Goal: Communication & Community: Answer question/provide support

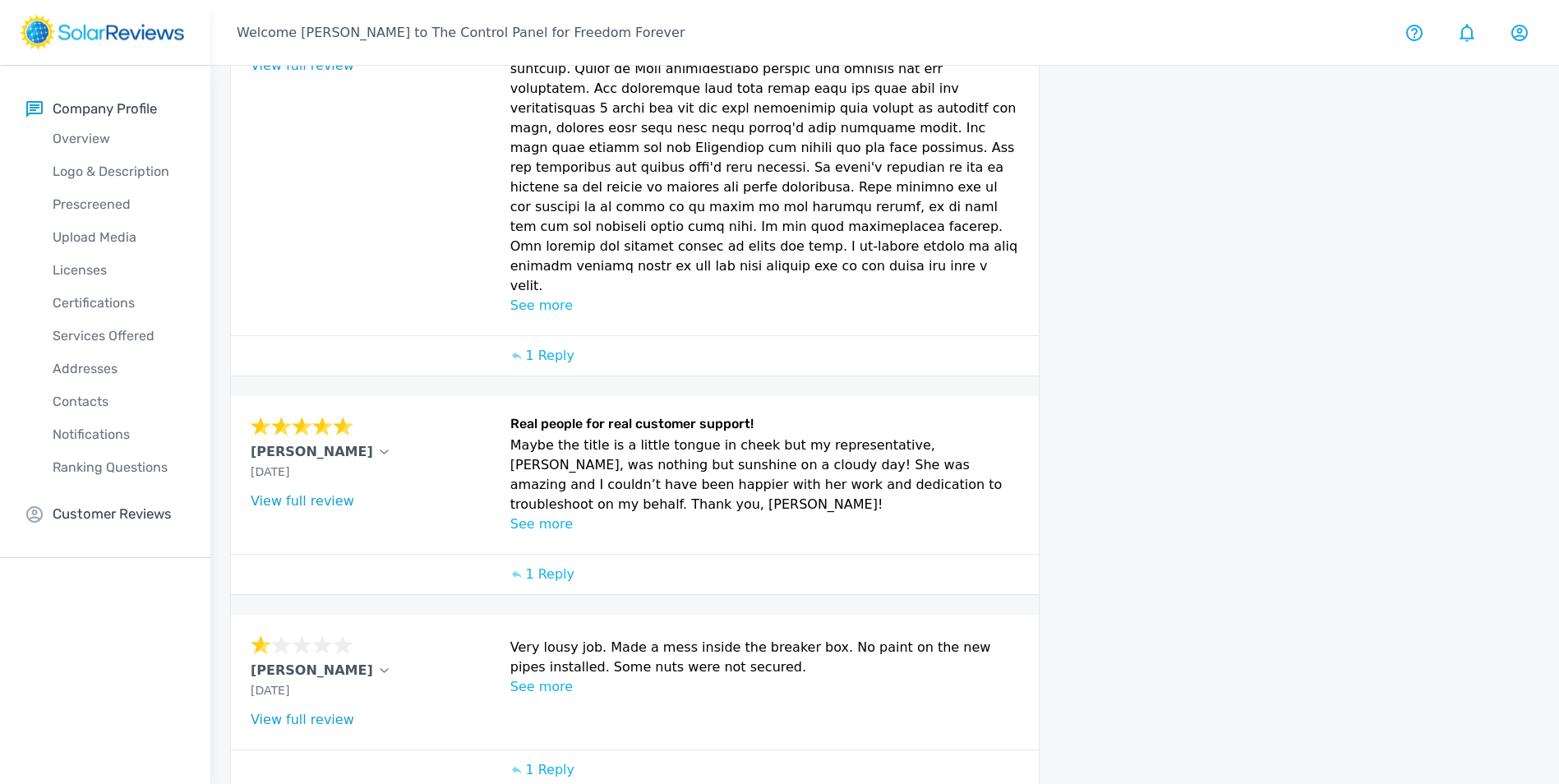
scroll to position [696, 0]
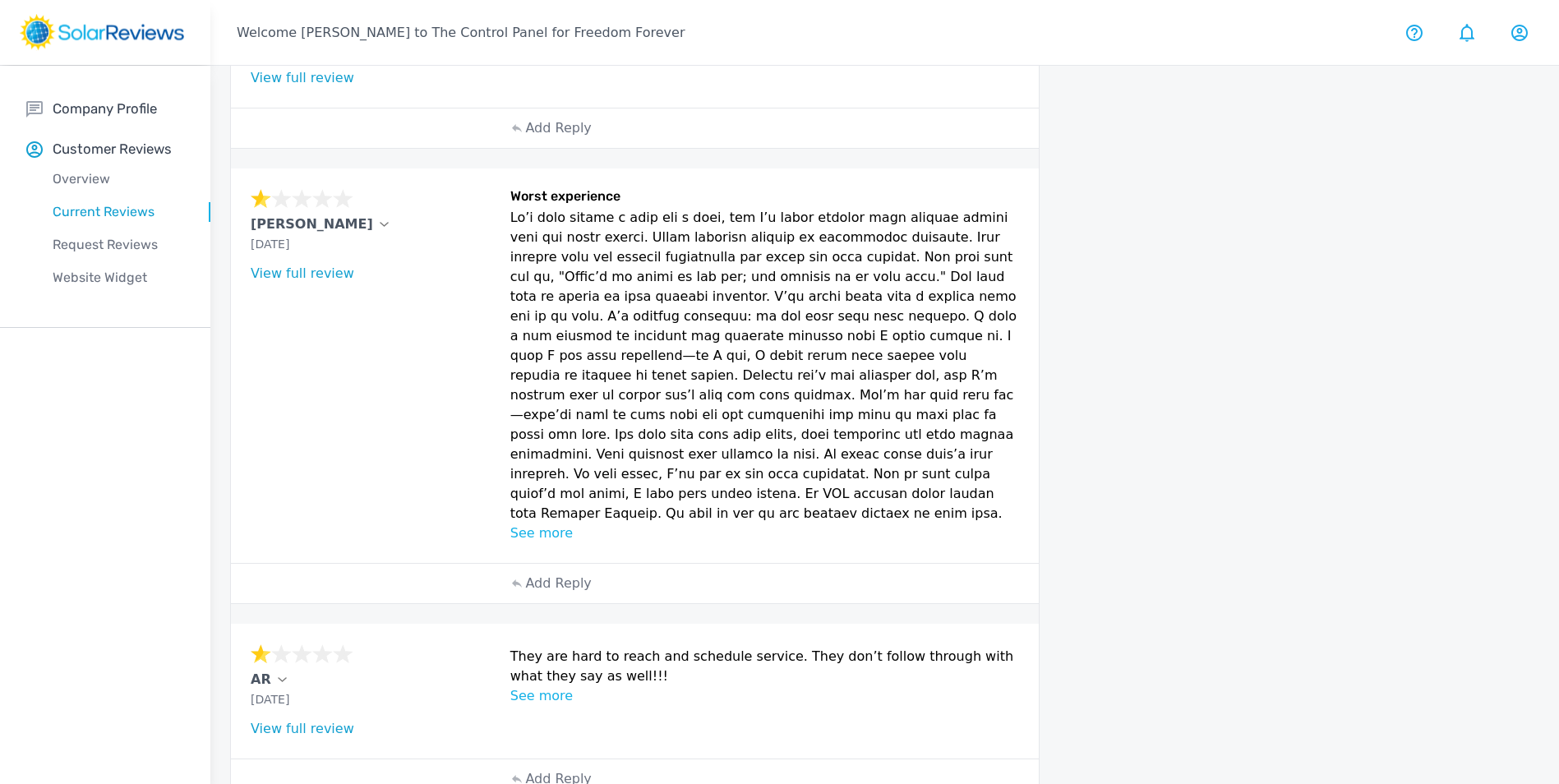
scroll to position [814, 0]
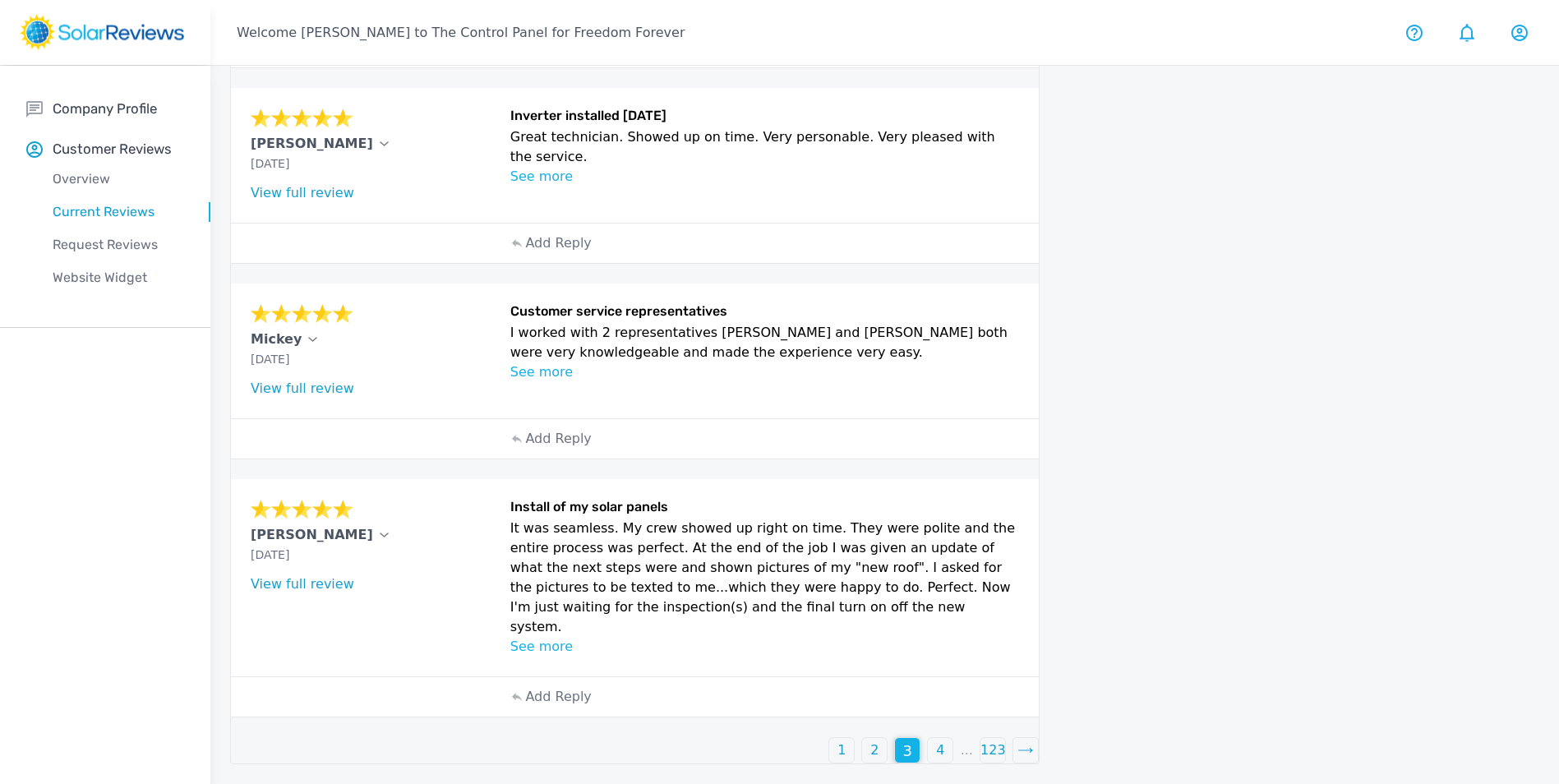
scroll to position [696, 0]
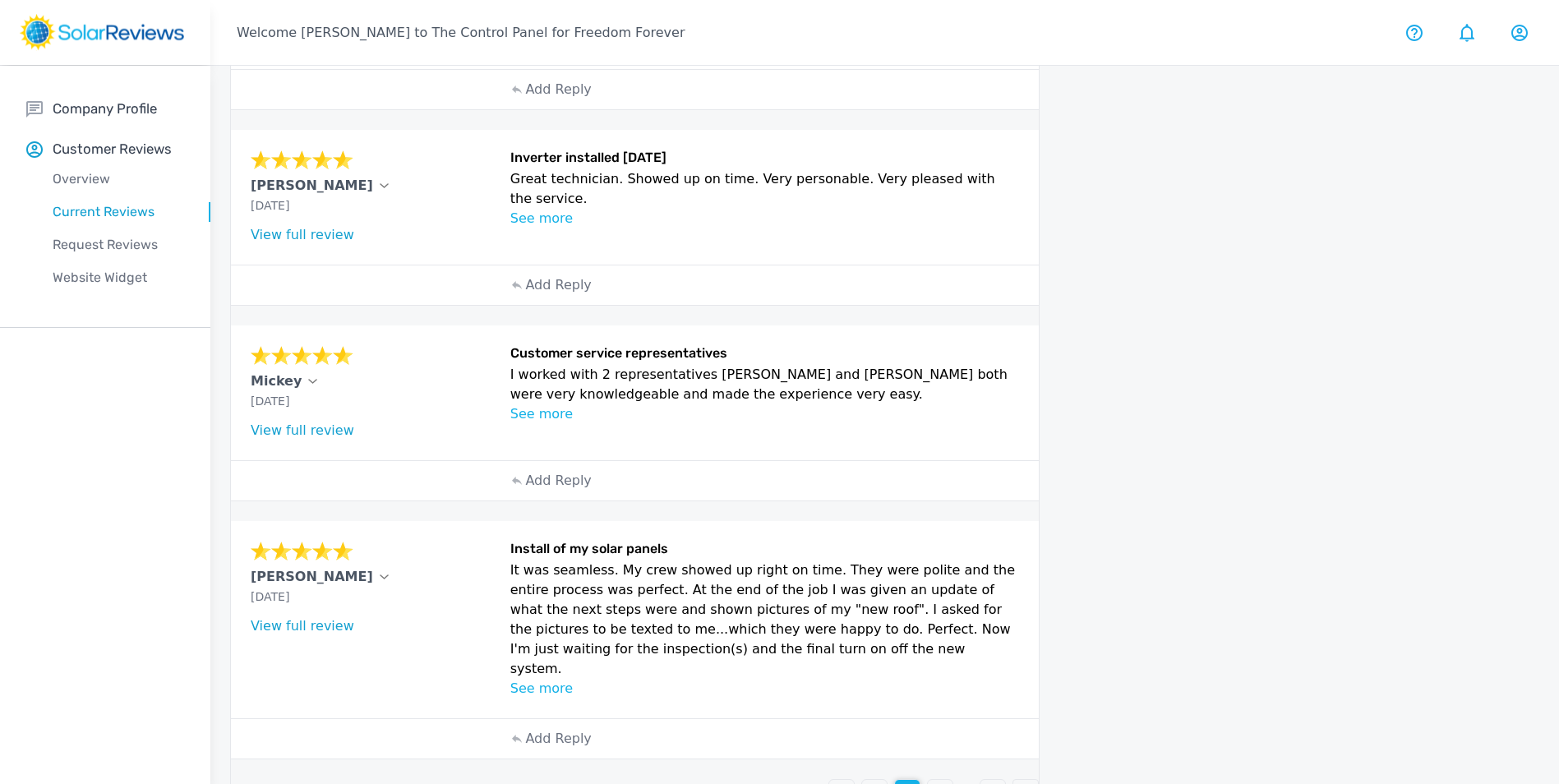
click at [941, 782] on p "4" at bounding box center [940, 792] width 8 height 20
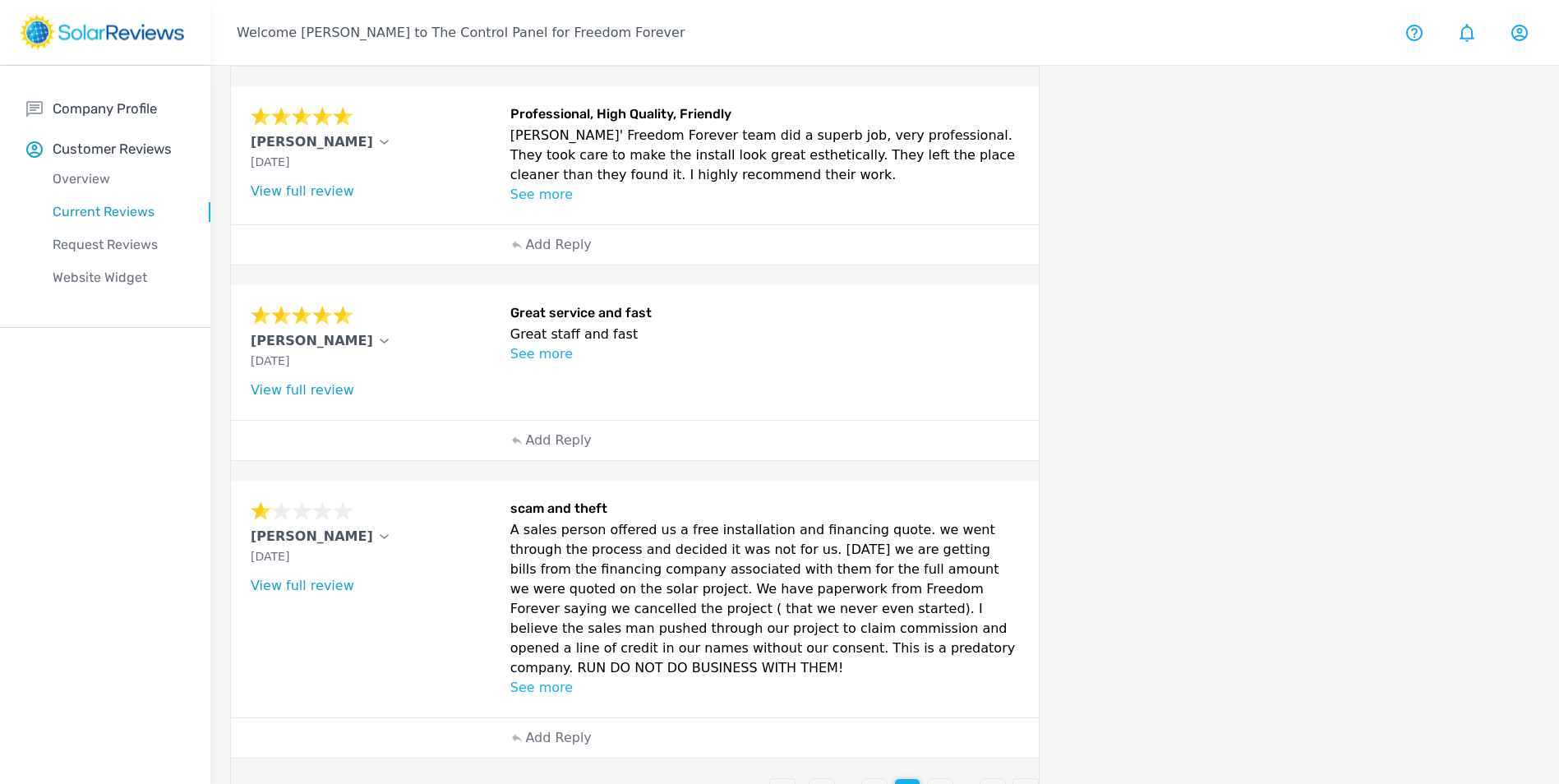
click at [940, 781] on p "5" at bounding box center [940, 791] width 8 height 20
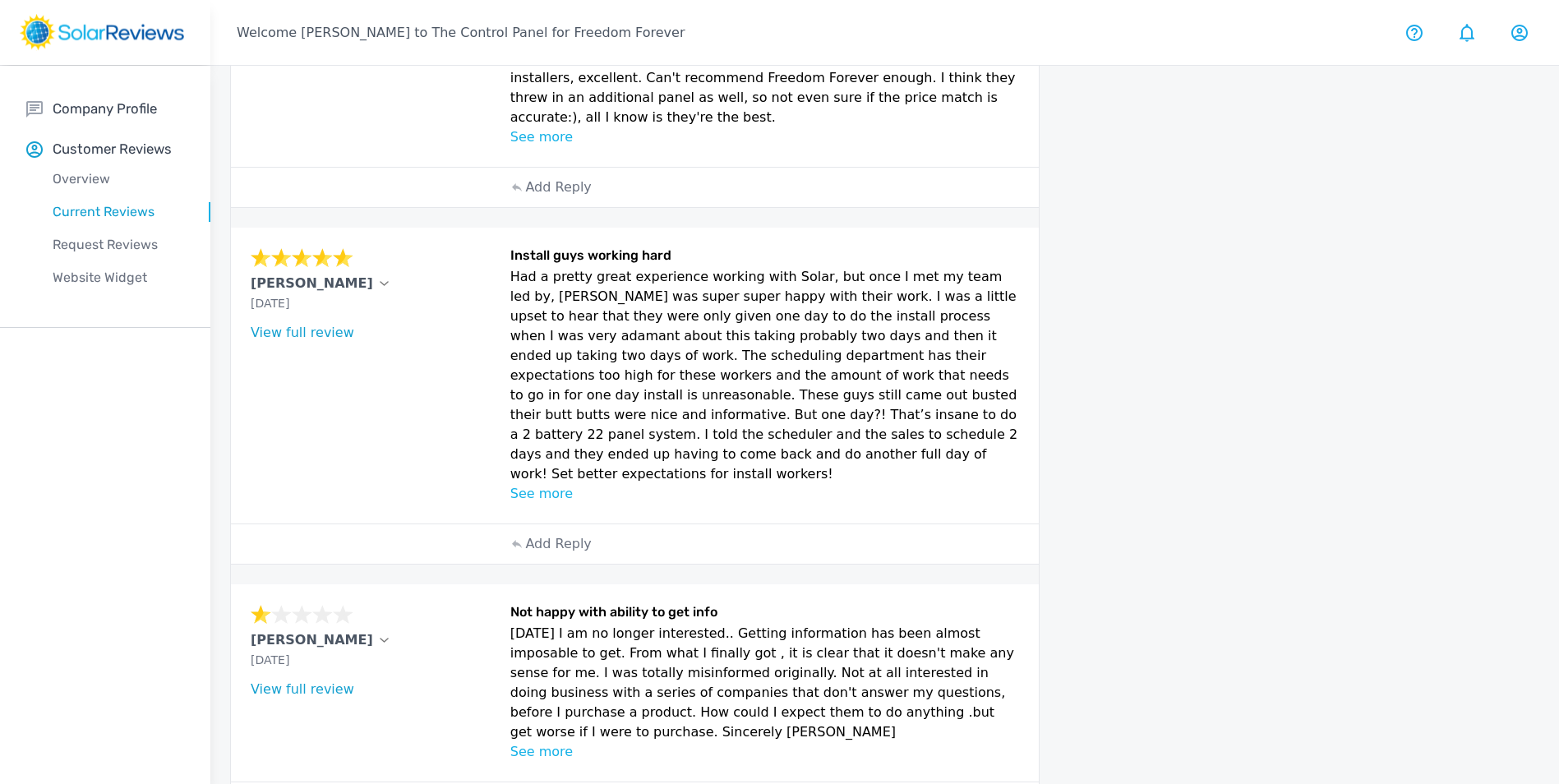
scroll to position [889, 0]
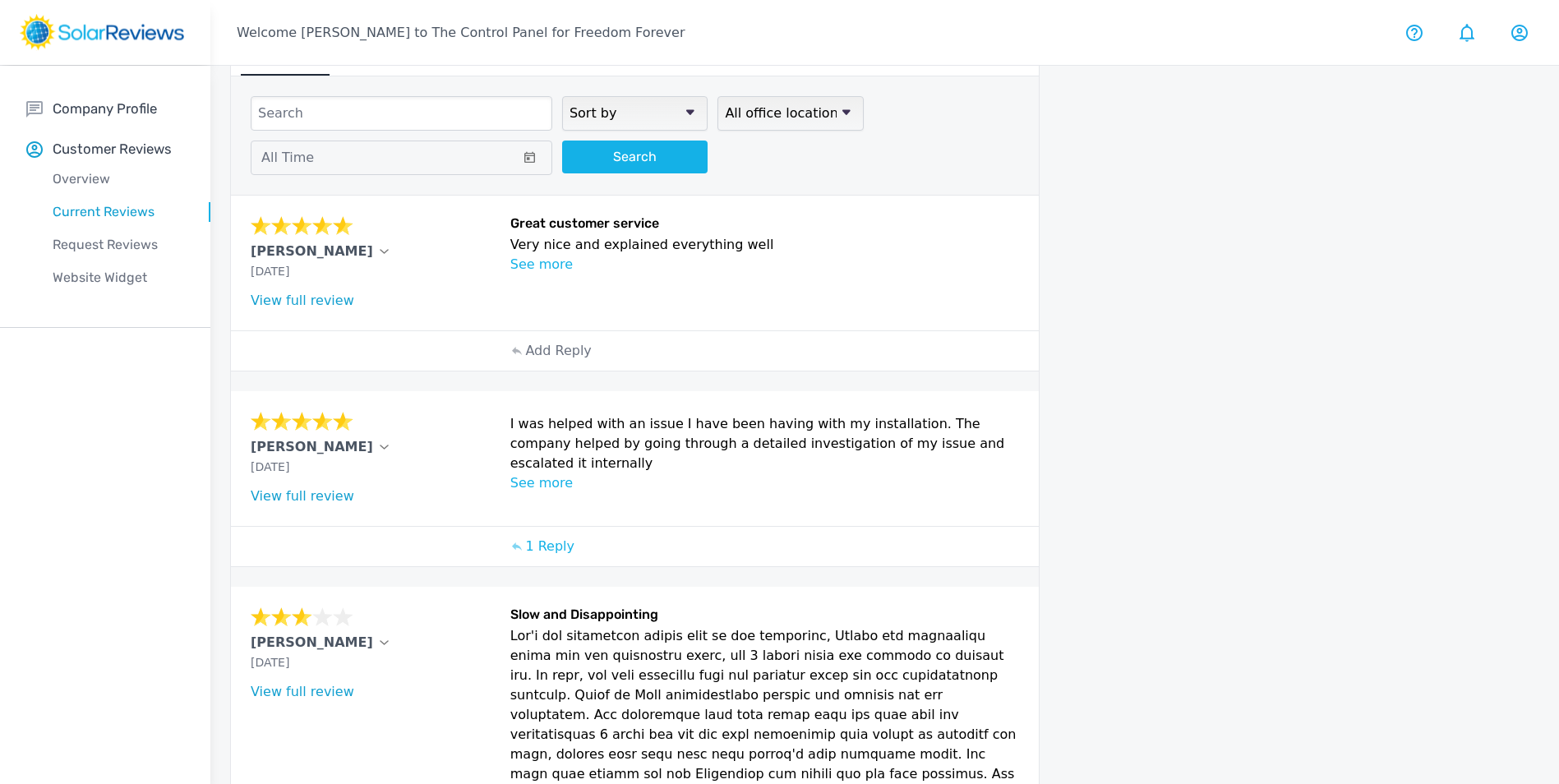
scroll to position [0, 0]
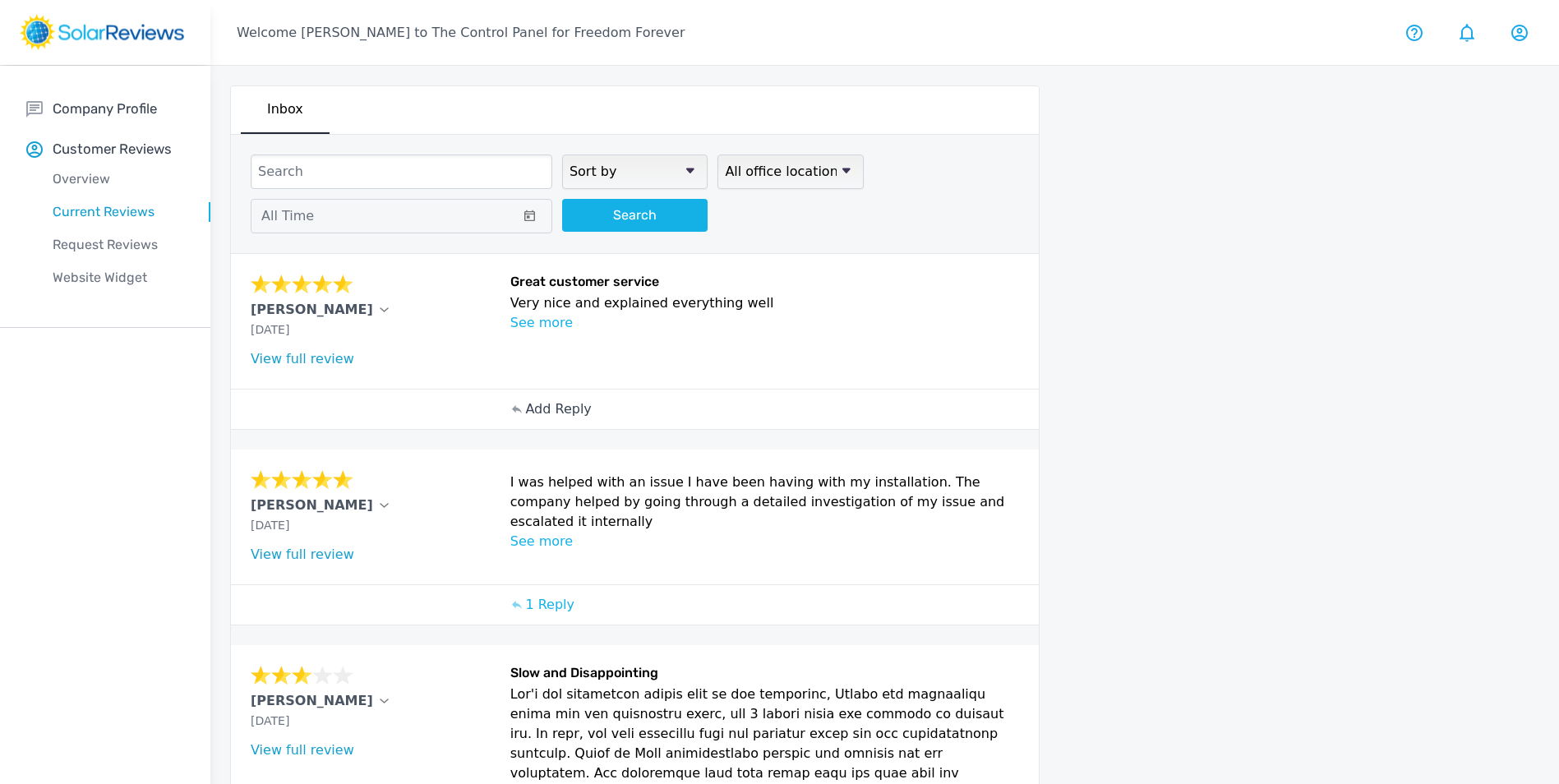
click at [539, 416] on p "Add Reply" at bounding box center [558, 409] width 66 height 20
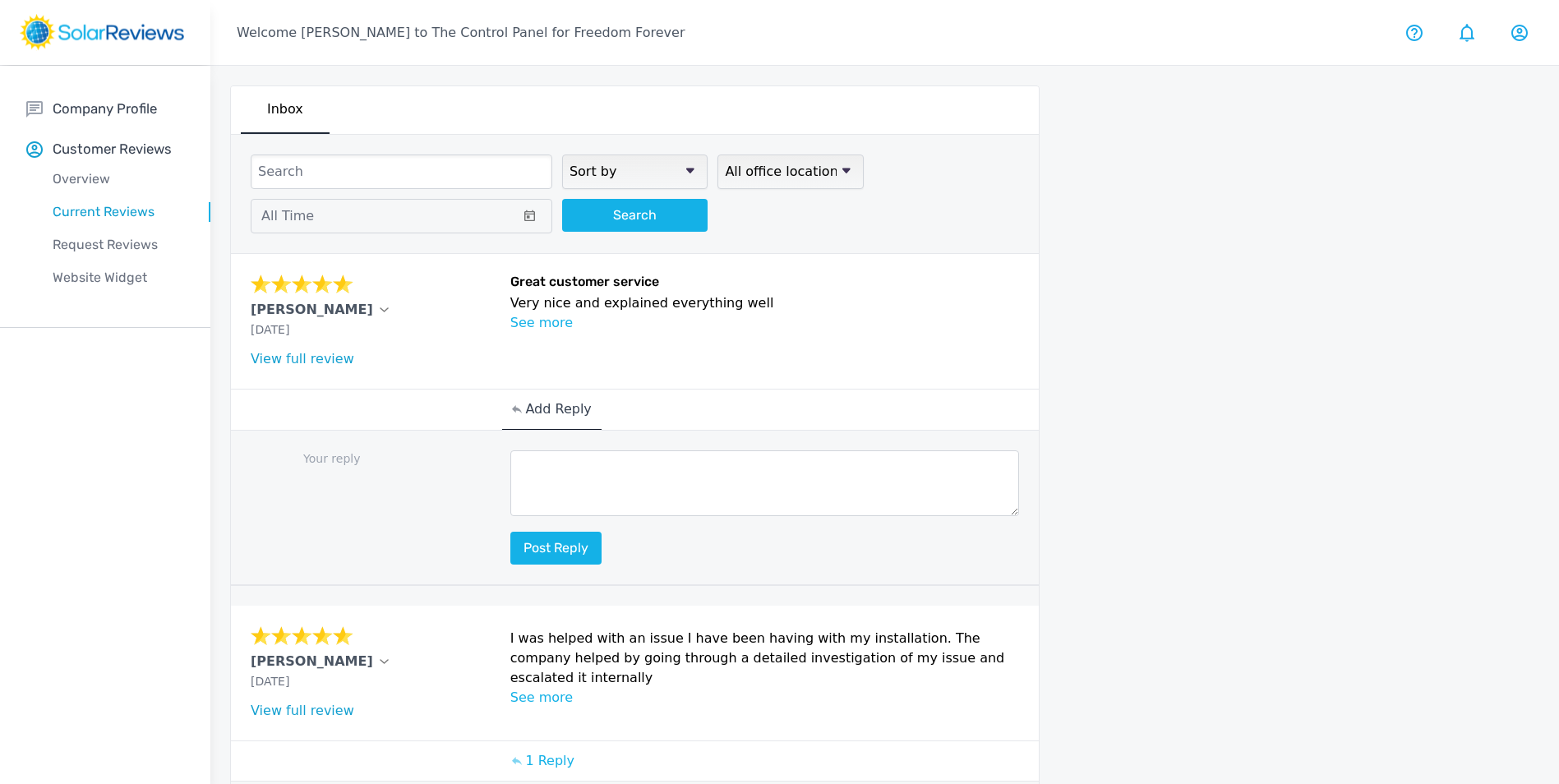
click at [692, 478] on textarea at bounding box center [765, 483] width 510 height 66
paste textarea "Hello (Customer name), we are delighted to receive your positive feedback! Know…"
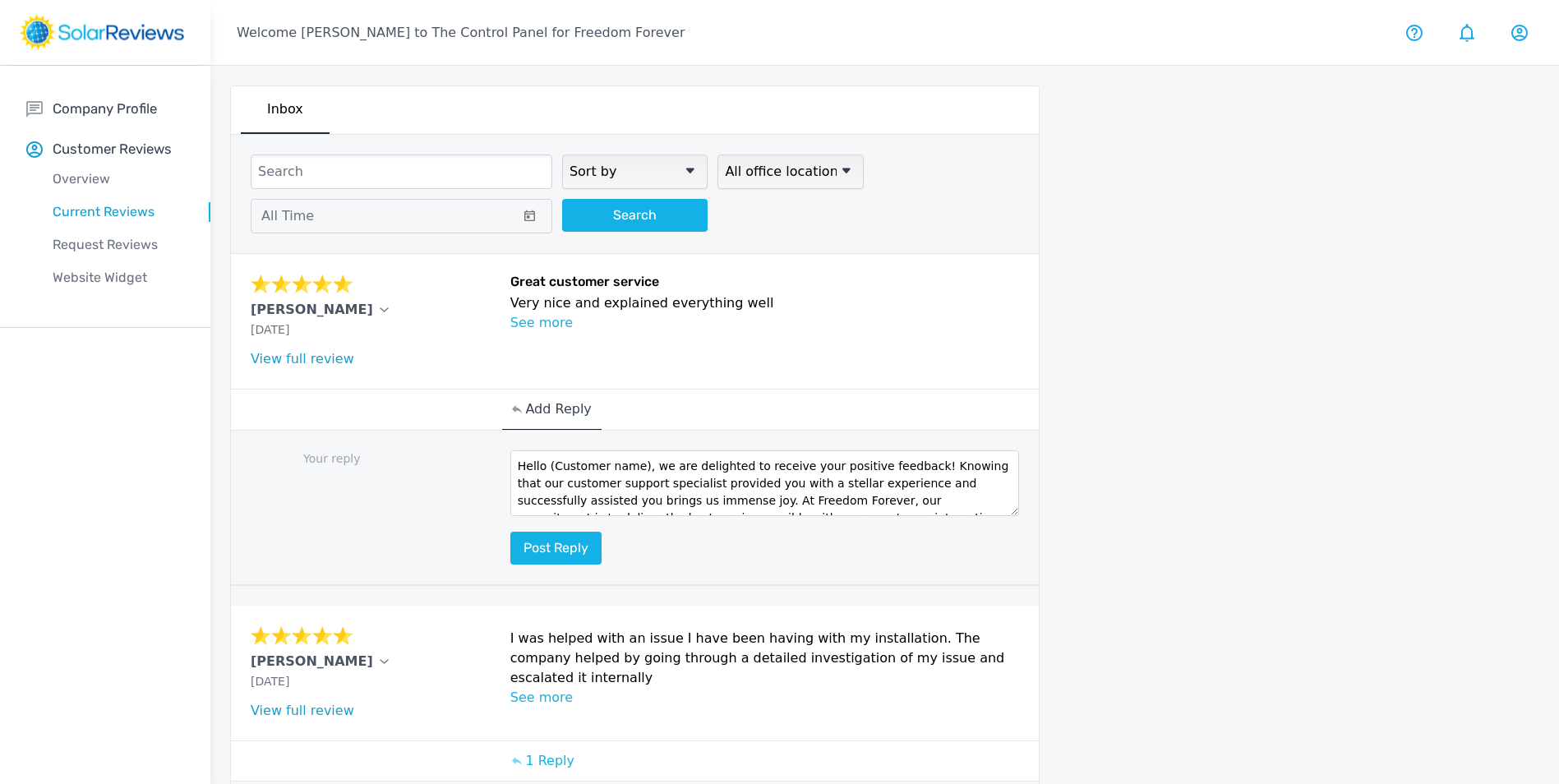
drag, startPoint x: 612, startPoint y: 471, endPoint x: 548, endPoint y: 471, distance: 64.0
click at [548, 471] on textarea "Hello (Customer name), we are delighted to receive your positive feedback! Know…" at bounding box center [765, 483] width 510 height 66
type textarea "Hello Crystal, we are delighted to receive your positive feedback! Knowing that…"
click at [564, 542] on button "Post reply" at bounding box center [556, 548] width 91 height 33
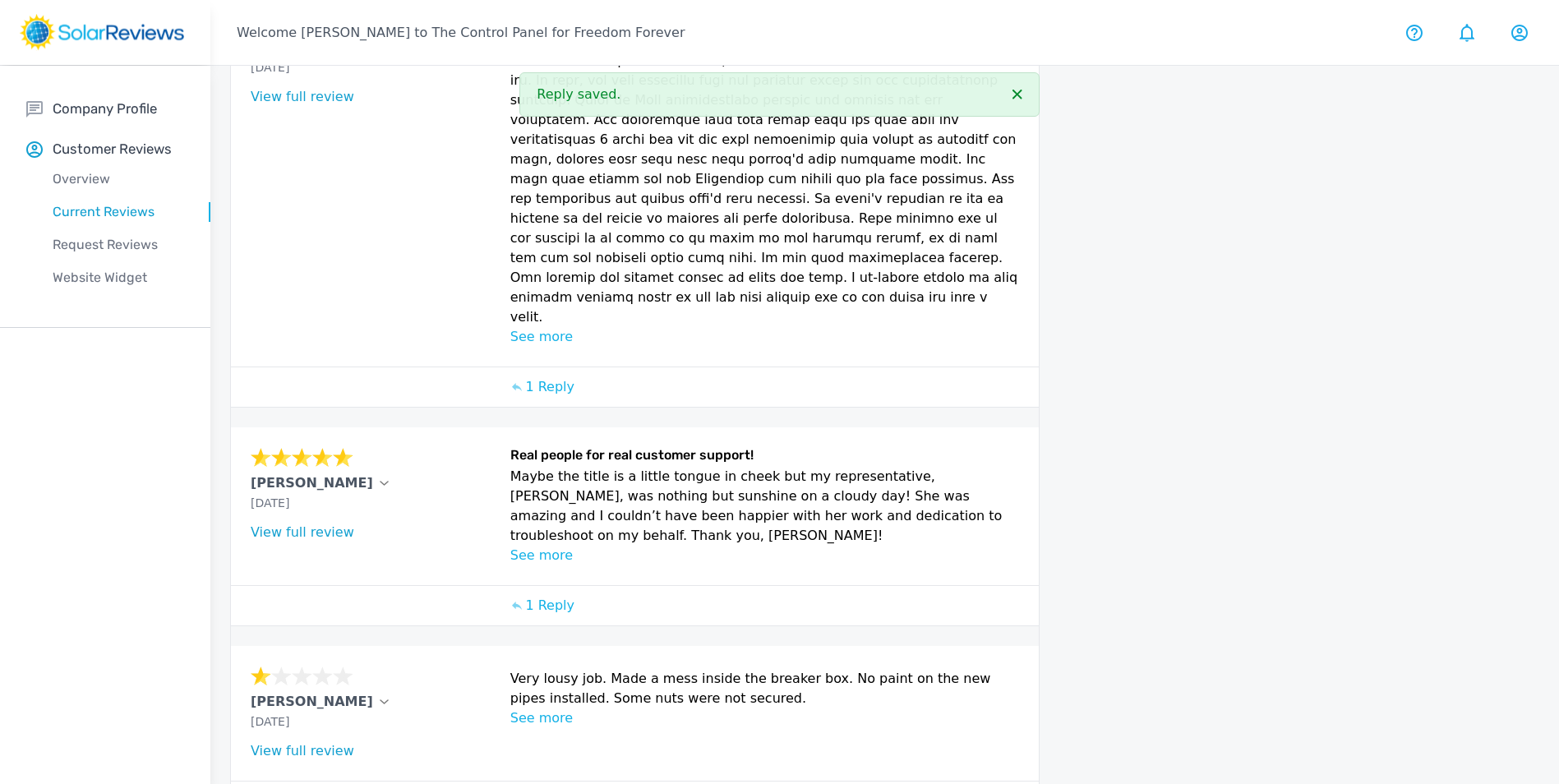
scroll to position [1054, 0]
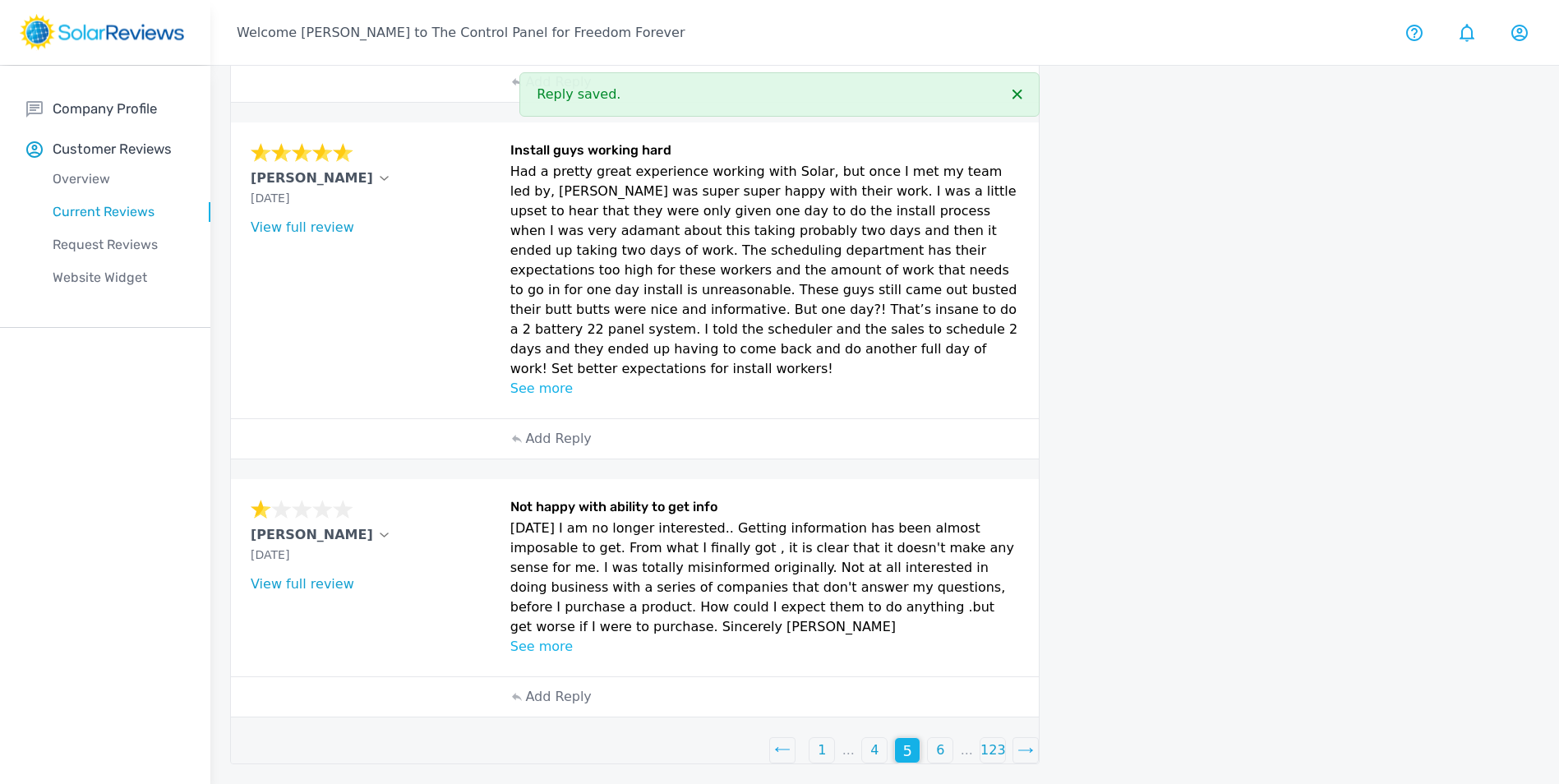
scroll to position [889, 0]
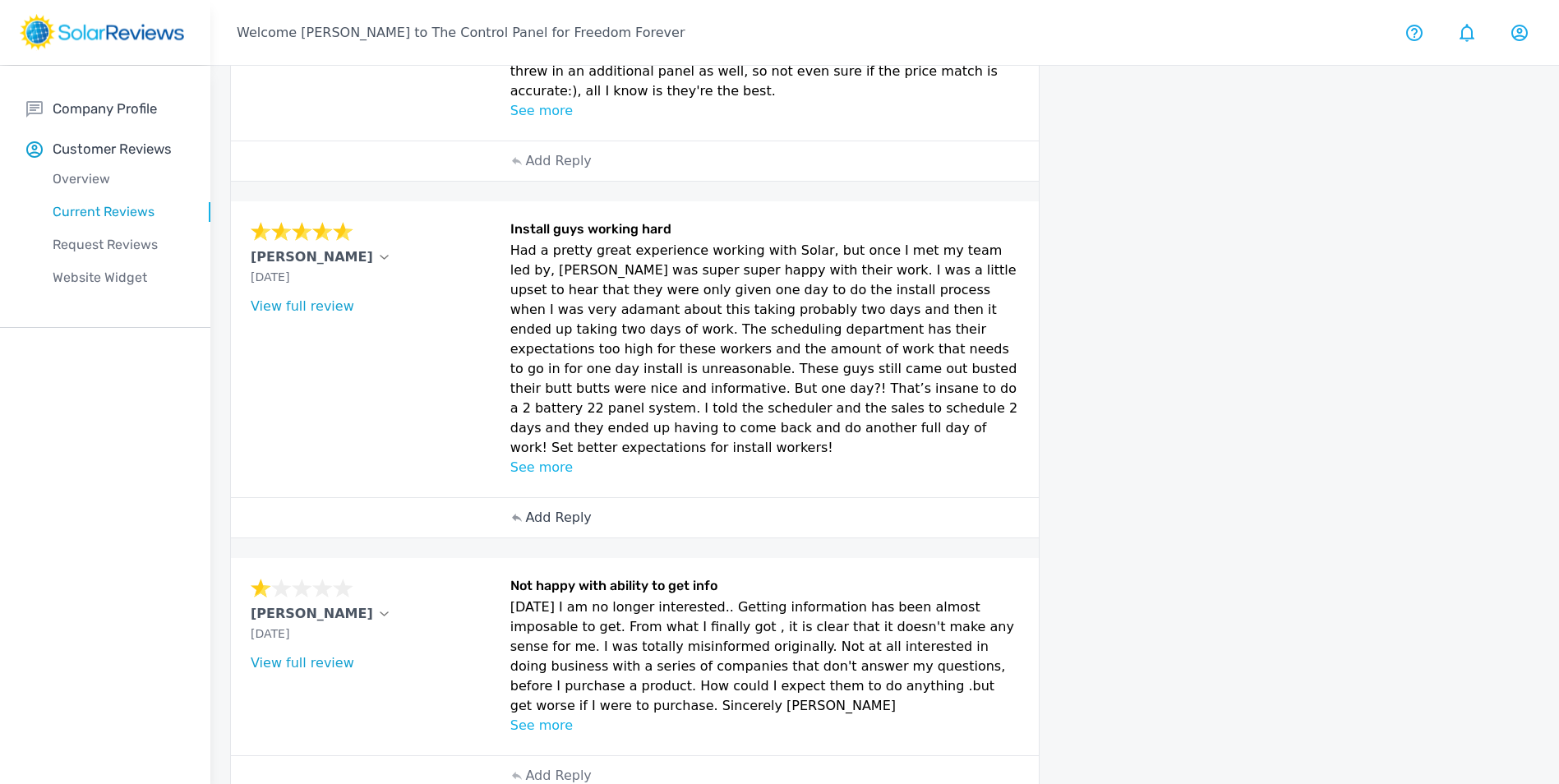
click at [565, 508] on p "Add Reply" at bounding box center [558, 518] width 66 height 20
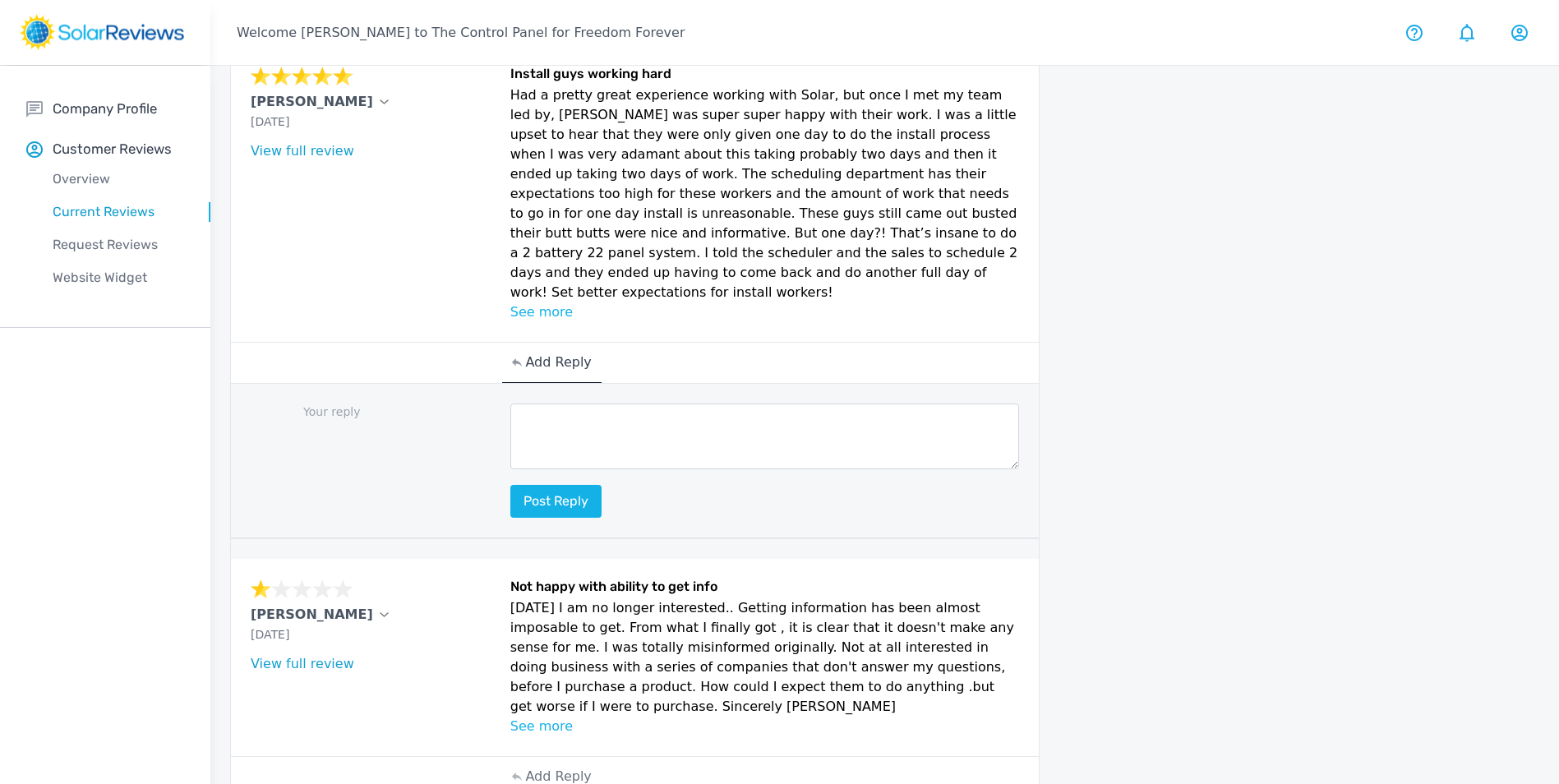
click at [585, 403] on textarea at bounding box center [765, 436] width 510 height 66
paste textarea "Hello (Customer name), we are delighted to receive your positive feedback! Know…"
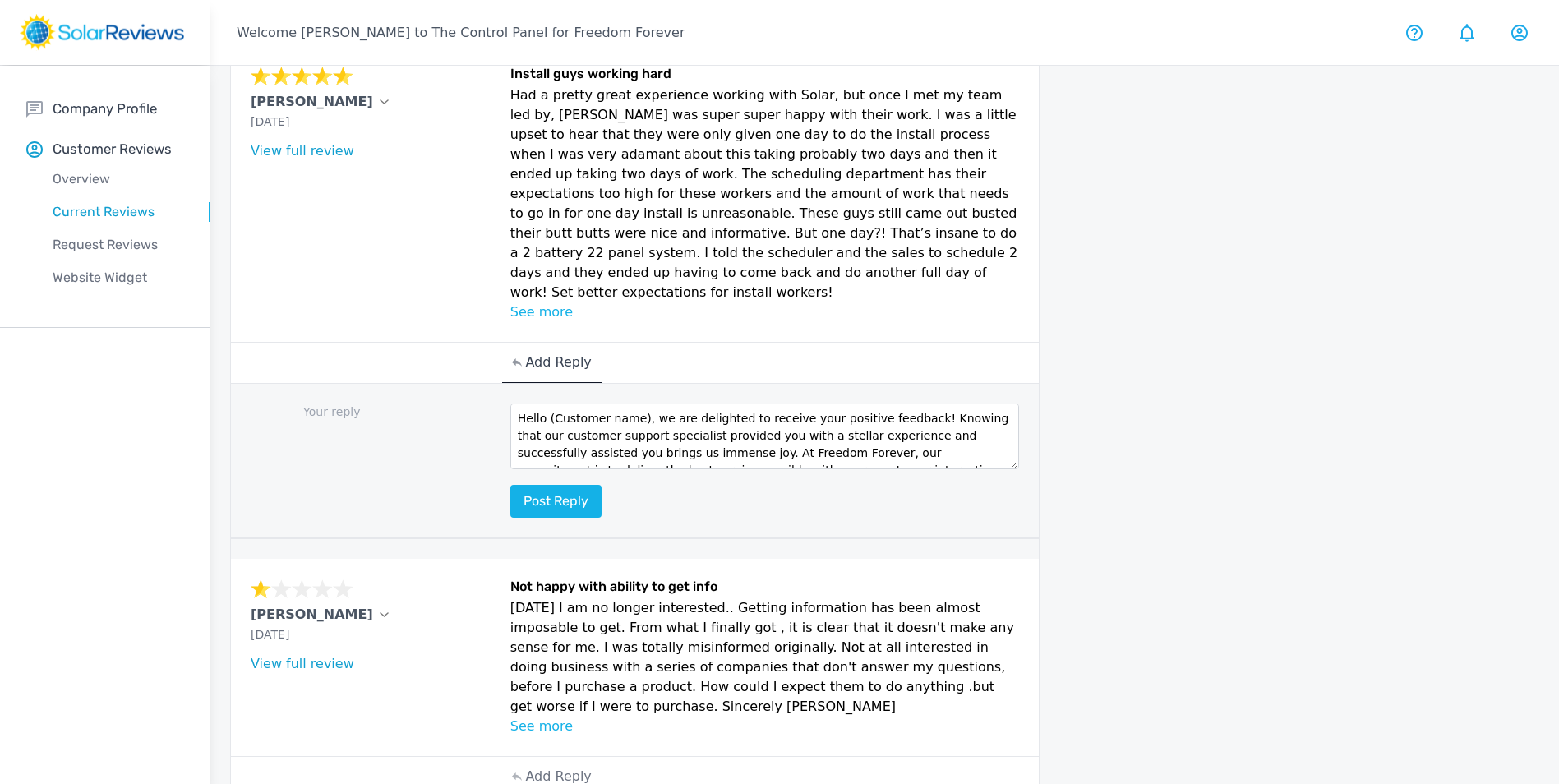
scroll to position [0, 0]
drag, startPoint x: 639, startPoint y: 343, endPoint x: 549, endPoint y: 338, distance: 90.1
click at [549, 403] on textarea "Hello (Customer name), we are delighted to receive your positive feedback! Know…" at bounding box center [765, 436] width 510 height 66
click at [549, 403] on textarea "Hello, Bryan, we are delighted to receive your positive feedback! Knowing that …" at bounding box center [765, 436] width 510 height 66
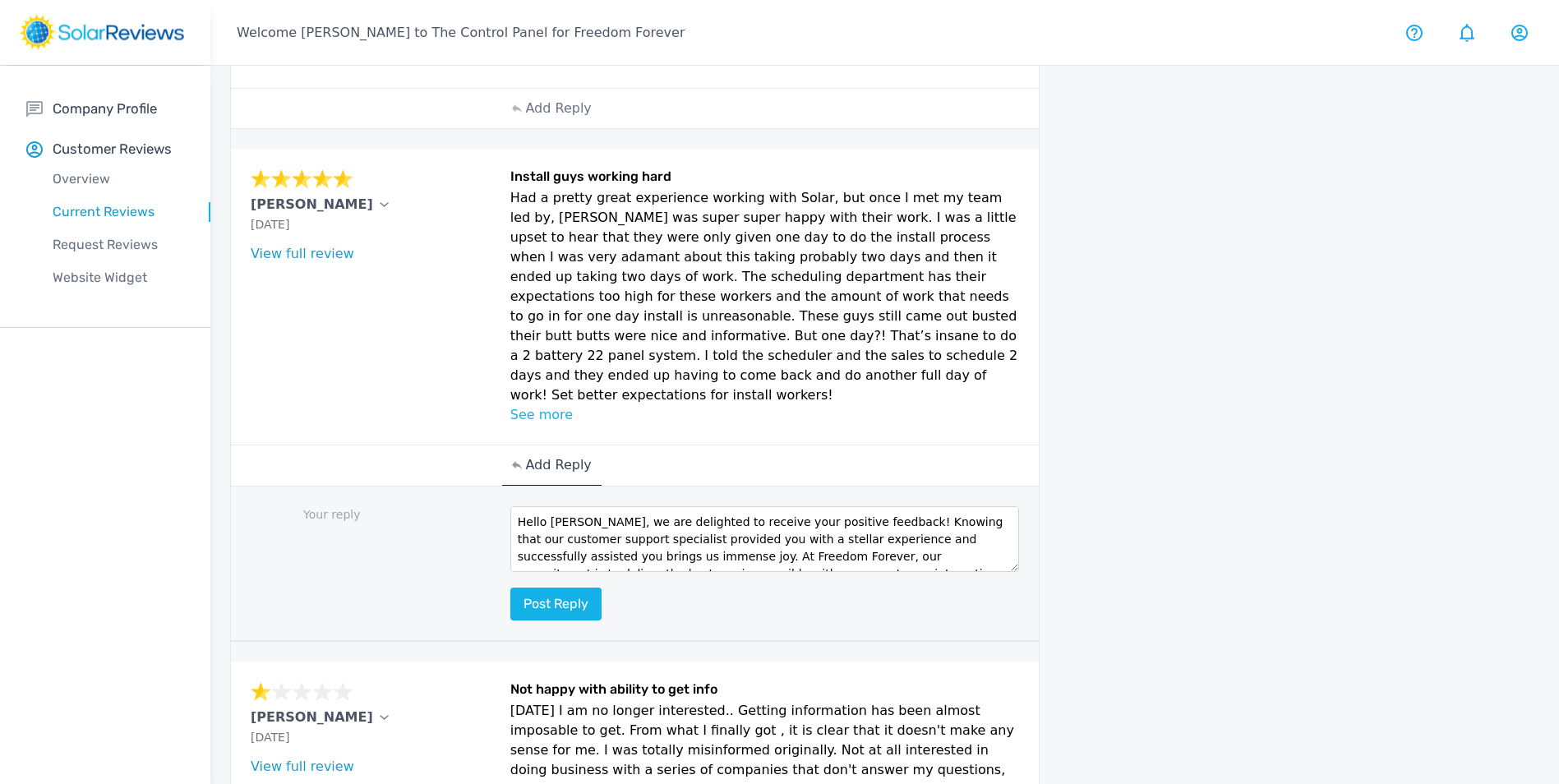
scroll to position [798, 0]
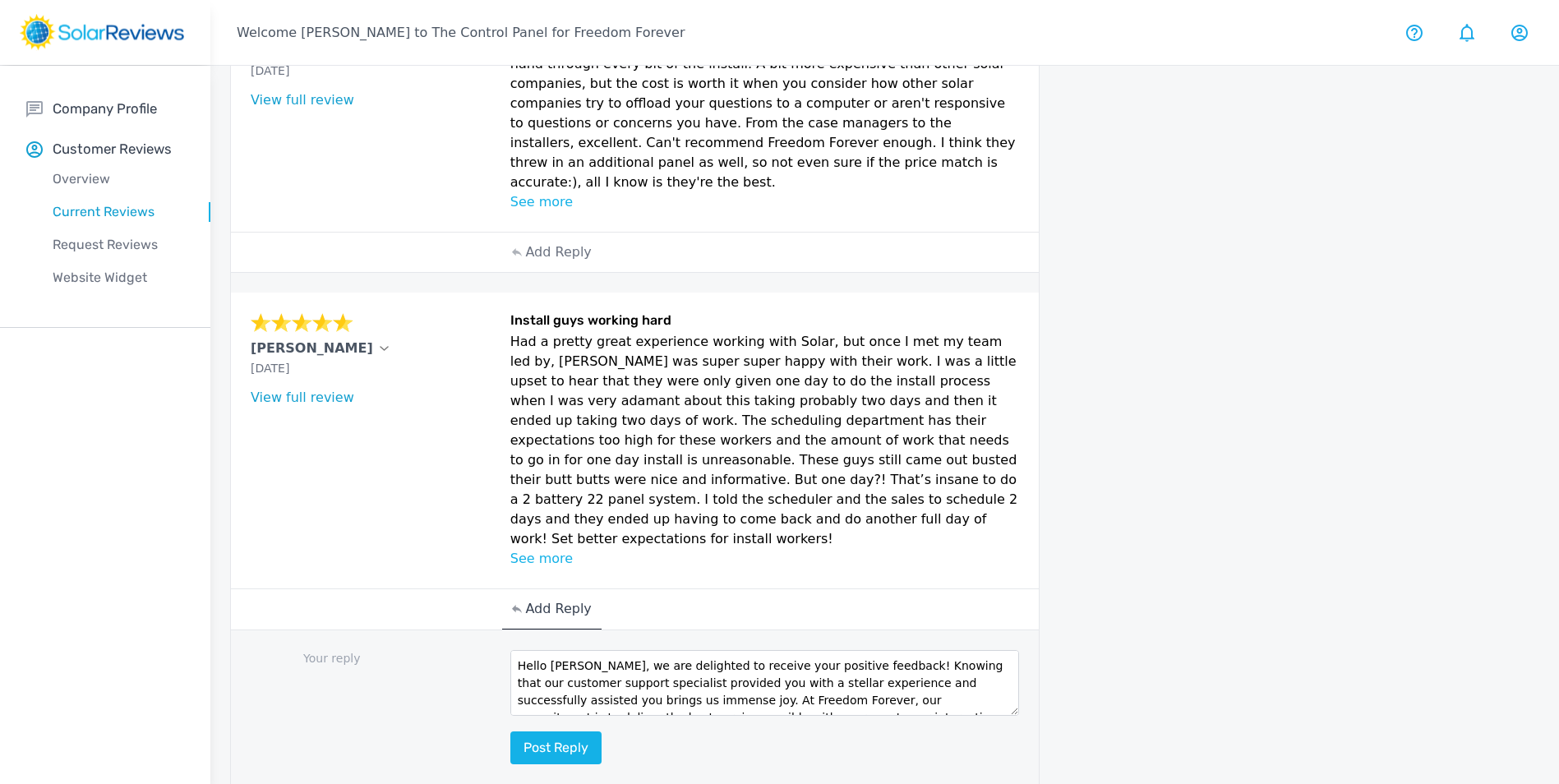
click at [578, 650] on textarea "Hello Bryan, we are delighted to receive your positive feedback! Knowing that o…" at bounding box center [765, 682] width 510 height 66
type textarea "Hello Brayden, we are delighted to receive your positive feedback! Knowing that…"
click at [567, 731] on button "Post reply" at bounding box center [556, 747] width 91 height 33
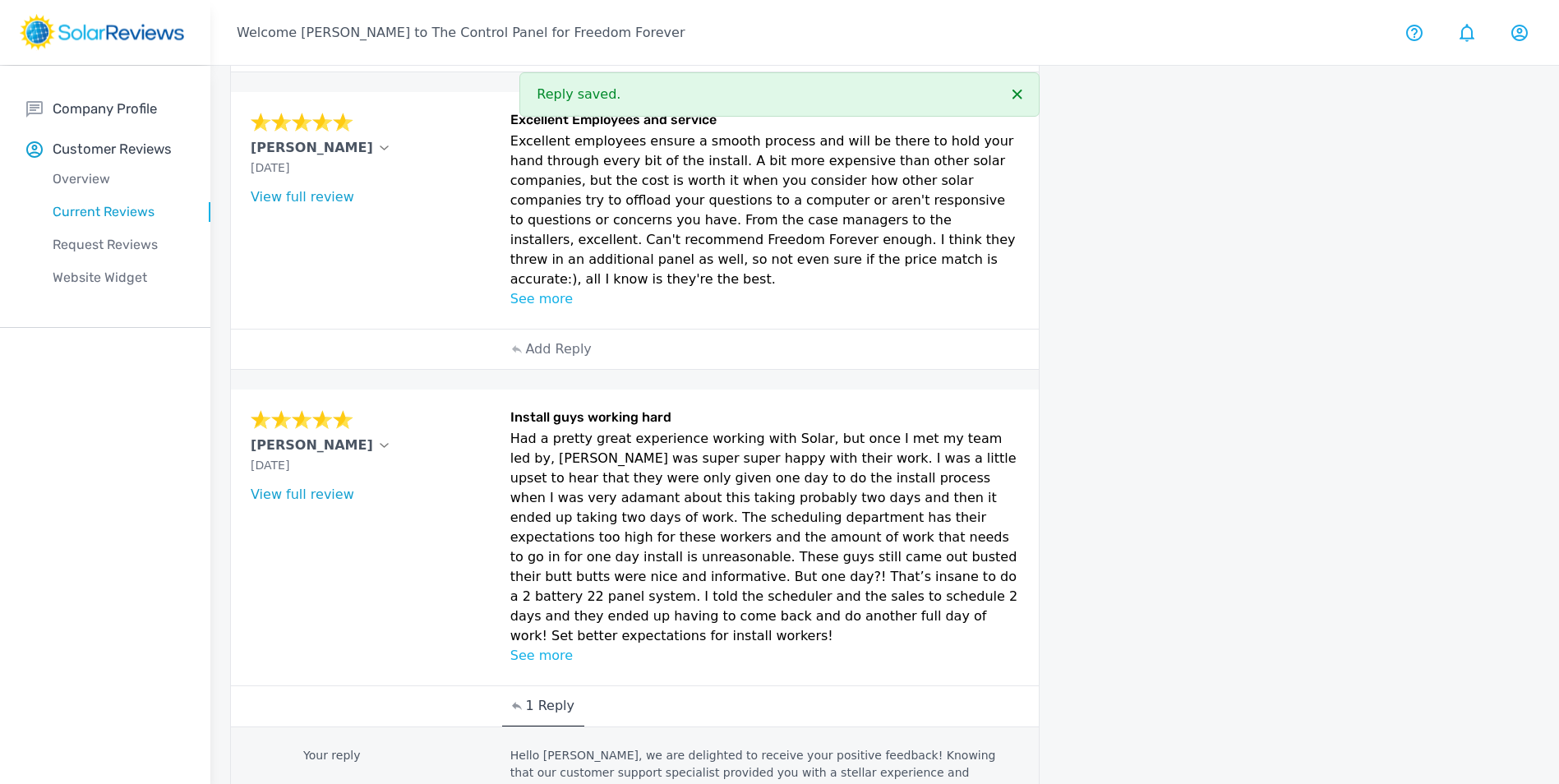
scroll to position [552, 0]
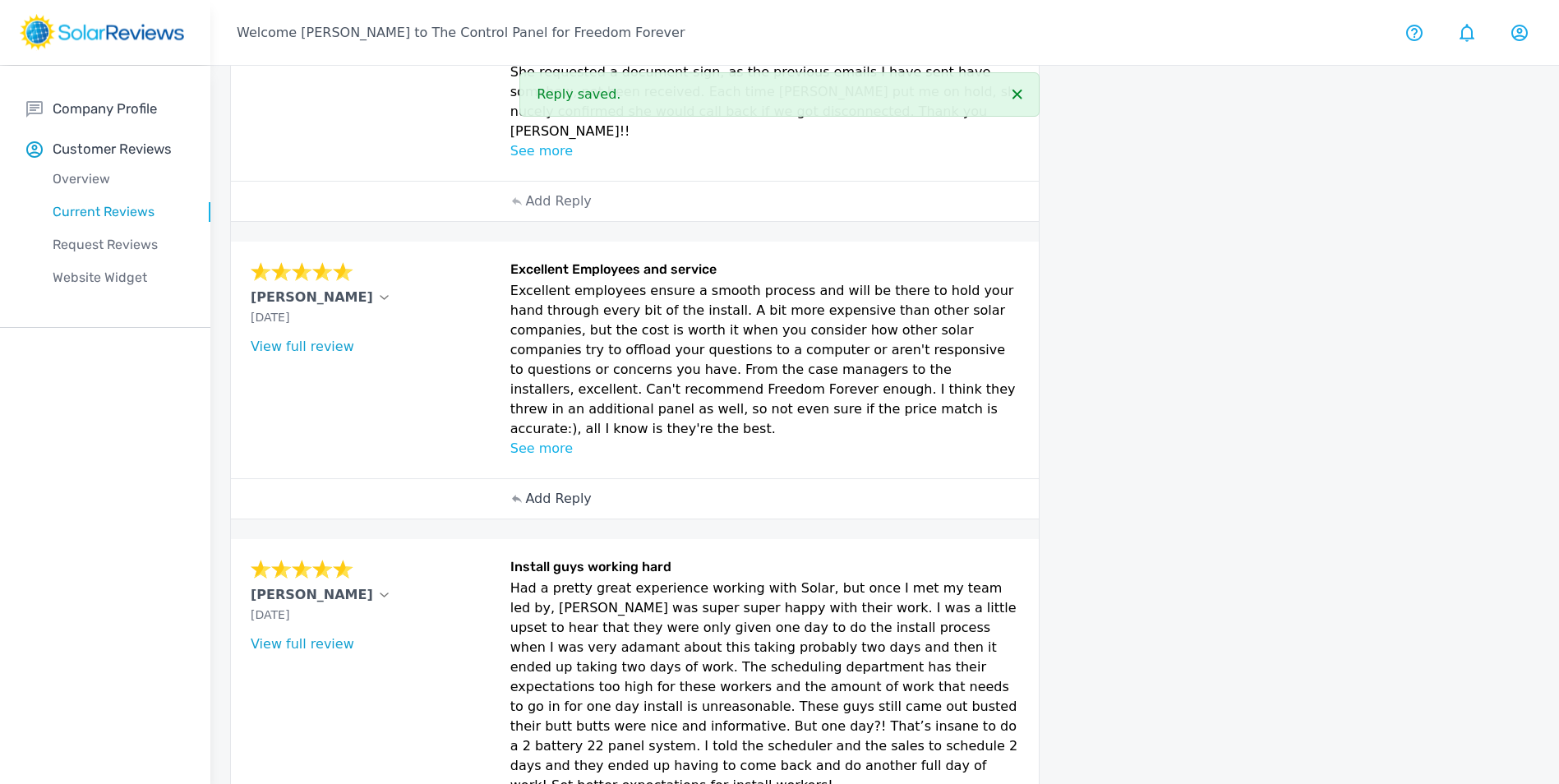
click at [569, 489] on p "Add Reply" at bounding box center [558, 499] width 66 height 20
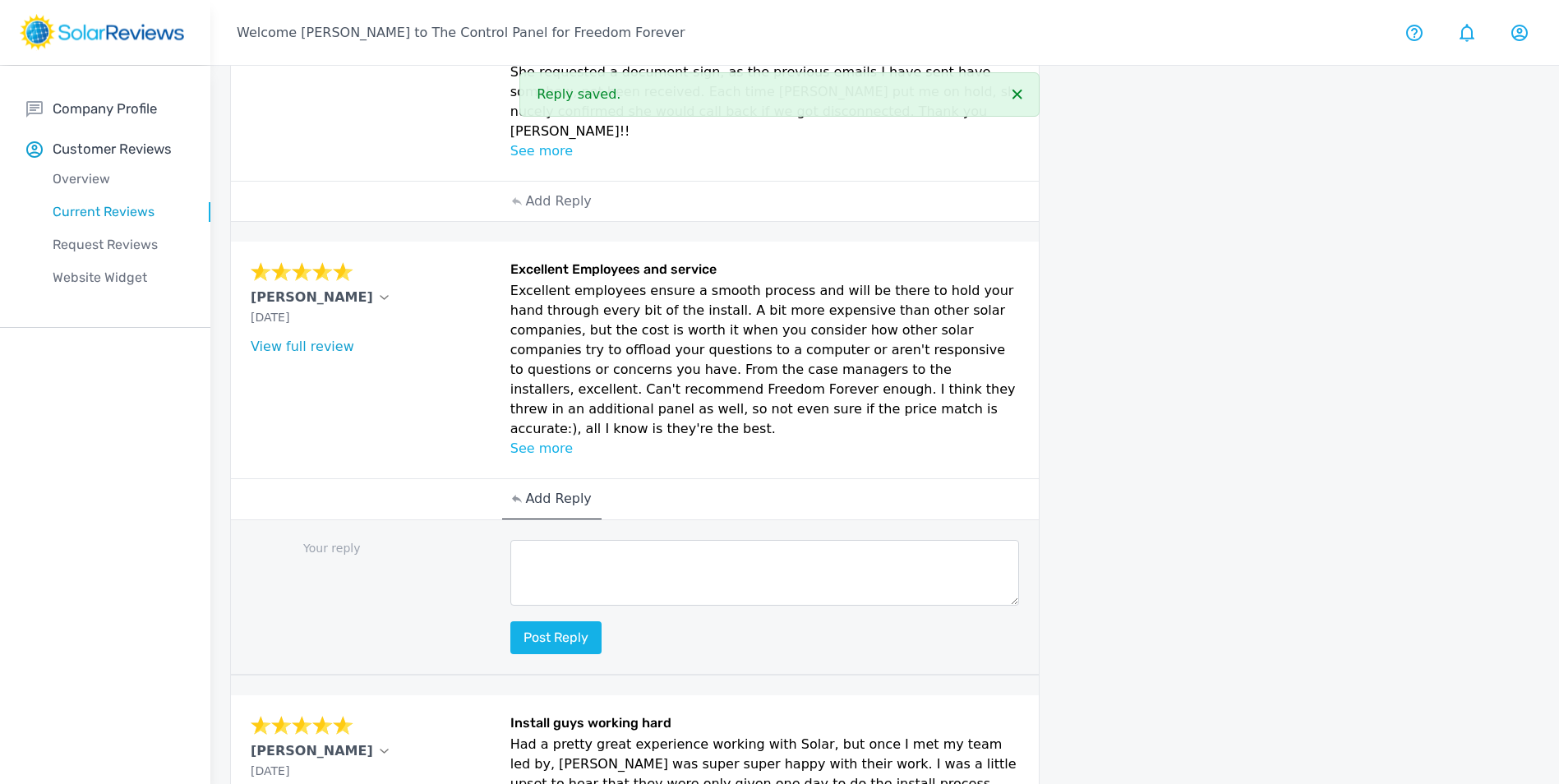
click at [575, 540] on textarea at bounding box center [765, 573] width 510 height 66
paste textarea "Hello (Customer name), we are delighted to receive your positive feedback! Know…"
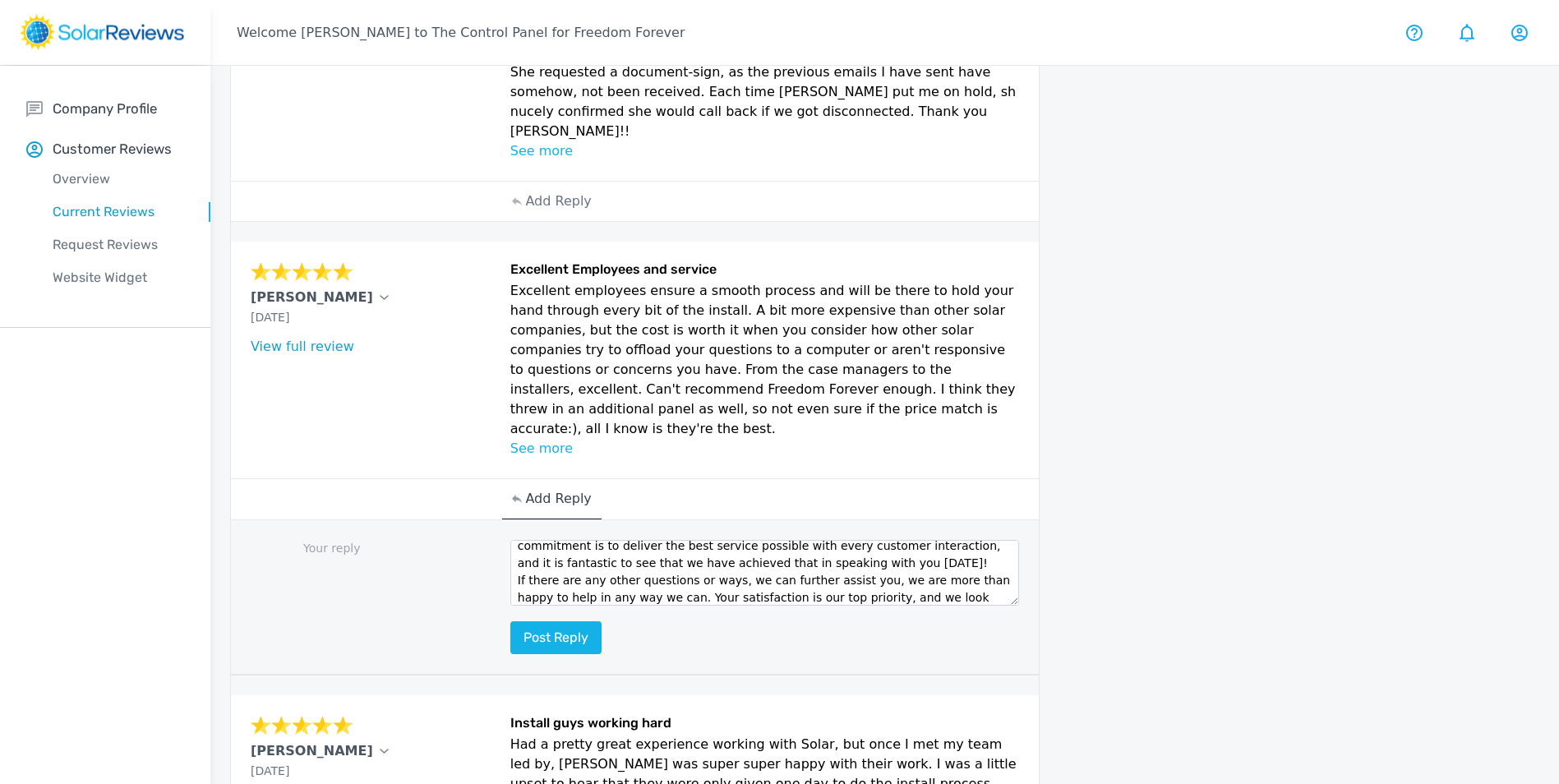
scroll to position [0, 0]
drag, startPoint x: 638, startPoint y: 496, endPoint x: 549, endPoint y: 501, distance: 89.1
click at [549, 540] on textarea "Hello (Customer name), we are delighted to receive your positive feedback! Know…" at bounding box center [765, 573] width 510 height 66
type textarea "Hello David, we are delighted to receive your positive feedback! Knowing that o…"
click at [567, 621] on button "Post reply" at bounding box center [556, 638] width 91 height 33
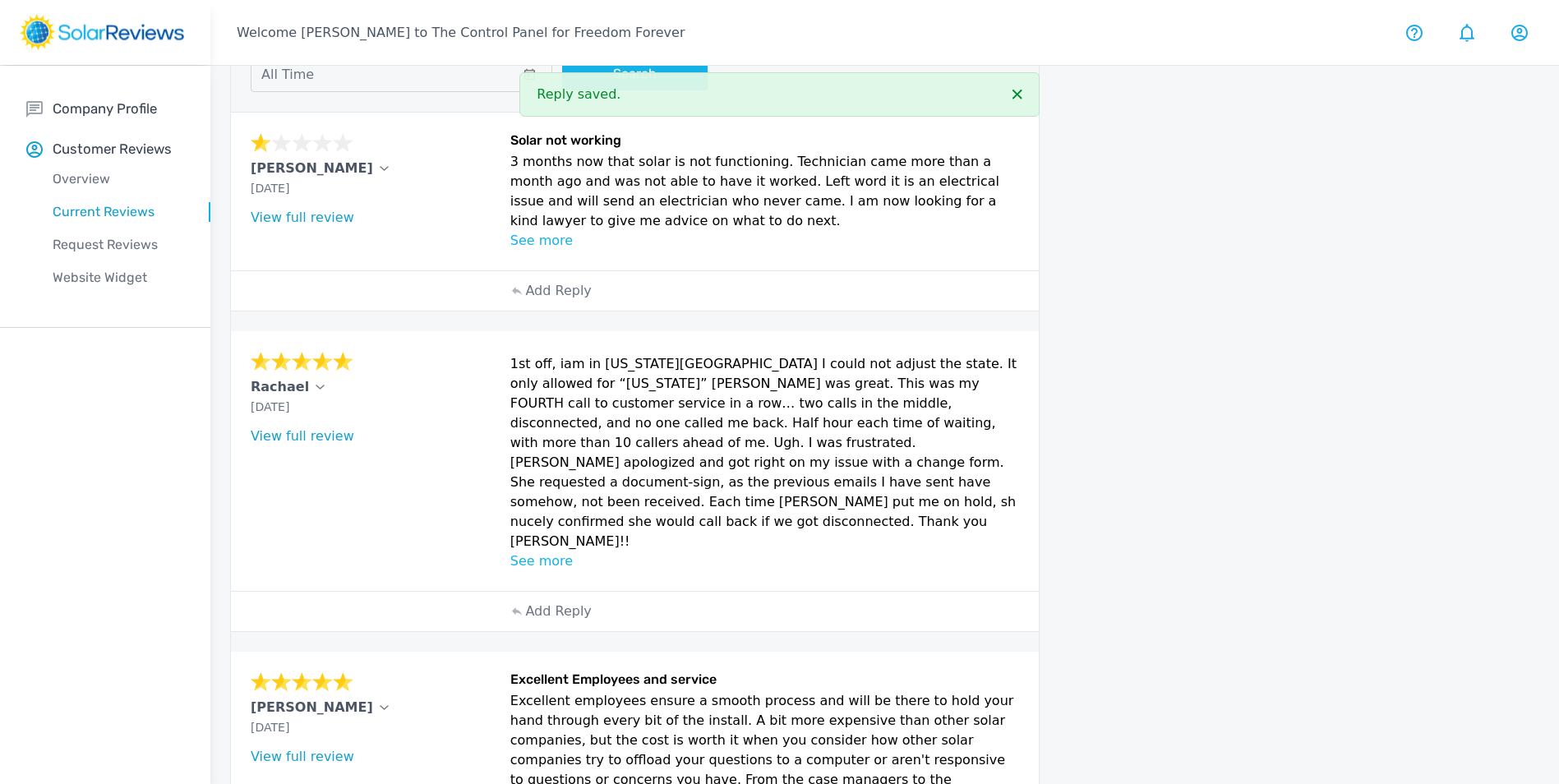
scroll to position [141, 0]
drag, startPoint x: 555, startPoint y: 576, endPoint x: 564, endPoint y: 567, distance: 12.7
click at [554, 602] on p "Add Reply" at bounding box center [558, 612] width 66 height 20
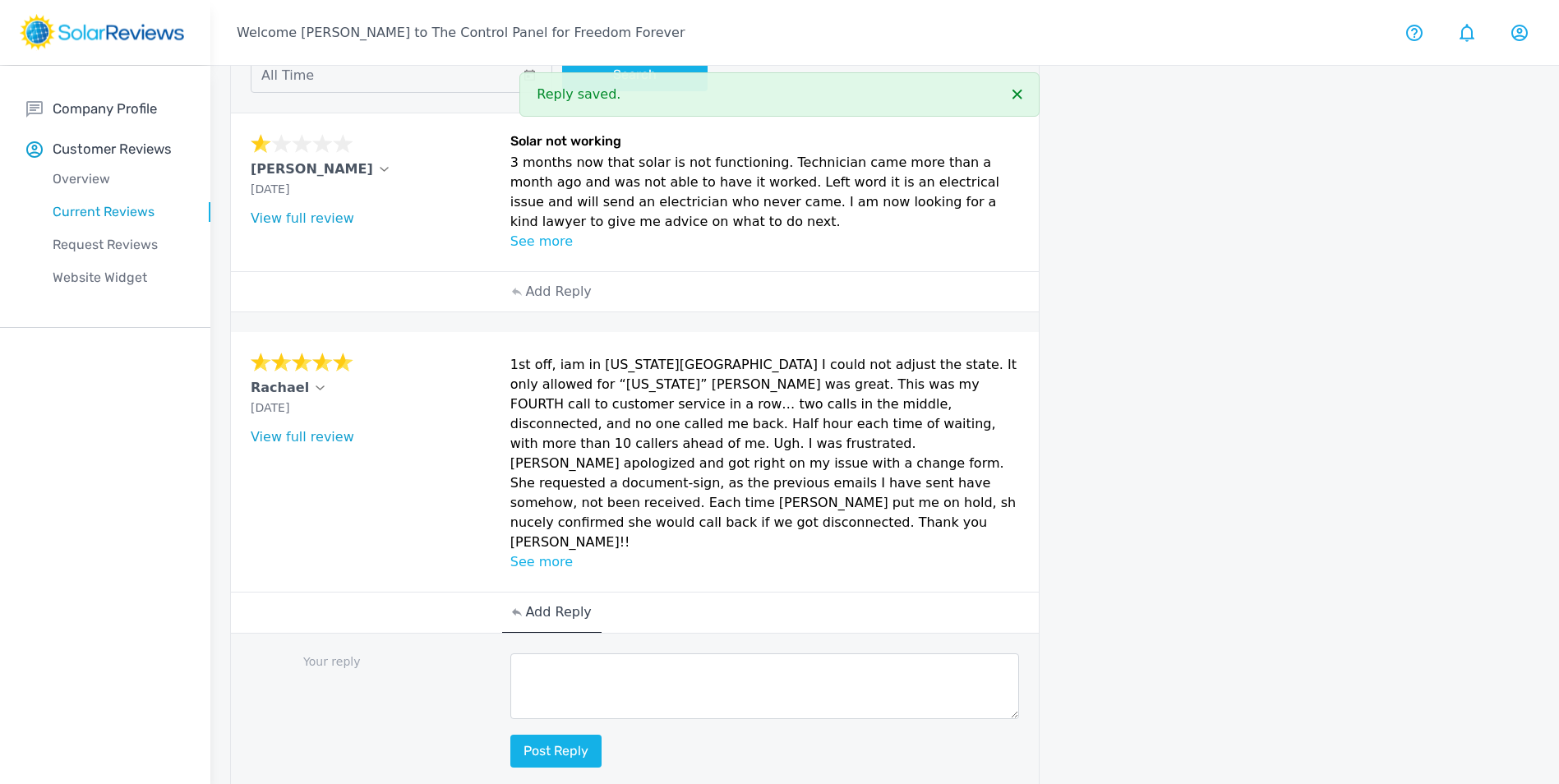
click at [607, 653] on textarea at bounding box center [765, 686] width 510 height 66
paste textarea "Hello (Customer name), we are delighted to receive your positive feedback! Know…"
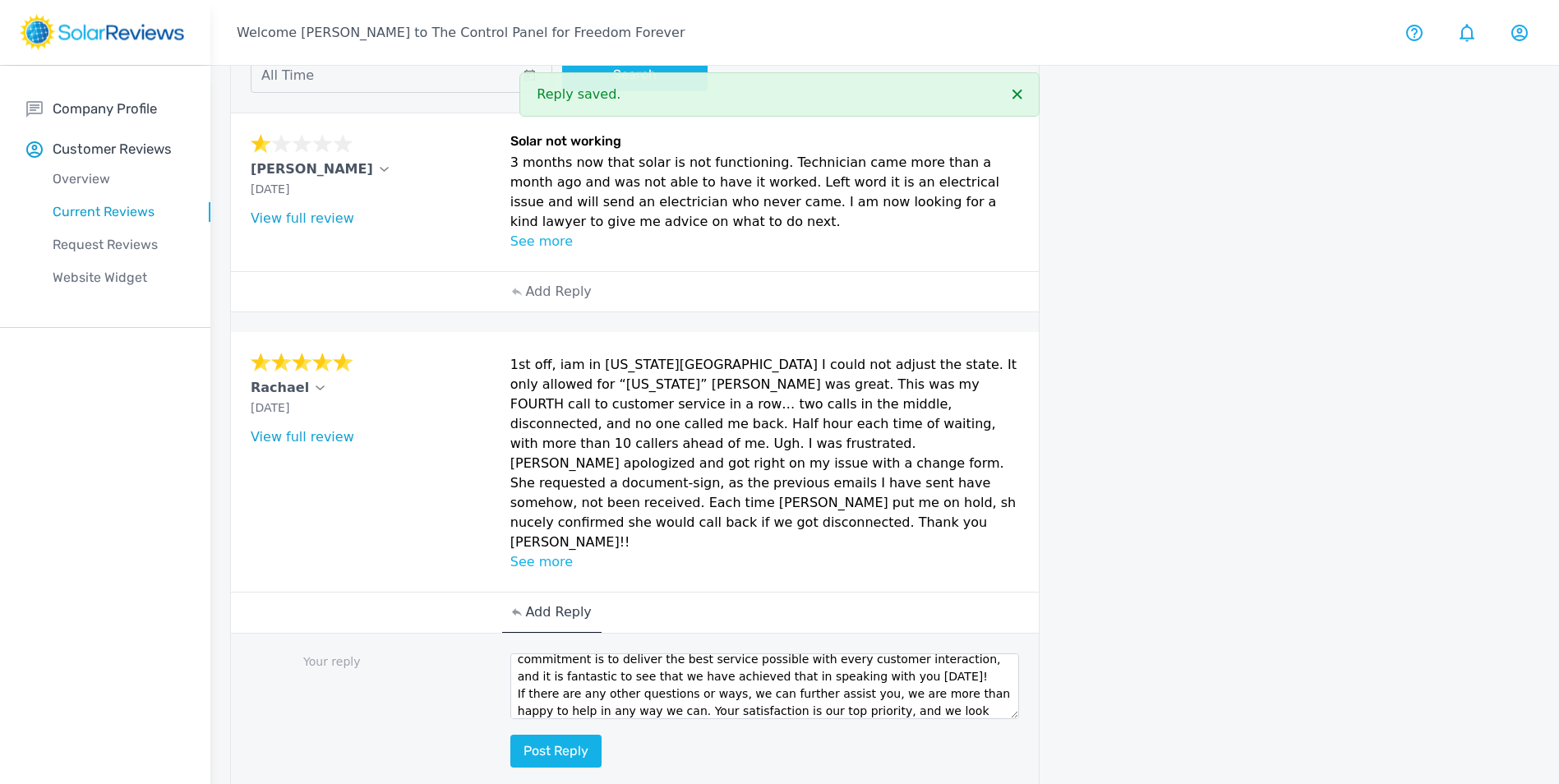
scroll to position [0, 0]
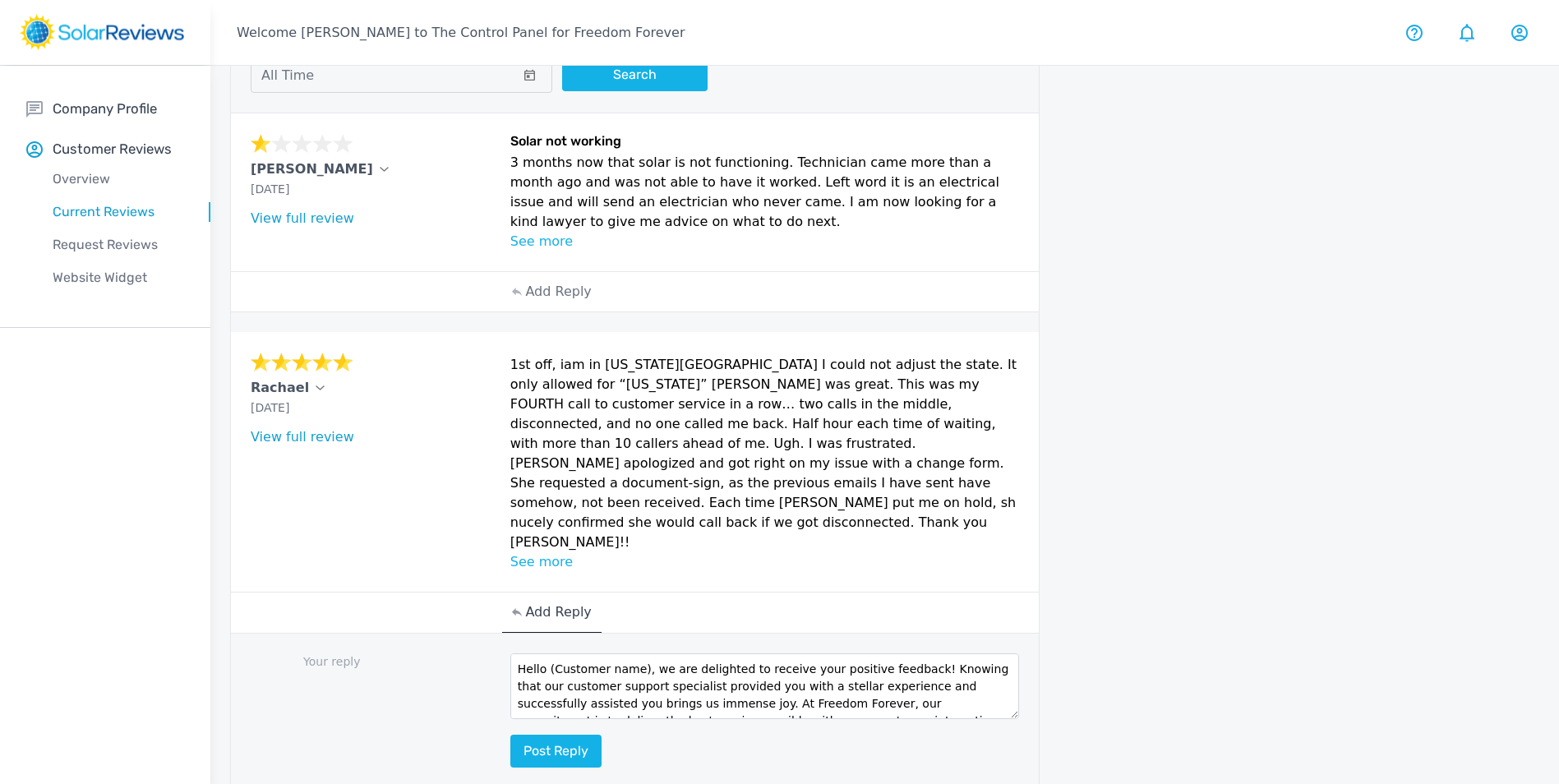
drag, startPoint x: 639, startPoint y: 632, endPoint x: 545, endPoint y: 632, distance: 94.0
click at [545, 653] on textarea "Hello (Customer name), we are delighted to receive your positive feedback! Know…" at bounding box center [765, 686] width 510 height 66
click at [570, 653] on textarea "Hello Rachel, we are delighted to receive your positive feedback! Knowing that …" at bounding box center [765, 686] width 510 height 66
type textarea "Hello Rachael, we are delighted to receive your positive feedback! Knowing that…"
click at [552, 735] on button "Post reply" at bounding box center [556, 751] width 91 height 33
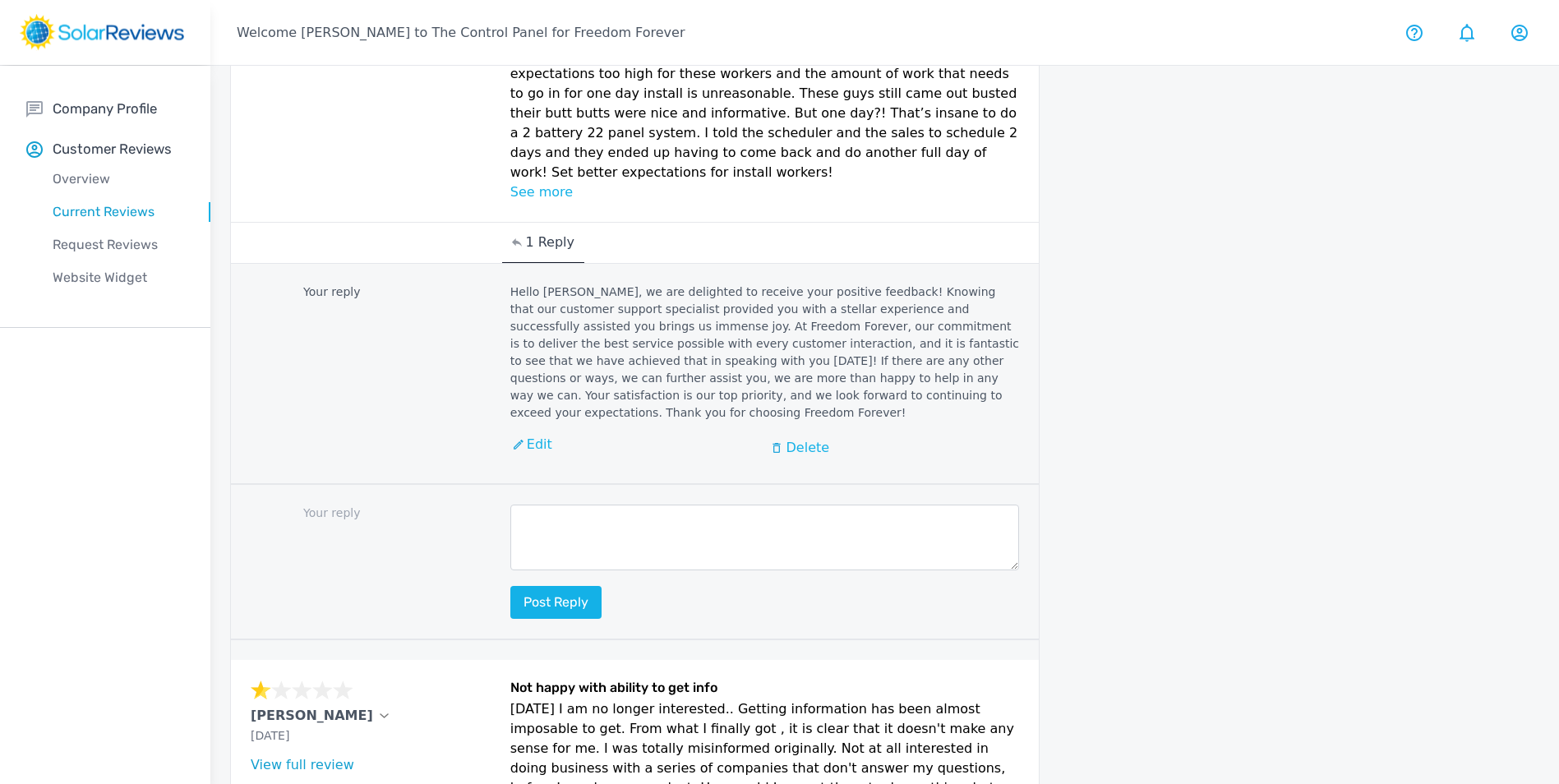
scroll to position [1963, 0]
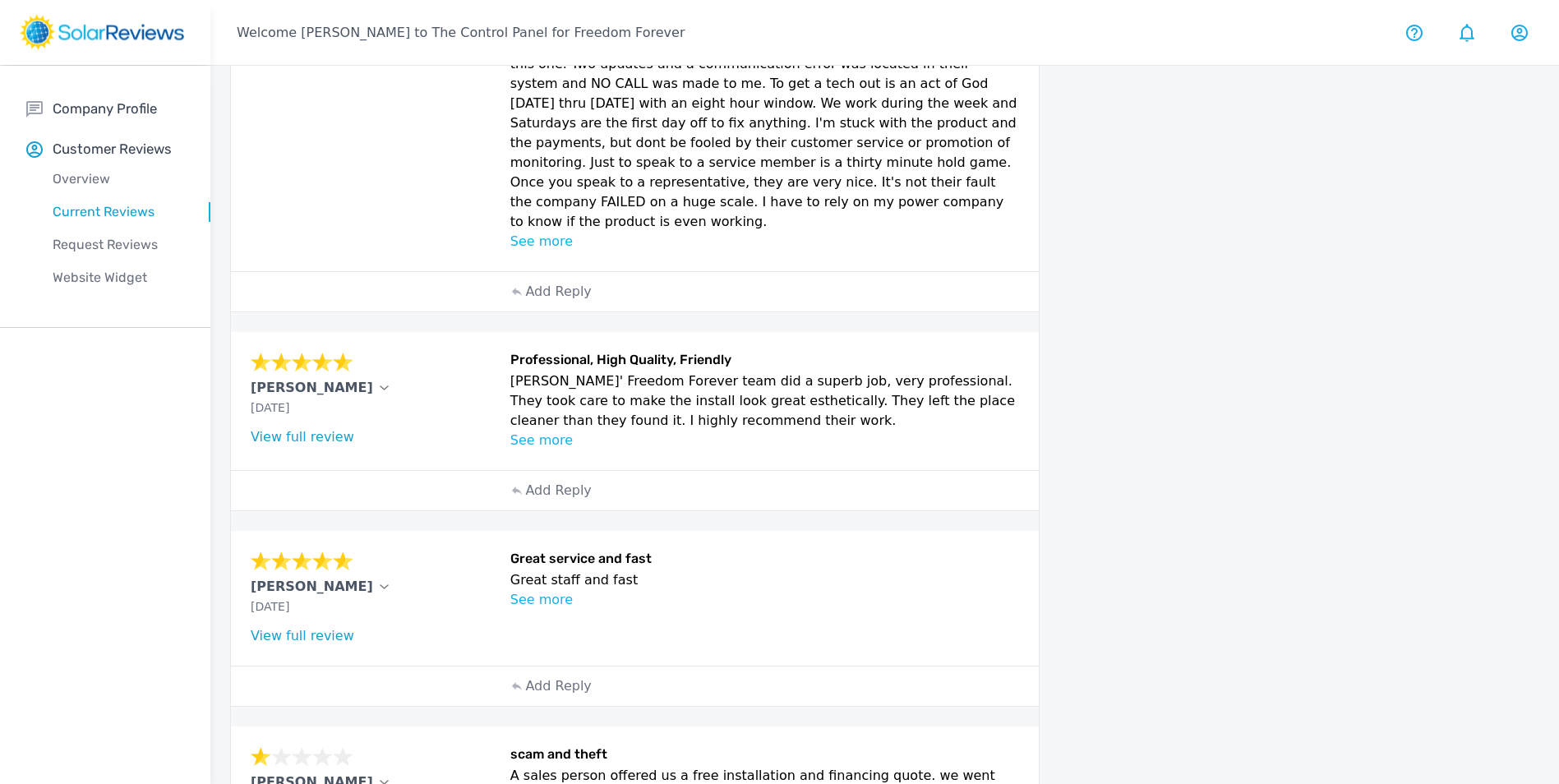
scroll to position [493, 0]
click at [564, 677] on p "Add Reply" at bounding box center [558, 687] width 66 height 20
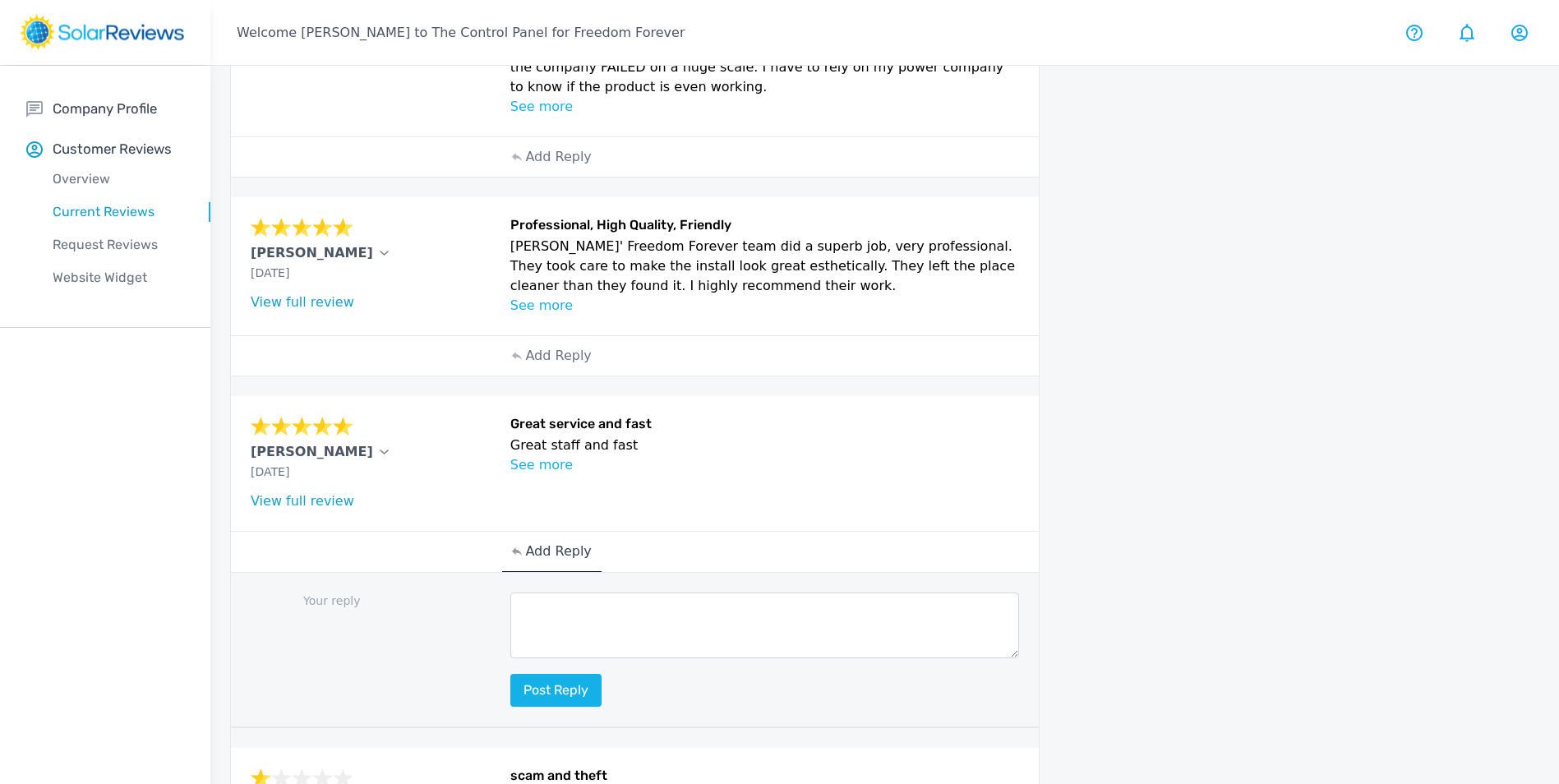
scroll to position [657, 0]
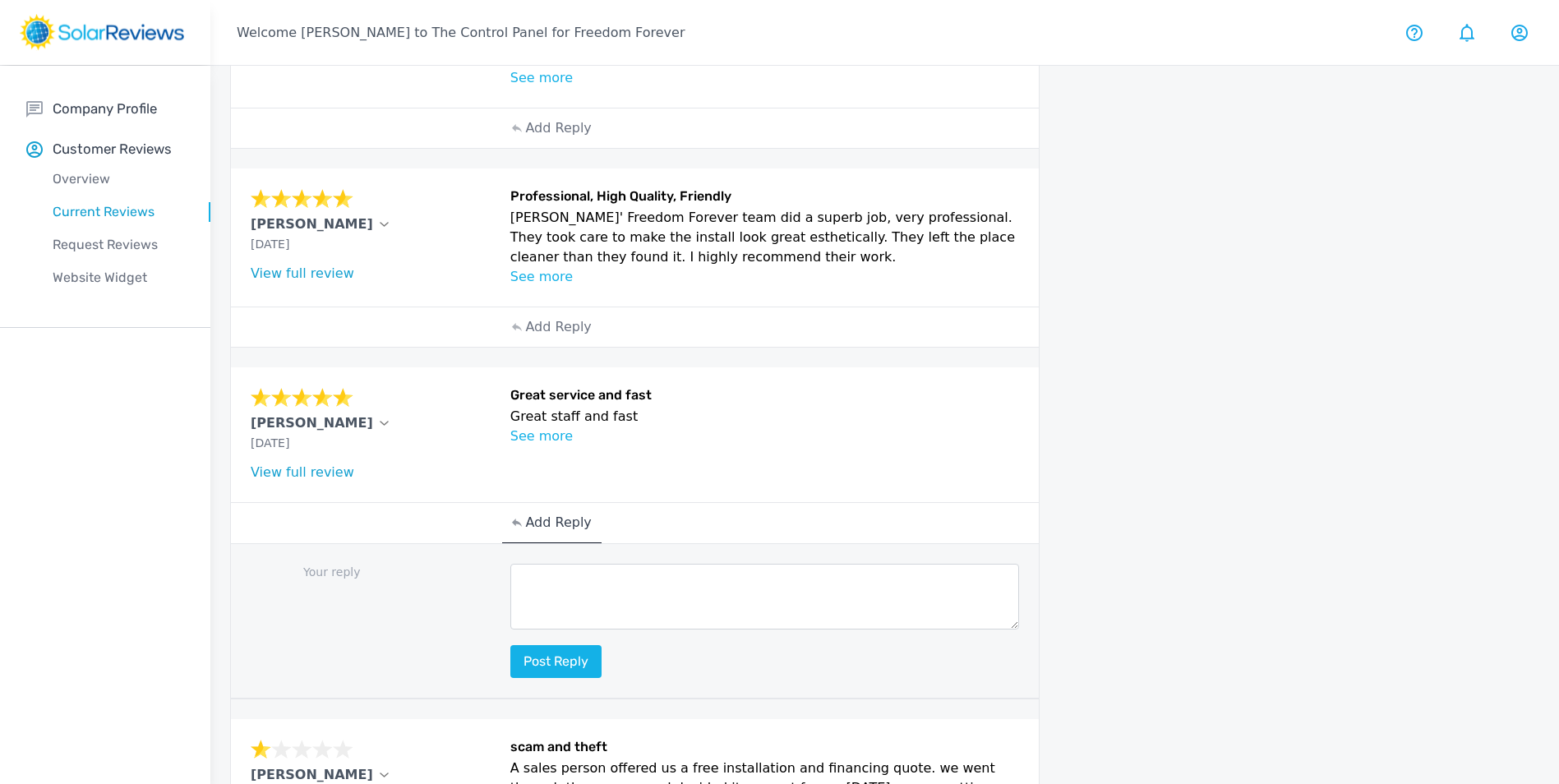
click at [559, 573] on textarea at bounding box center [765, 596] width 510 height 66
paste textarea "Hello (Customer name), we are delighted to receive your positive feedback! Know…"
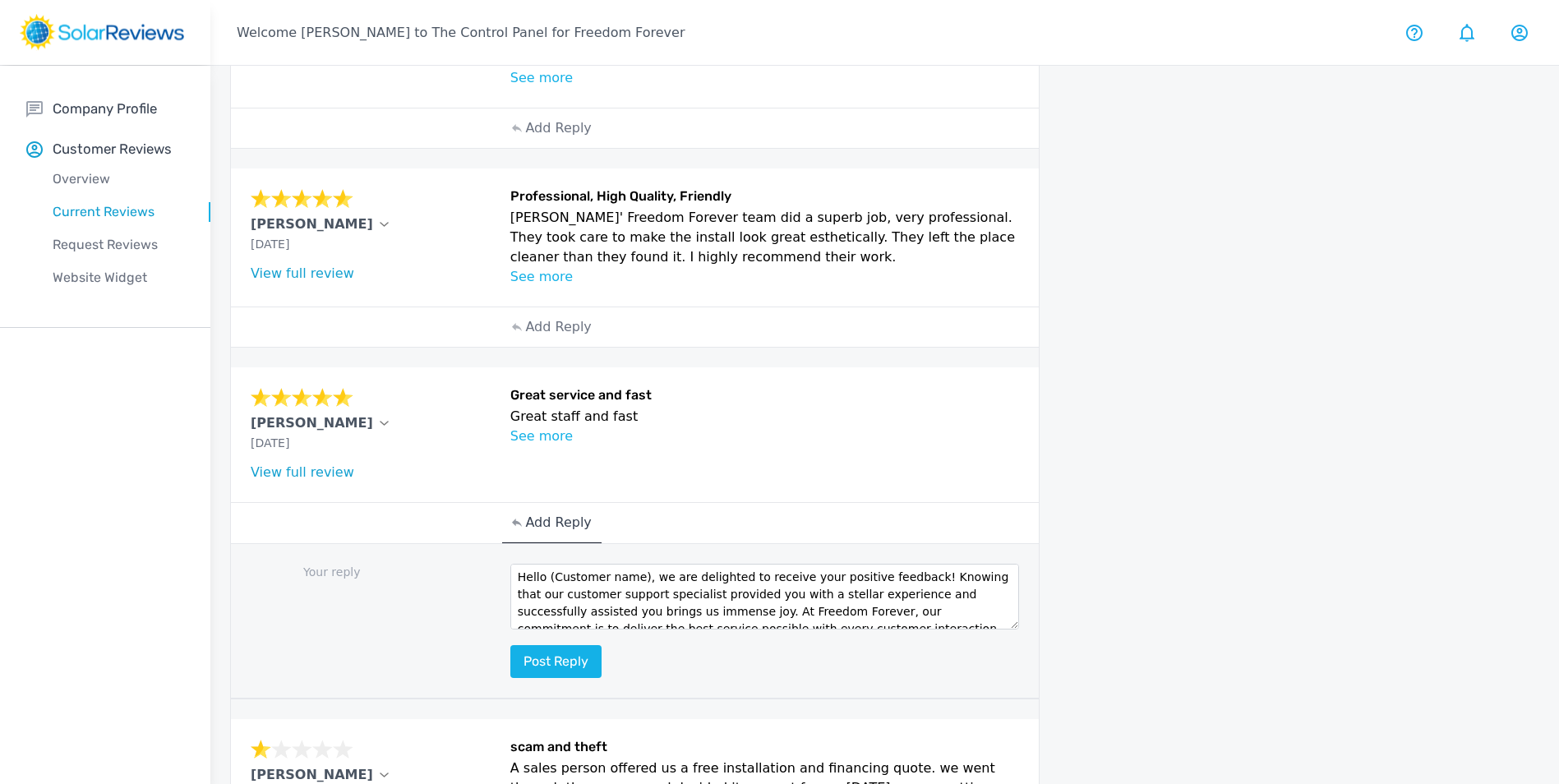
scroll to position [0, 0]
click at [630, 564] on textarea "Hello (Customer name), we are delighted to receive your positive feedback! Know…" at bounding box center [765, 596] width 510 height 66
drag, startPoint x: 638, startPoint y: 557, endPoint x: 547, endPoint y: 560, distance: 91.0
click at [547, 564] on textarea "Hello (Customer name), we are delighted to receive your positive feedback! Know…" at bounding box center [765, 596] width 510 height 66
type textarea "Hello Jared, we are delighted to receive your positive feedback! Knowing that o…"
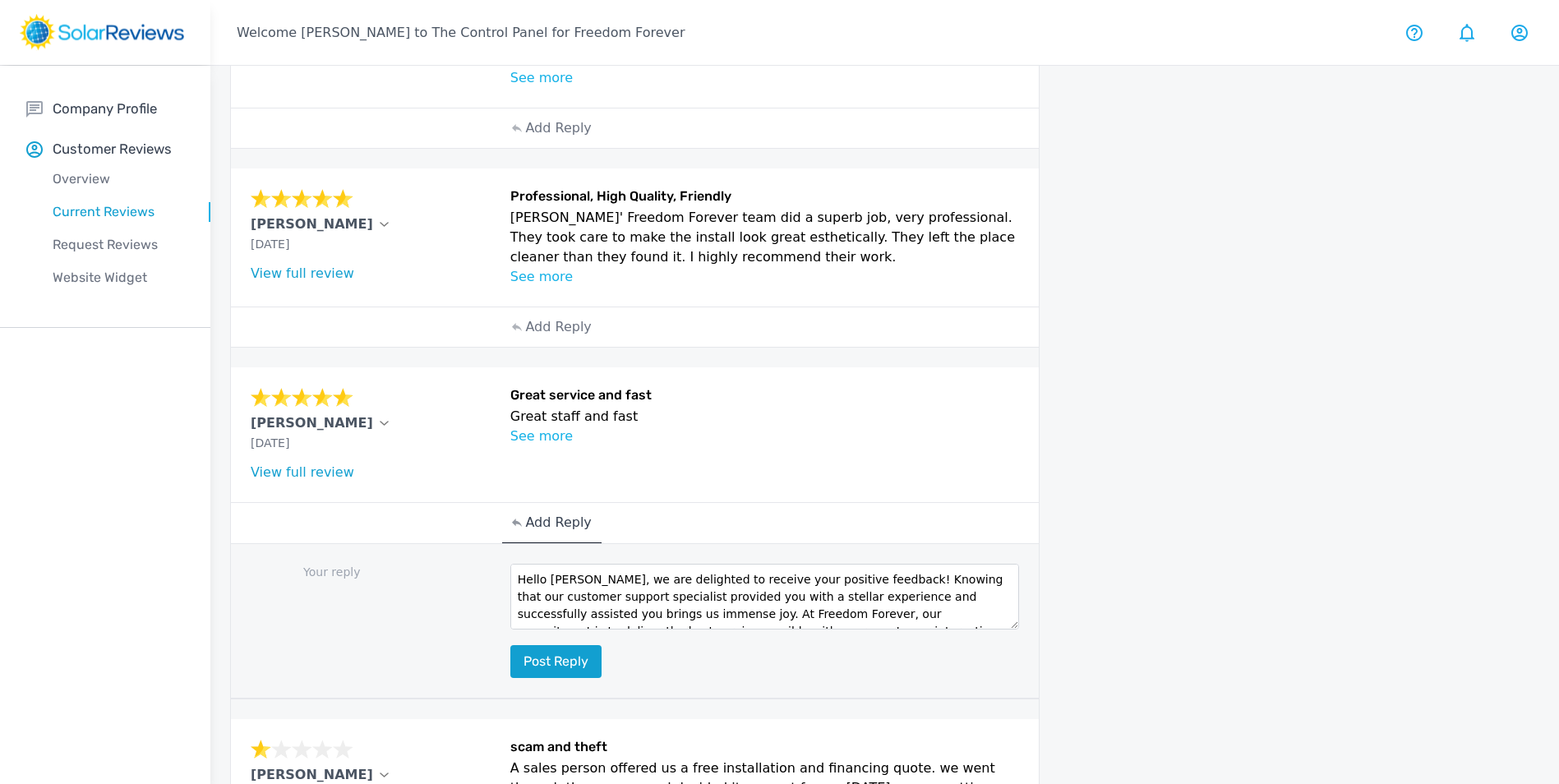
click at [574, 645] on button "Post reply" at bounding box center [556, 661] width 91 height 33
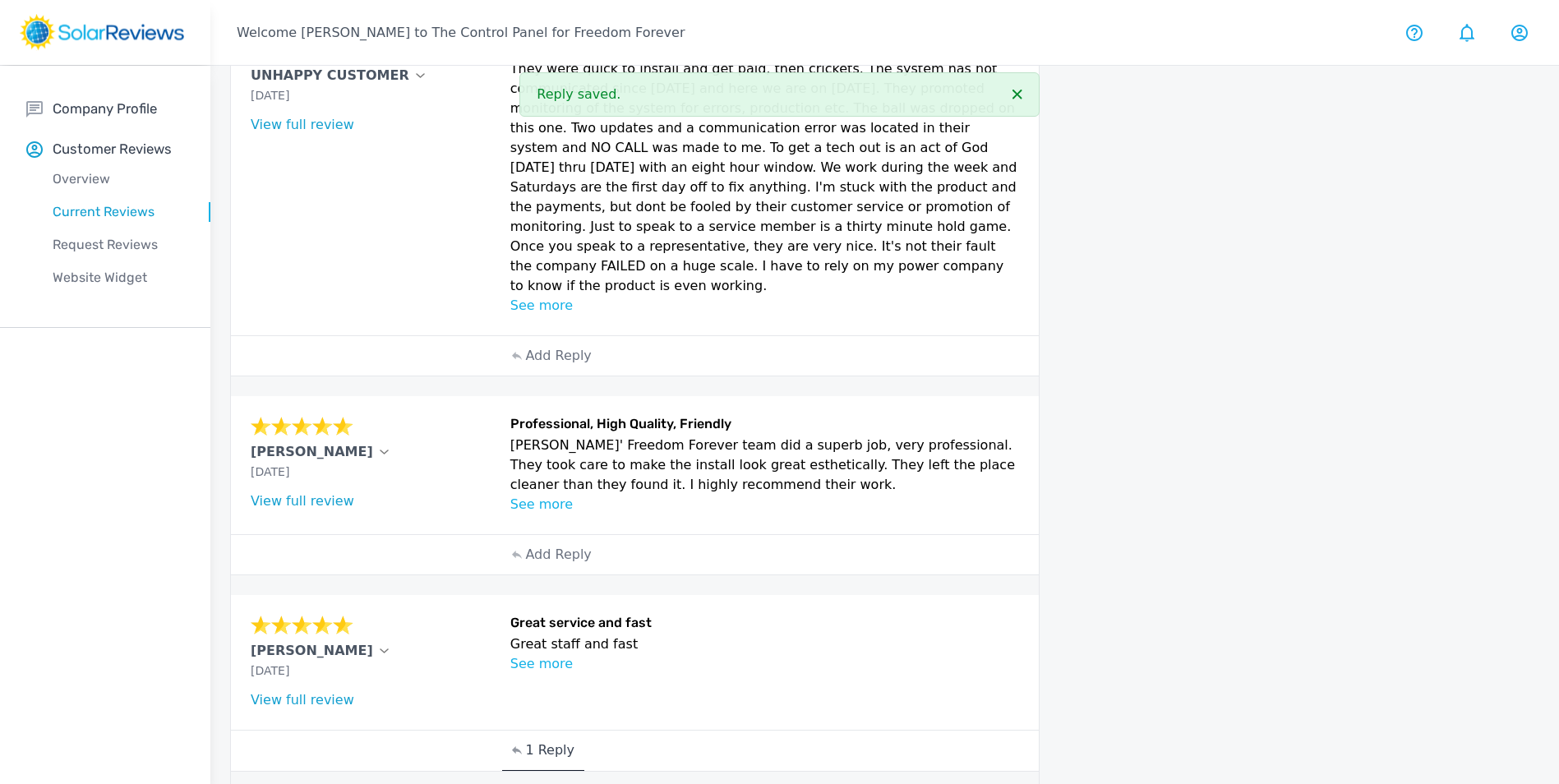
scroll to position [411, 0]
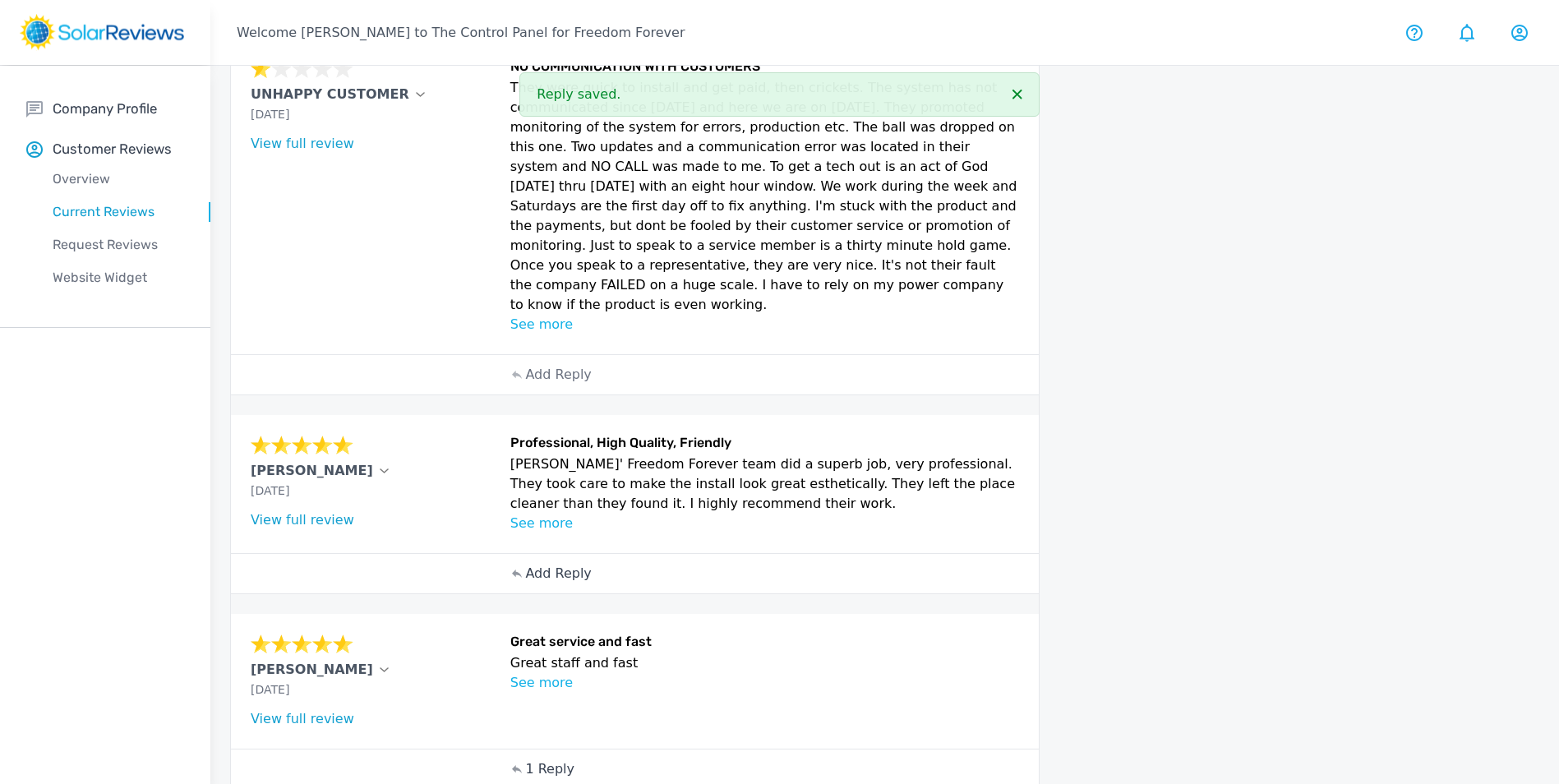
click at [550, 564] on p "Add Reply" at bounding box center [558, 574] width 66 height 20
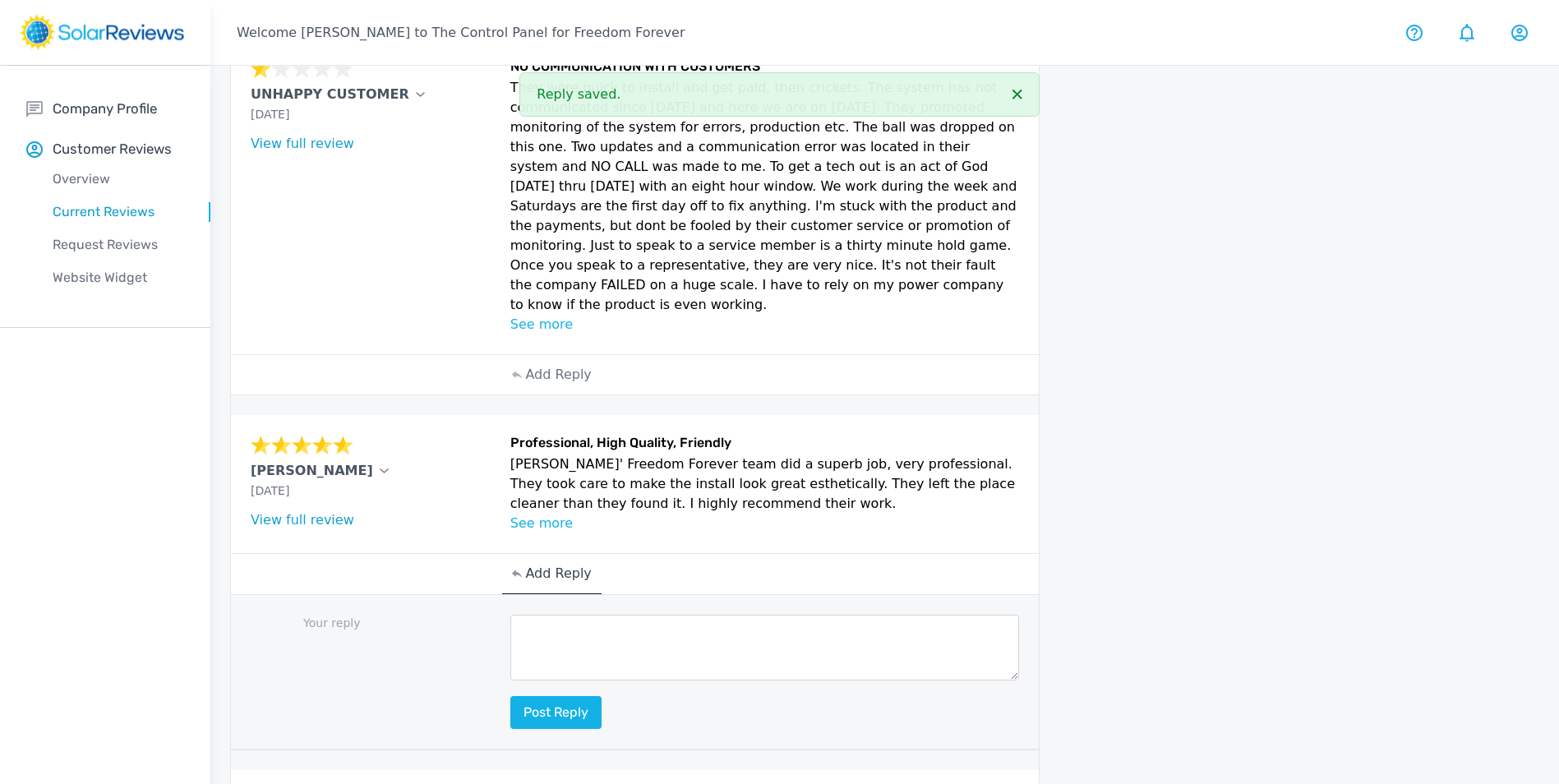
click at [560, 617] on textarea at bounding box center [765, 648] width 510 height 66
paste textarea "Hello (Customer name), we are delighted to receive your positive feedback! Know…"
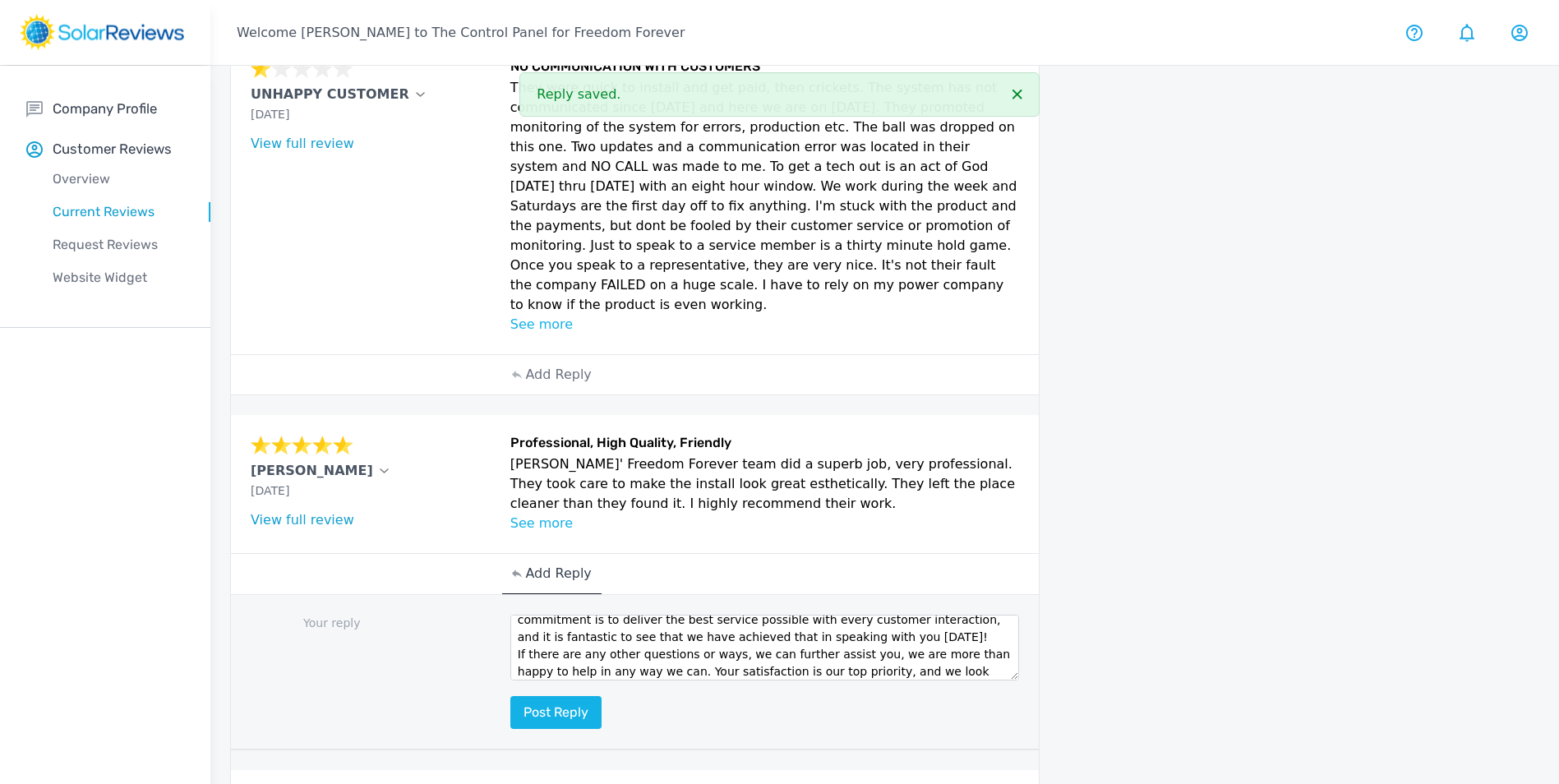
scroll to position [0, 0]
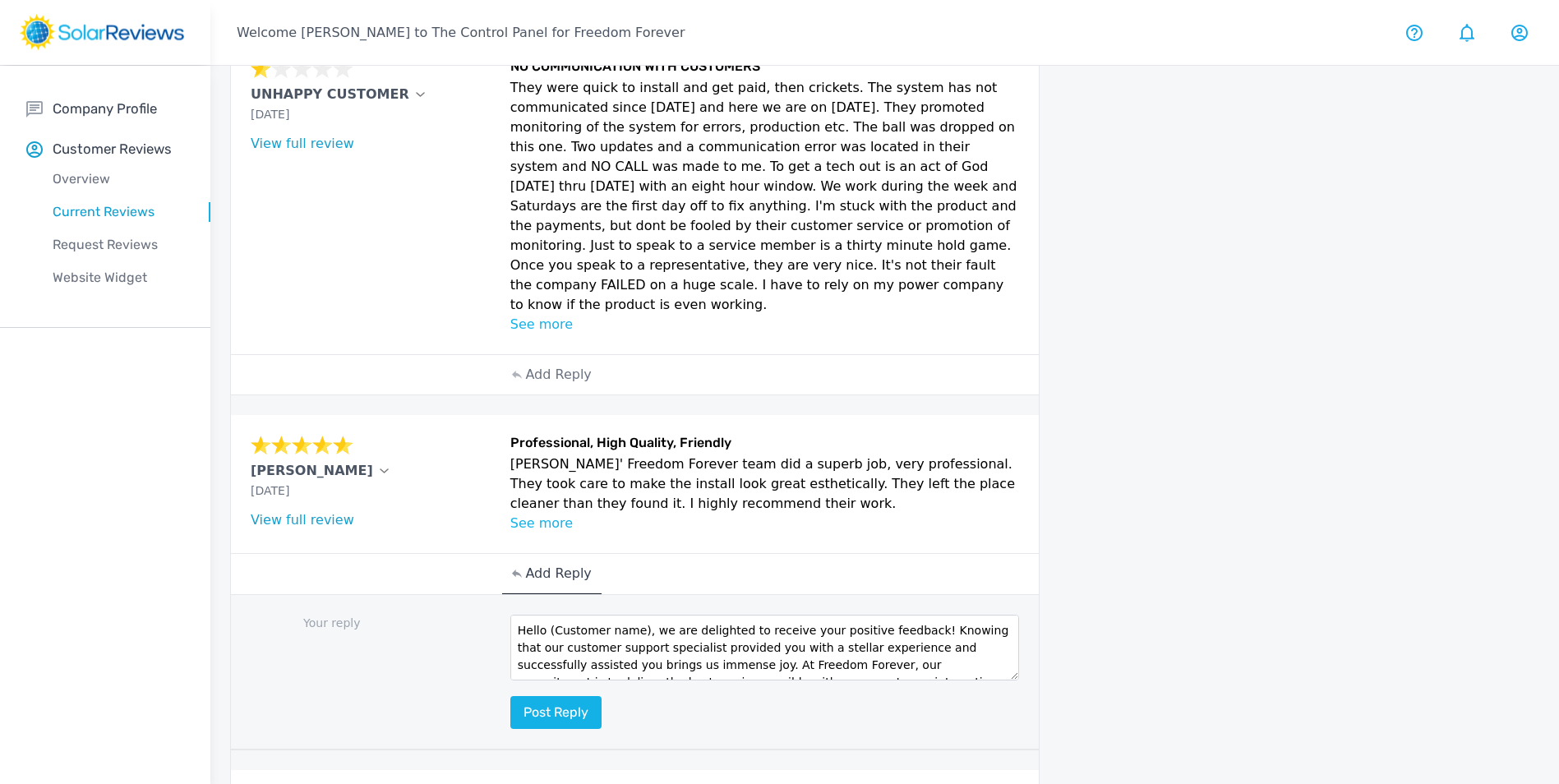
drag, startPoint x: 640, startPoint y: 610, endPoint x: 542, endPoint y: 612, distance: 98.0
click at [542, 615] on textarea "Hello (Customer name), we are delighted to receive your positive feedback! Know…" at bounding box center [765, 648] width 510 height 66
type textarea "Hello Ernie, we are delighted to receive your positive feedback! Knowing that o…"
click at [584, 696] on button "Post reply" at bounding box center [556, 713] width 91 height 33
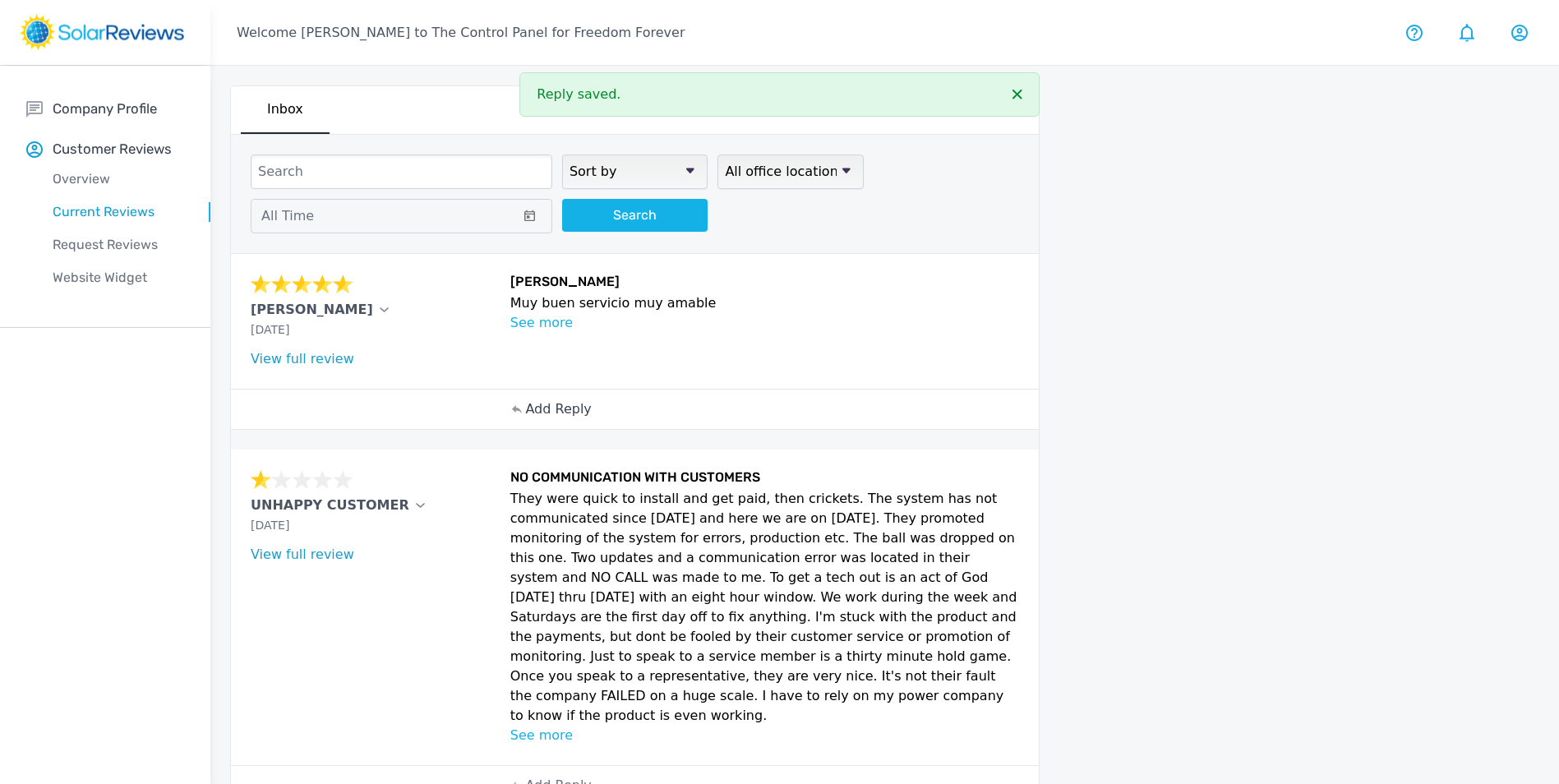
click at [563, 411] on p "Add Reply" at bounding box center [558, 409] width 66 height 20
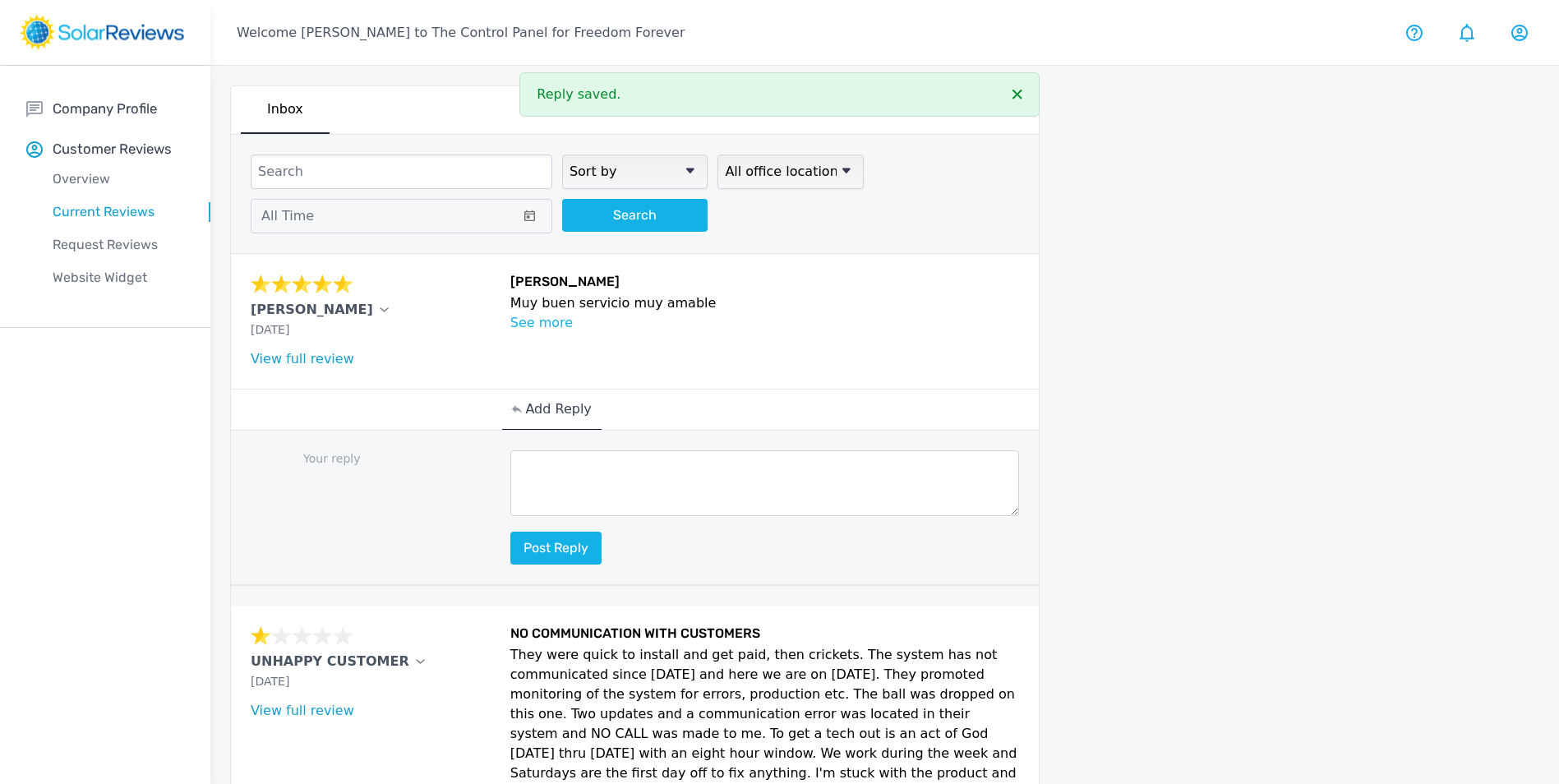
click at [560, 461] on textarea at bounding box center [765, 483] width 510 height 66
paste textarea "Hello (Customer name), we are delighted to receive your positive feedback! Know…"
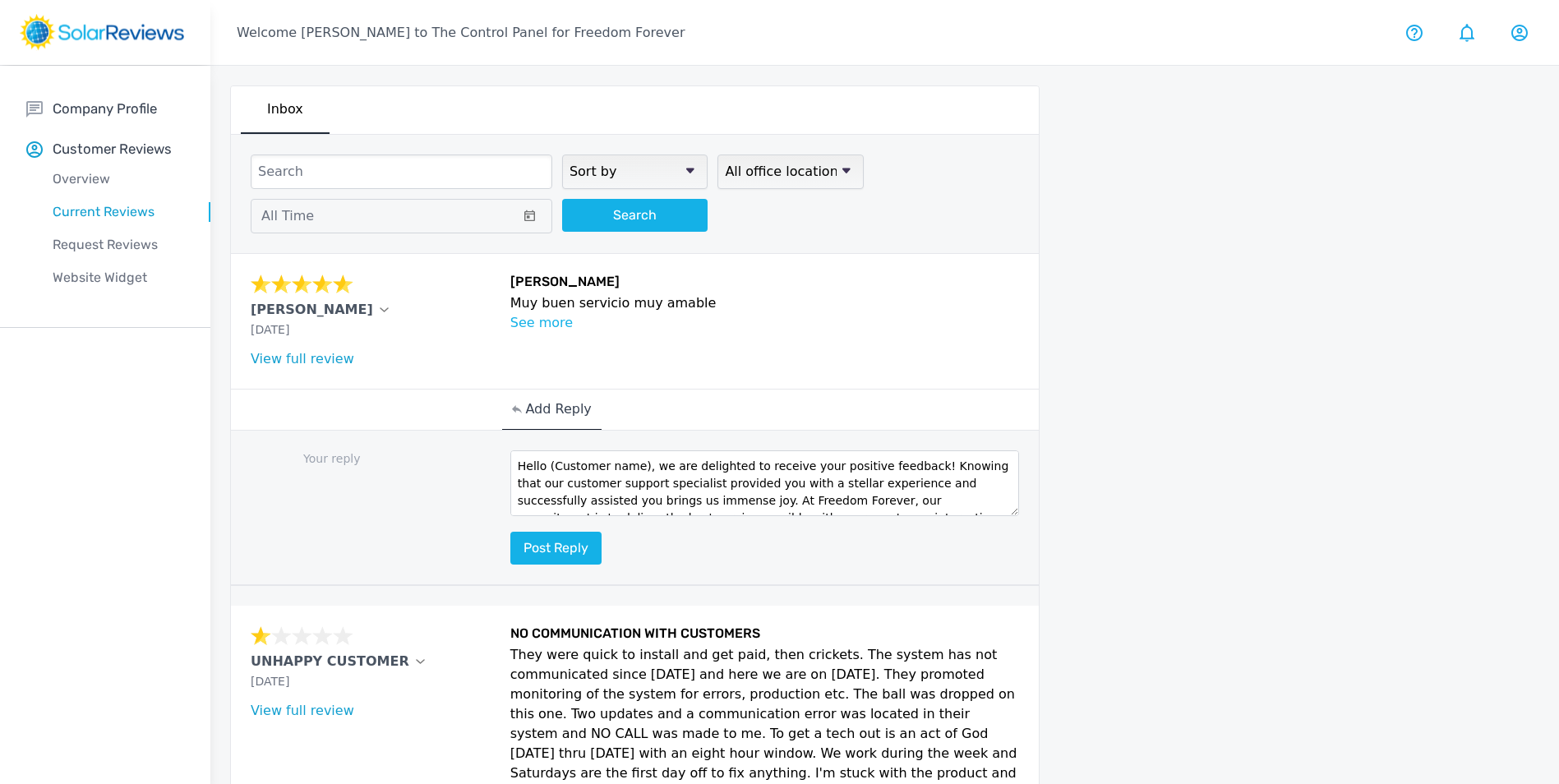
drag, startPoint x: 640, startPoint y: 467, endPoint x: 550, endPoint y: 468, distance: 90.0
click at [550, 468] on textarea "Hello (Customer name), we are delighted to receive your positive feedback! Know…" at bounding box center [765, 483] width 510 height 66
type textarea "Hello Manuel, we are delighted to receive your positive feedback! Knowing that …"
click at [577, 542] on button "Post reply" at bounding box center [556, 548] width 91 height 33
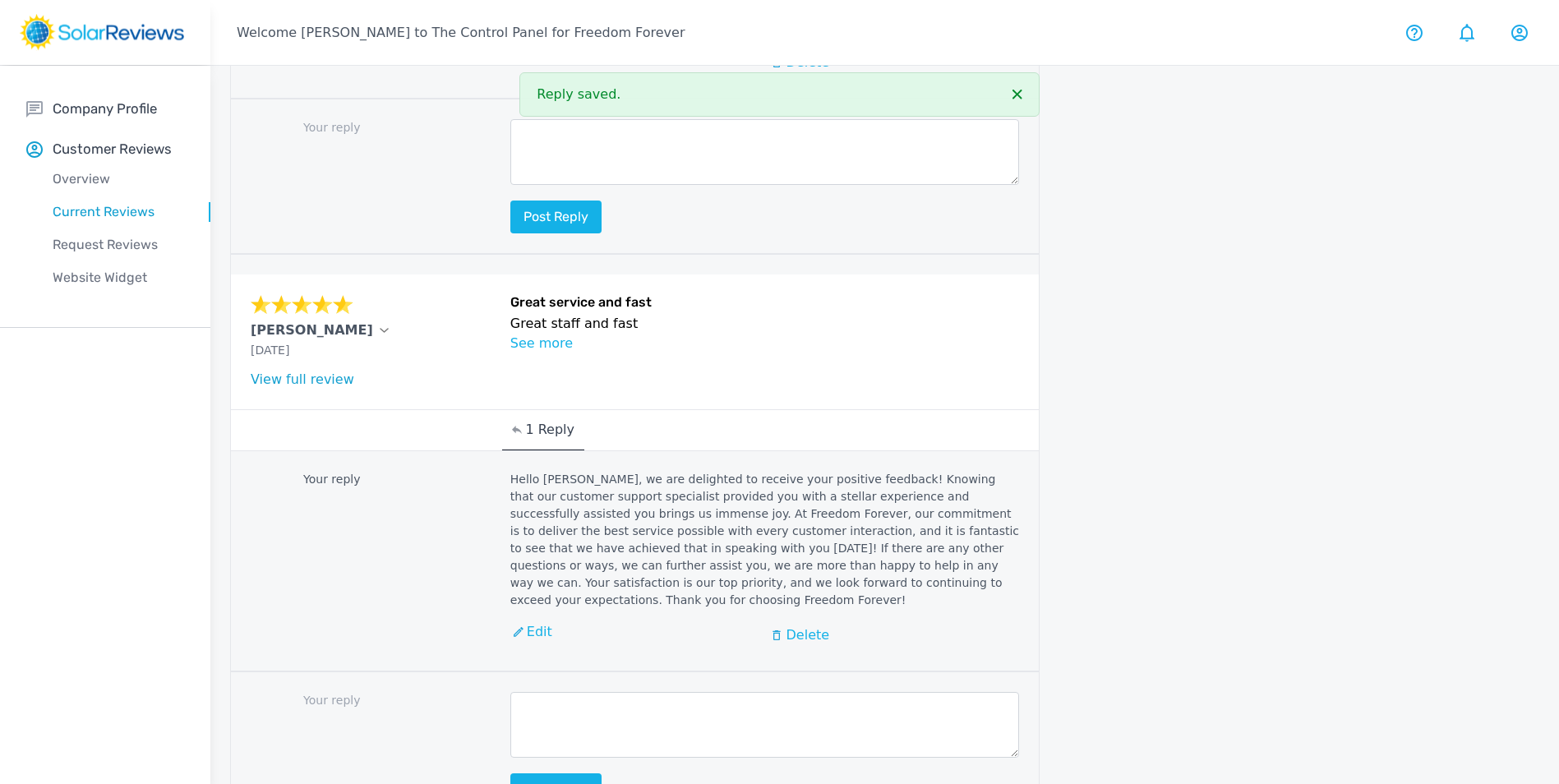
scroll to position [1814, 0]
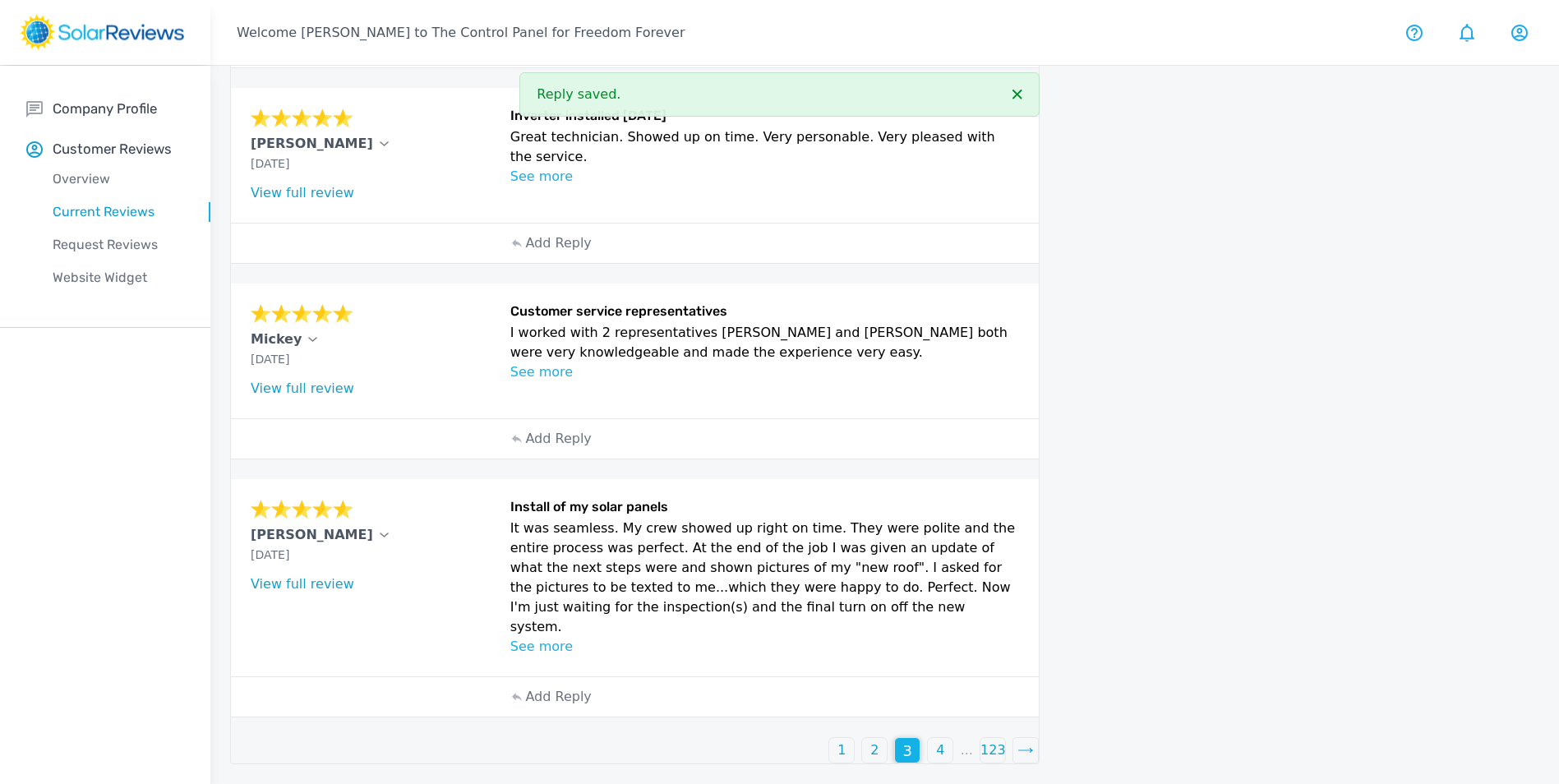
scroll to position [696, 0]
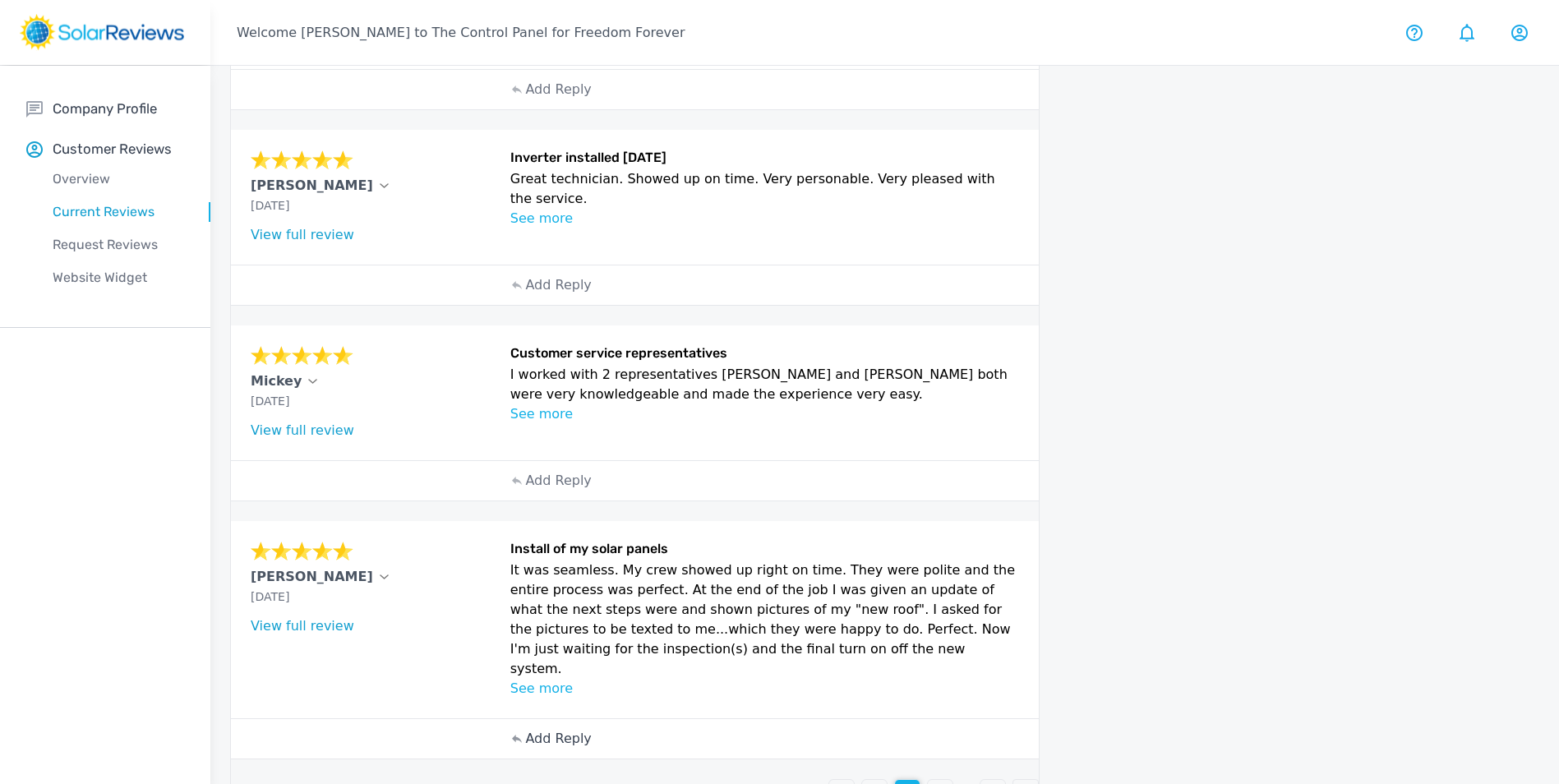
click at [550, 729] on p "Add Reply" at bounding box center [558, 739] width 66 height 20
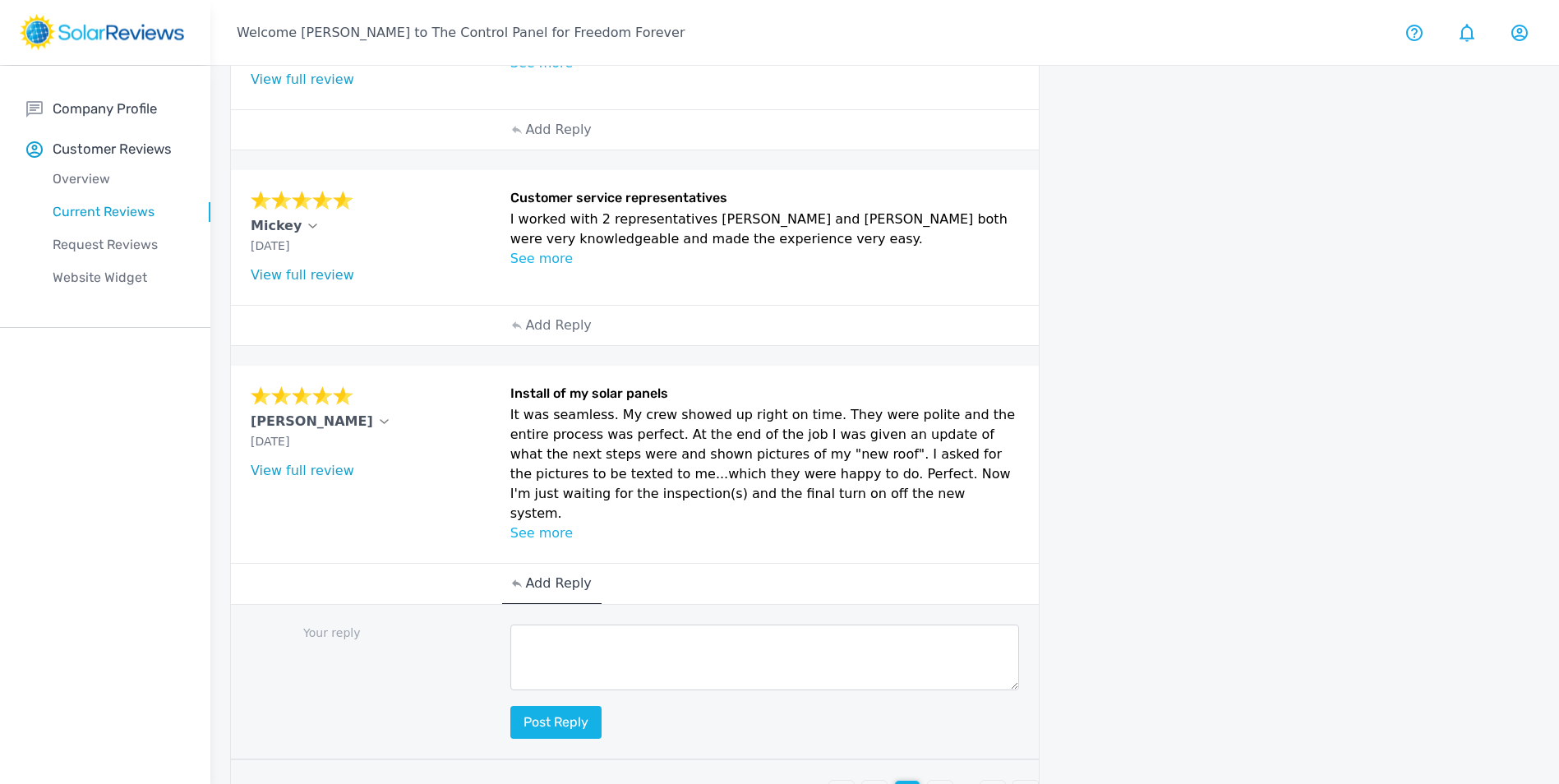
click at [565, 625] on textarea at bounding box center [765, 658] width 510 height 66
paste textarea "Hello (Customer name), we are delighted to receive your positive feedback! Know…"
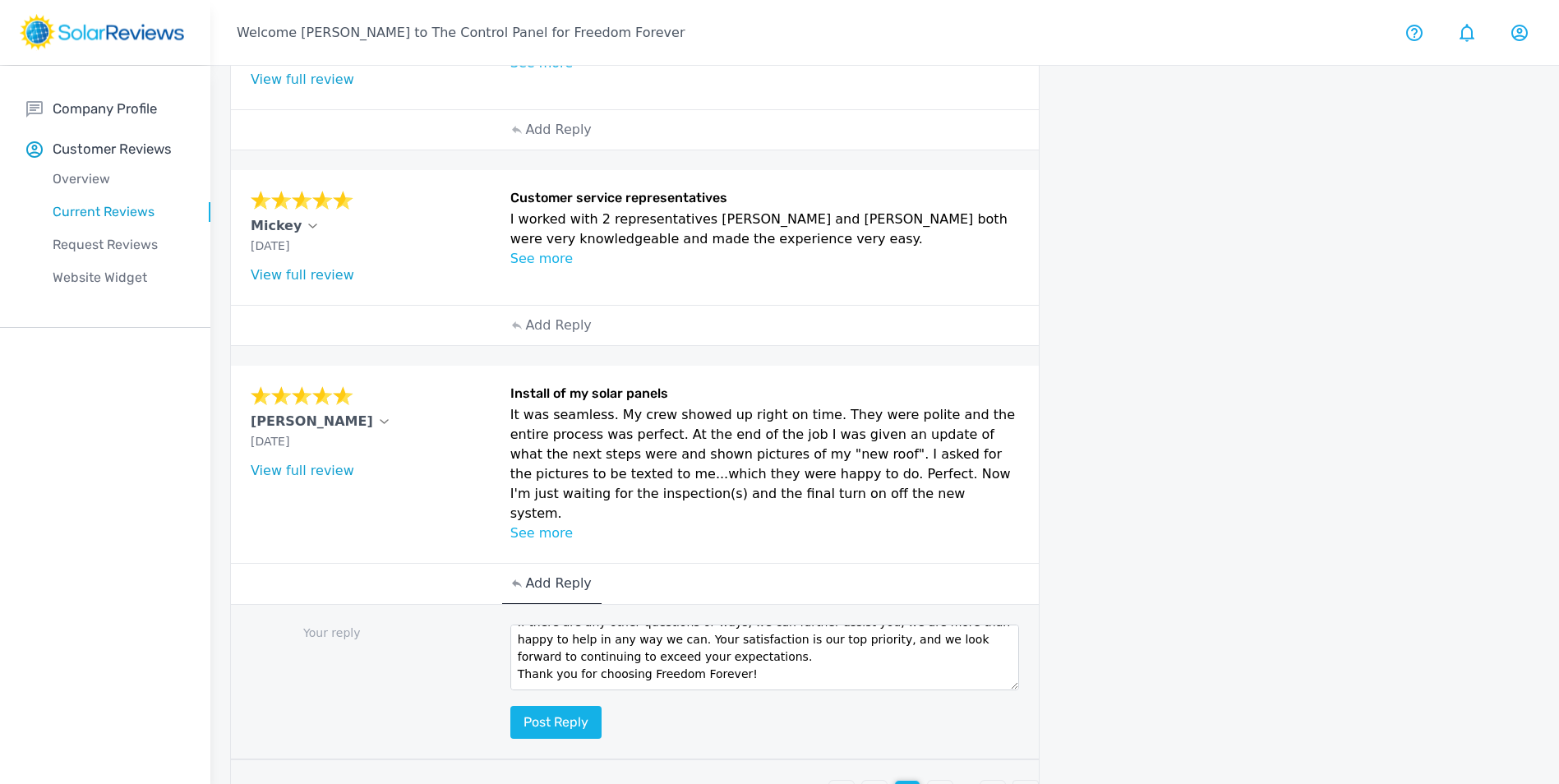
scroll to position [0, 0]
drag, startPoint x: 640, startPoint y: 603, endPoint x: 554, endPoint y: 598, distance: 86.1
click at [544, 625] on textarea "Hello (Customer name), we are delighted to receive your positive feedback! Know…" at bounding box center [765, 658] width 510 height 66
type textarea "Hello Vicki, we are delighted to receive your positive feedback! Knowing that o…"
click at [567, 705] on button "Post reply" at bounding box center [556, 722] width 91 height 33
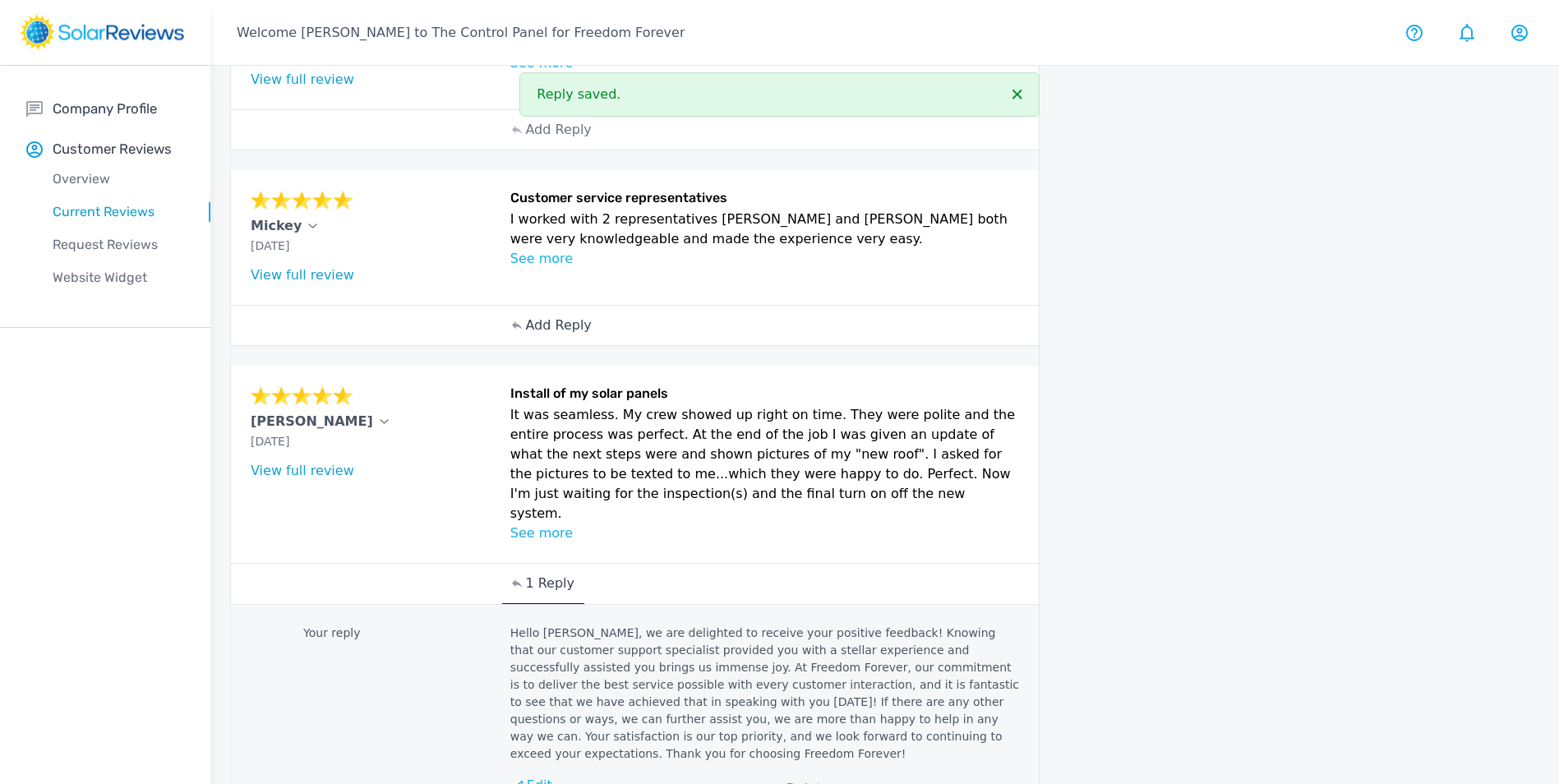
click at [564, 316] on p "Add Reply" at bounding box center [558, 326] width 66 height 20
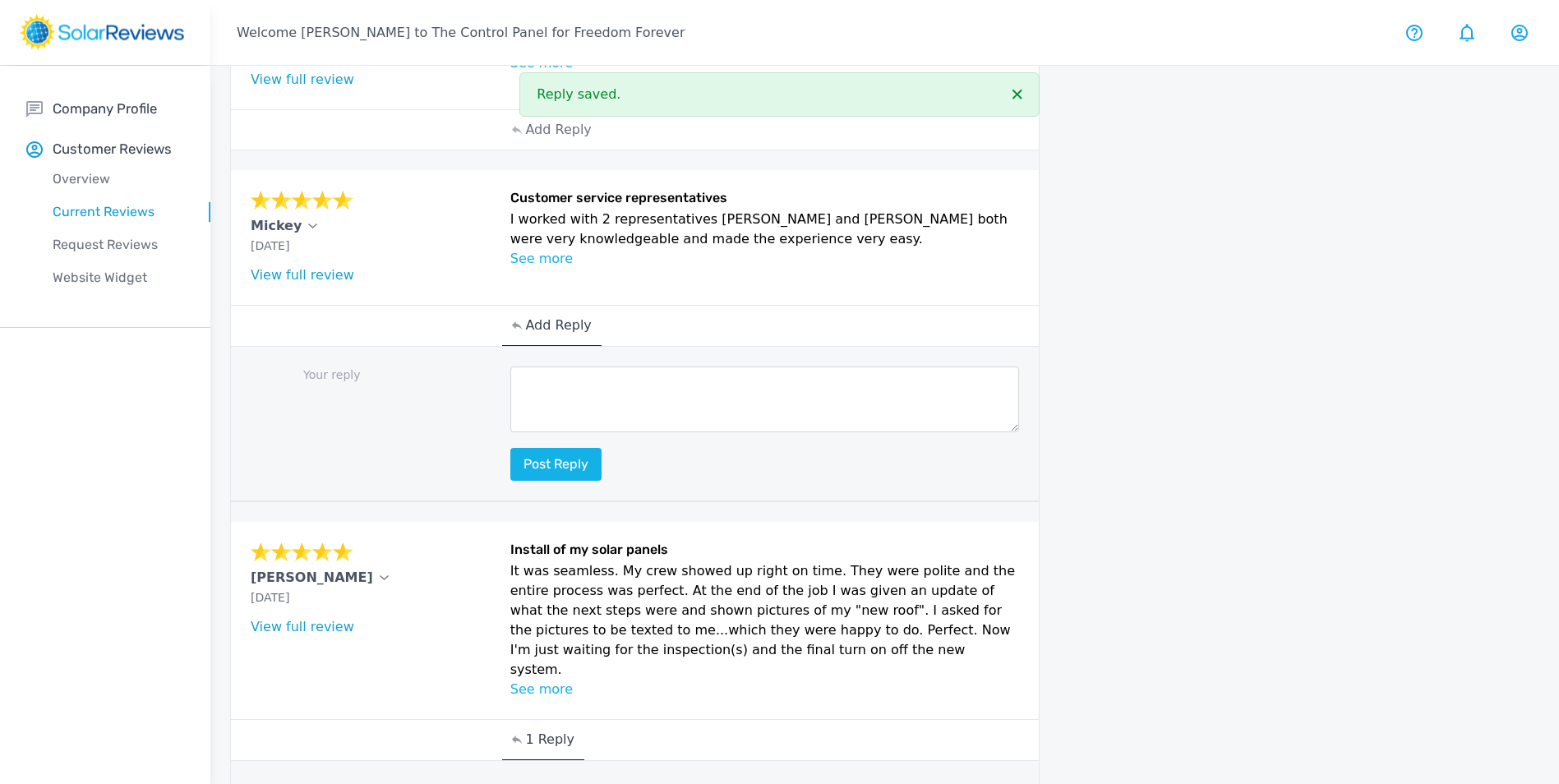
click at [597, 375] on textarea at bounding box center [765, 400] width 510 height 66
paste textarea "Hello (Customer name), we are delighted to receive your positive feedback! Know…"
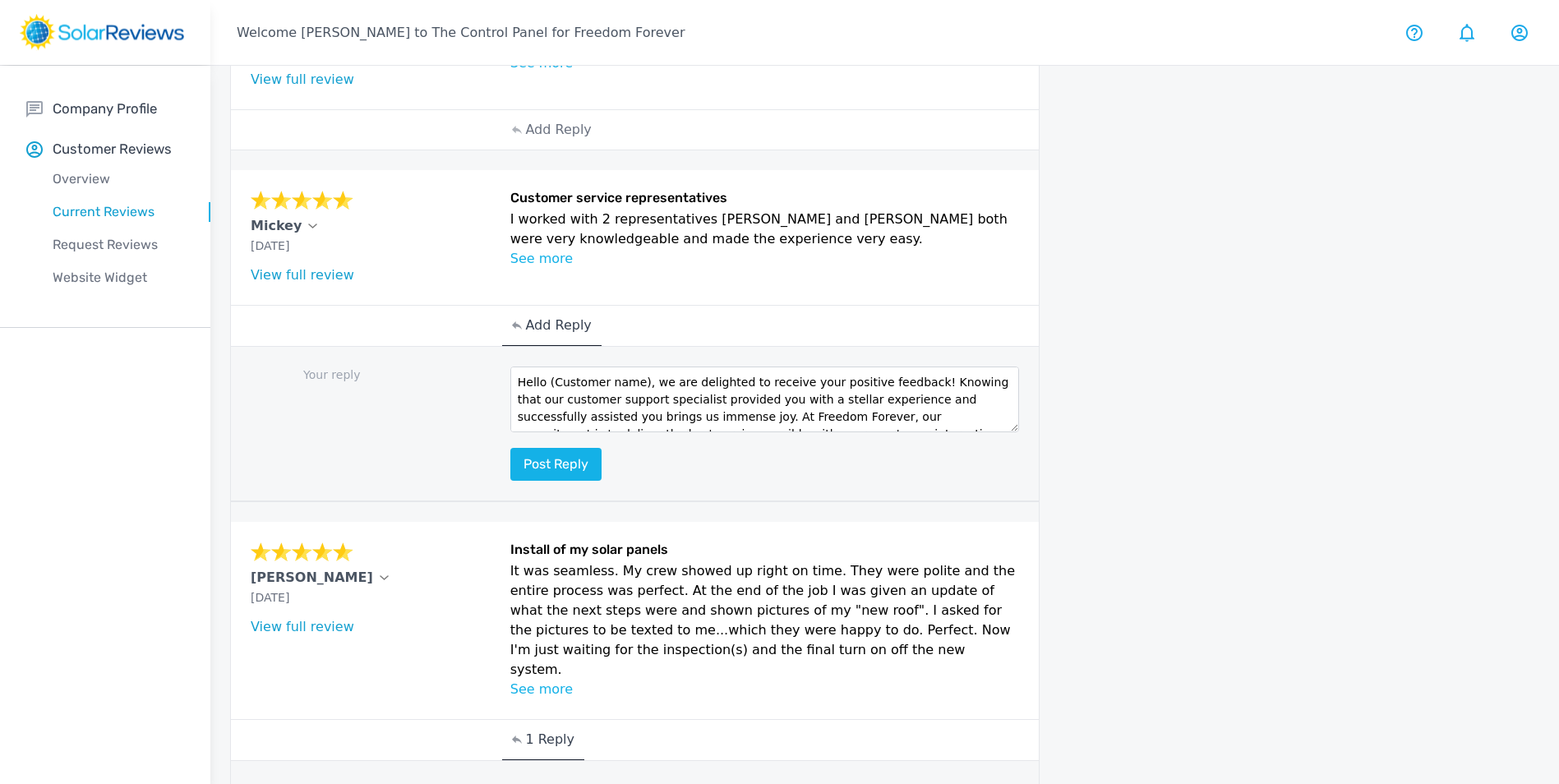
drag, startPoint x: 640, startPoint y: 360, endPoint x: 552, endPoint y: 363, distance: 88.1
click at [552, 367] on textarea "Hello (Customer name), we are delighted to receive your positive feedback! Know…" at bounding box center [765, 400] width 510 height 66
type textarea "Hello Mickey, we are delighted to receive your positive feedback! Knowing that …"
click at [566, 447] on button "Post reply" at bounding box center [556, 464] width 91 height 33
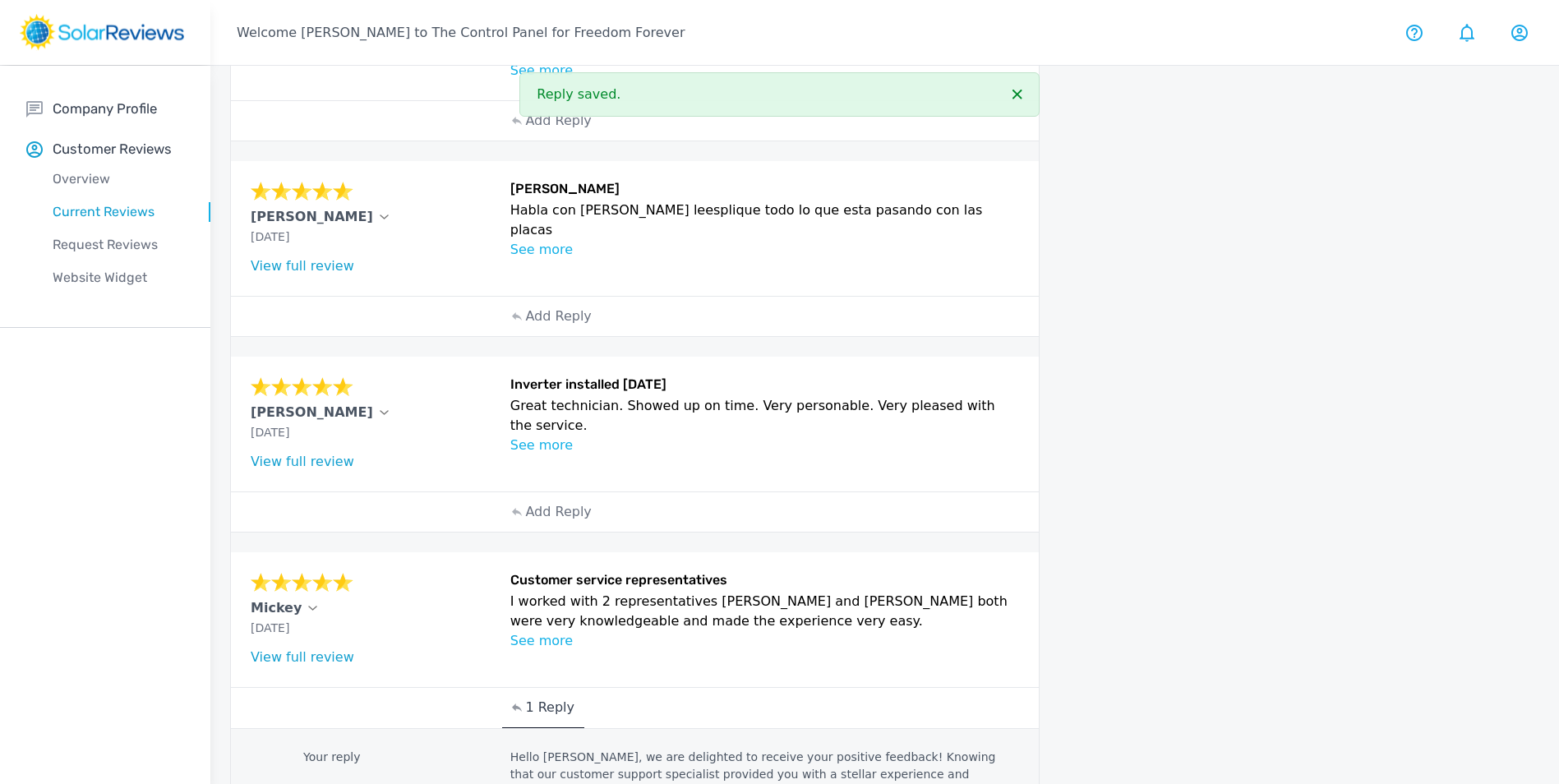
scroll to position [440, 0]
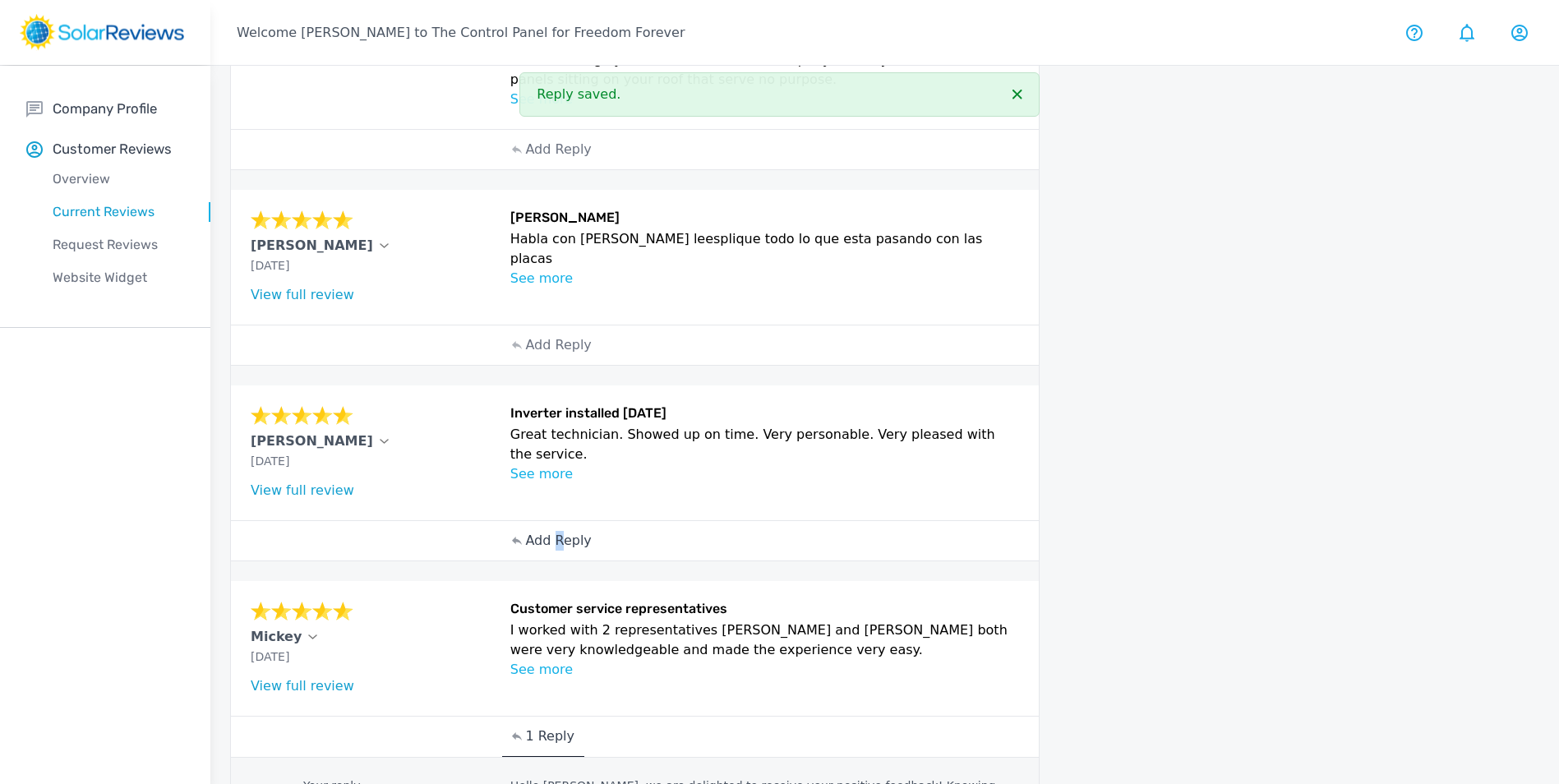
click at [556, 531] on p "Add Reply" at bounding box center [558, 541] width 66 height 20
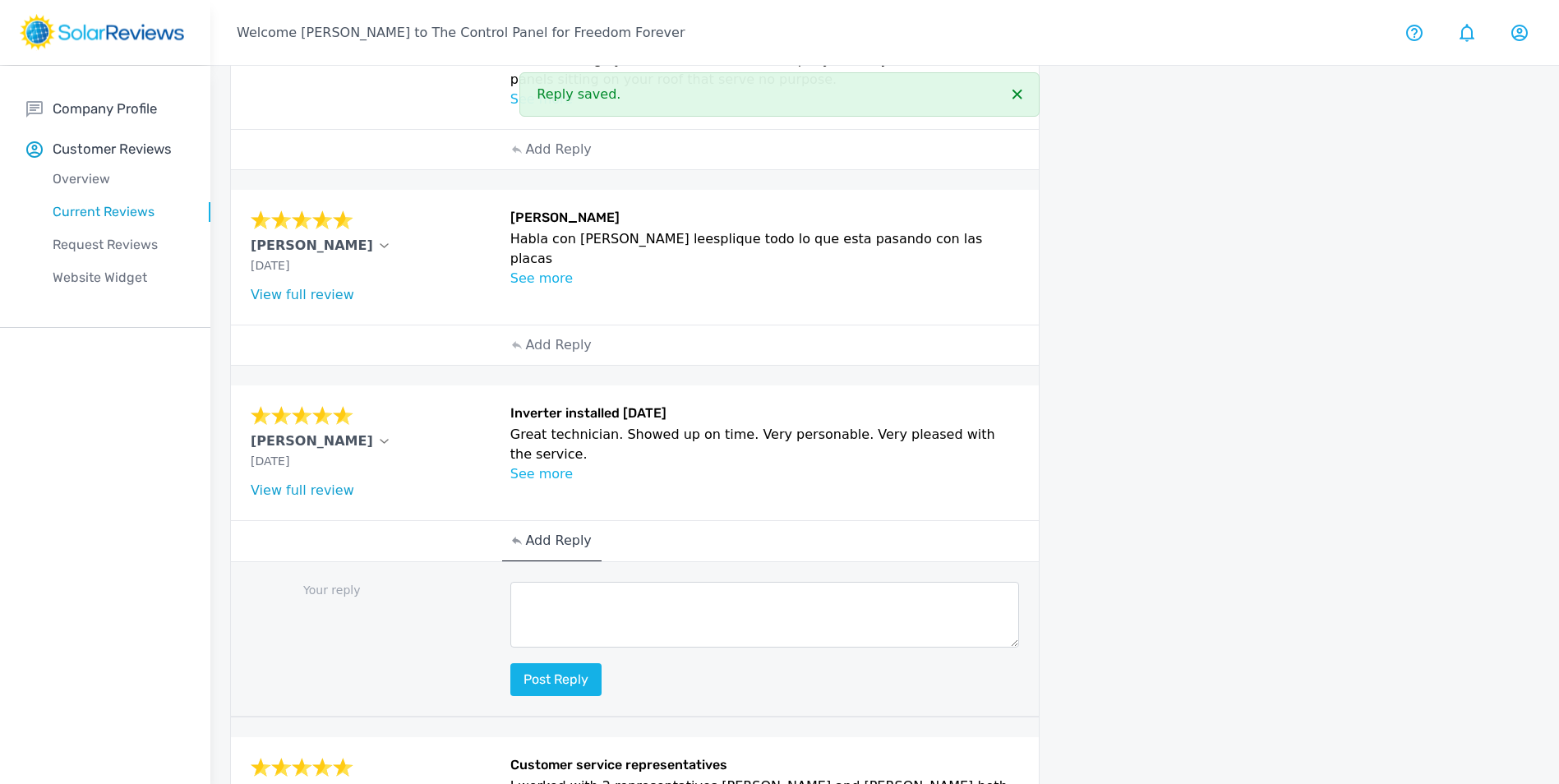
drag, startPoint x: 556, startPoint y: 514, endPoint x: 588, endPoint y: 571, distance: 65.4
click at [588, 582] on textarea at bounding box center [765, 615] width 510 height 66
paste textarea "Hello (Customer name), we are delighted to receive your positive feedback! Know…"
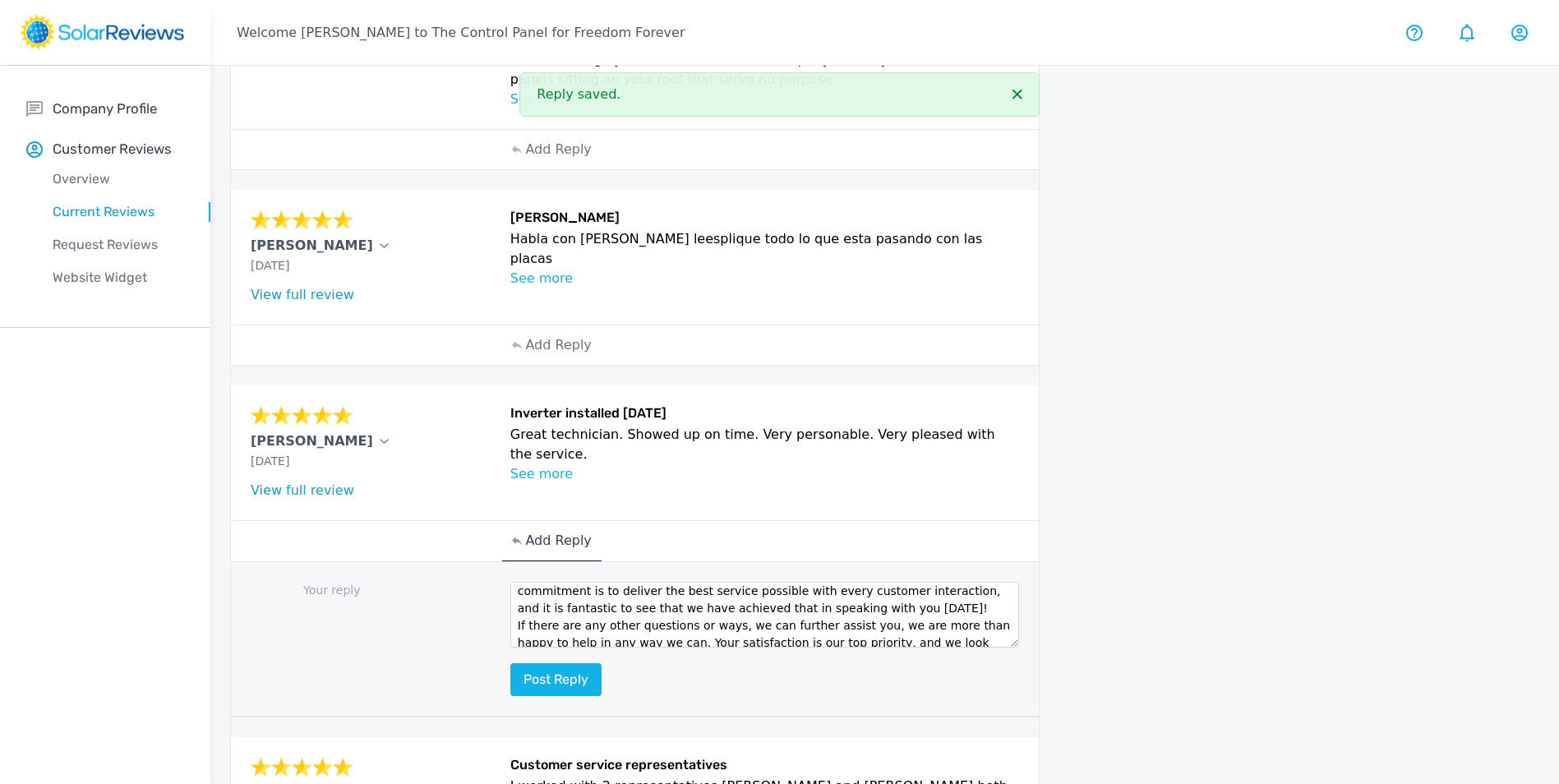
scroll to position [0, 0]
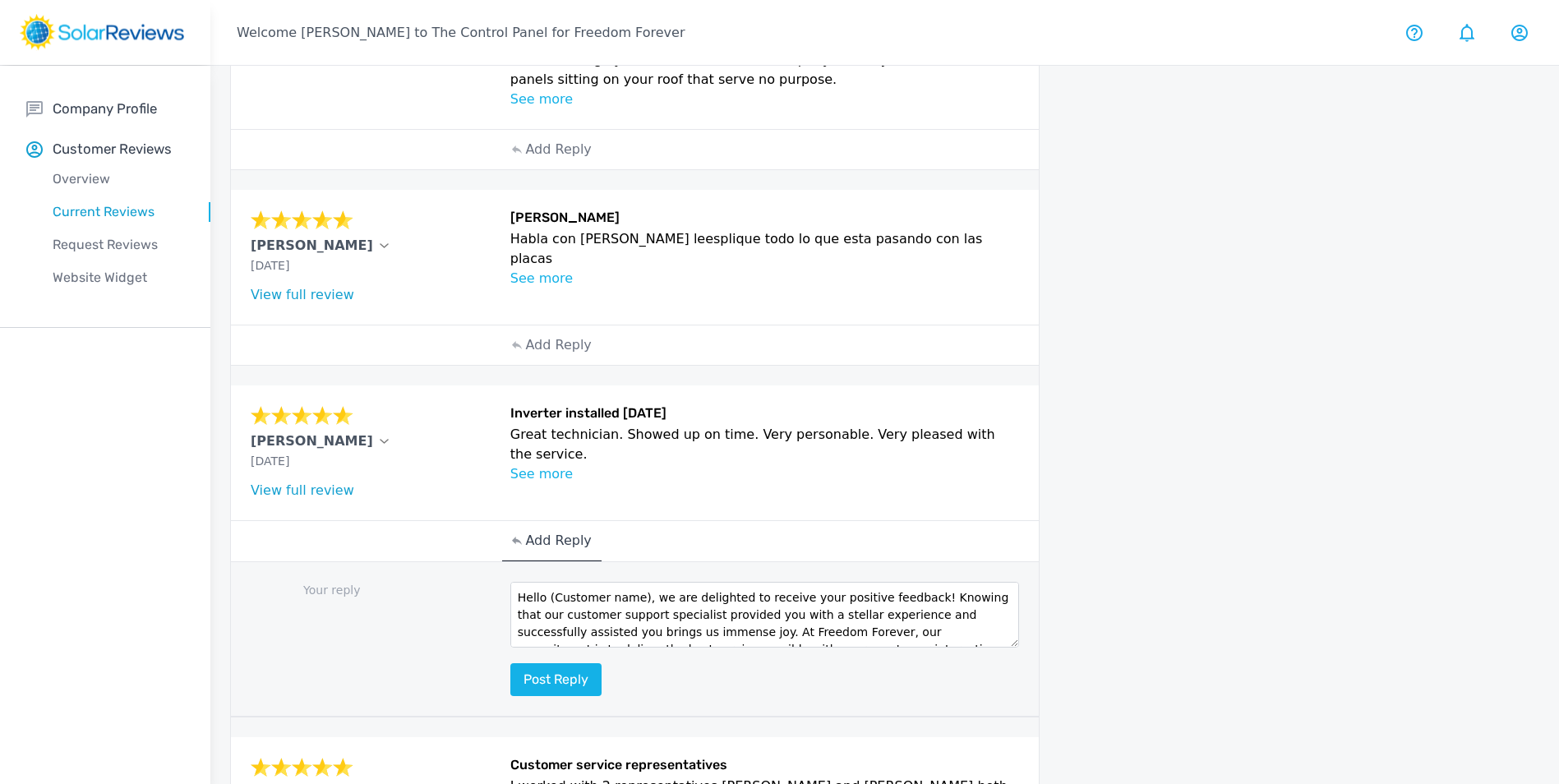
drag, startPoint x: 635, startPoint y: 578, endPoint x: 550, endPoint y: 585, distance: 85.3
click at [550, 585] on textarea "Hello (Customer name), we are delighted to receive your positive feedback! Know…" at bounding box center [765, 615] width 510 height 66
type textarea "Hello Mike, we are delighted to receive your positive feedback! Knowing that ou…"
click at [568, 663] on button "Post reply" at bounding box center [556, 680] width 91 height 33
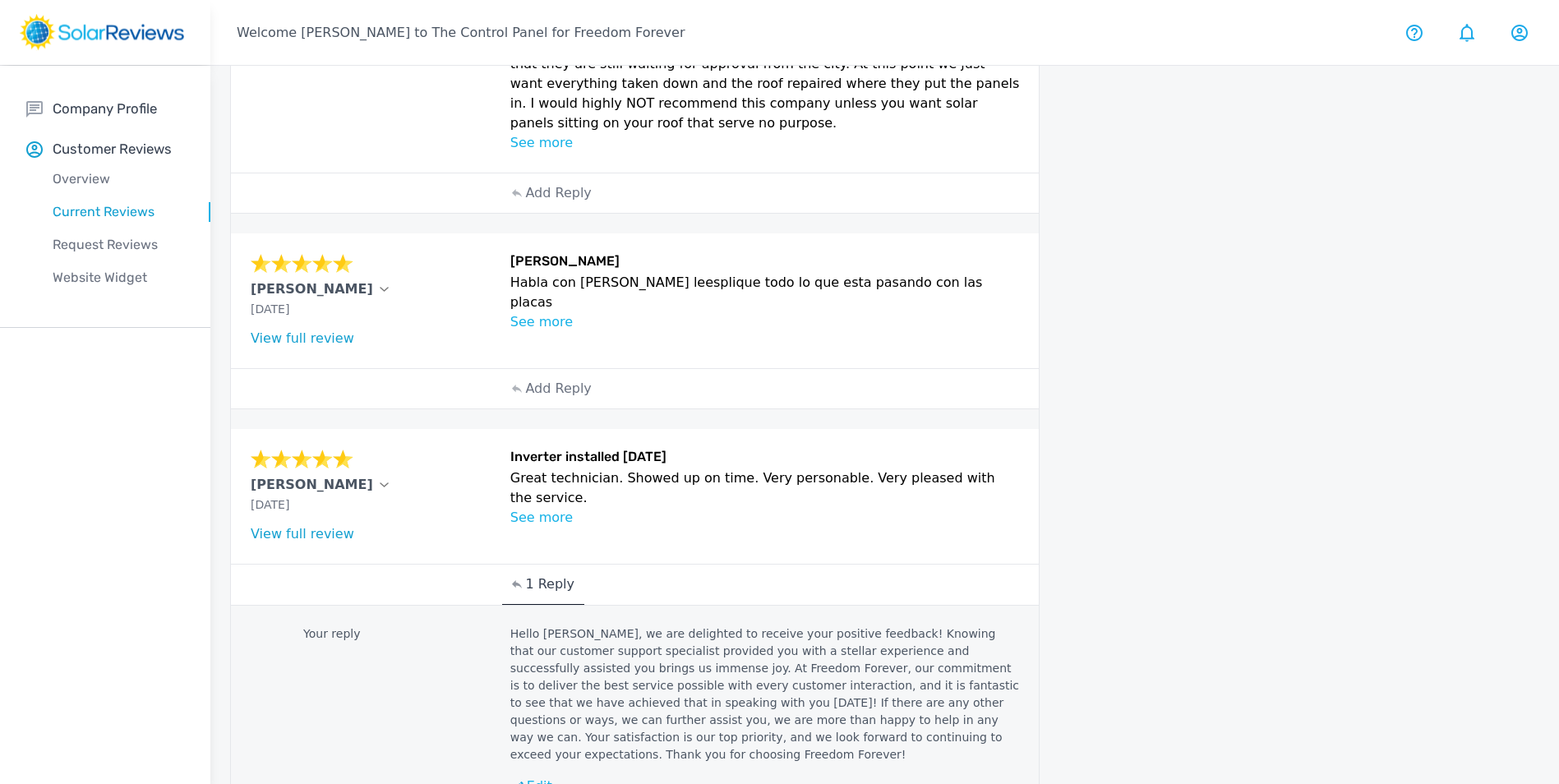
scroll to position [440, 0]
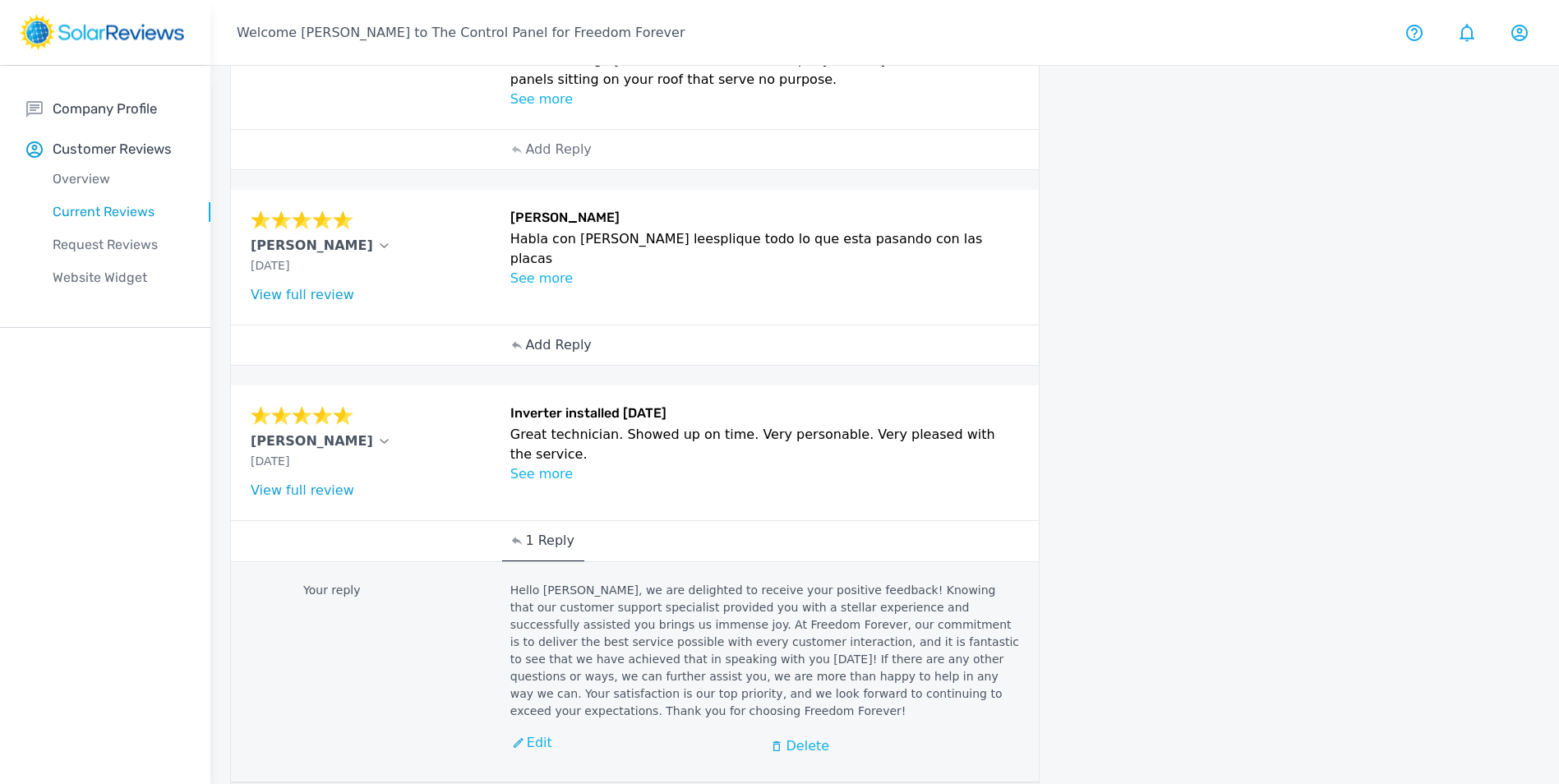
click at [555, 335] on p "Add Reply" at bounding box center [558, 345] width 66 height 20
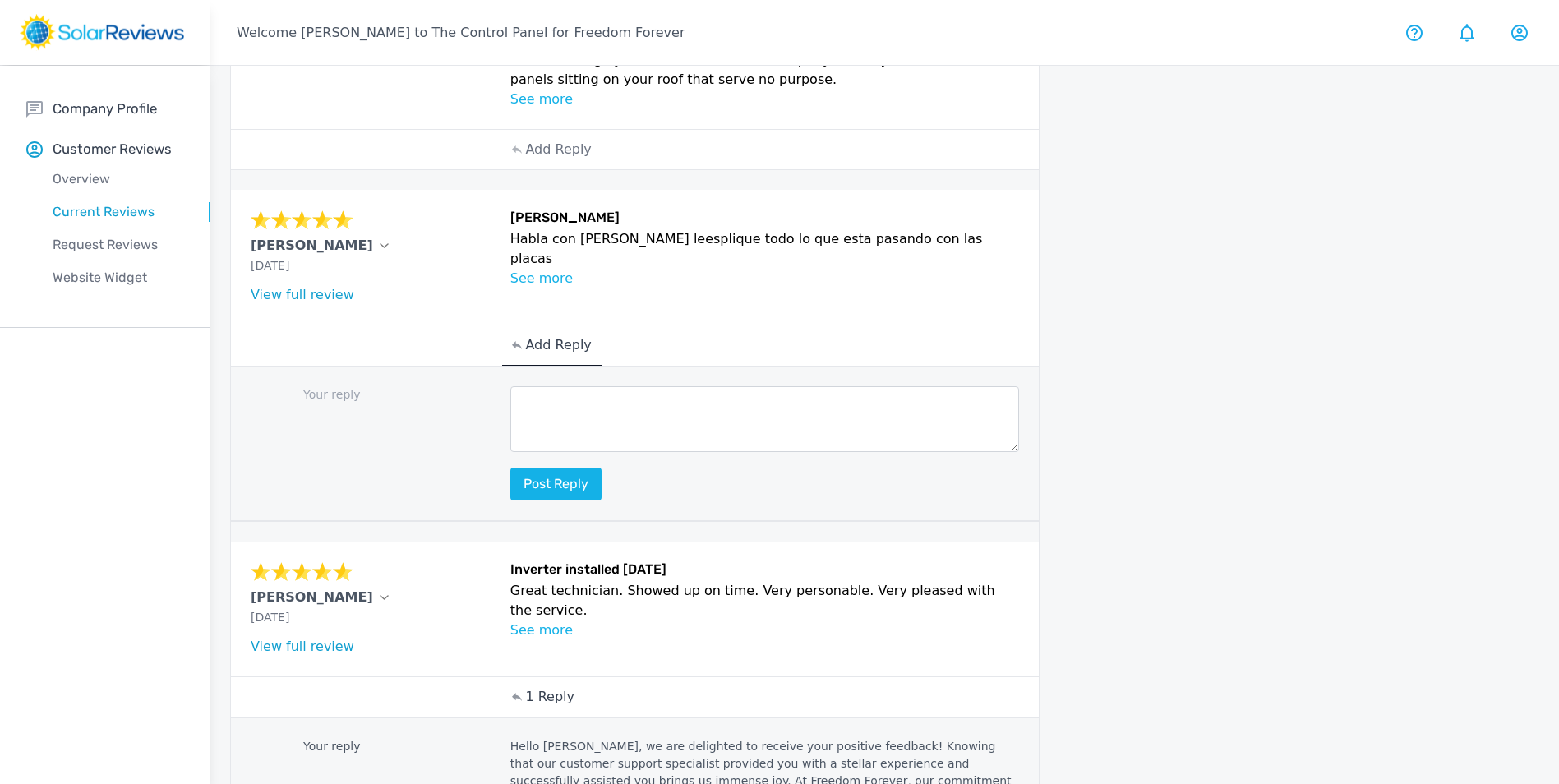
click at [599, 413] on textarea at bounding box center [765, 419] width 510 height 66
paste textarea "Hello (Customer name), we are delighted to receive your positive feedback! Know…"
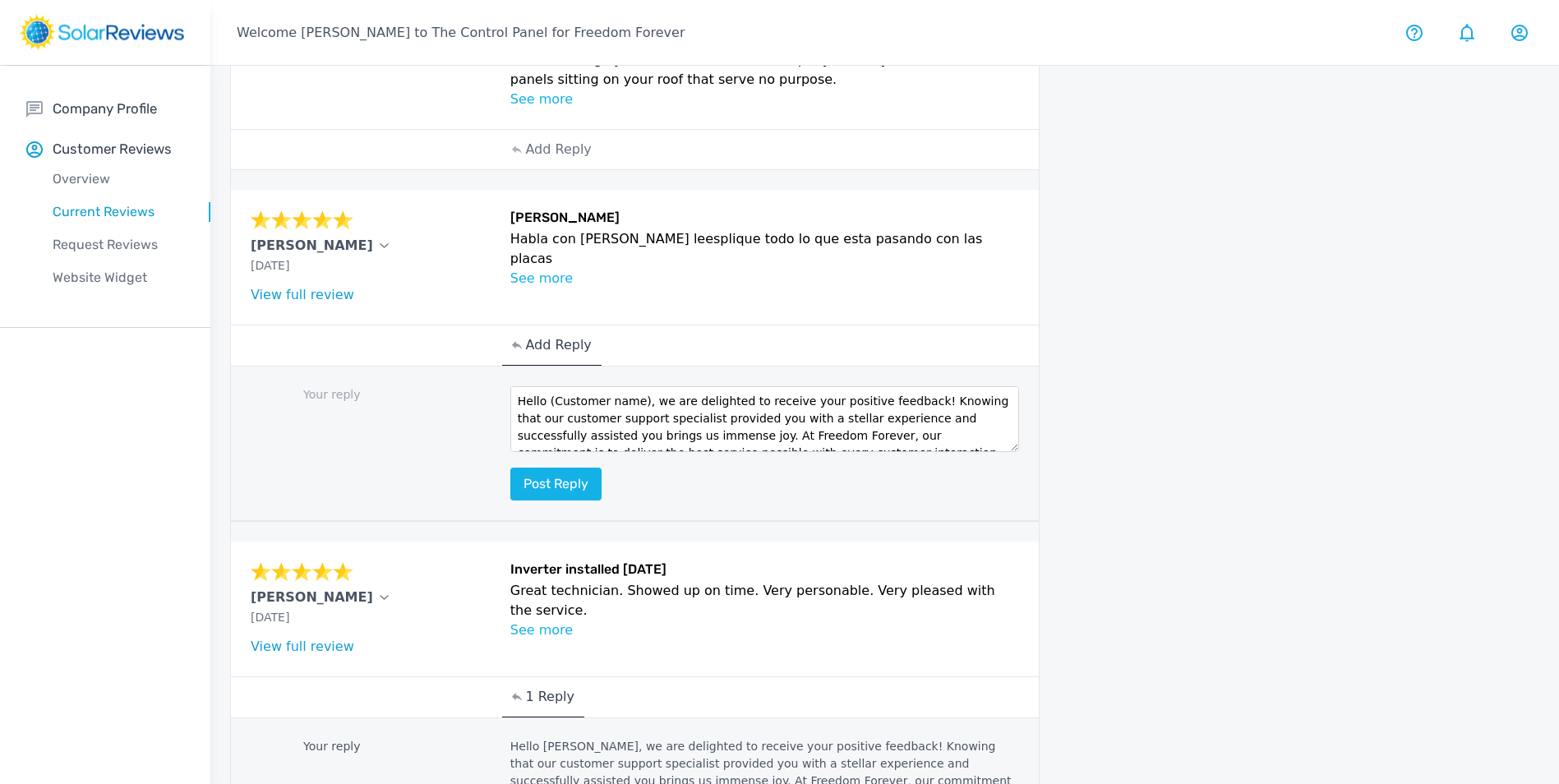
scroll to position [0, 0]
drag, startPoint x: 637, startPoint y: 382, endPoint x: 544, endPoint y: 385, distance: 93.0
click at [544, 386] on textarea "Hello (Customer name), we are delighted to receive your positive feedback! Know…" at bounding box center [765, 419] width 510 height 66
type textarea "Hello Jazmin, we are delighted to receive your positive feedback! Knowing that …"
click at [584, 467] on button "Post reply" at bounding box center [556, 484] width 91 height 33
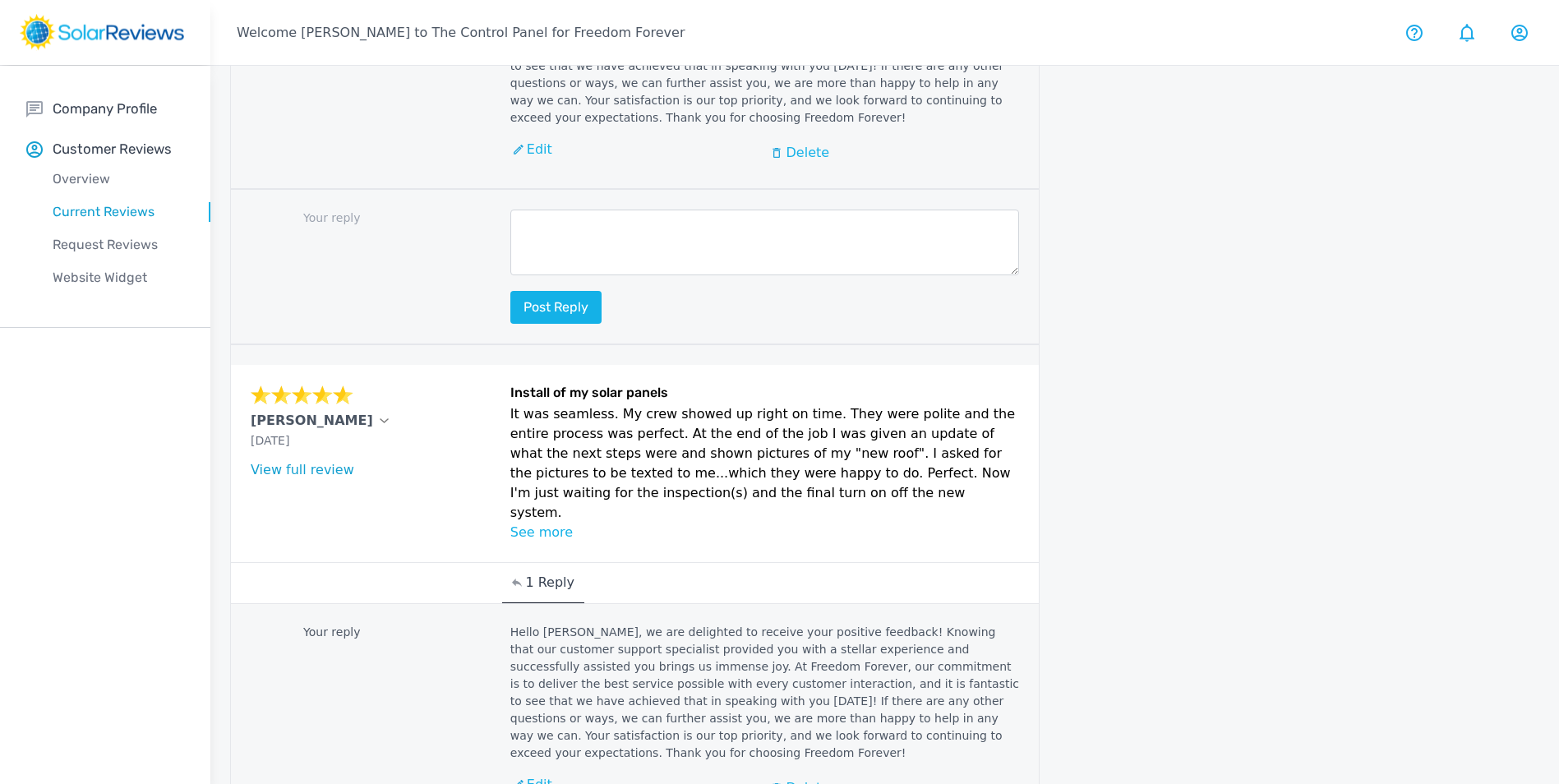
scroll to position [2129, 0]
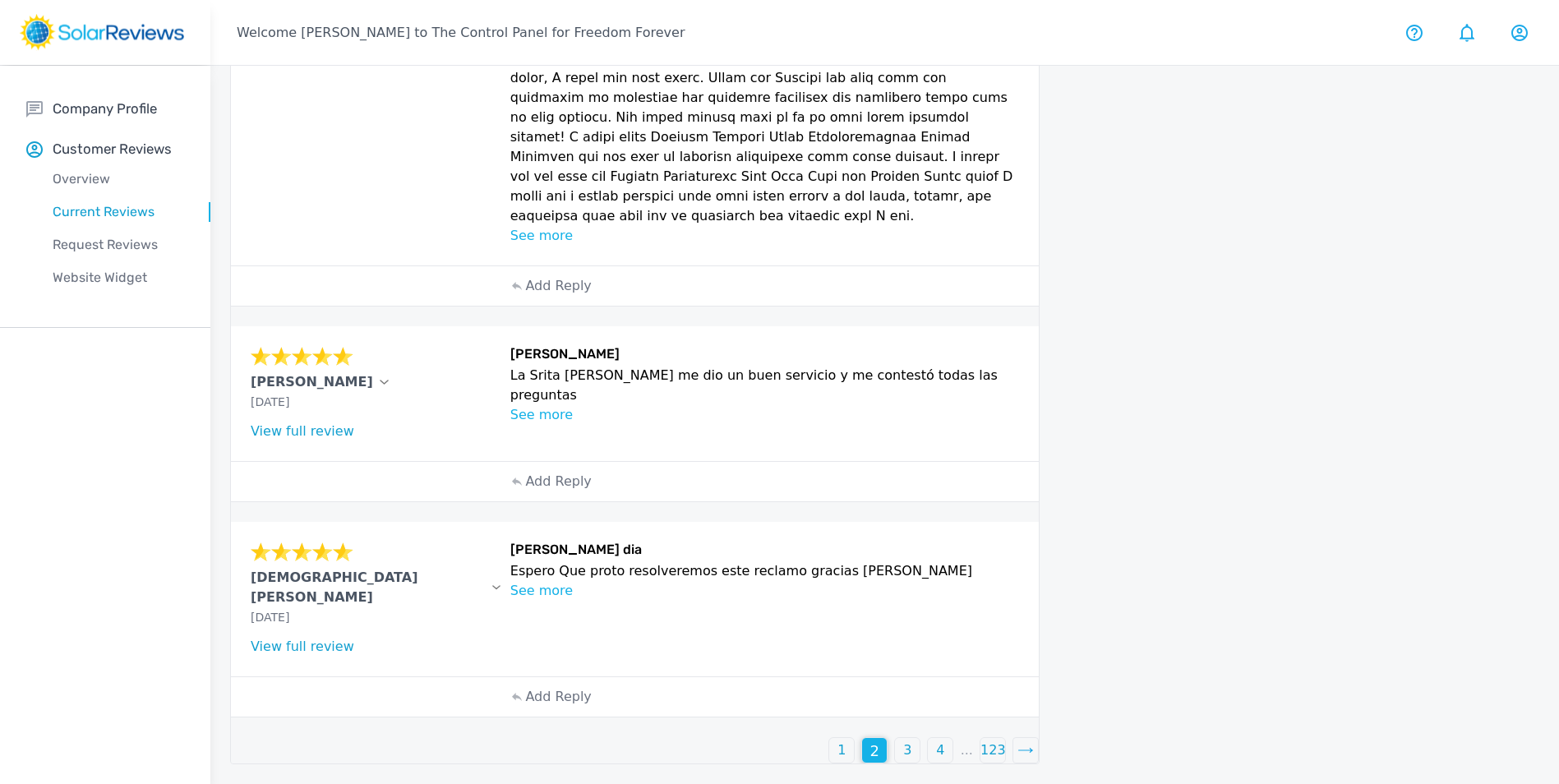
scroll to position [798, 0]
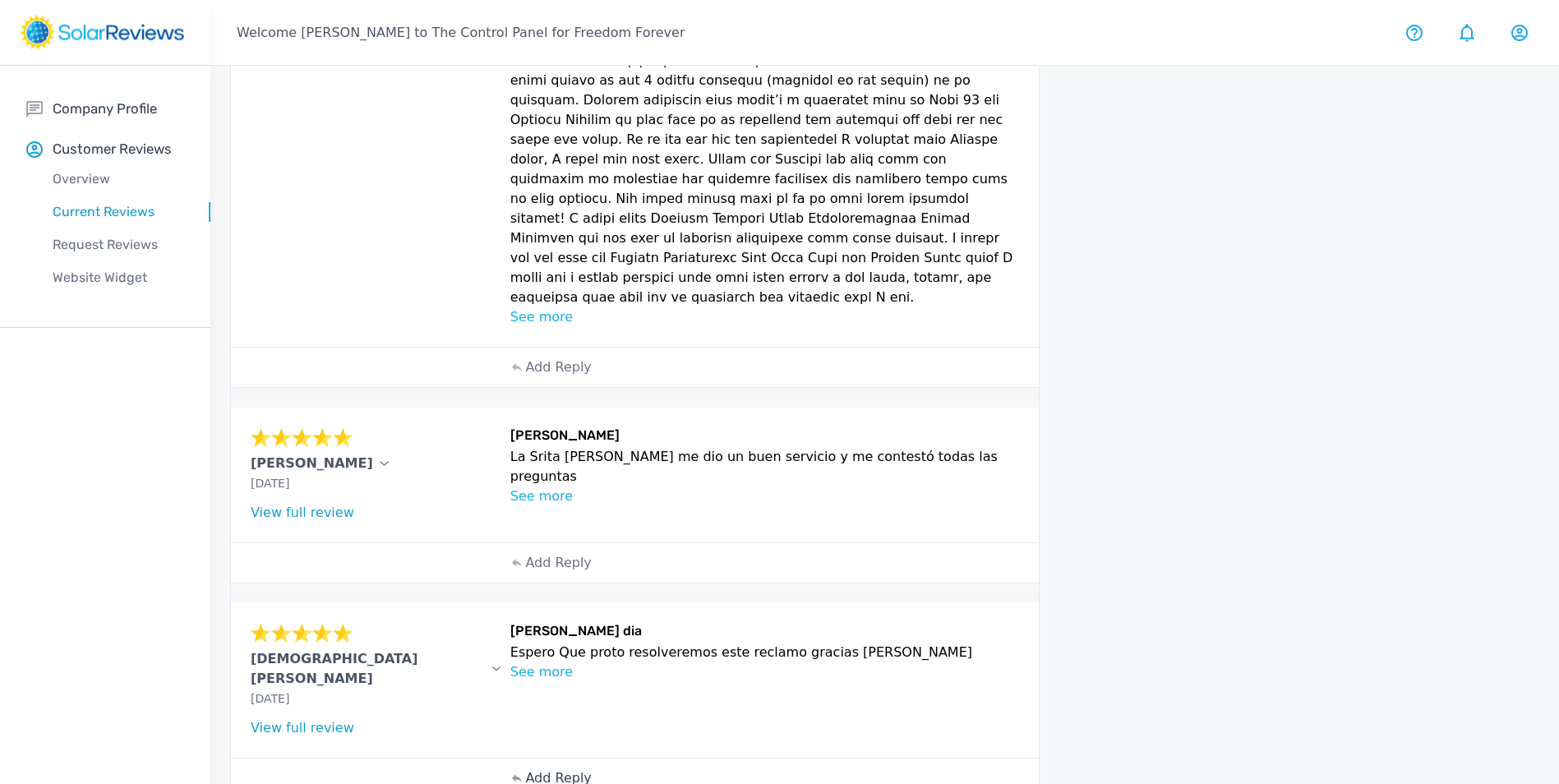
click at [554, 768] on p "Add Reply" at bounding box center [558, 779] width 66 height 20
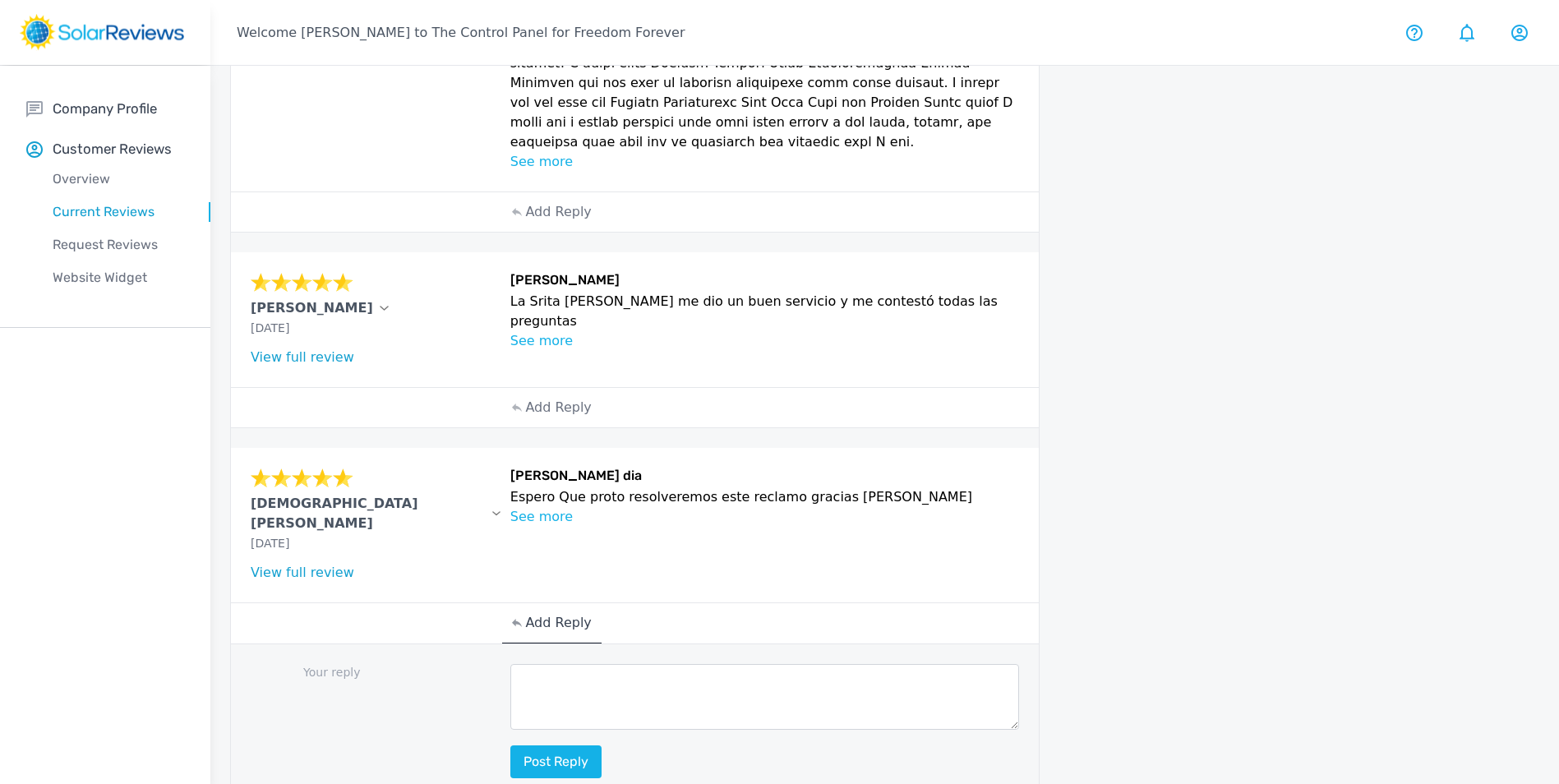
click at [586, 664] on textarea at bounding box center [765, 697] width 510 height 66
paste textarea "Hello (Customer name), we are delighted to receive your positive feedback! Know…"
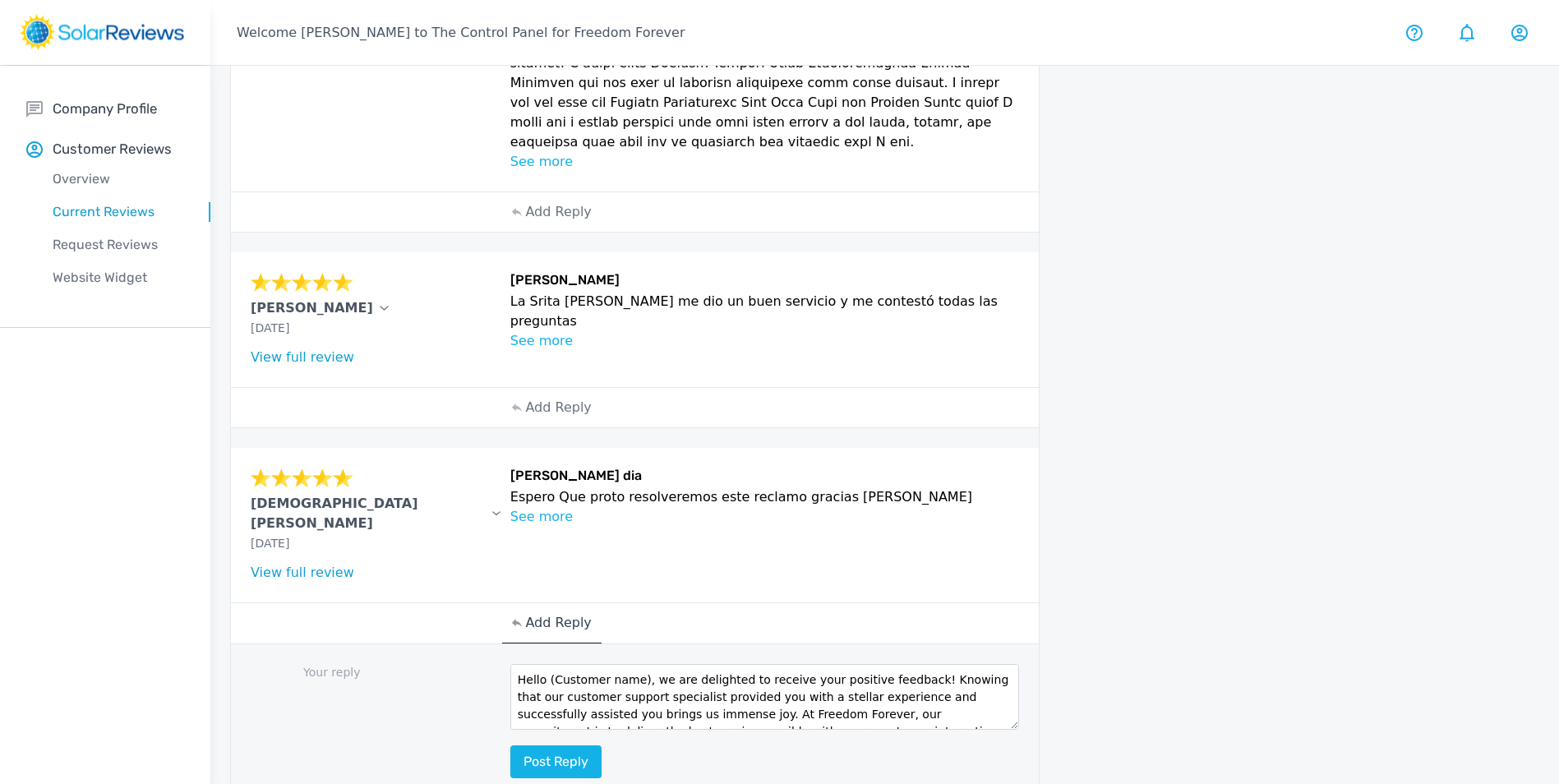
drag, startPoint x: 639, startPoint y: 599, endPoint x: 551, endPoint y: 596, distance: 88.1
click at [550, 664] on textarea "Hello (Customer name), we are delighted to receive your positive feedback! Know…" at bounding box center [765, 697] width 510 height 66
type textarea "Hello Jesus, we are delighted to receive your positive feedback! Knowing that o…"
click at [586, 746] on button "Post reply" at bounding box center [556, 762] width 91 height 33
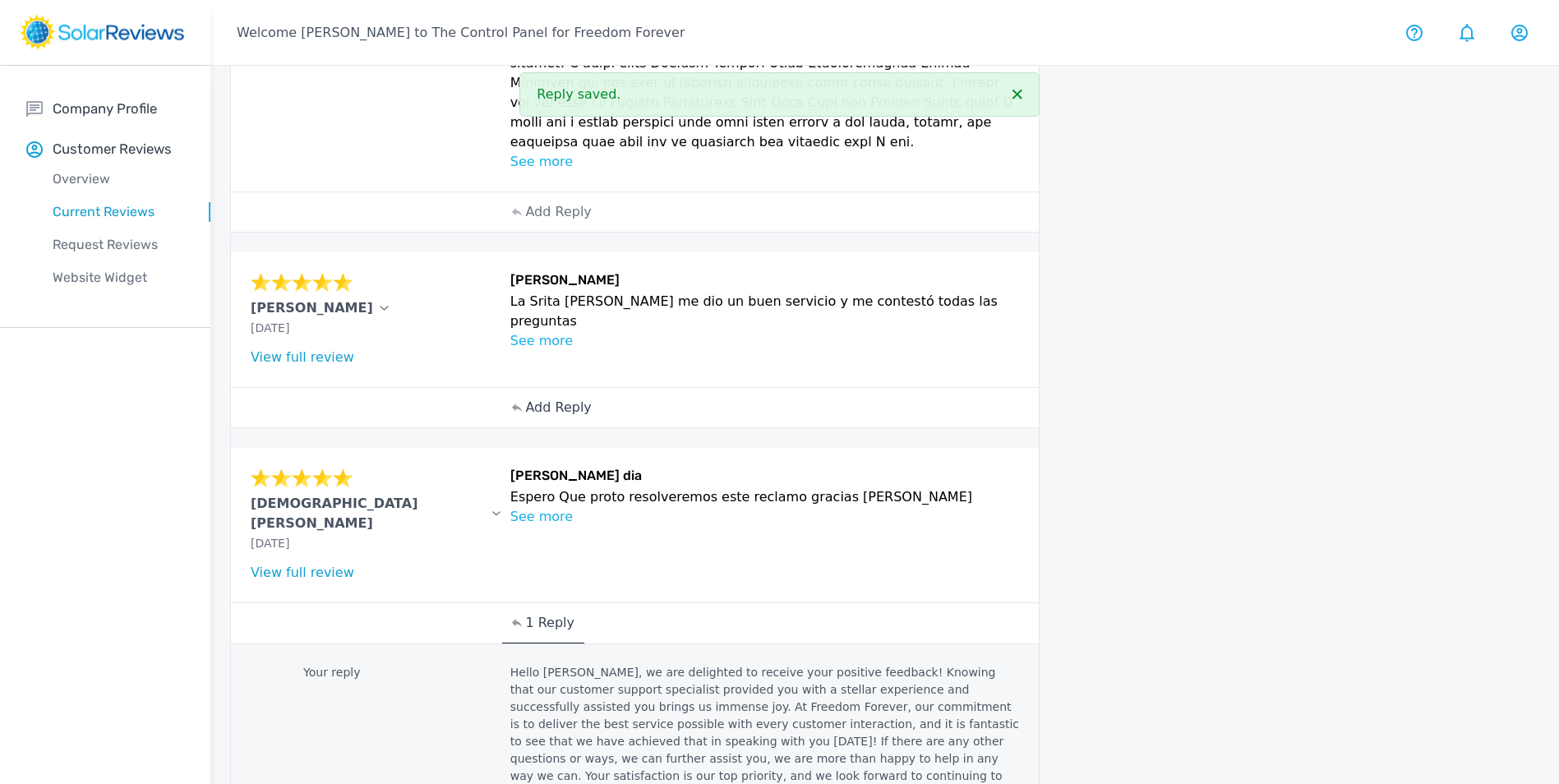
click at [581, 398] on p "Add Reply" at bounding box center [558, 408] width 66 height 20
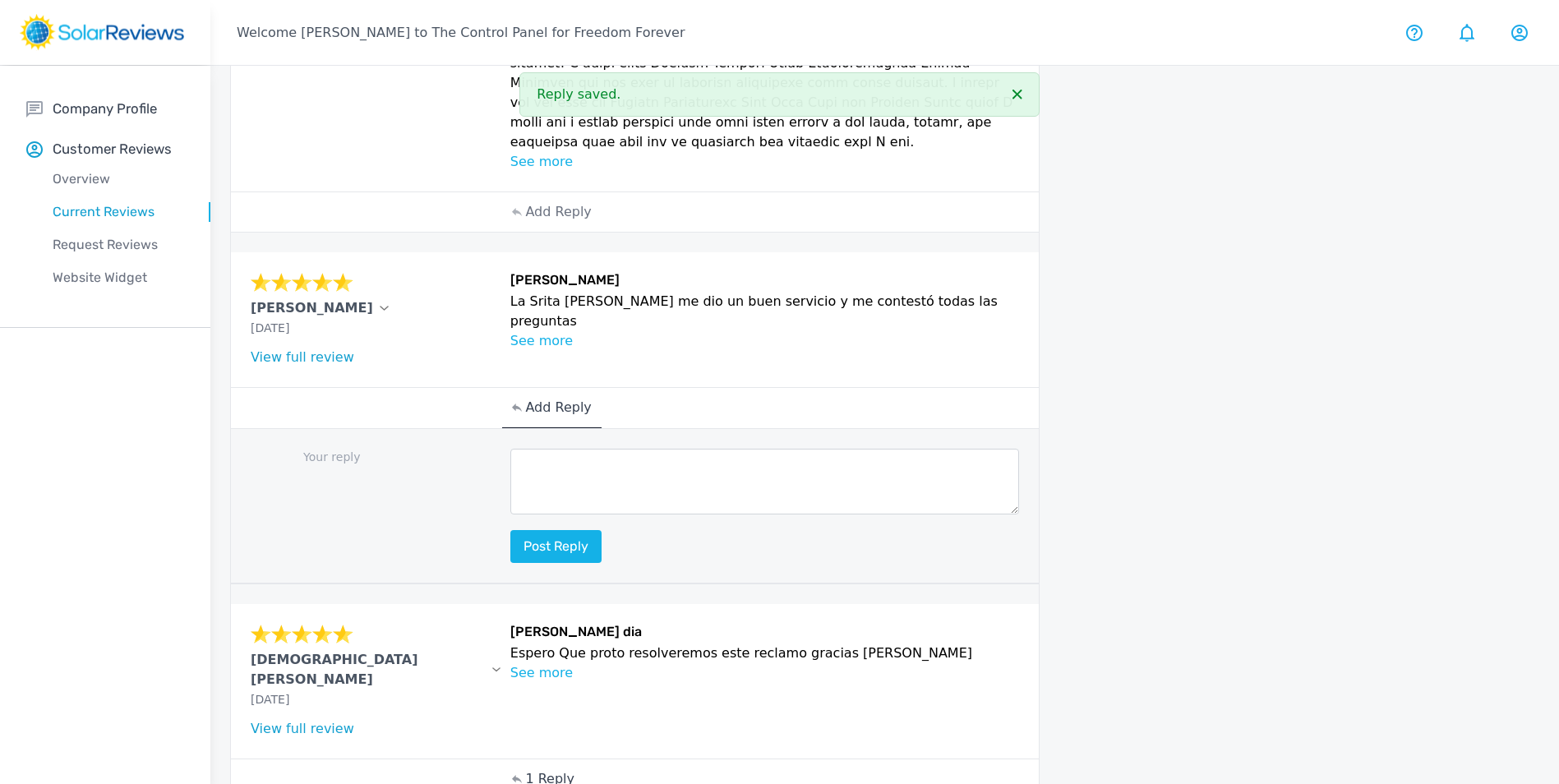
click at [572, 448] on textarea at bounding box center [765, 481] width 510 height 66
paste textarea "Hello (Customer name), we are delighted to receive your positive feedback! Know…"
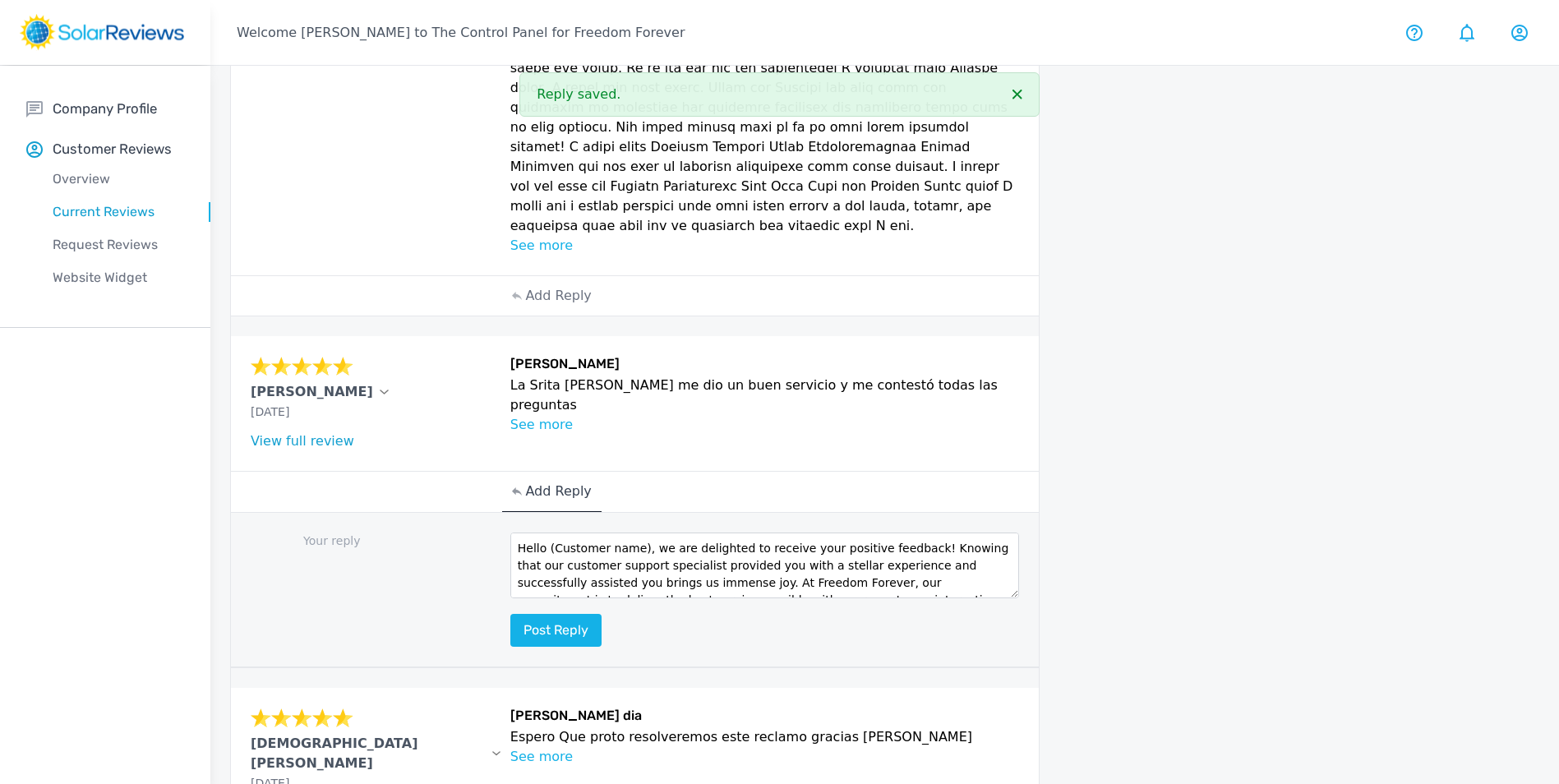
scroll to position [789, 0]
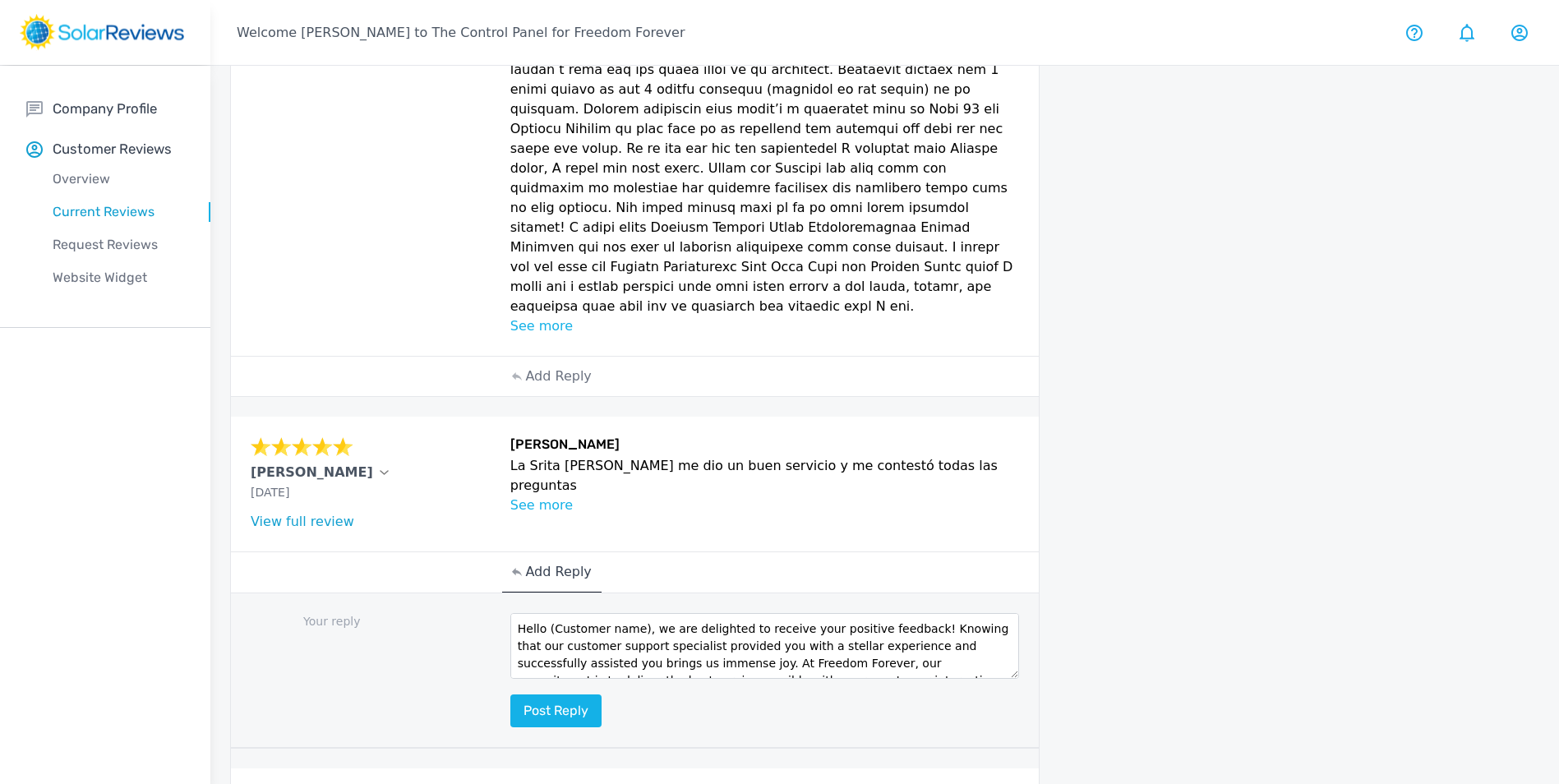
drag, startPoint x: 638, startPoint y: 573, endPoint x: 547, endPoint y: 571, distance: 91.0
click at [547, 613] on textarea "Hello (Customer name), we are delighted to receive your positive feedback! Know…" at bounding box center [765, 646] width 510 height 66
type textarea "Hello Maria, we are delighted to receive your positive feedback! Knowing that o…"
click at [563, 694] on button "Post reply" at bounding box center [556, 711] width 91 height 33
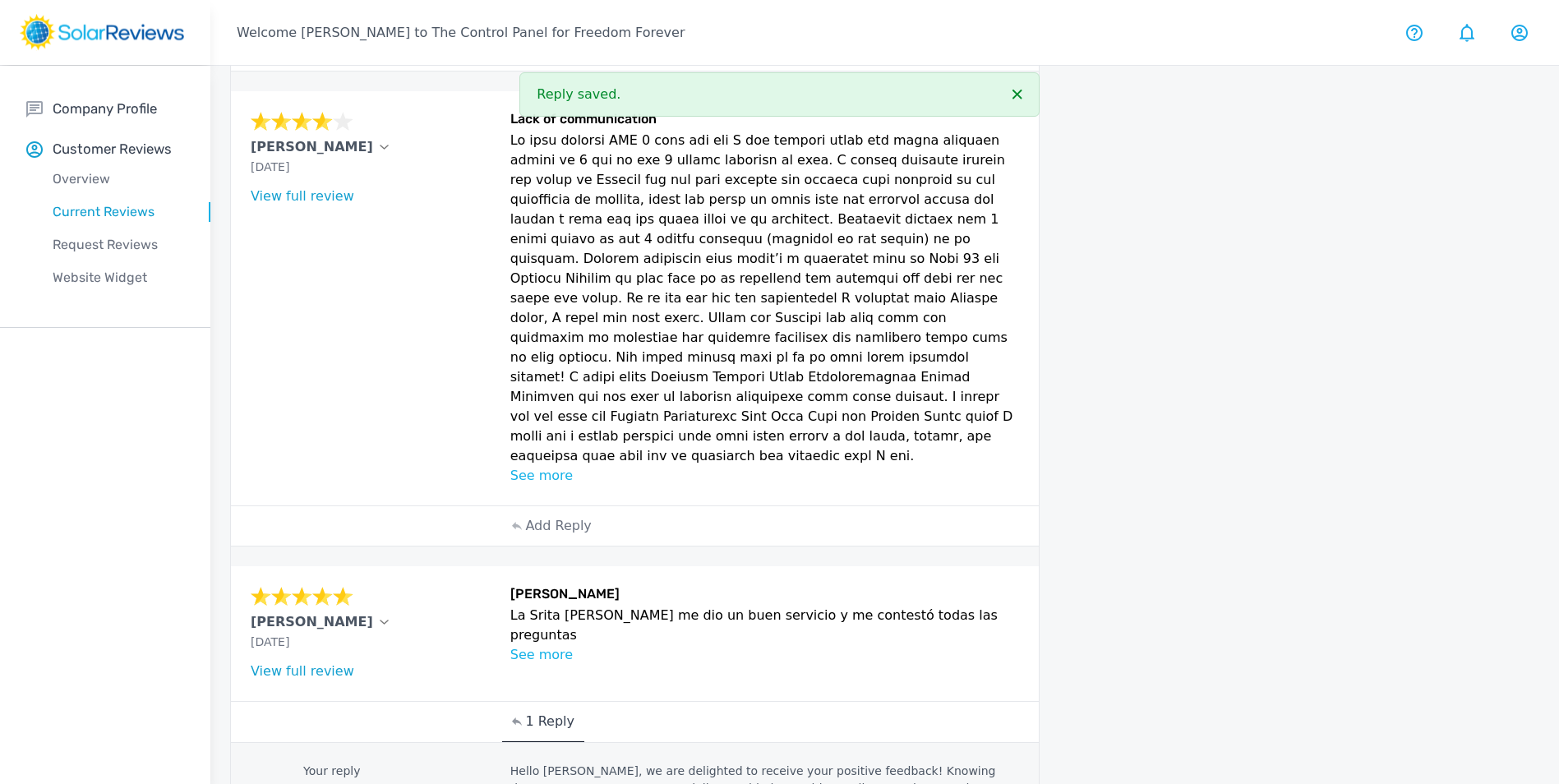
scroll to position [625, 0]
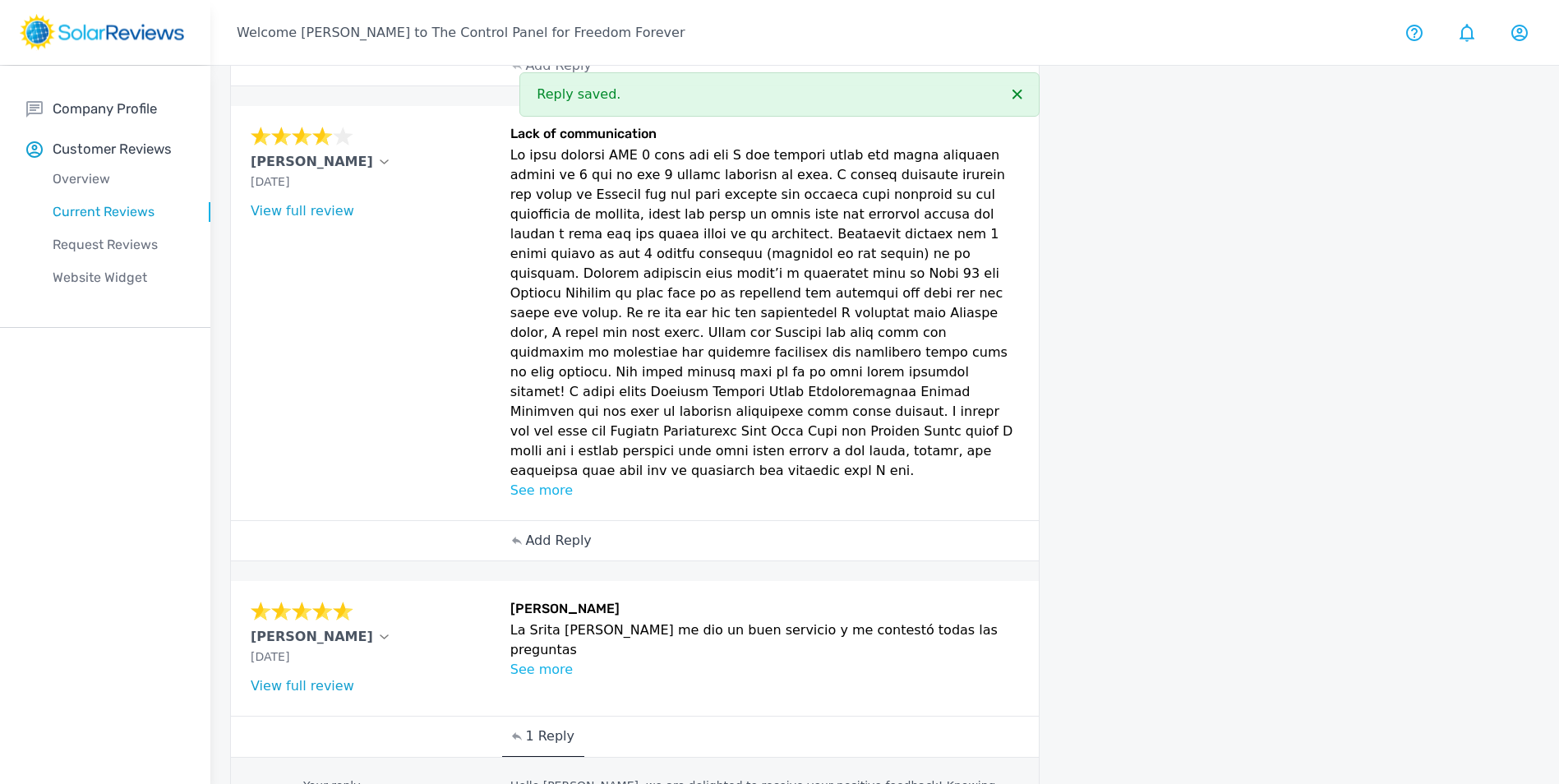
click at [557, 531] on p "Add Reply" at bounding box center [558, 541] width 66 height 20
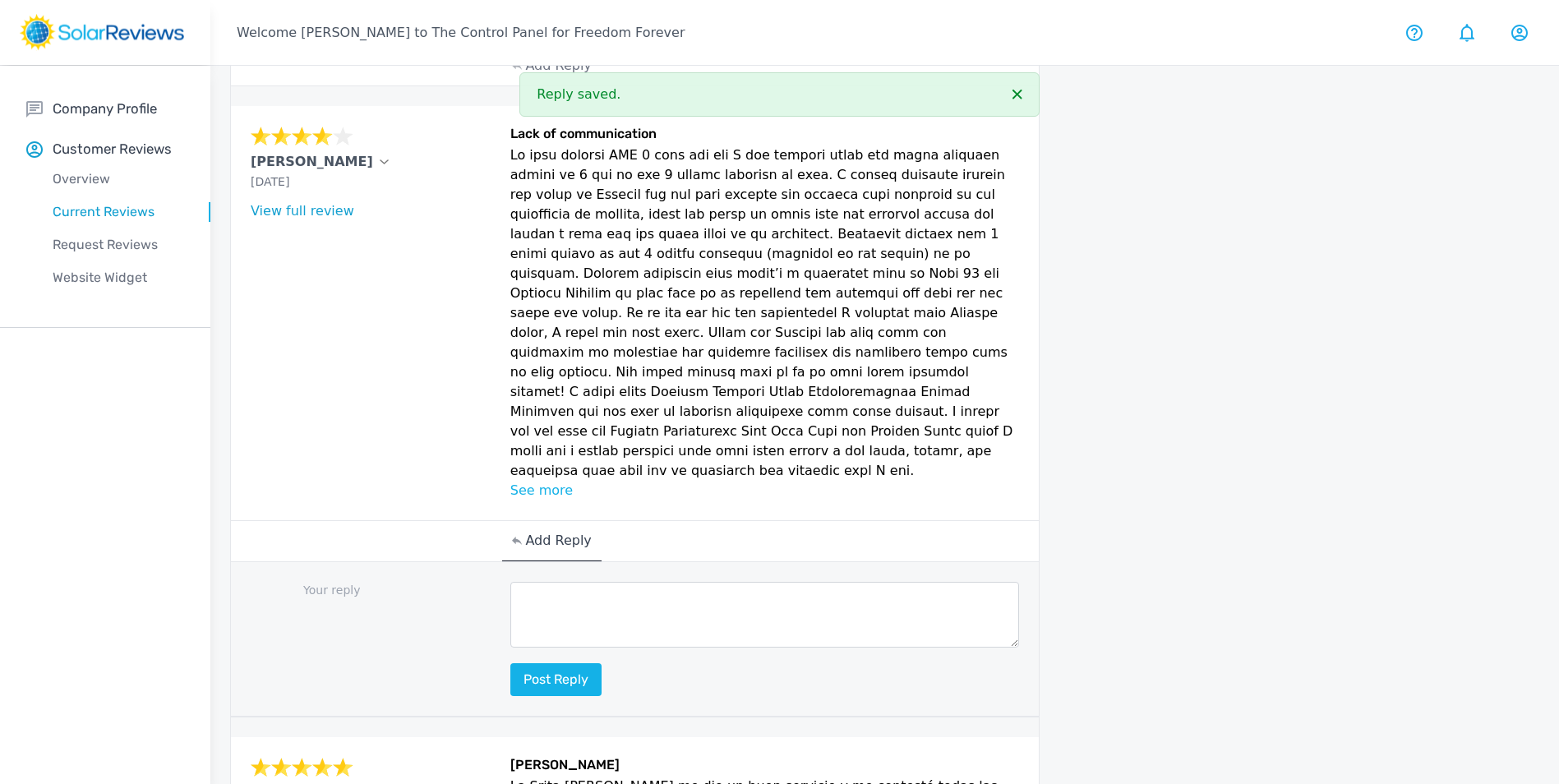
click at [584, 582] on textarea at bounding box center [765, 615] width 510 height 66
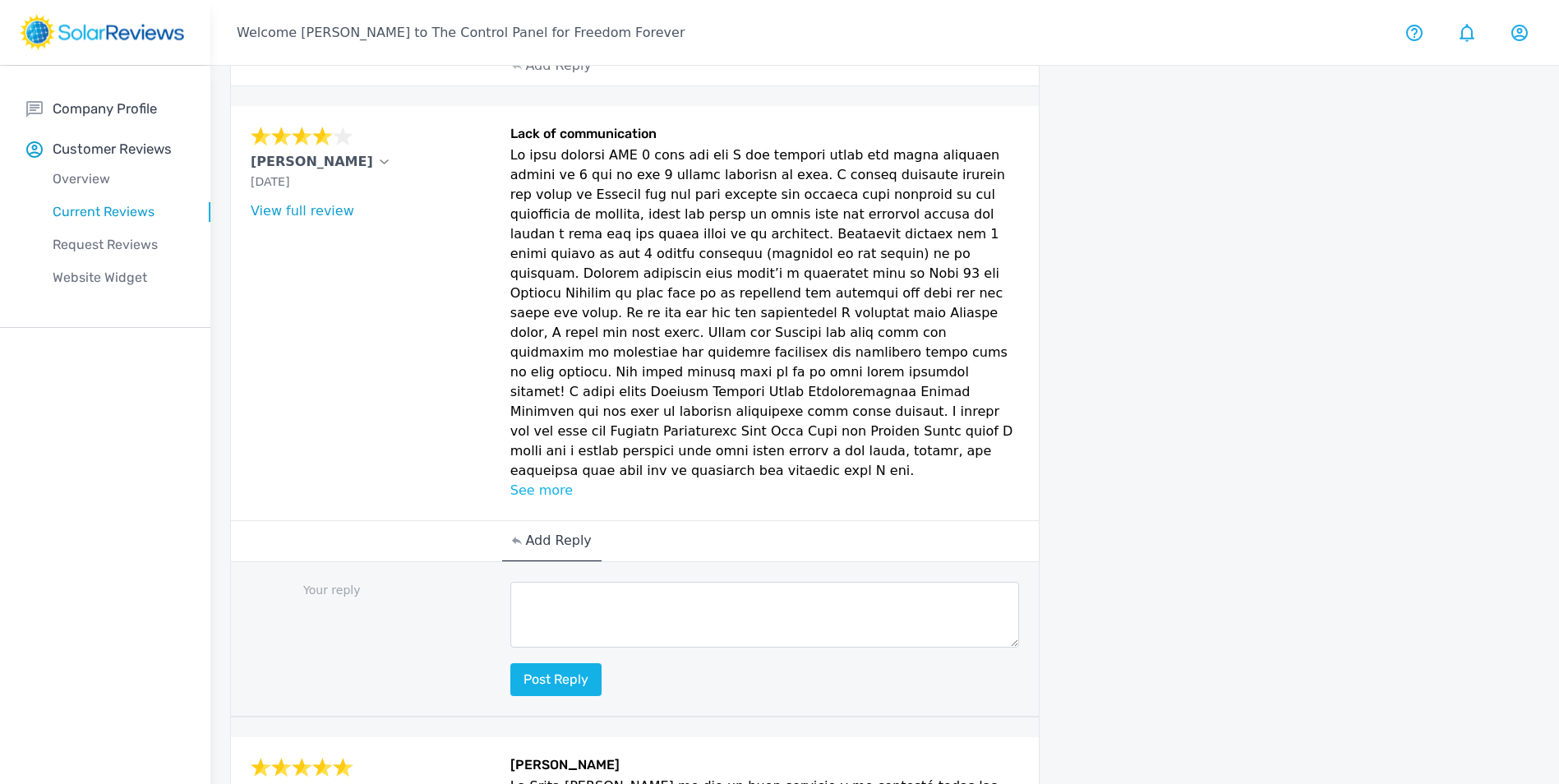
paste textarea "Hello (Customer name), we are delighted to receive your positive feedback! Know…"
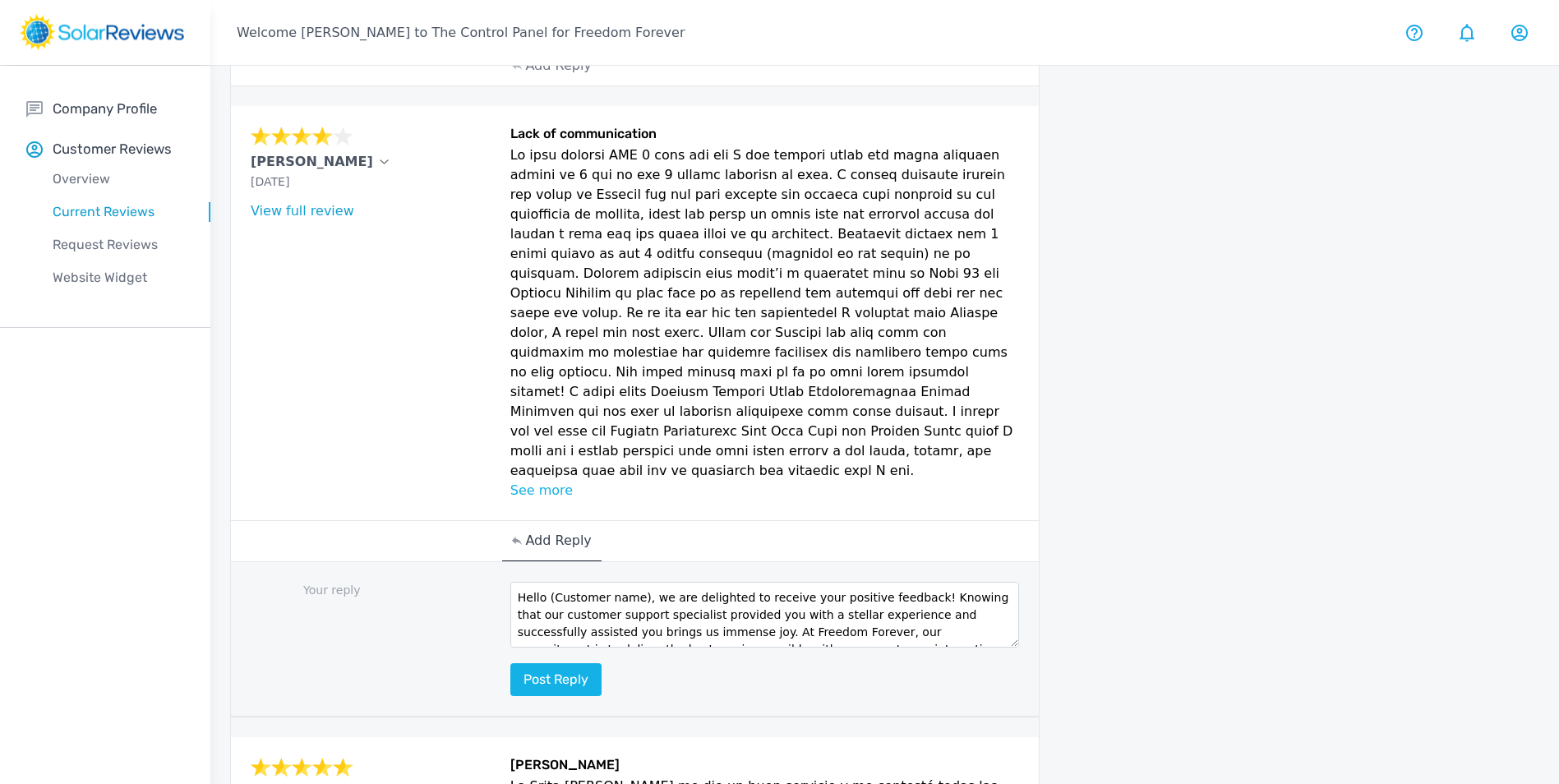
scroll to position [114, 0]
click at [871, 582] on textarea "Hello (Customer name), we are delighted to receive your positive feedback! Know…" at bounding box center [765, 615] width 510 height 66
drag, startPoint x: 638, startPoint y: 538, endPoint x: 549, endPoint y: 542, distance: 89.1
click at [549, 582] on textarea "Hello (Customer name), we are delighted to receive your positive feedback! Know…" at bounding box center [765, 615] width 510 height 66
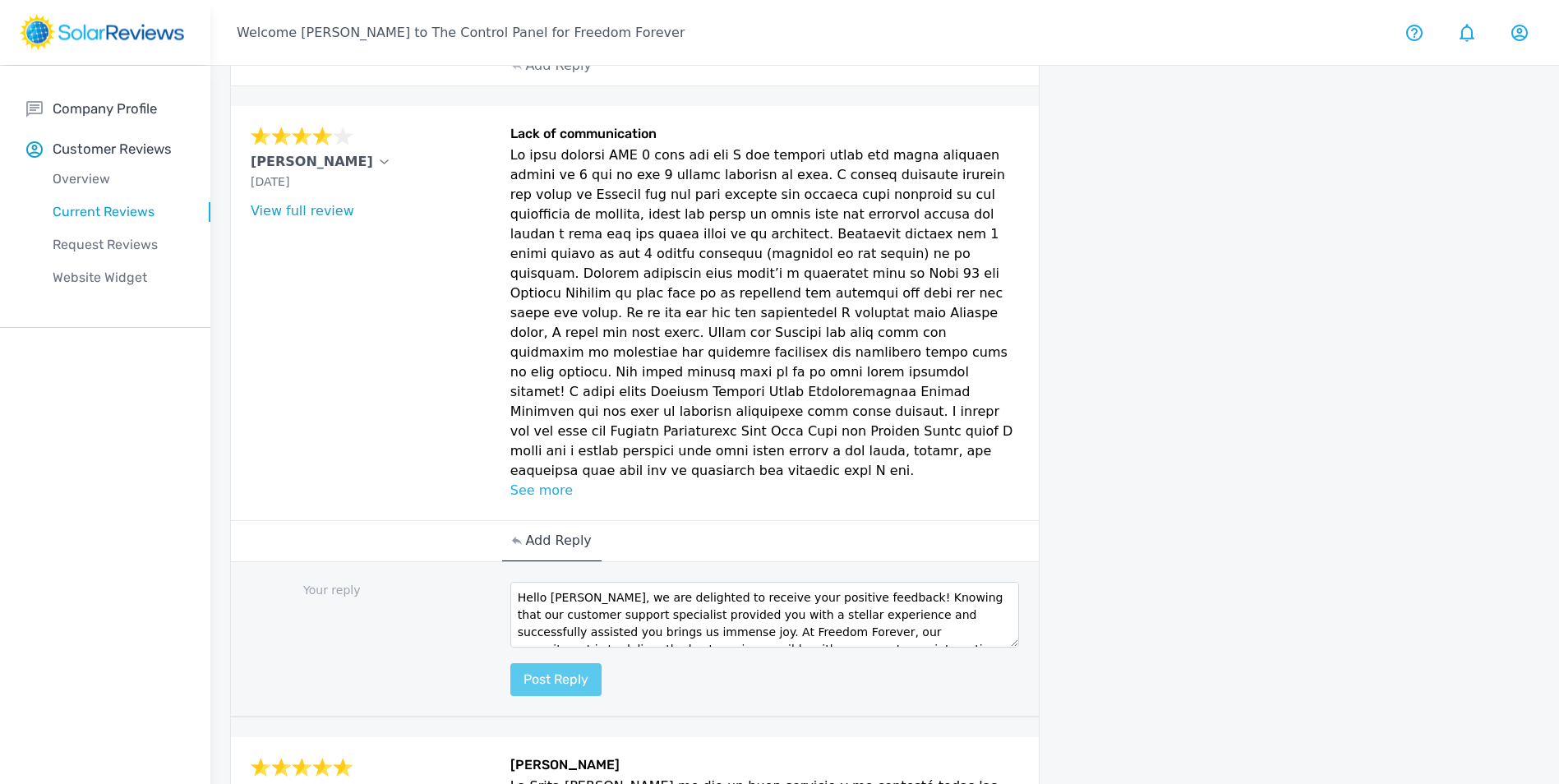
type textarea "Hello David, we are delighted to receive your positive feedback! Knowing that o…"
click at [575, 663] on button "Post reply" at bounding box center [556, 680] width 91 height 33
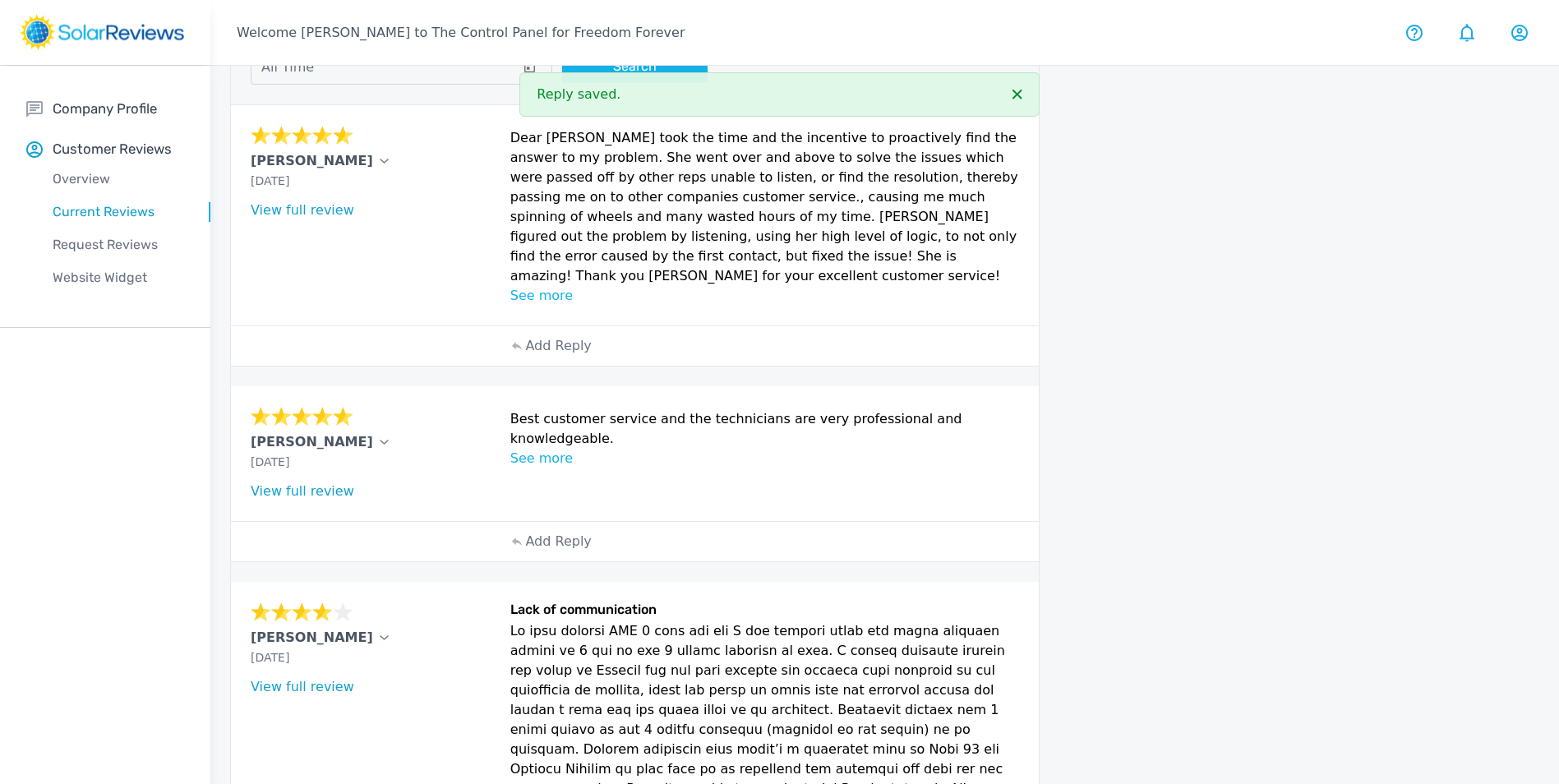
scroll to position [132, 0]
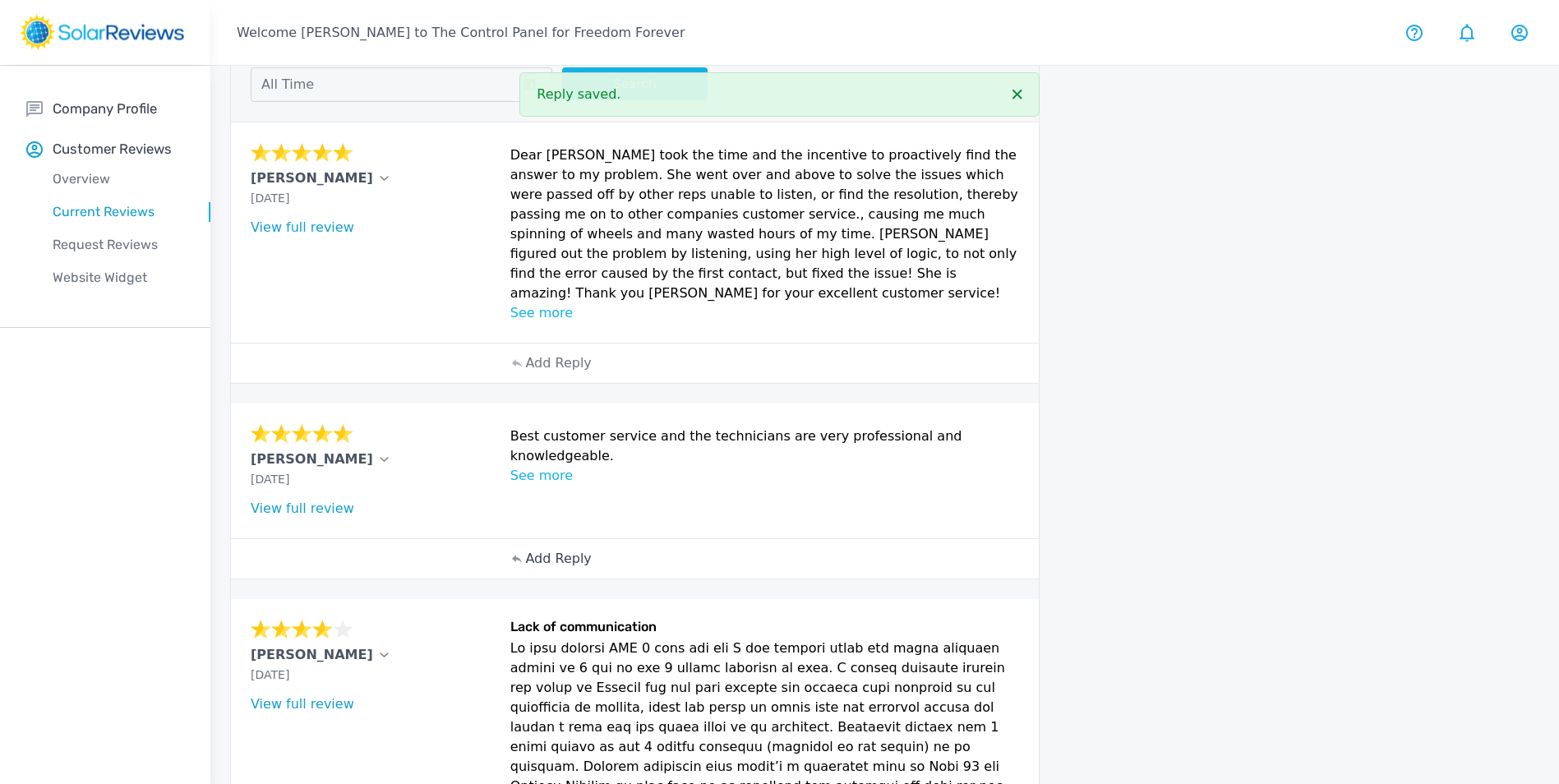
click at [549, 549] on p "Add Reply" at bounding box center [558, 559] width 66 height 20
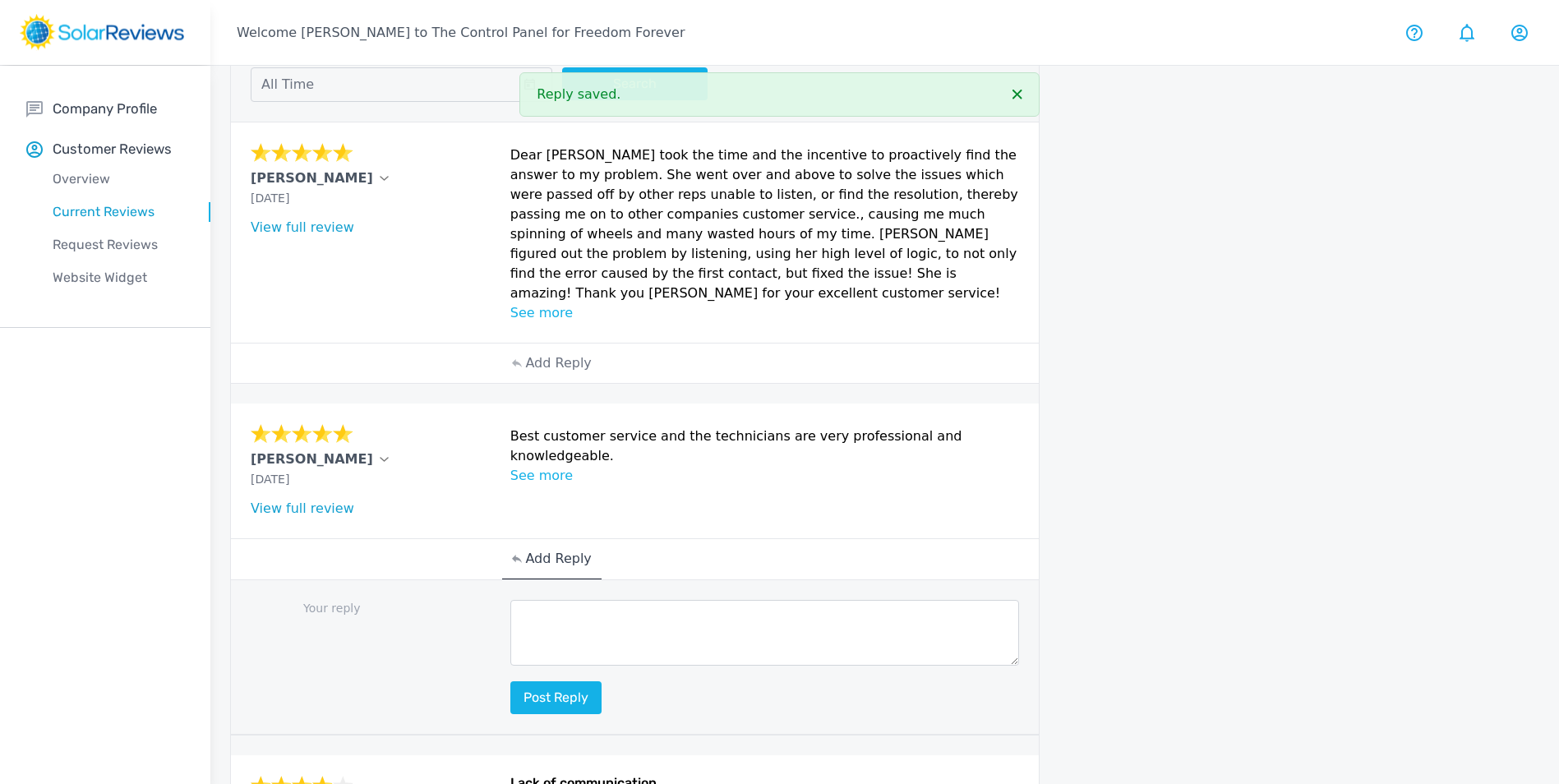
click at [611, 600] on textarea at bounding box center [765, 633] width 510 height 66
paste textarea "Hello (Customer name), we are delighted to receive your positive feedback! Know…"
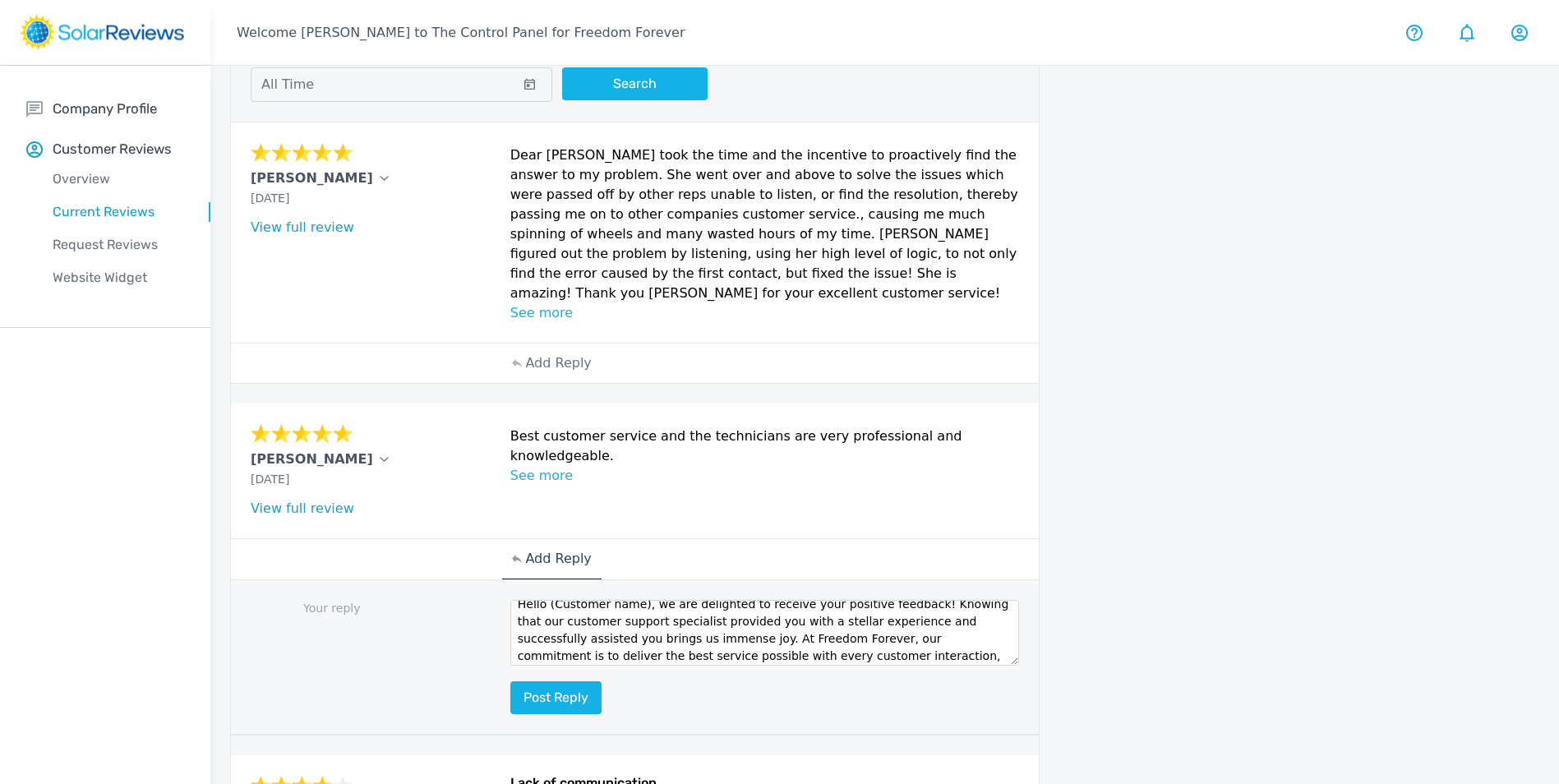
scroll to position [0, 0]
drag, startPoint x: 638, startPoint y: 596, endPoint x: 546, endPoint y: 597, distance: 92.0
click at [546, 600] on textarea "Hello (Customer name), we are delighted to receive your positive feedback! Know…" at bounding box center [765, 633] width 510 height 66
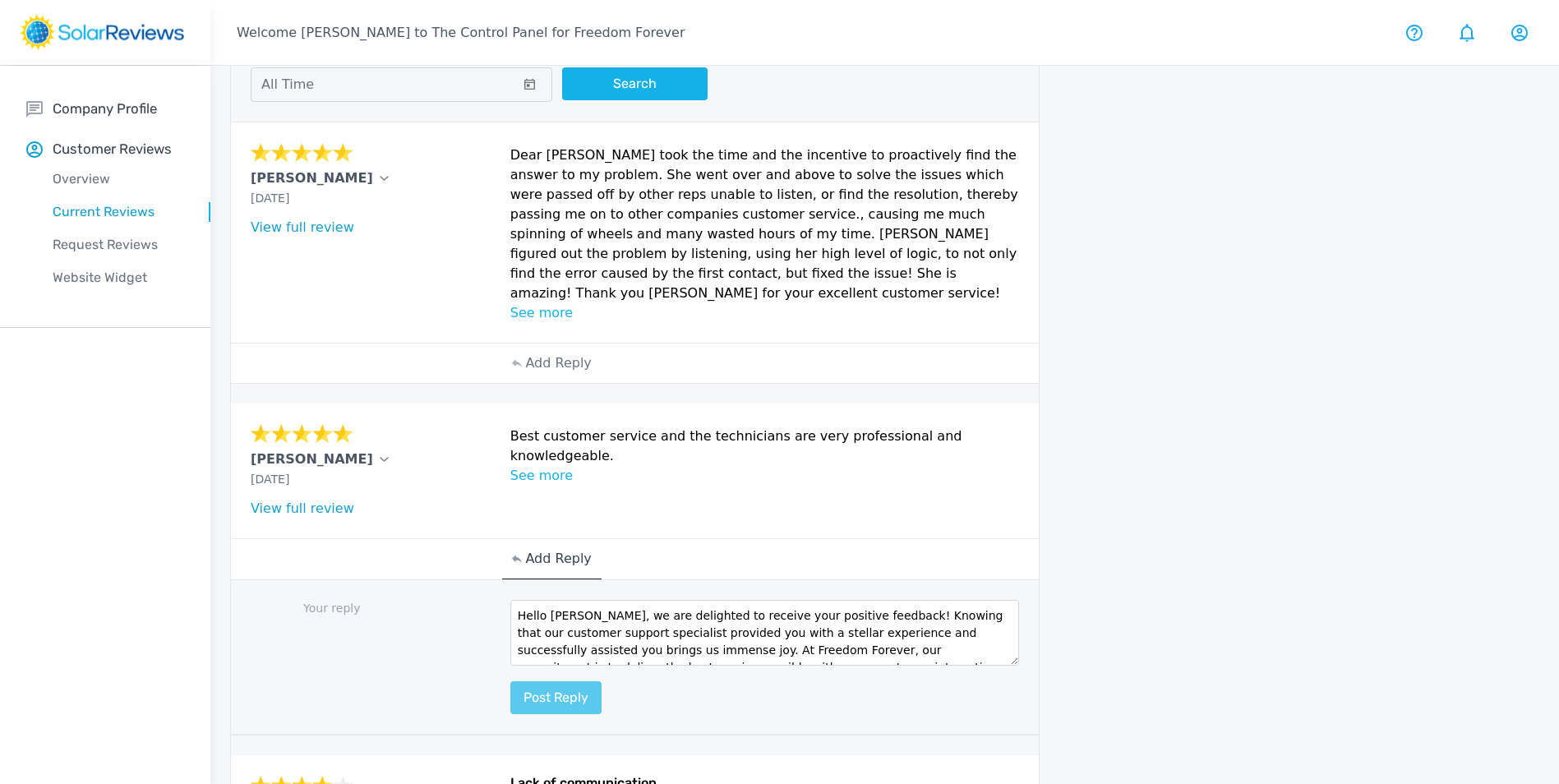
type textarea "Hello Tracy, we are delighted to receive your positive feedback! Knowing that o…"
click at [558, 686] on button "Post reply" at bounding box center [556, 697] width 91 height 33
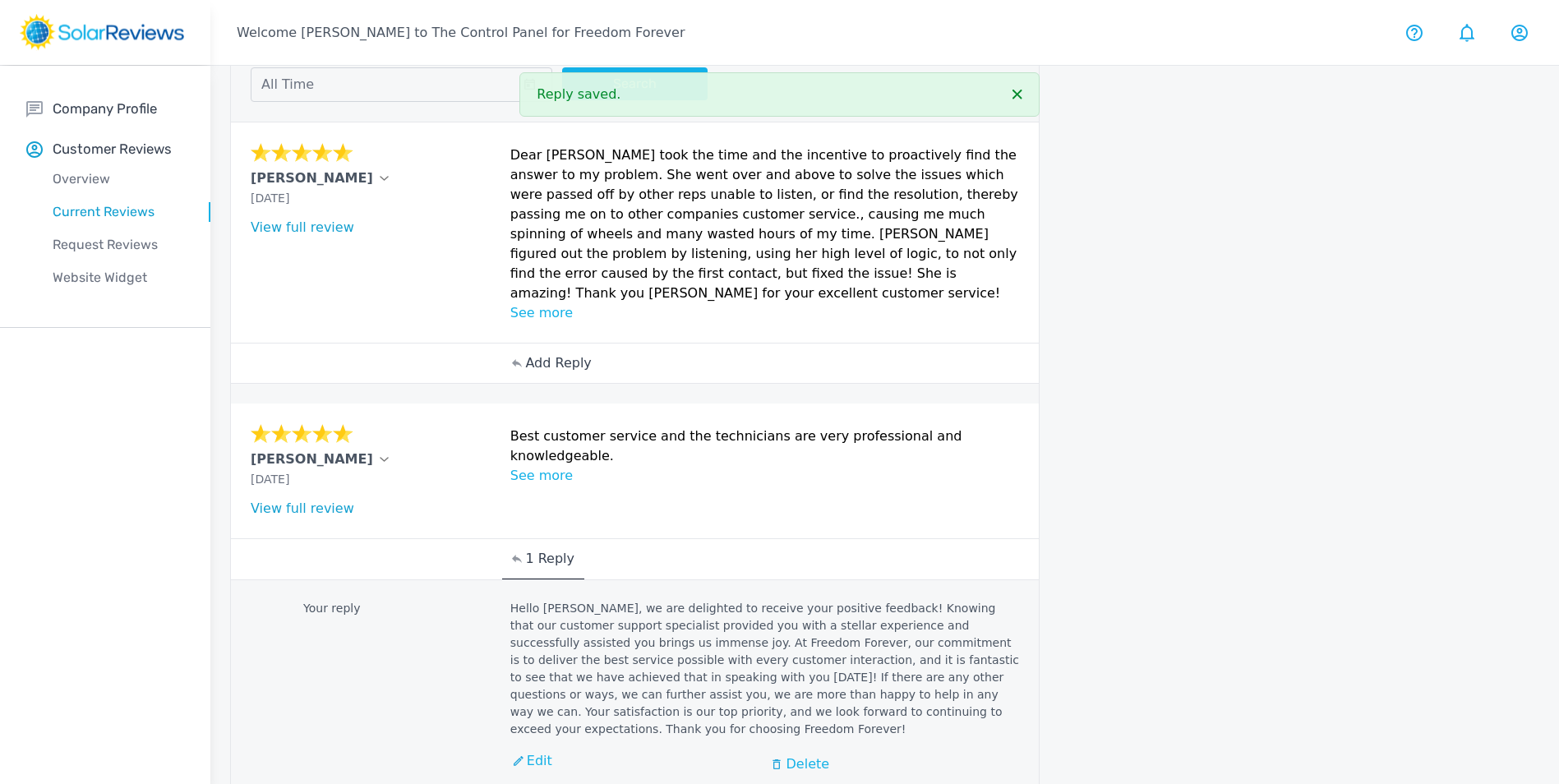
click at [580, 353] on p "Add Reply" at bounding box center [558, 363] width 66 height 20
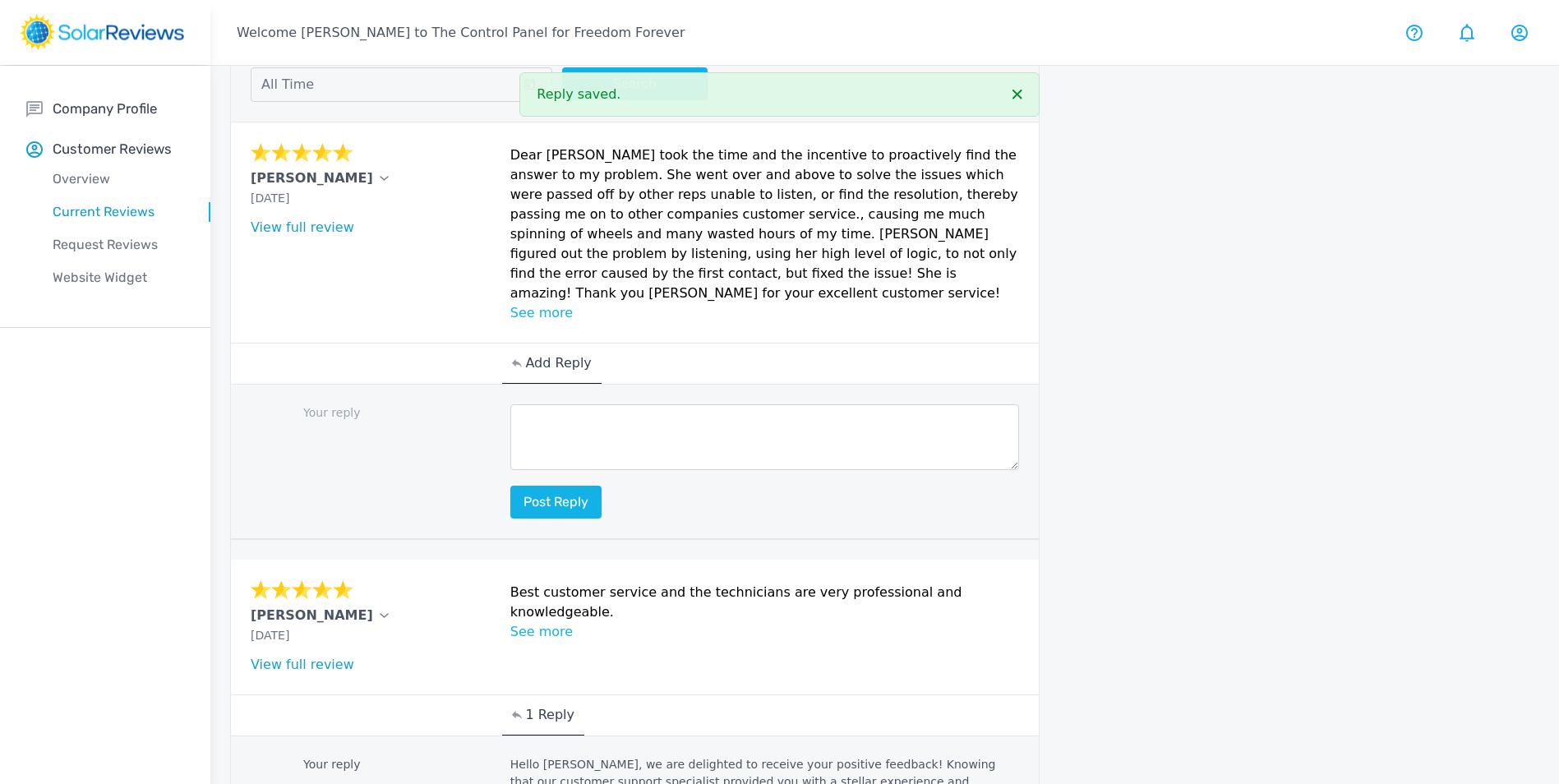
click at [618, 405] on textarea at bounding box center [765, 437] width 510 height 66
paste textarea "Hello (Customer name), we are delighted to receive your positive feedback! Know…"
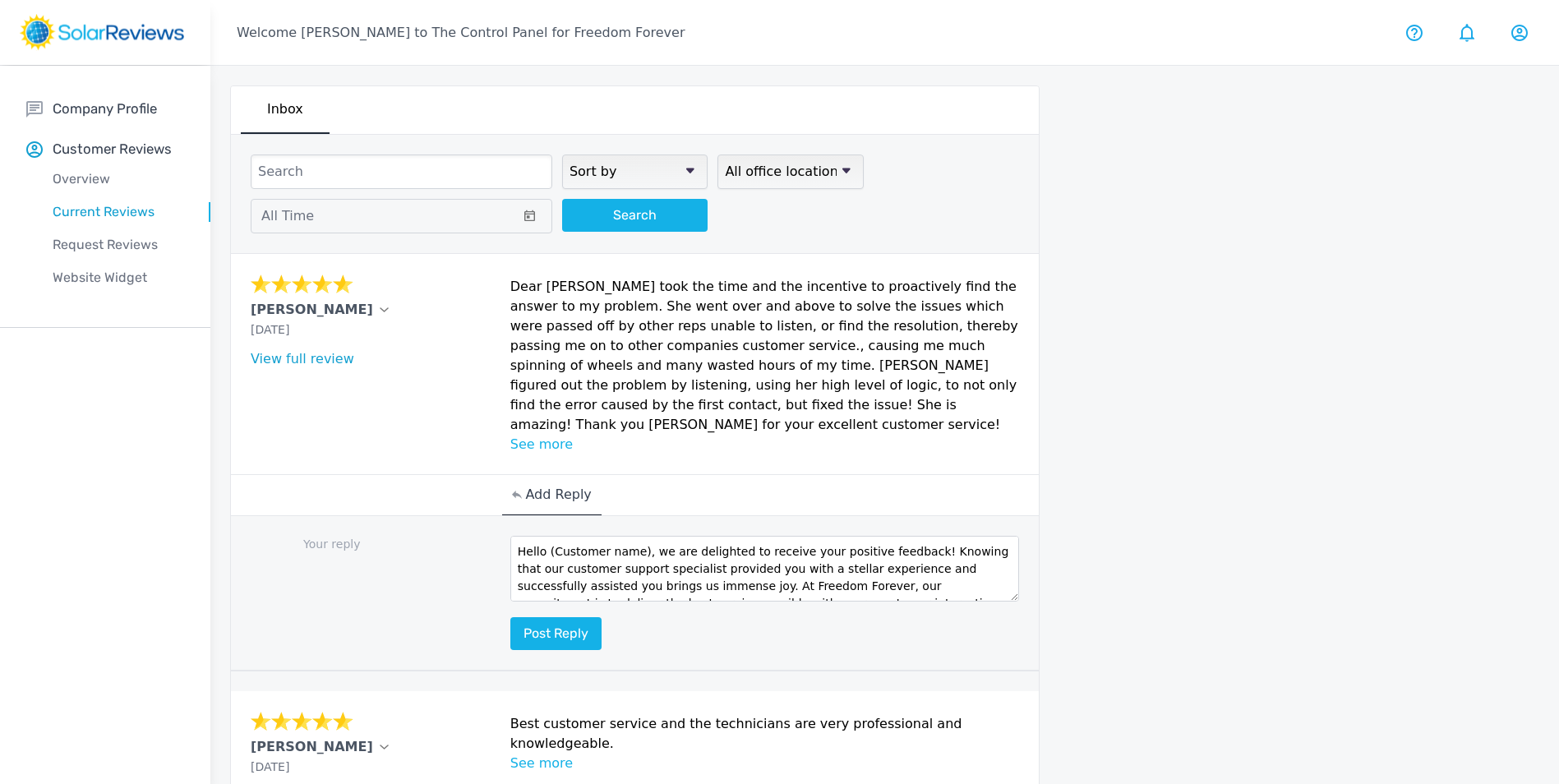
drag, startPoint x: 639, startPoint y: 533, endPoint x: 546, endPoint y: 532, distance: 93.0
click at [546, 536] on textarea "Hello (Customer name), we are delighted to receive your positive feedback! Know…" at bounding box center [765, 569] width 510 height 66
type textarea "Hello Margaret, we are delighted to receive your positive feedback! Knowing tha…"
click at [580, 617] on button "Post reply" at bounding box center [556, 633] width 91 height 33
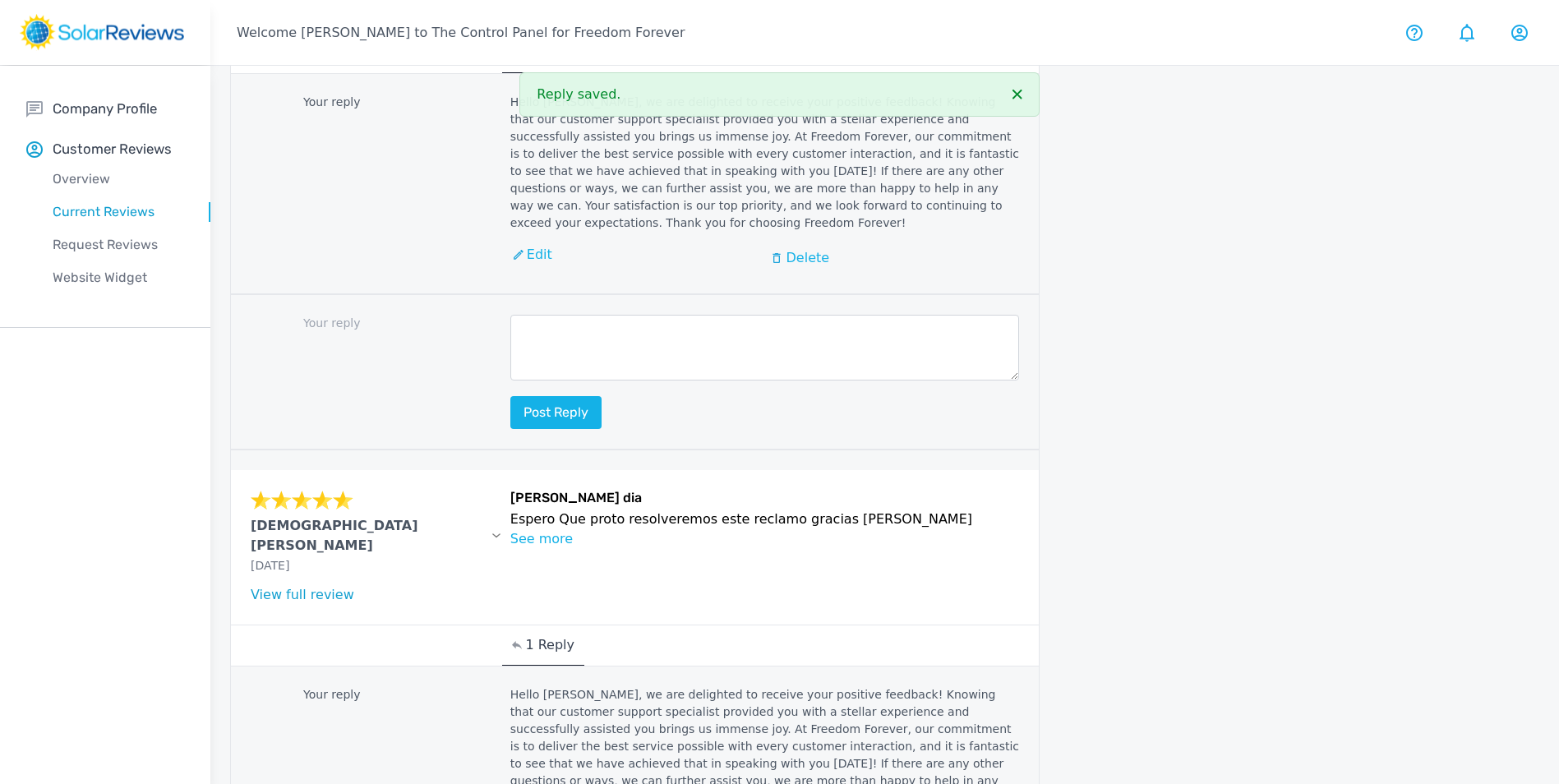
scroll to position [2589, 0]
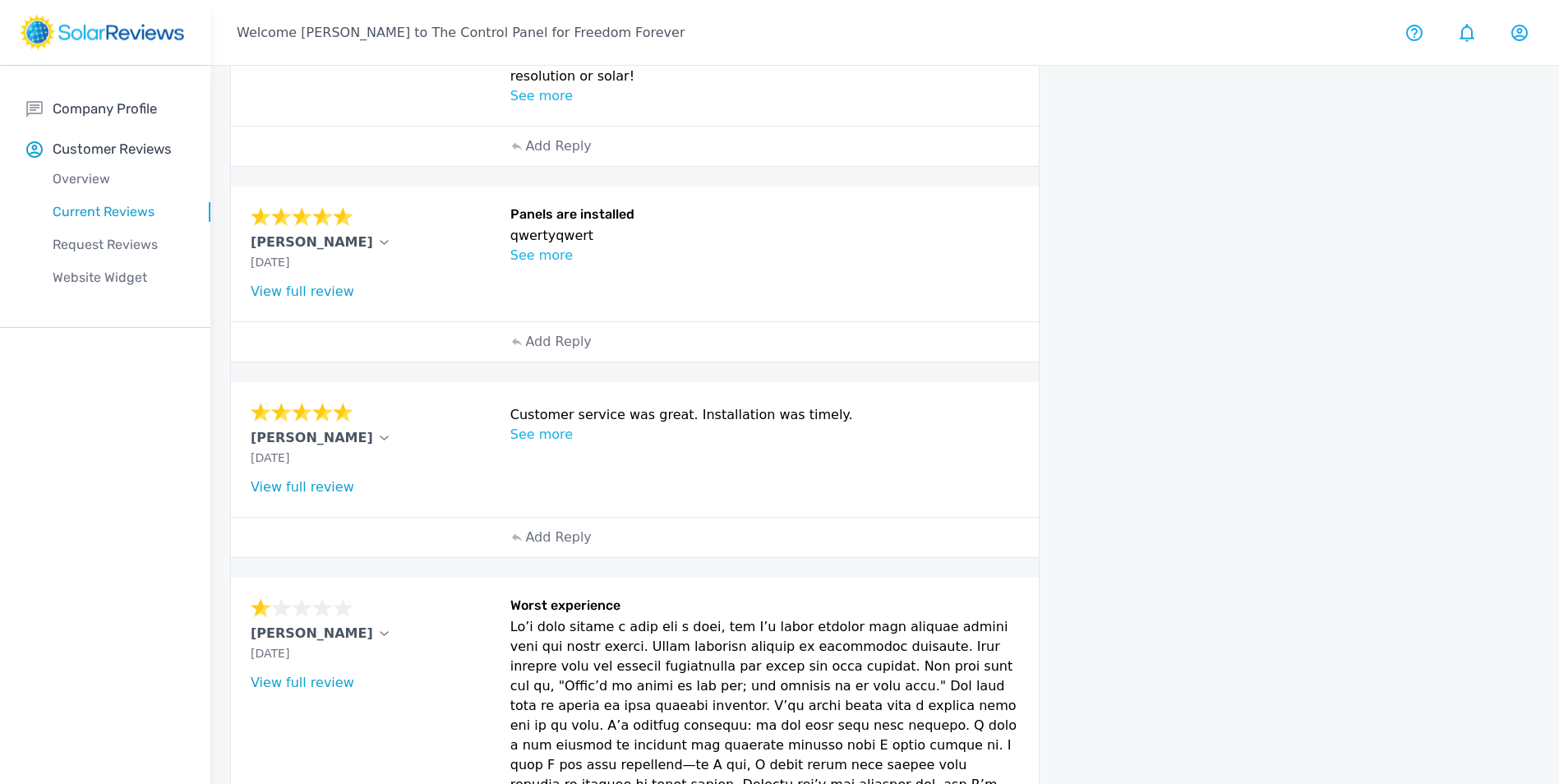
scroll to position [403, 0]
click at [582, 528] on p "Add Reply" at bounding box center [558, 538] width 66 height 20
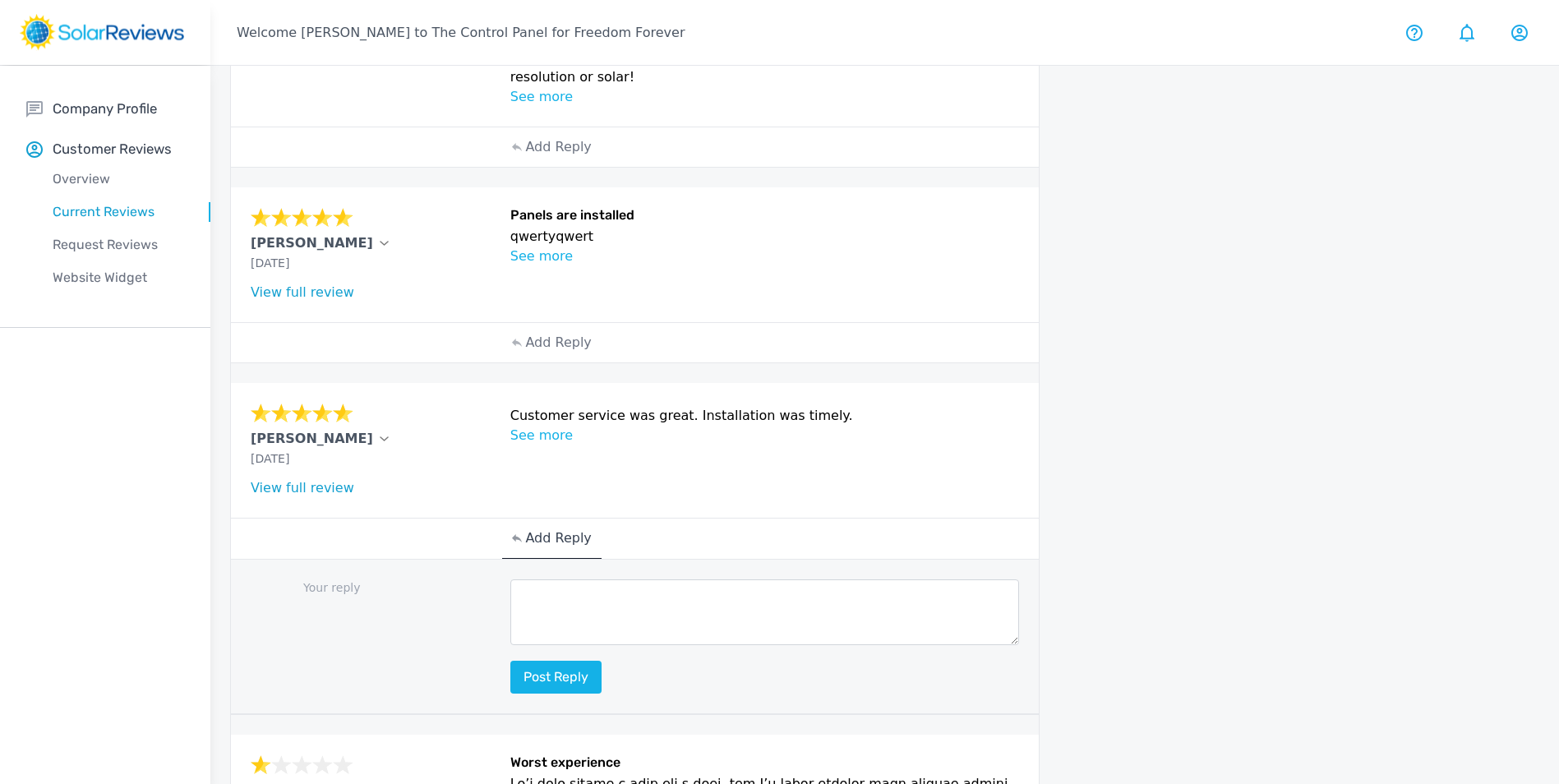
click at [632, 579] on textarea at bounding box center [765, 612] width 510 height 66
paste textarea "Hello (Customer name), we are delighted to receive your positive feedback! Know…"
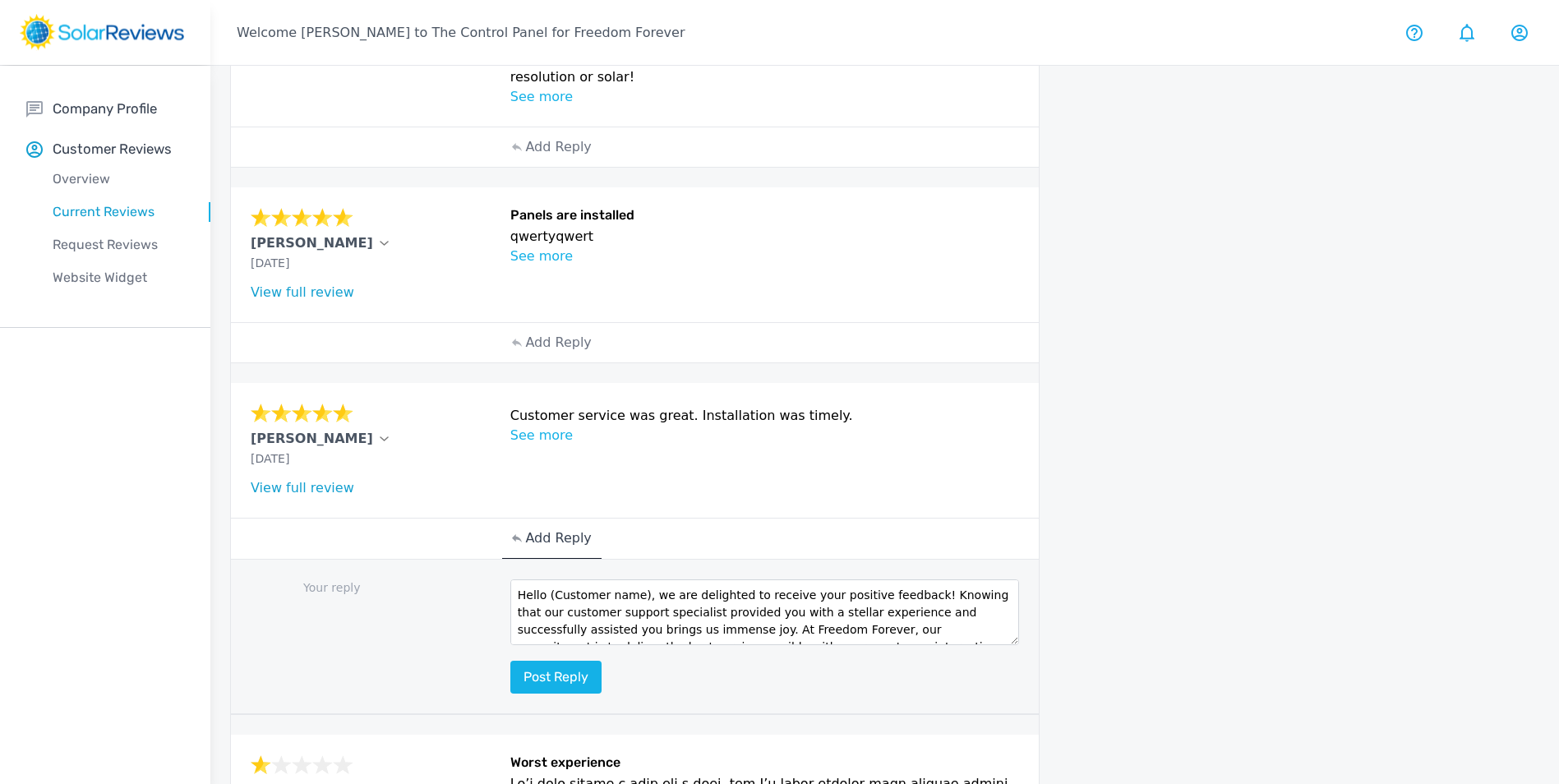
scroll to position [321, 0]
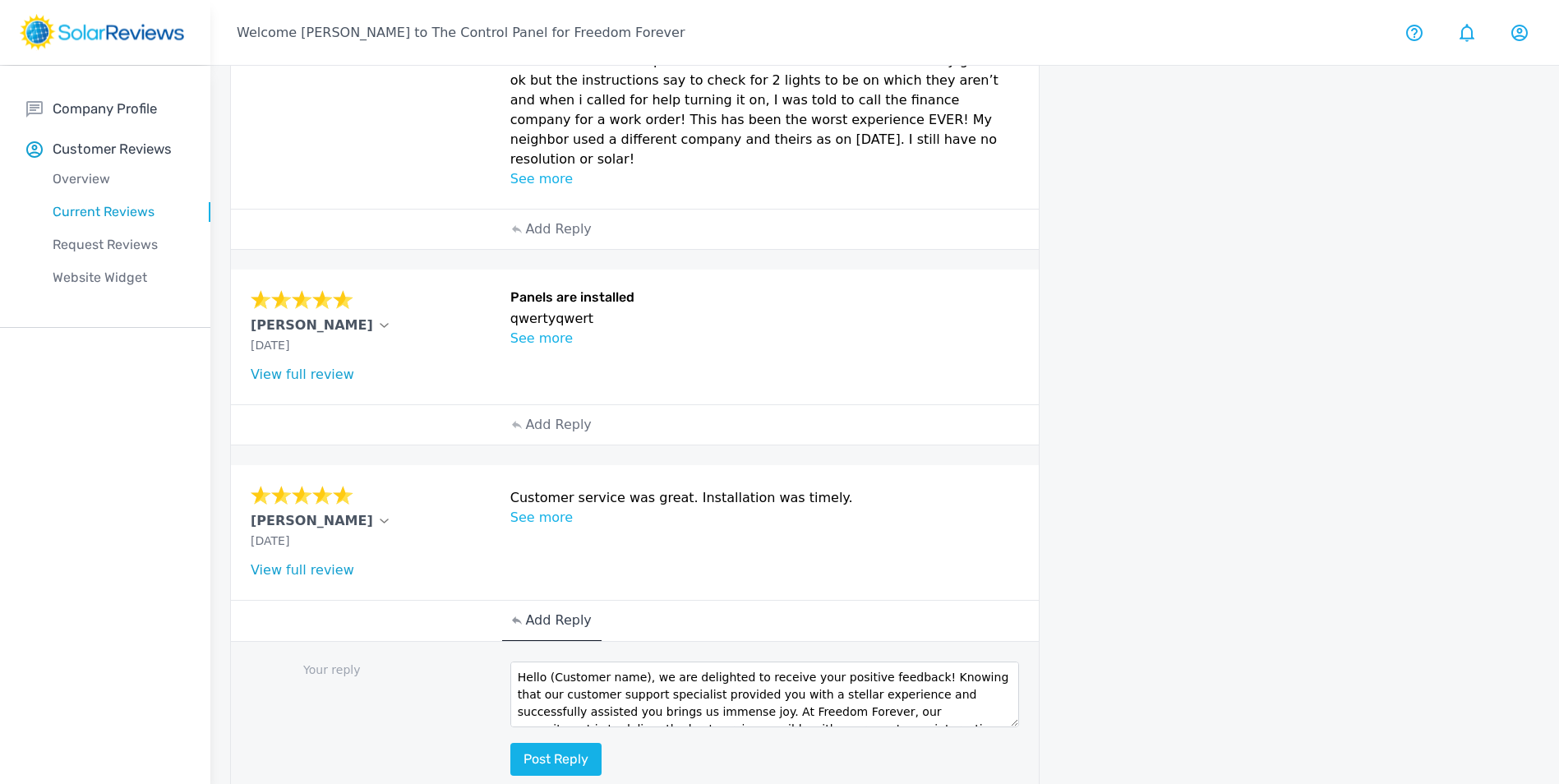
drag, startPoint x: 639, startPoint y: 637, endPoint x: 544, endPoint y: 642, distance: 95.1
click at [544, 661] on textarea "Hello (Customer name), we are delighted to receive your positive feedback! Know…" at bounding box center [765, 694] width 510 height 66
click at [545, 661] on textarea "HelloMohamed, we are delighted to receive your positive feedback! Knowing that …" at bounding box center [765, 694] width 510 height 66
type textarea "Hello Mohamed, we are delighted to receive your positive feedback! Knowing that…"
click at [585, 743] on button "Post reply" at bounding box center [556, 759] width 91 height 33
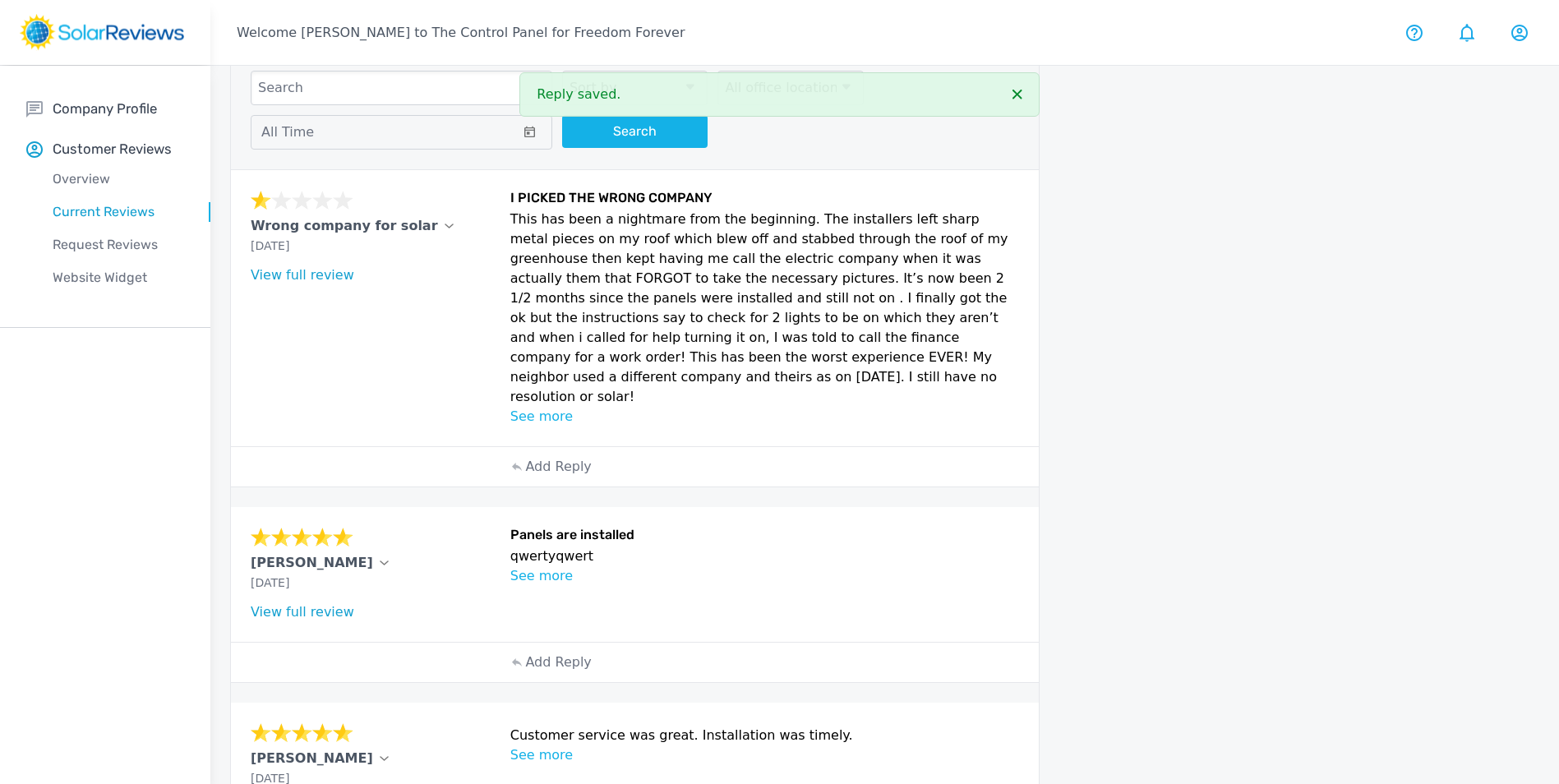
scroll to position [75, 0]
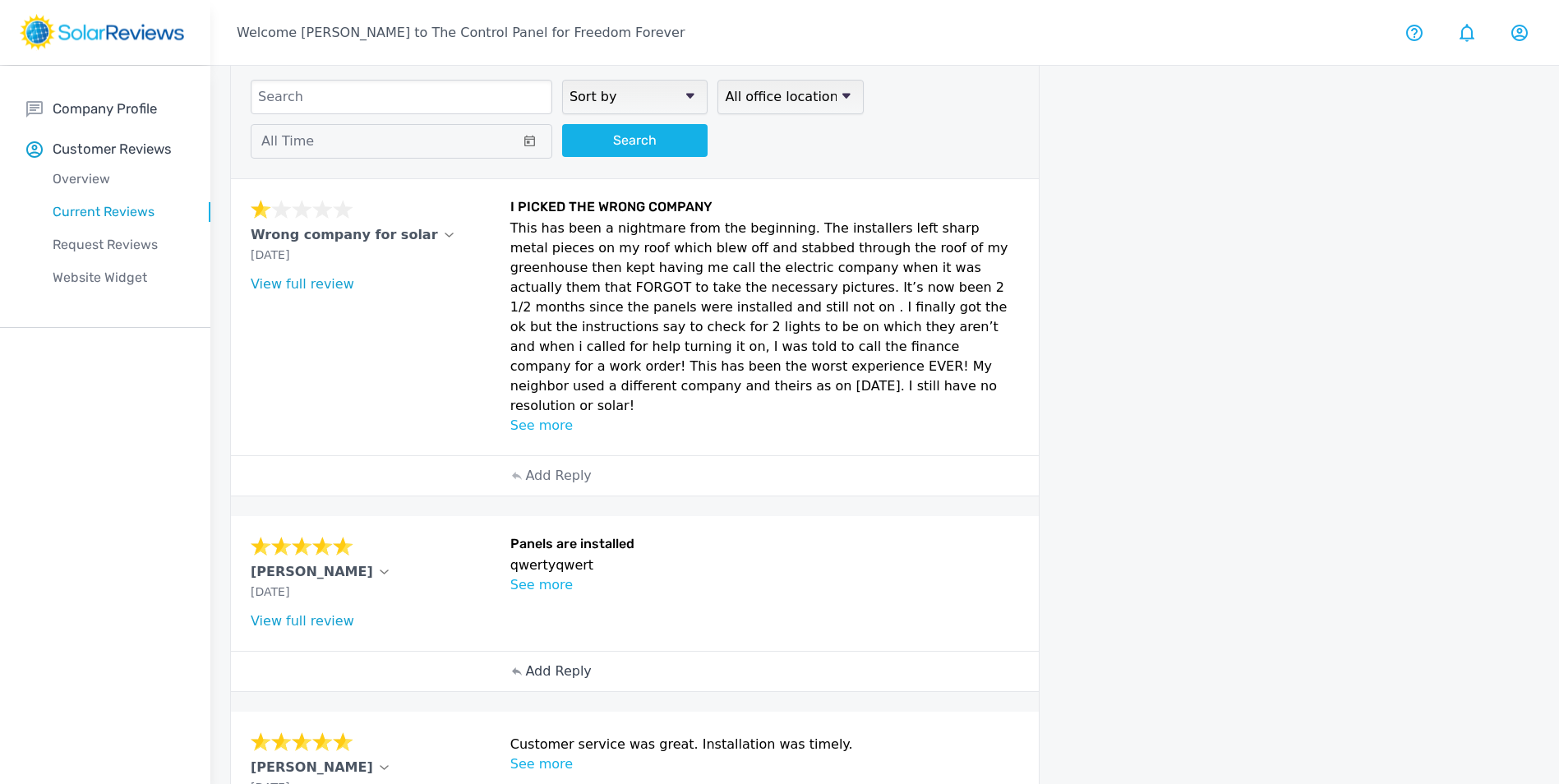
click at [556, 661] on p "Add Reply" at bounding box center [558, 671] width 66 height 20
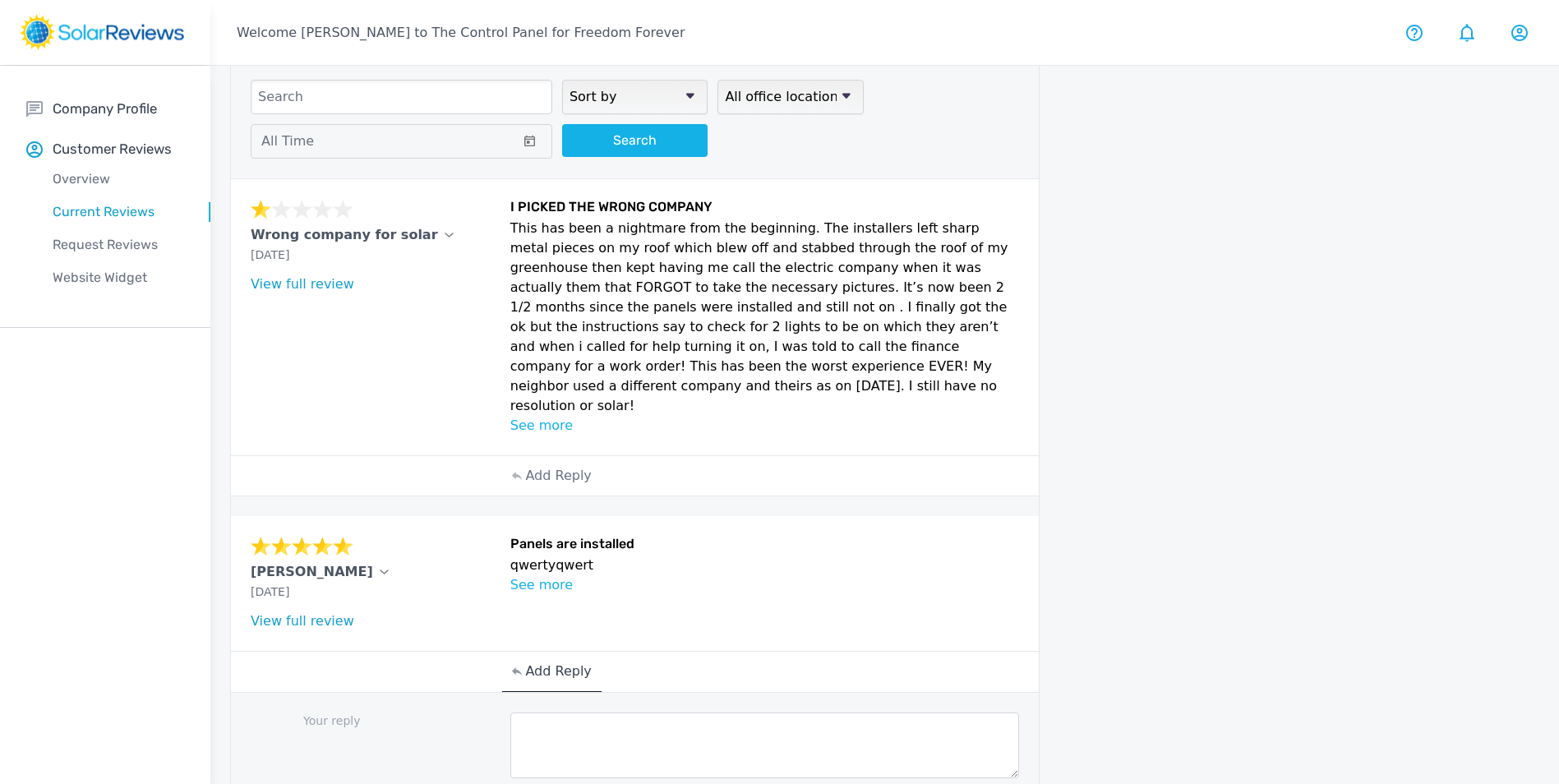
drag, startPoint x: 584, startPoint y: 665, endPoint x: 586, endPoint y: 681, distance: 16.1
click at [586, 693] on div "Your reply Post reply" at bounding box center [634, 770] width 808 height 156
click at [588, 713] on textarea at bounding box center [765, 746] width 510 height 66
paste textarea "Hello (Customers Name), thank you so much for your wonderful review! We’re thri…"
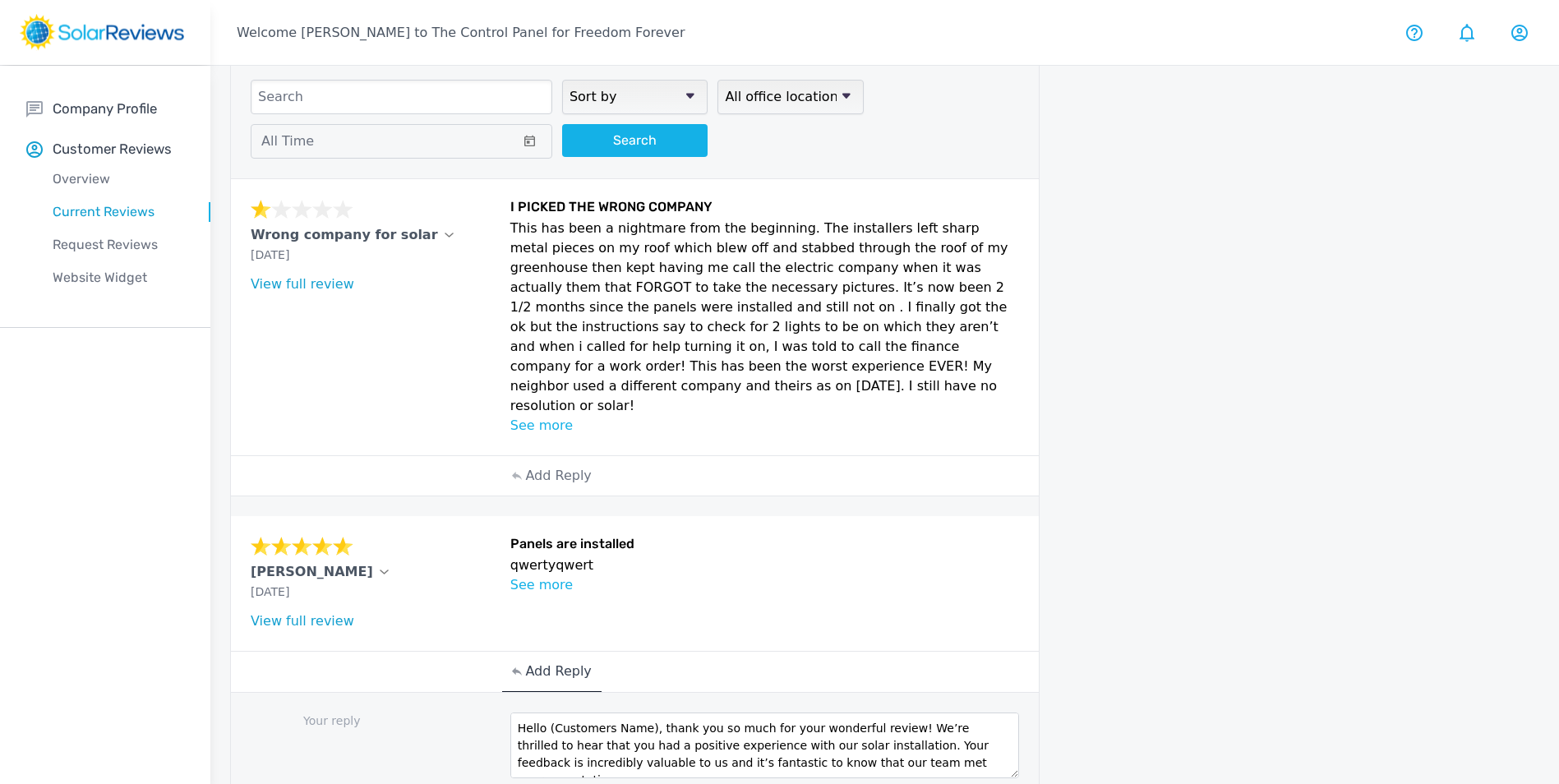
drag, startPoint x: 643, startPoint y: 690, endPoint x: 553, endPoint y: 690, distance: 90.0
click at [553, 713] on textarea "Hello (Customers Name), thank you so much for your wonderful review! We’re thri…" at bounding box center [765, 746] width 510 height 66
type textarea "Hello Ed, thank you so much for your wonderful review! We’re thrilled to hear t…"
drag, startPoint x: 583, startPoint y: 769, endPoint x: 590, endPoint y: 751, distance: 19.3
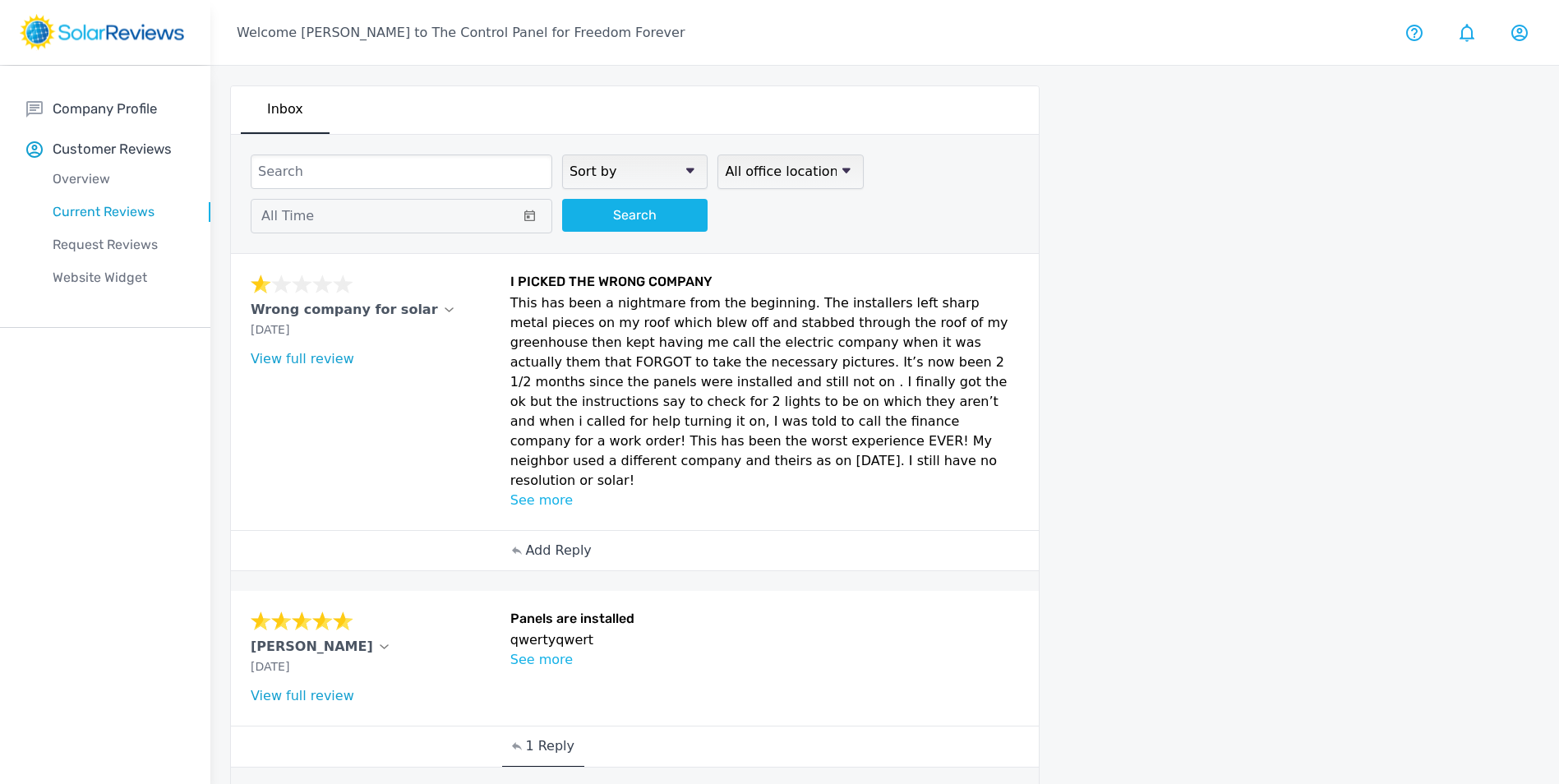
click at [559, 541] on p "Add Reply" at bounding box center [558, 551] width 66 height 20
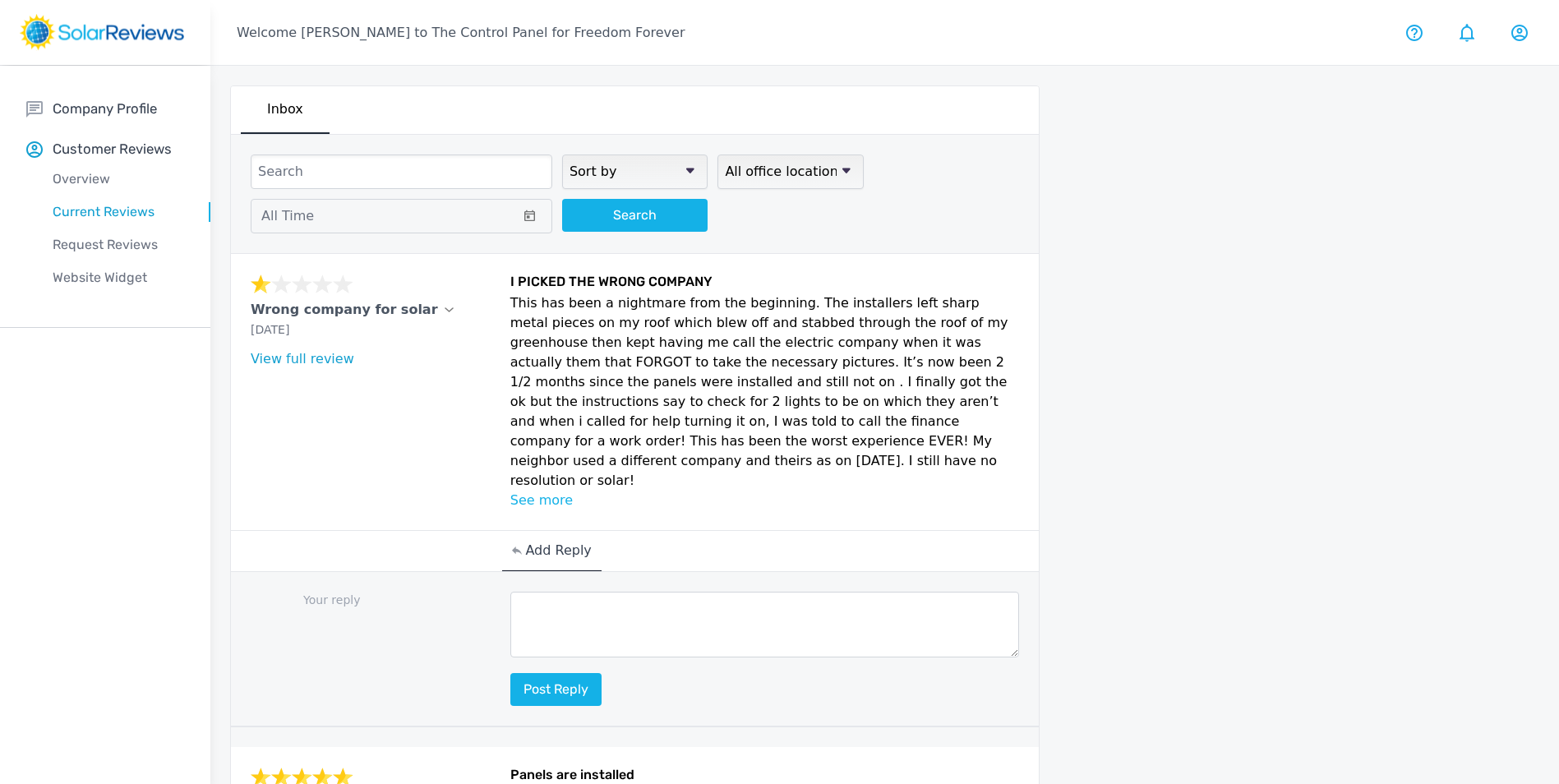
click at [570, 592] on textarea at bounding box center [765, 625] width 510 height 66
paste textarea "Hello [Customer Name], your feedback means a lot to us here at Freedom Forever,…"
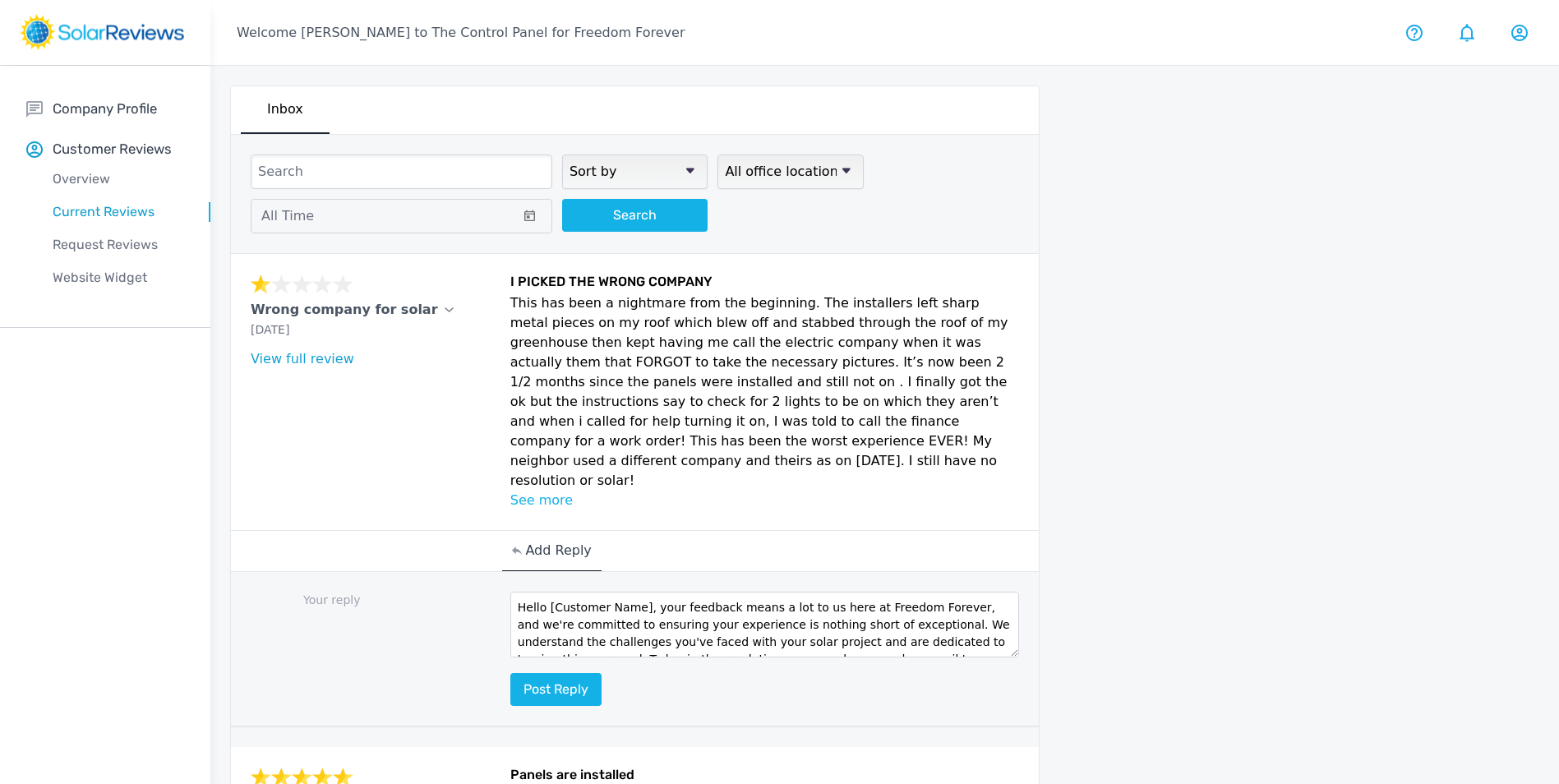
drag, startPoint x: 641, startPoint y: 570, endPoint x: 547, endPoint y: 572, distance: 94.0
click at [547, 592] on textarea "Hello [Customer Name], your feedback means a lot to us here at Freedom Forever,…" at bounding box center [765, 625] width 510 height 66
type textarea "Hello, your feedback means a lot to us here at Freedom Forever, and we're commi…"
click at [555, 672] on button "Post reply" at bounding box center [556, 689] width 91 height 33
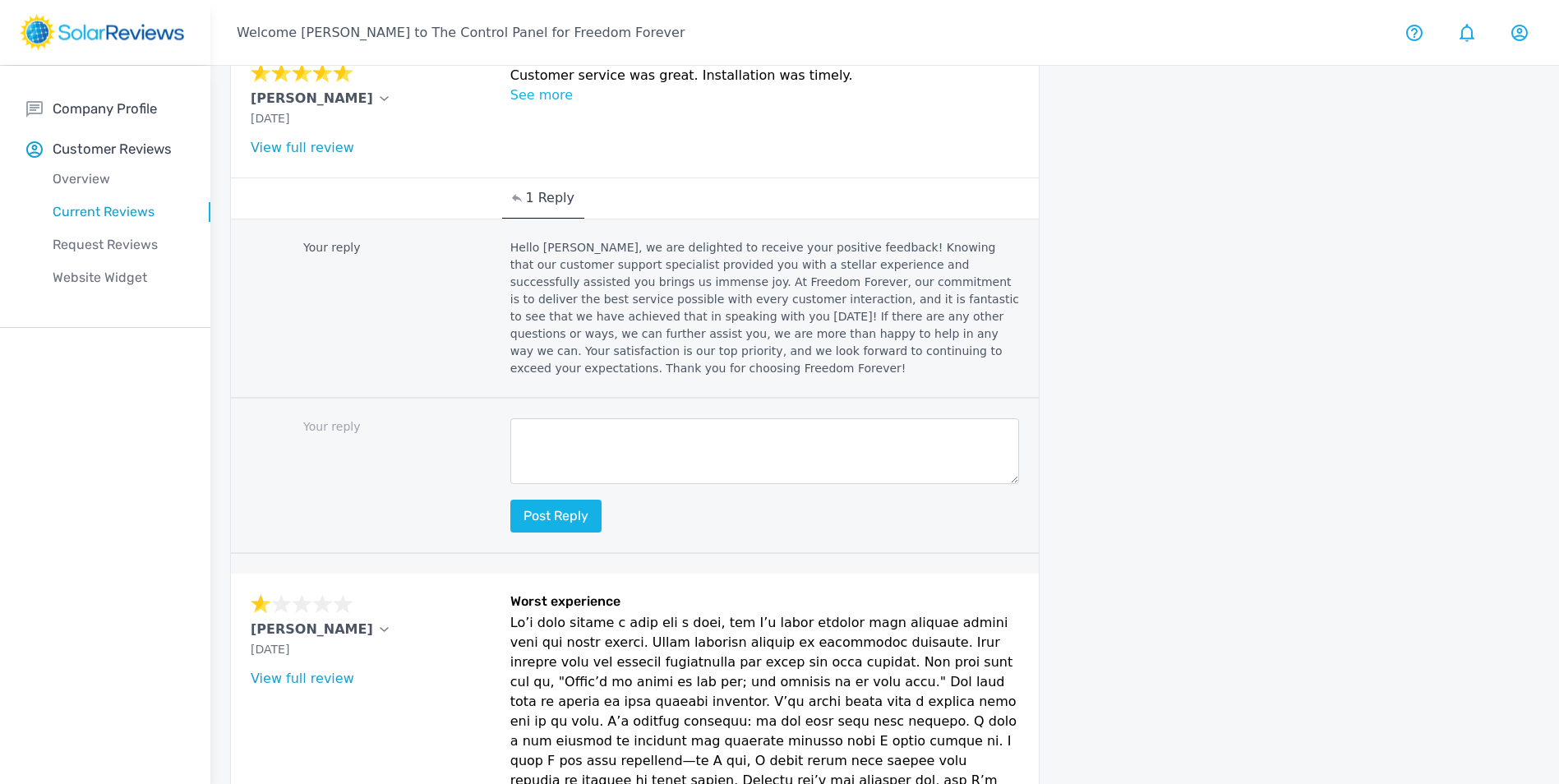
scroll to position [1725, 0]
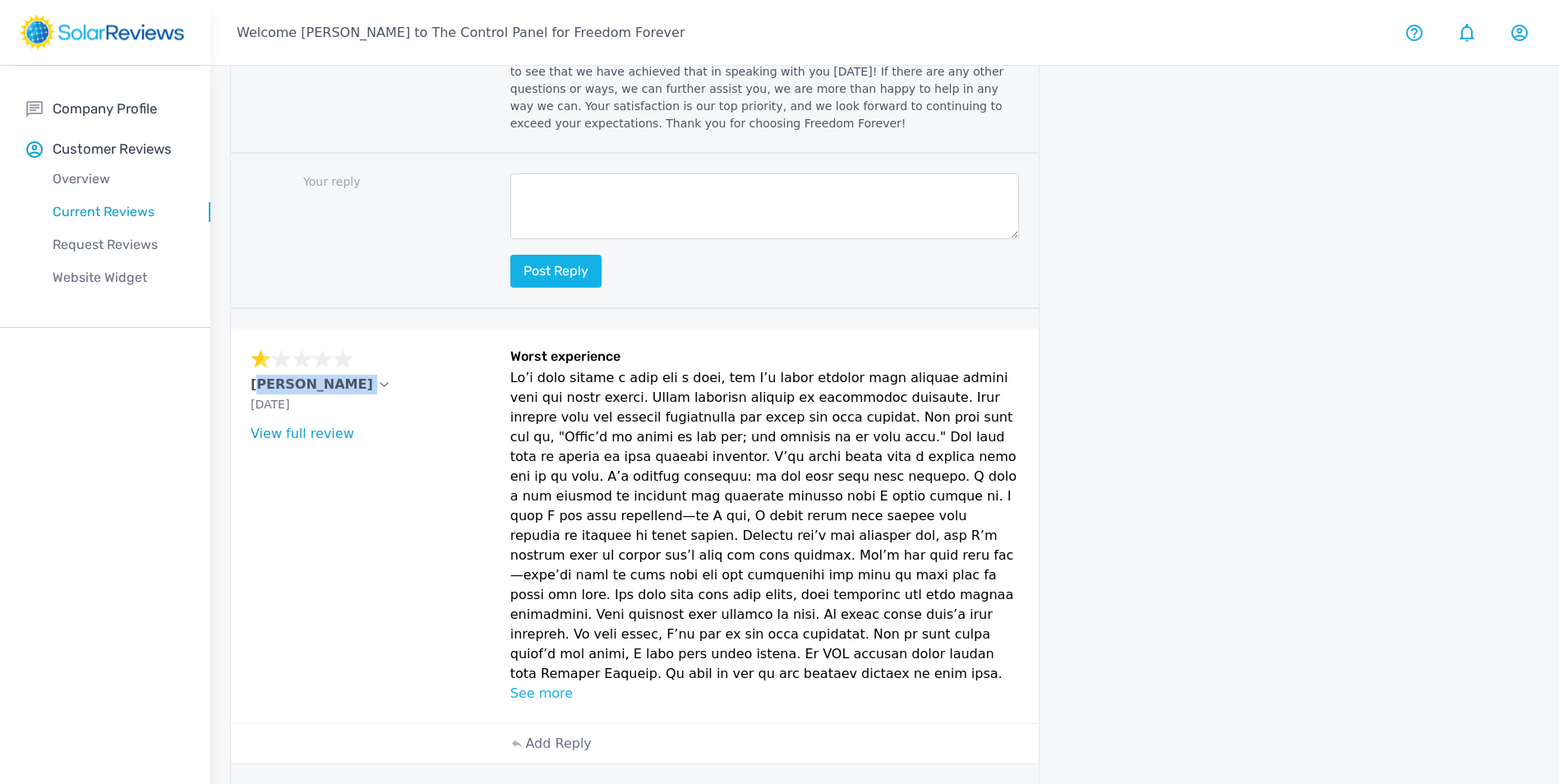
drag, startPoint x: 243, startPoint y: 293, endPoint x: 328, endPoint y: 292, distance: 85.0
click at [328, 328] on div "Saqib sbafiq Sep 22, 2025 What type of installation was this? no answer What ye…" at bounding box center [634, 525] width 808 height 394
copy div "Saqib sbafiq"
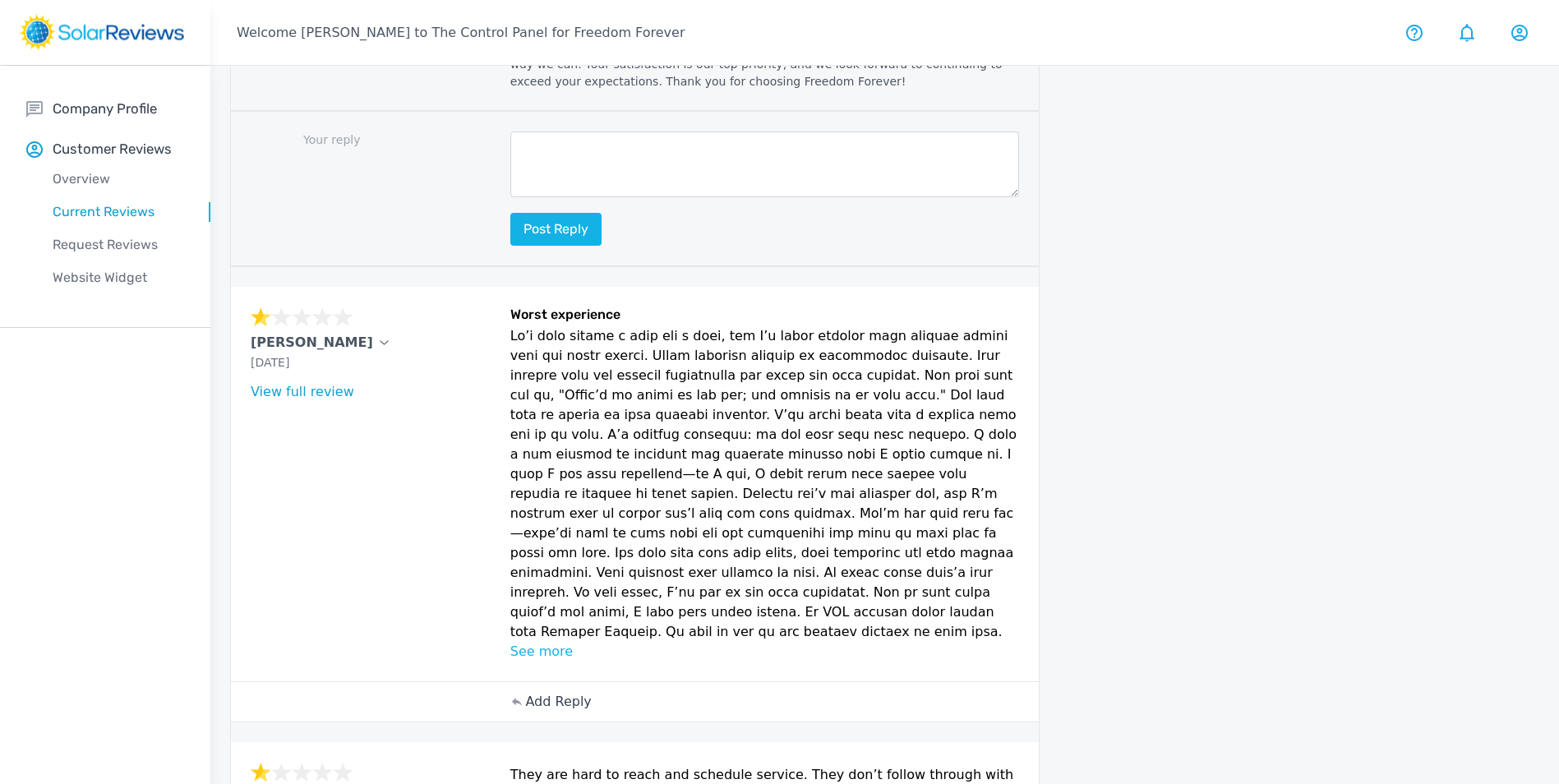
click at [540, 692] on p "Add Reply" at bounding box center [558, 702] width 66 height 20
click at [599, 743] on textarea at bounding box center [765, 776] width 510 height 66
paste textarea "Saqib sbafiq"
type textarea "Saqib sbafiq"
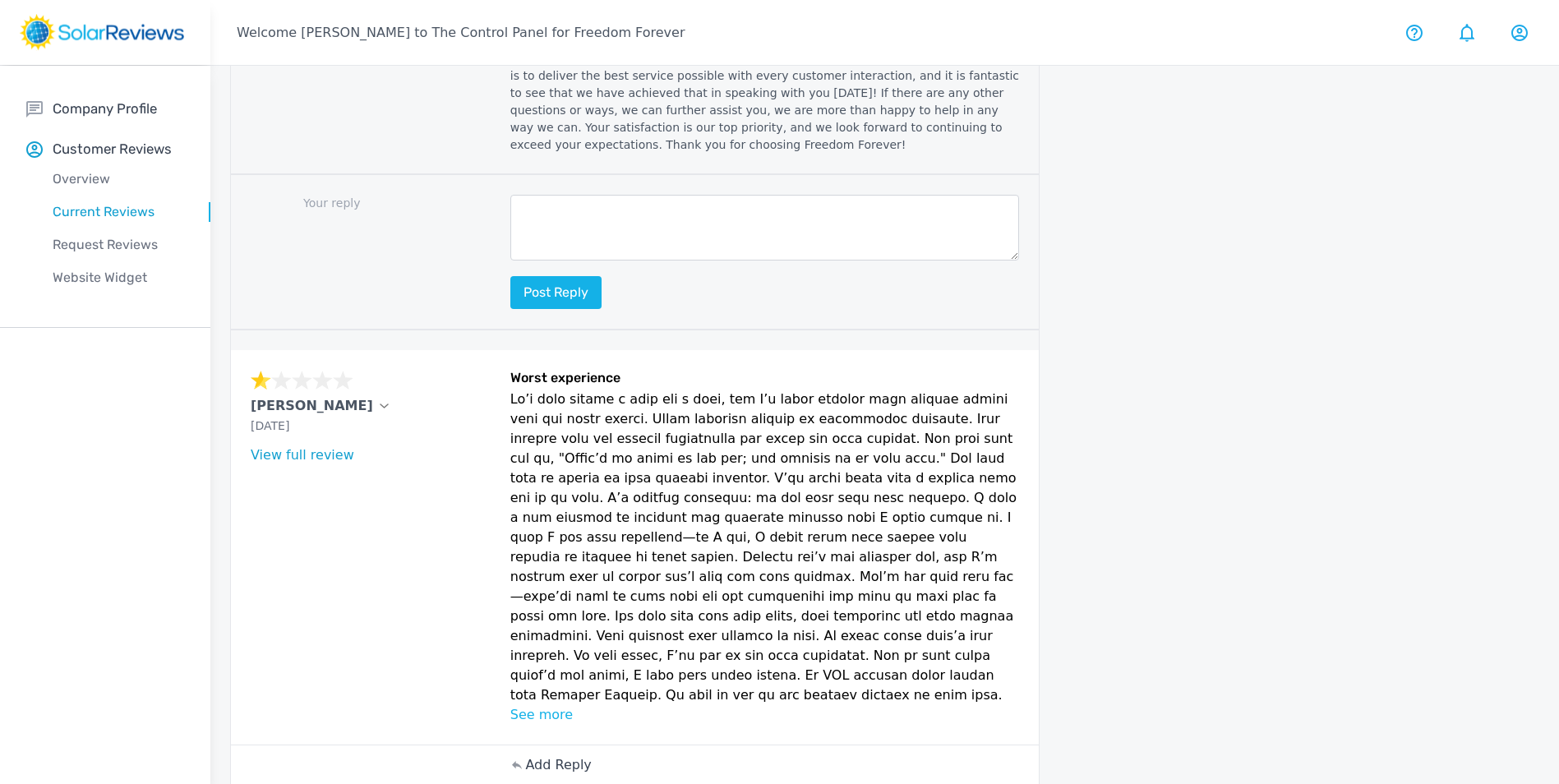
scroll to position [1808, 0]
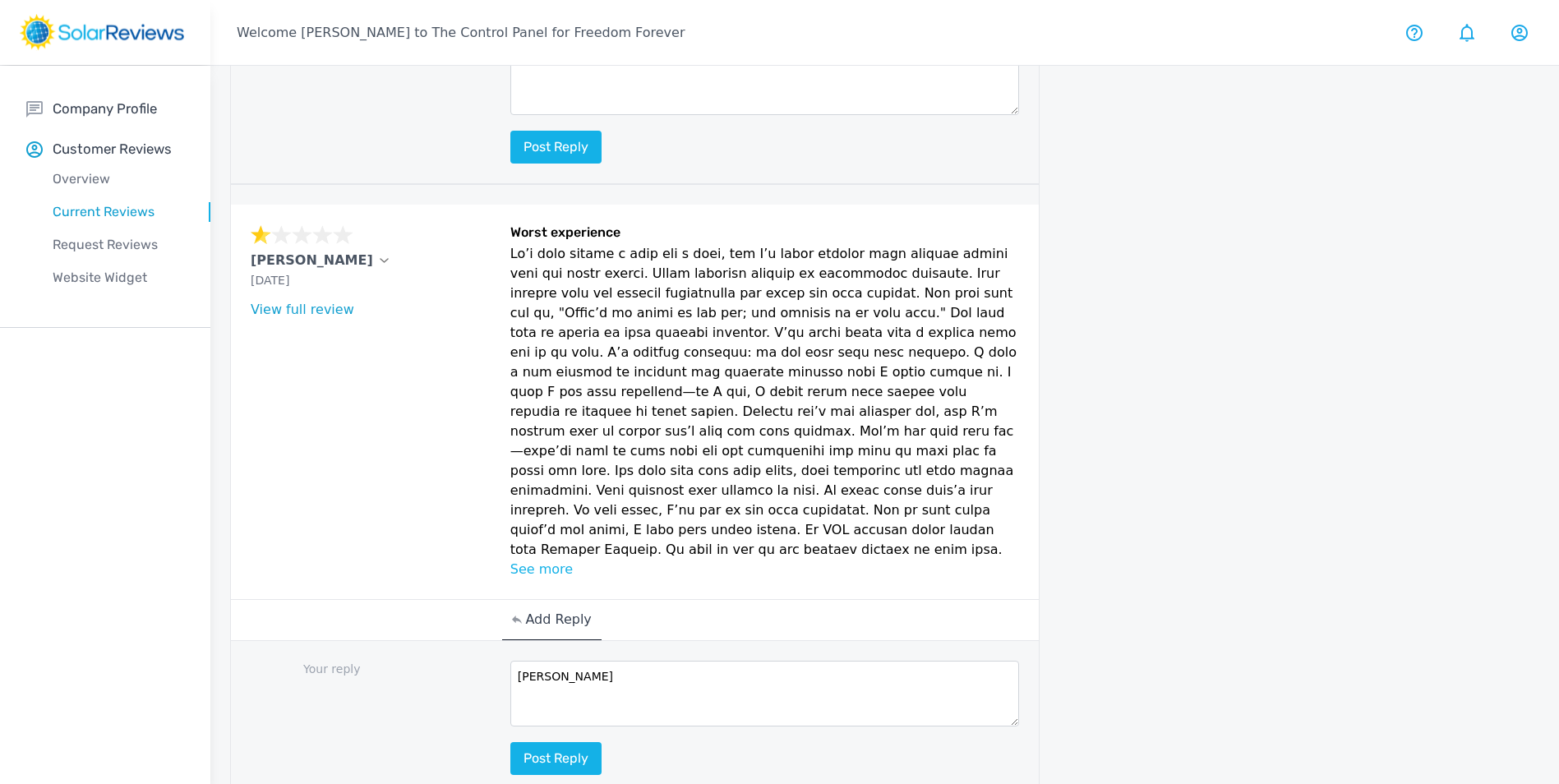
drag, startPoint x: 606, startPoint y: 550, endPoint x: 484, endPoint y: 544, distance: 122.1
click at [484, 640] on div "Your reply Saqib sbafiq Post reply" at bounding box center [634, 718] width 808 height 156
click at [595, 660] on textarea at bounding box center [765, 693] width 510 height 66
paste textarea "Hello [Customer Name], your feedback means a lot to us here at Freedom Forever,…"
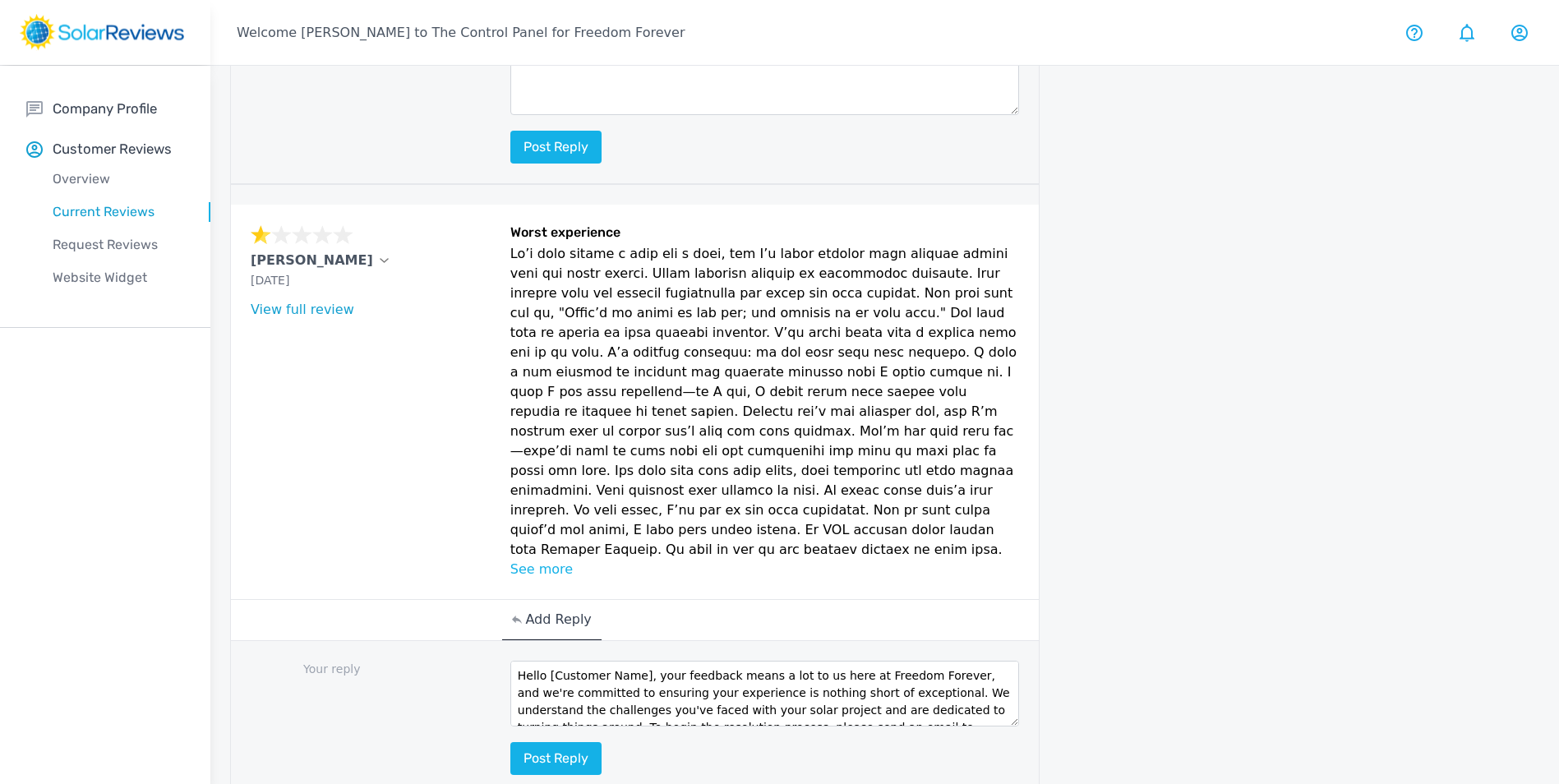
scroll to position [0, 0]
drag, startPoint x: 639, startPoint y: 559, endPoint x: 548, endPoint y: 564, distance: 91.1
click at [548, 660] on textarea "Hello [Customer Name], your feedback means a lot to us here at Freedom Forever,…" at bounding box center [765, 693] width 510 height 66
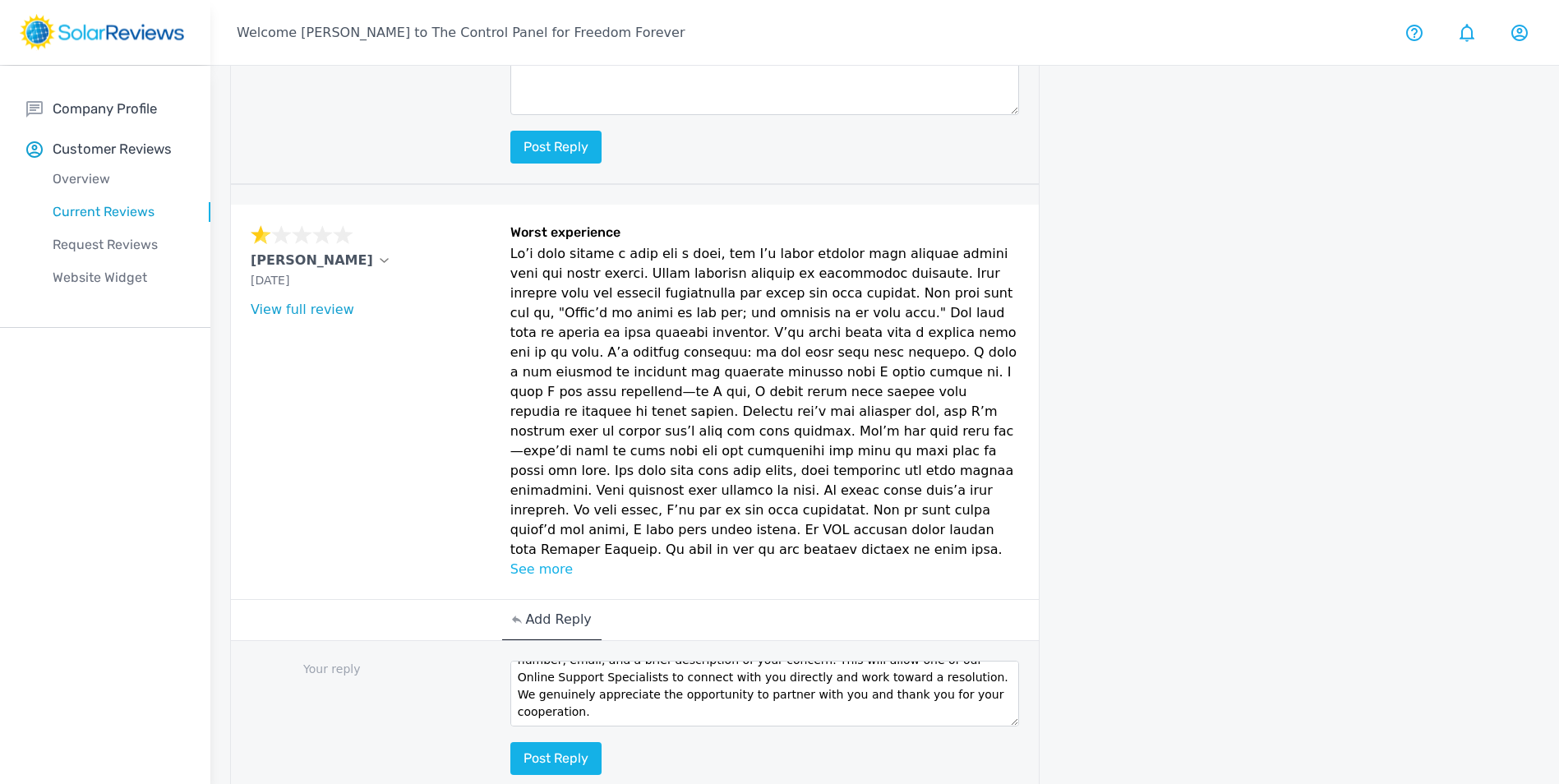
scroll to position [104, 0]
type textarea "Hello Saqib, your feedback means a lot to us here at Freedom Forever, and we're…"
click at [560, 742] on button "Post reply" at bounding box center [556, 758] width 91 height 33
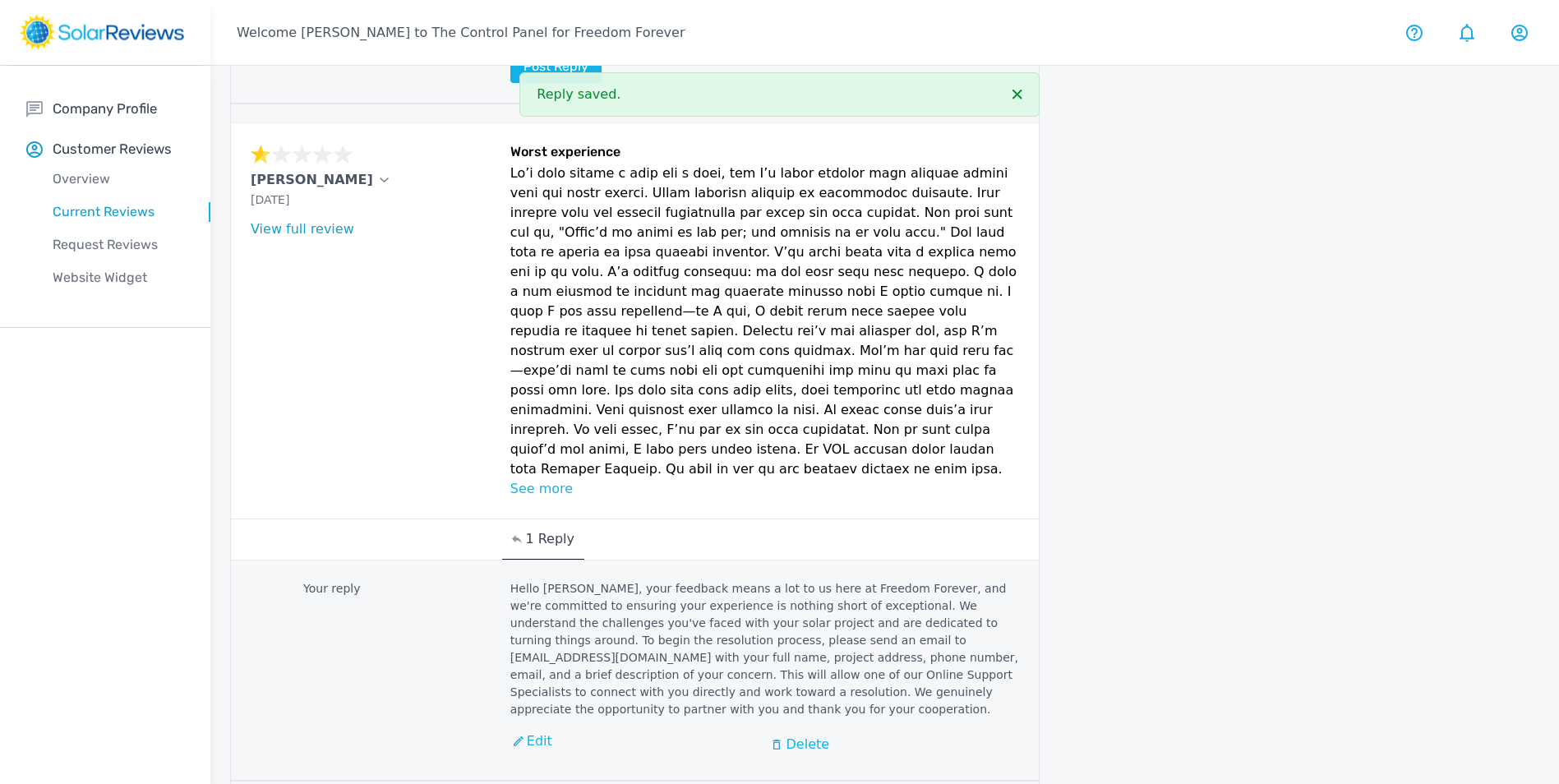
scroll to position [2136, 0]
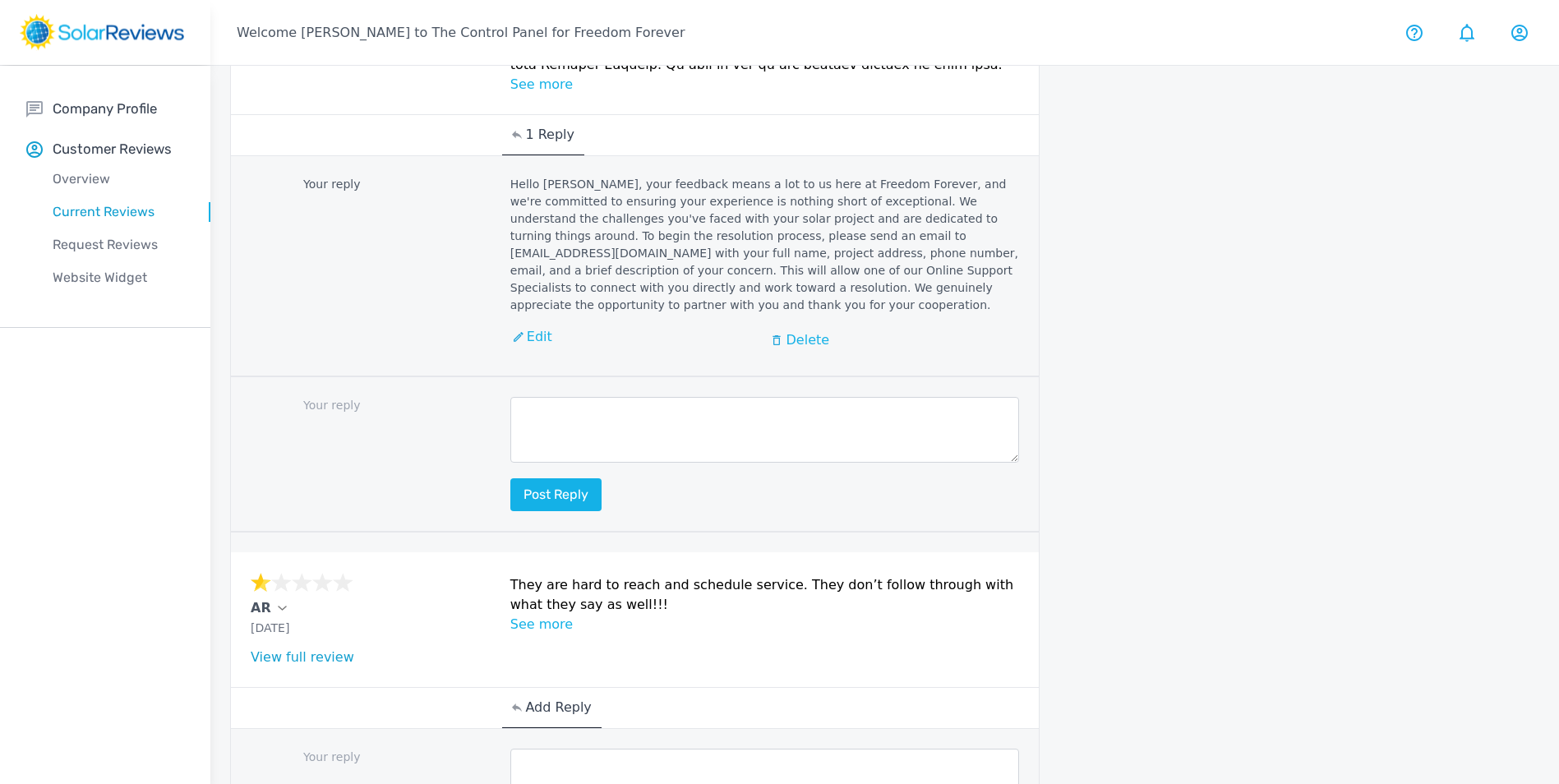
scroll to position [2303, 0]
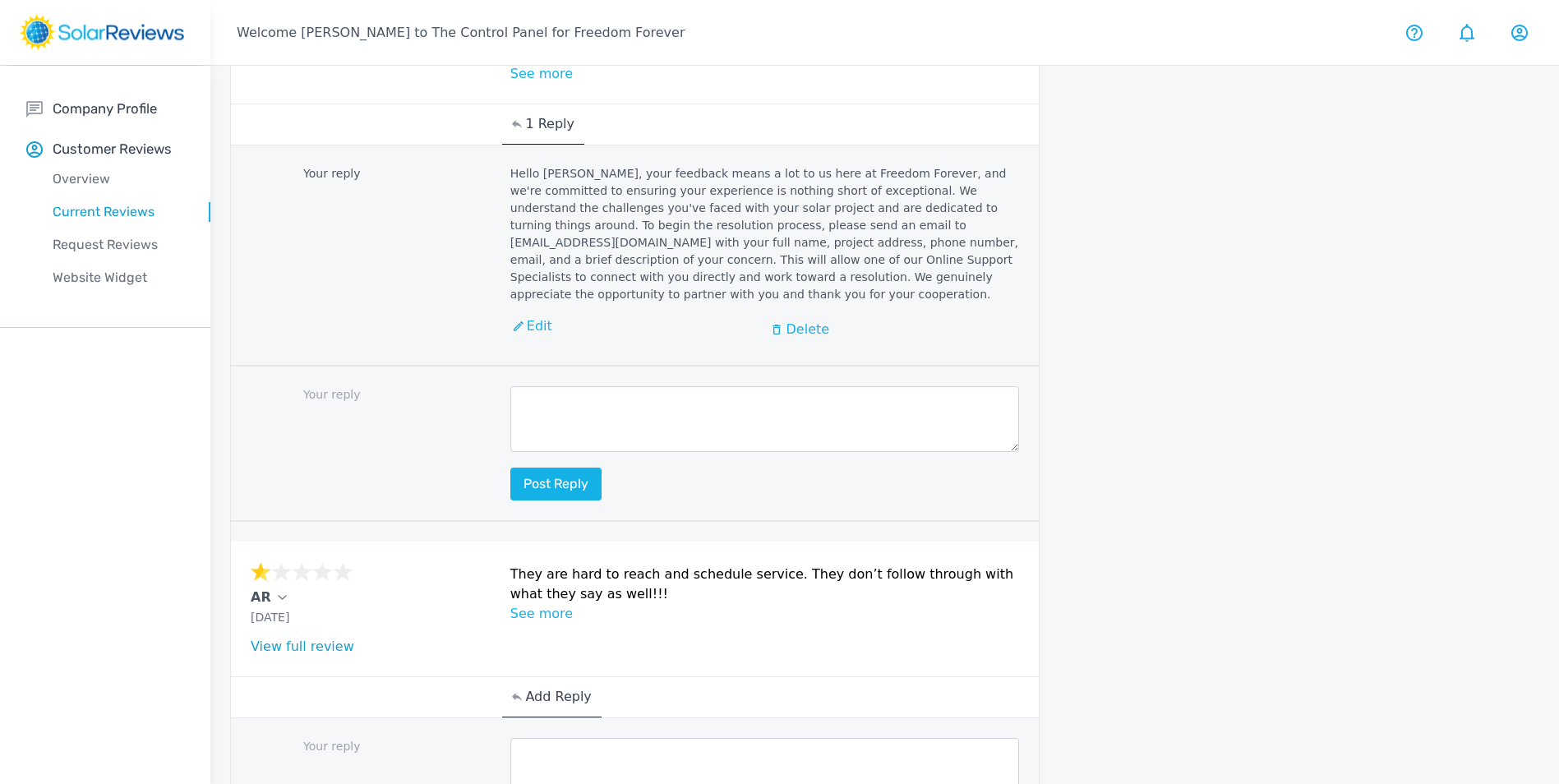
click at [585, 737] on textarea at bounding box center [765, 770] width 510 height 66
paste textarea "Hello [Customer Name], your feedback means a lot to us here at Freedom Forever,…"
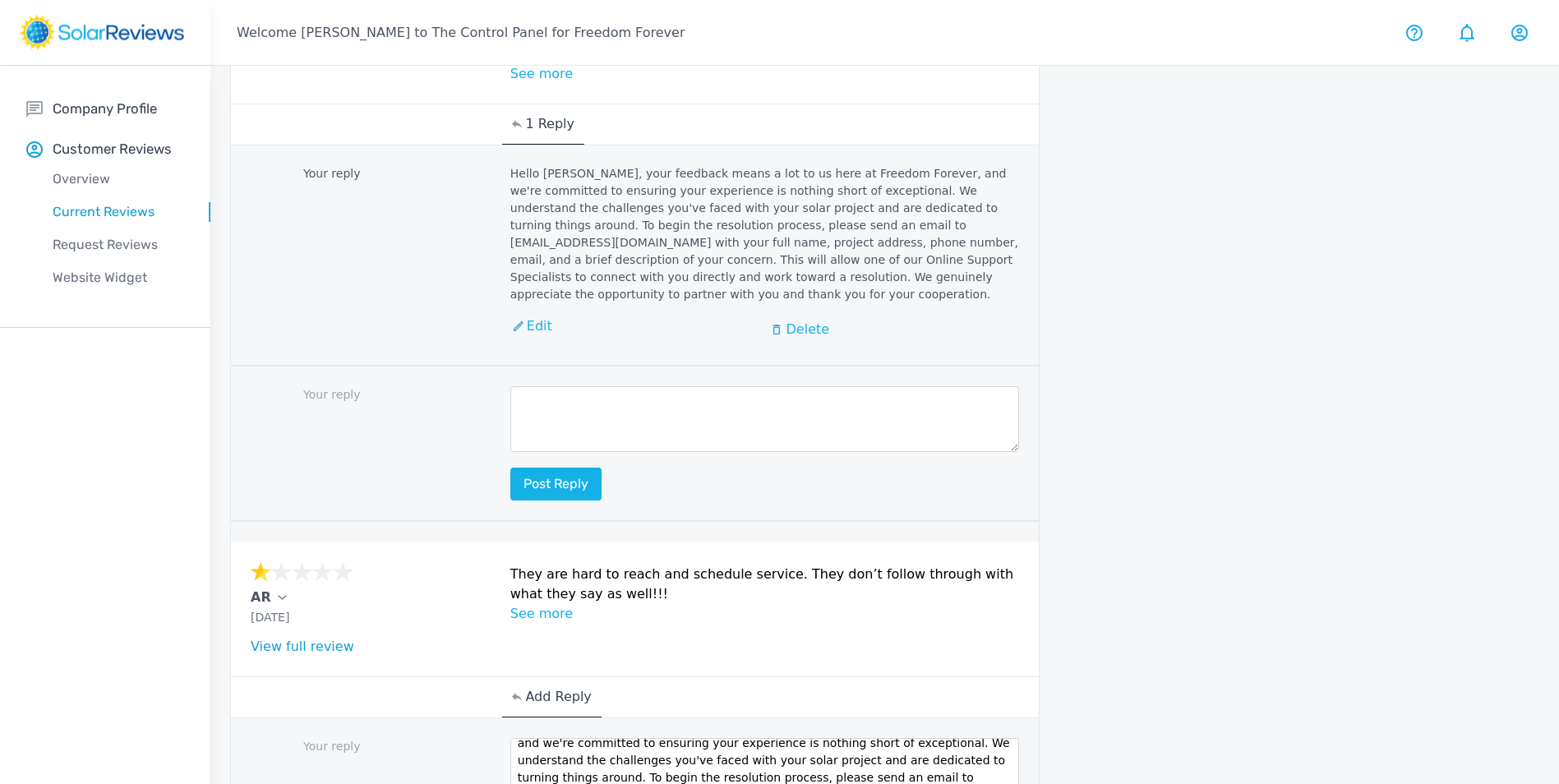
scroll to position [0, 0]
drag, startPoint x: 638, startPoint y: 596, endPoint x: 544, endPoint y: 603, distance: 94.3
click at [544, 737] on textarea "Hello [Customer Name], your feedback means a lot to us here at Freedom Forever,…" at bounding box center [765, 770] width 510 height 66
type textarea "Hello AR,, your feedback means a lot to us here at Freedom Forever, and we're c…"
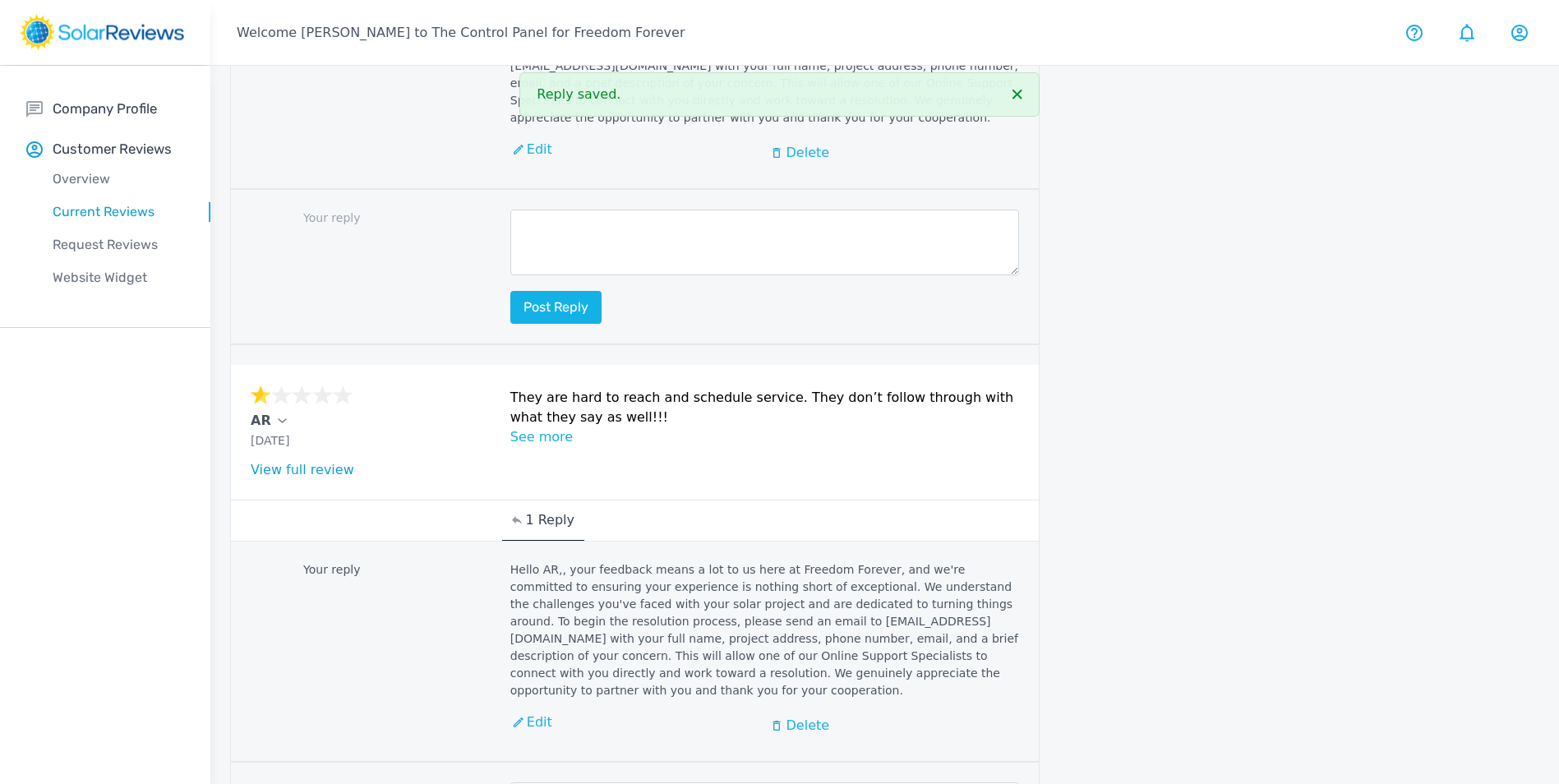
scroll to position [2506, 0]
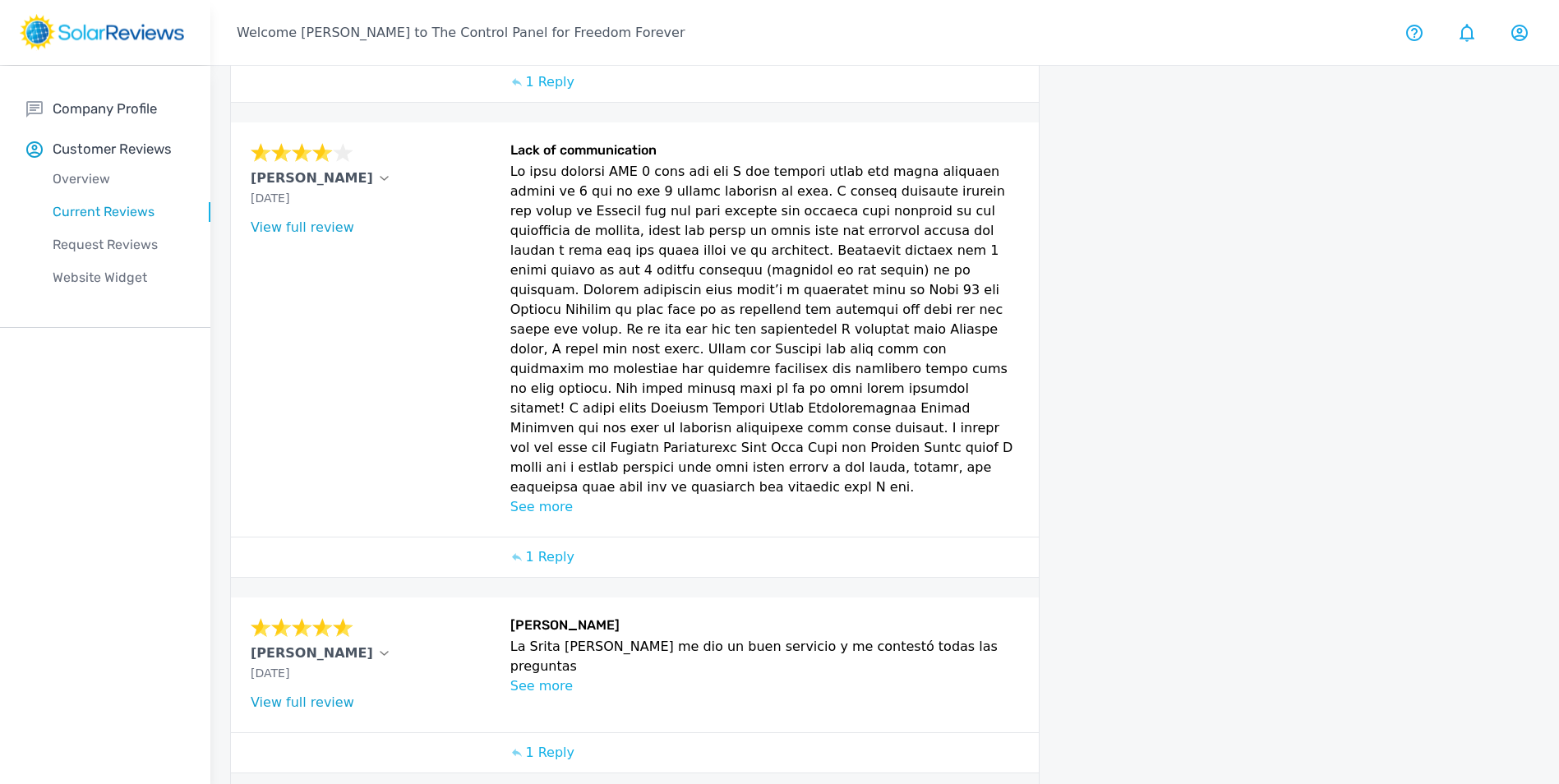
scroll to position [798, 0]
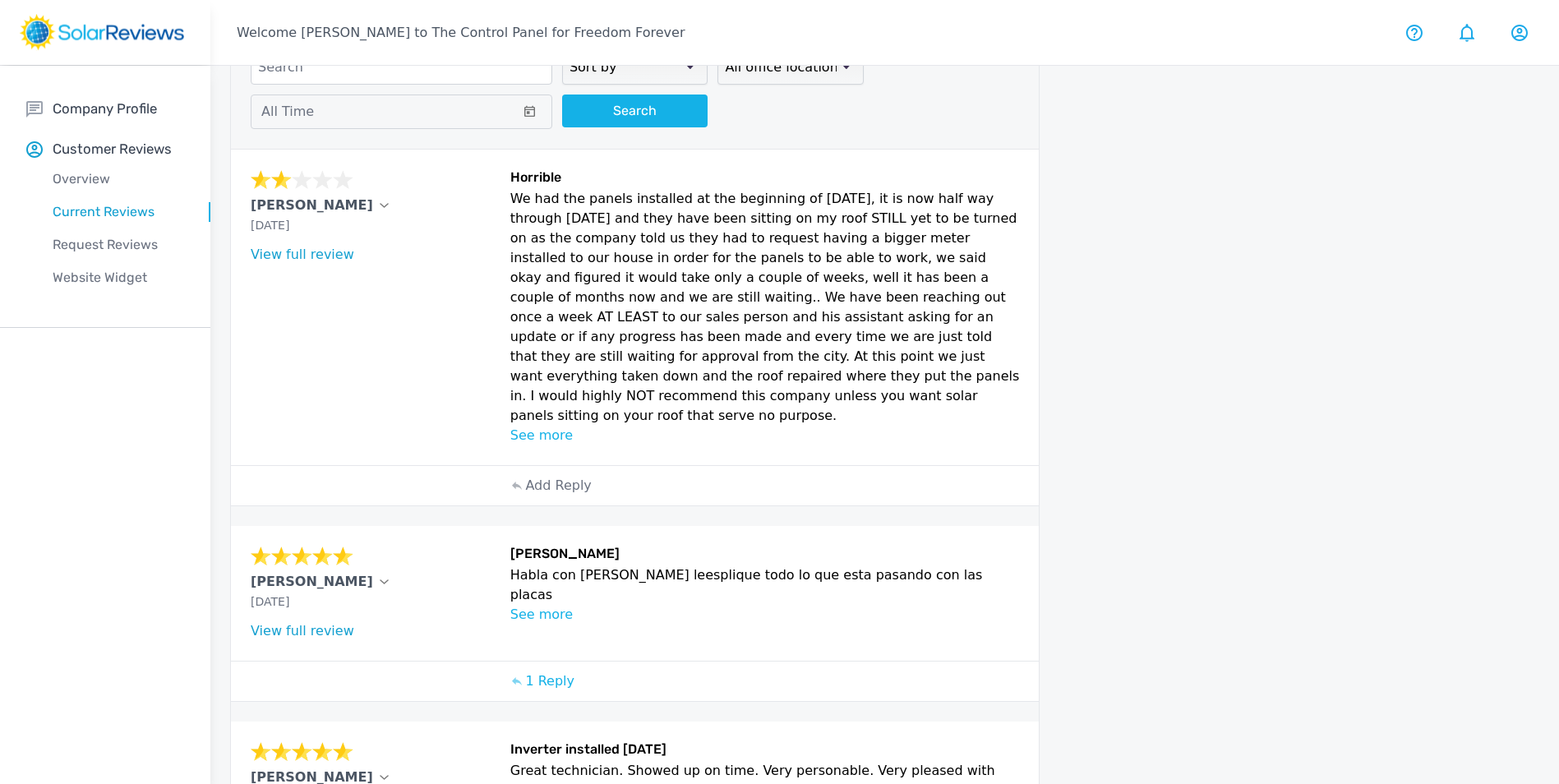
scroll to position [0, 0]
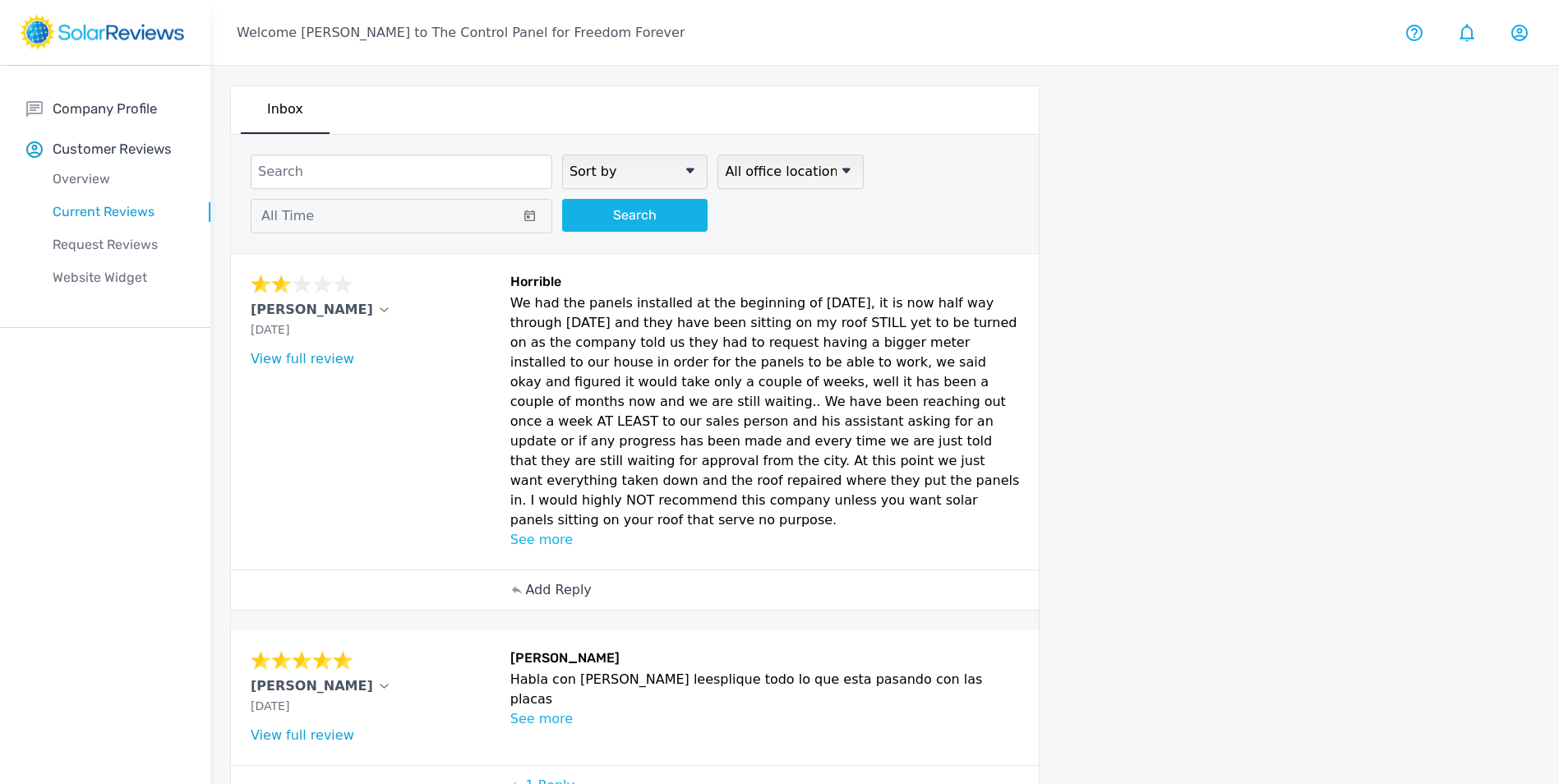
click at [534, 580] on p "Add Reply" at bounding box center [558, 590] width 66 height 20
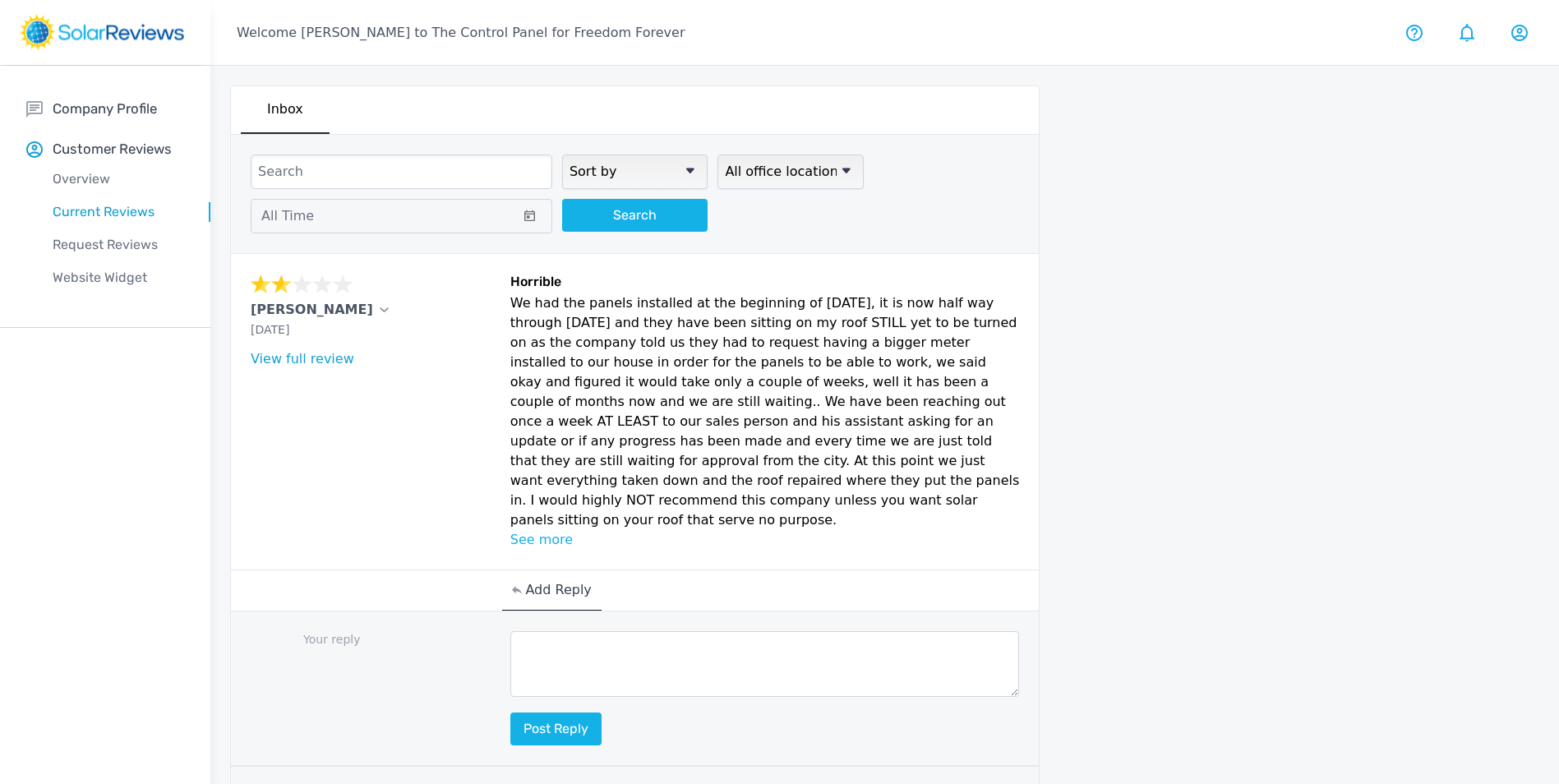
click at [588, 638] on textarea at bounding box center [765, 664] width 510 height 66
paste textarea "Hello [Customer Name], your feedback means a lot to us here at Freedom Forever,…"
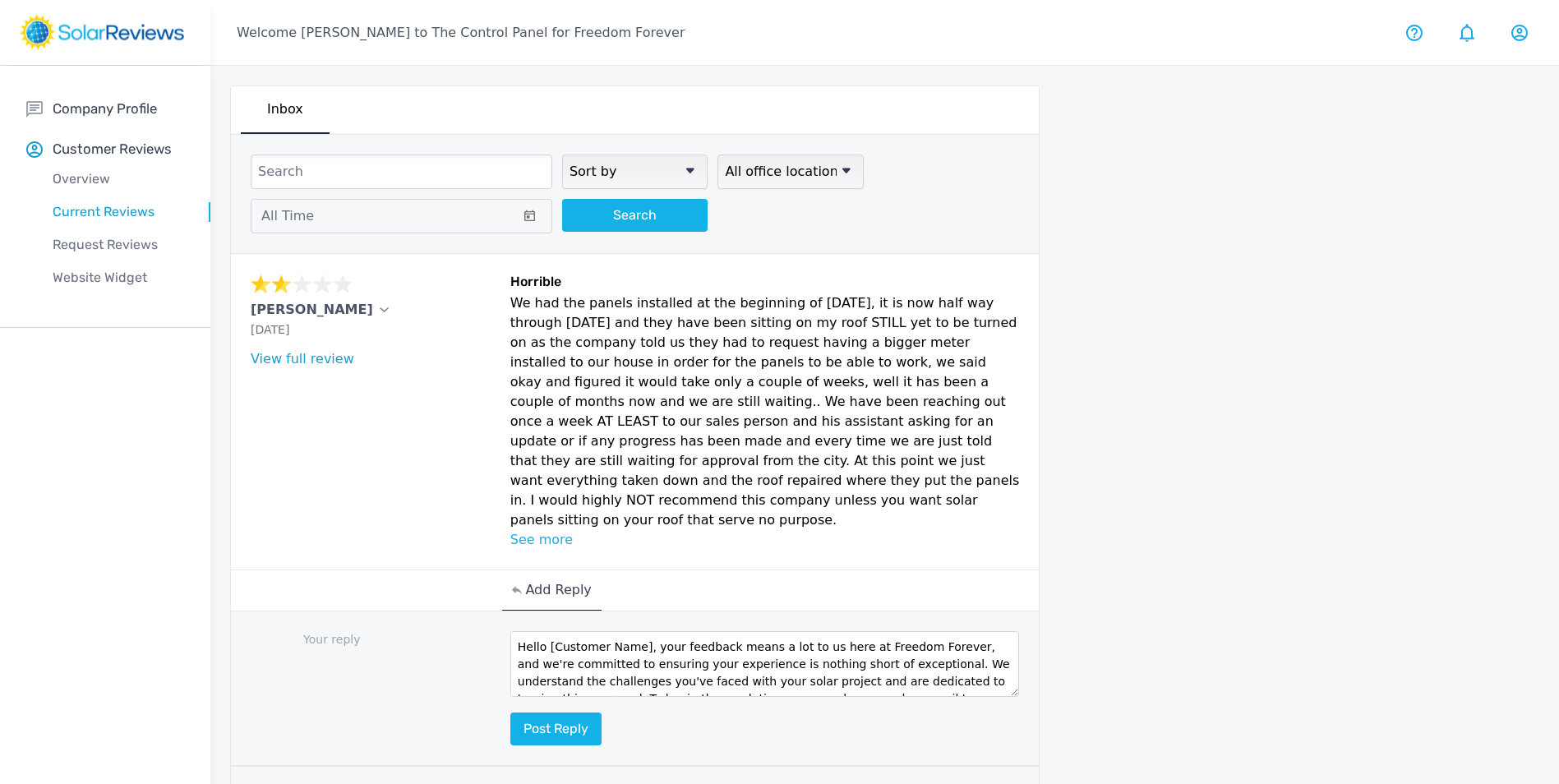
drag, startPoint x: 640, startPoint y: 629, endPoint x: 548, endPoint y: 633, distance: 92.1
click at [548, 633] on textarea "Hello [Customer Name], your feedback means a lot to us here at Freedom Forever,…" at bounding box center [765, 664] width 510 height 66
type textarea "Hello Kylie, your feedback means a lot to us here at Freedom Forever, and we're…"
click at [560, 713] on button "Post reply" at bounding box center [556, 729] width 91 height 33
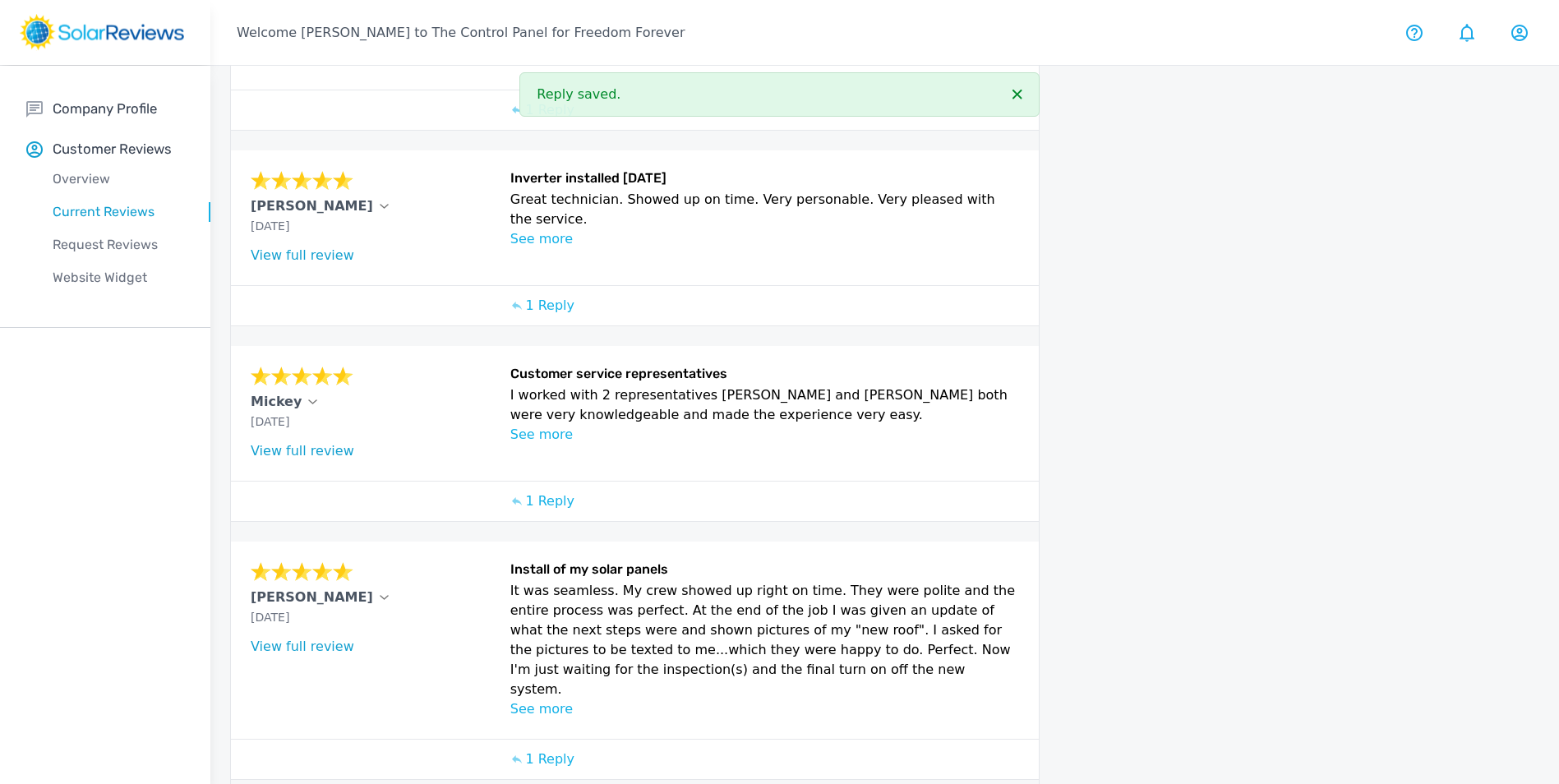
scroll to position [1054, 0]
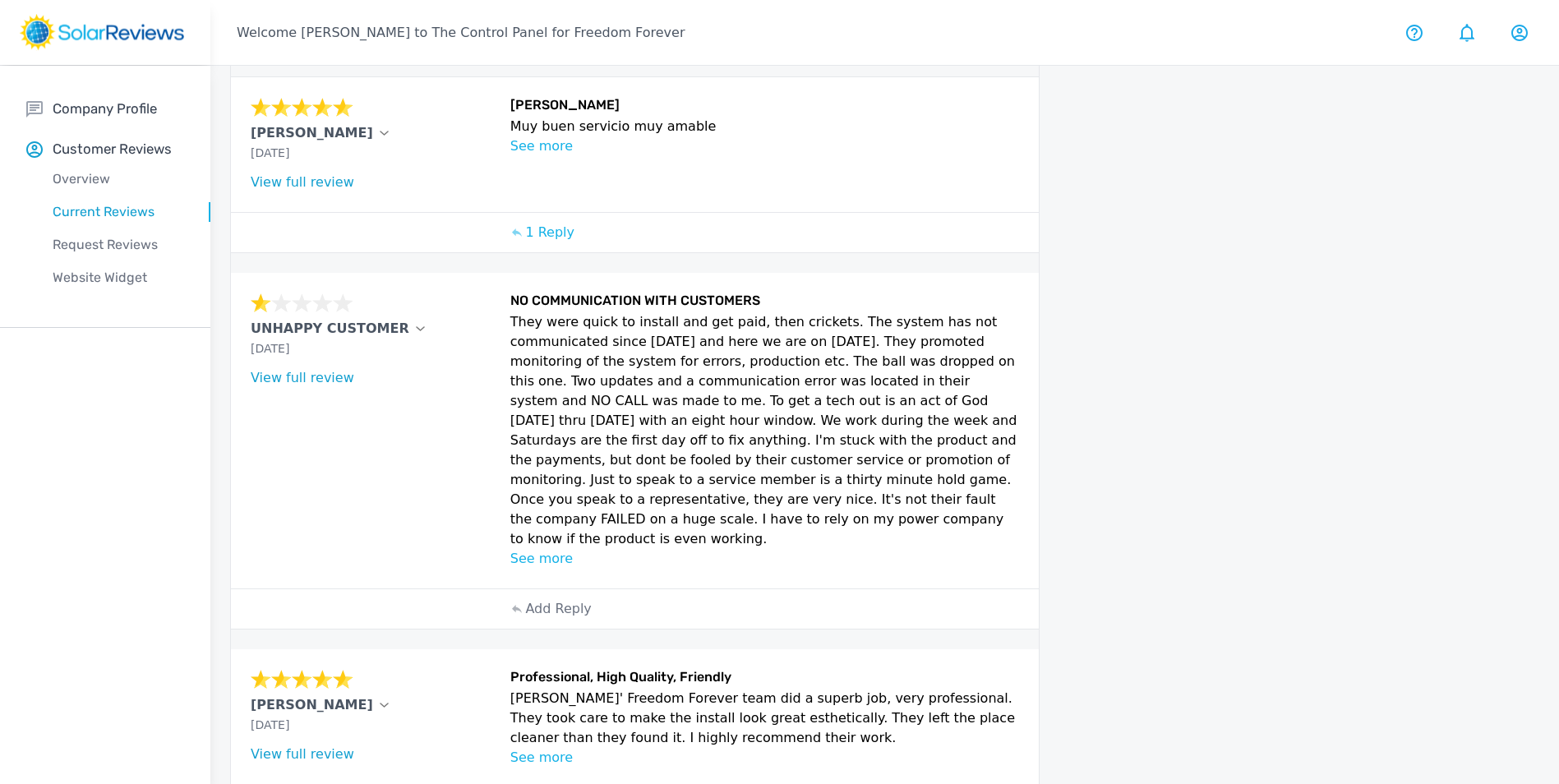
scroll to position [165, 0]
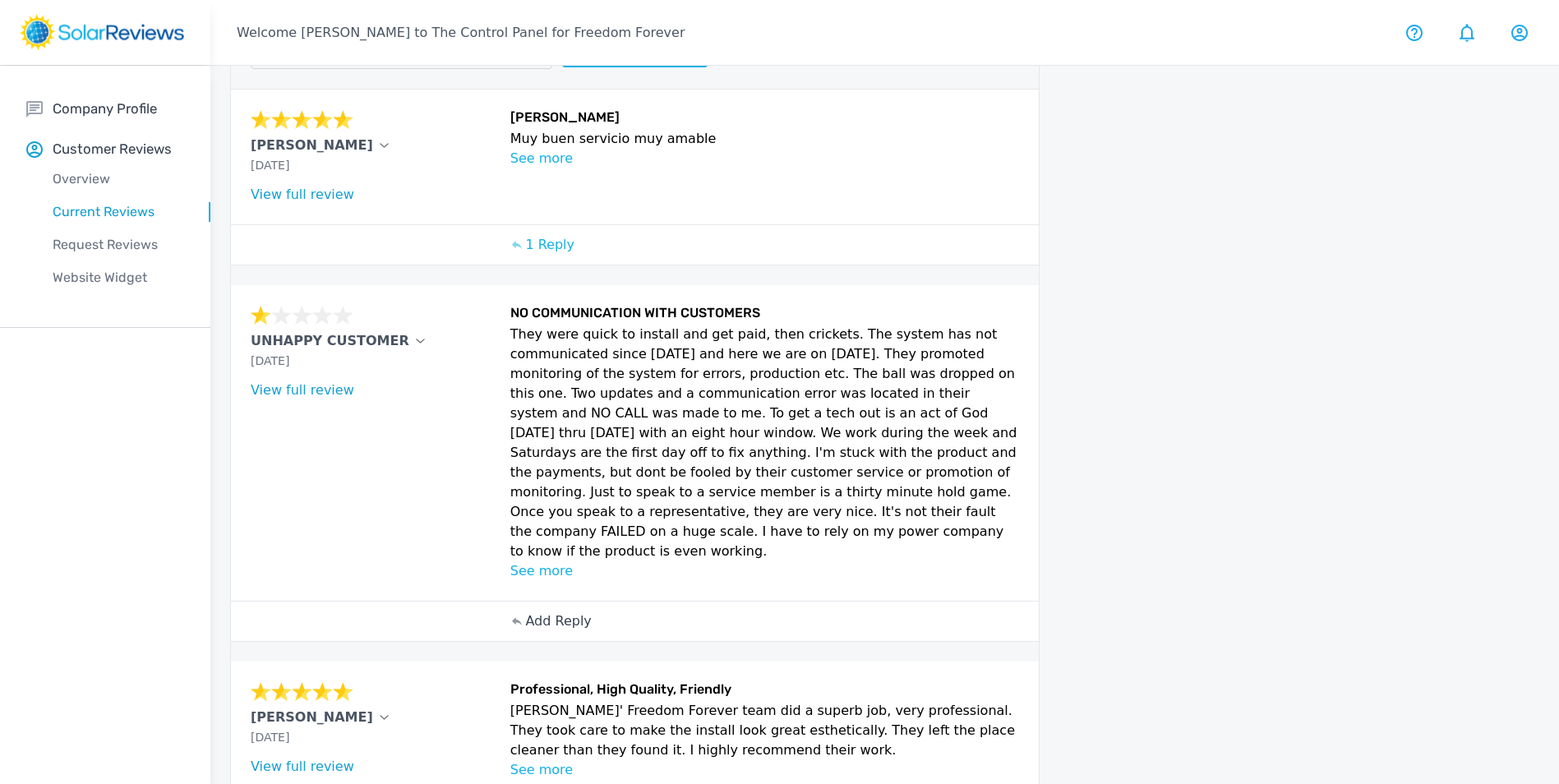
click at [552, 611] on p "Add Reply" at bounding box center [558, 621] width 66 height 20
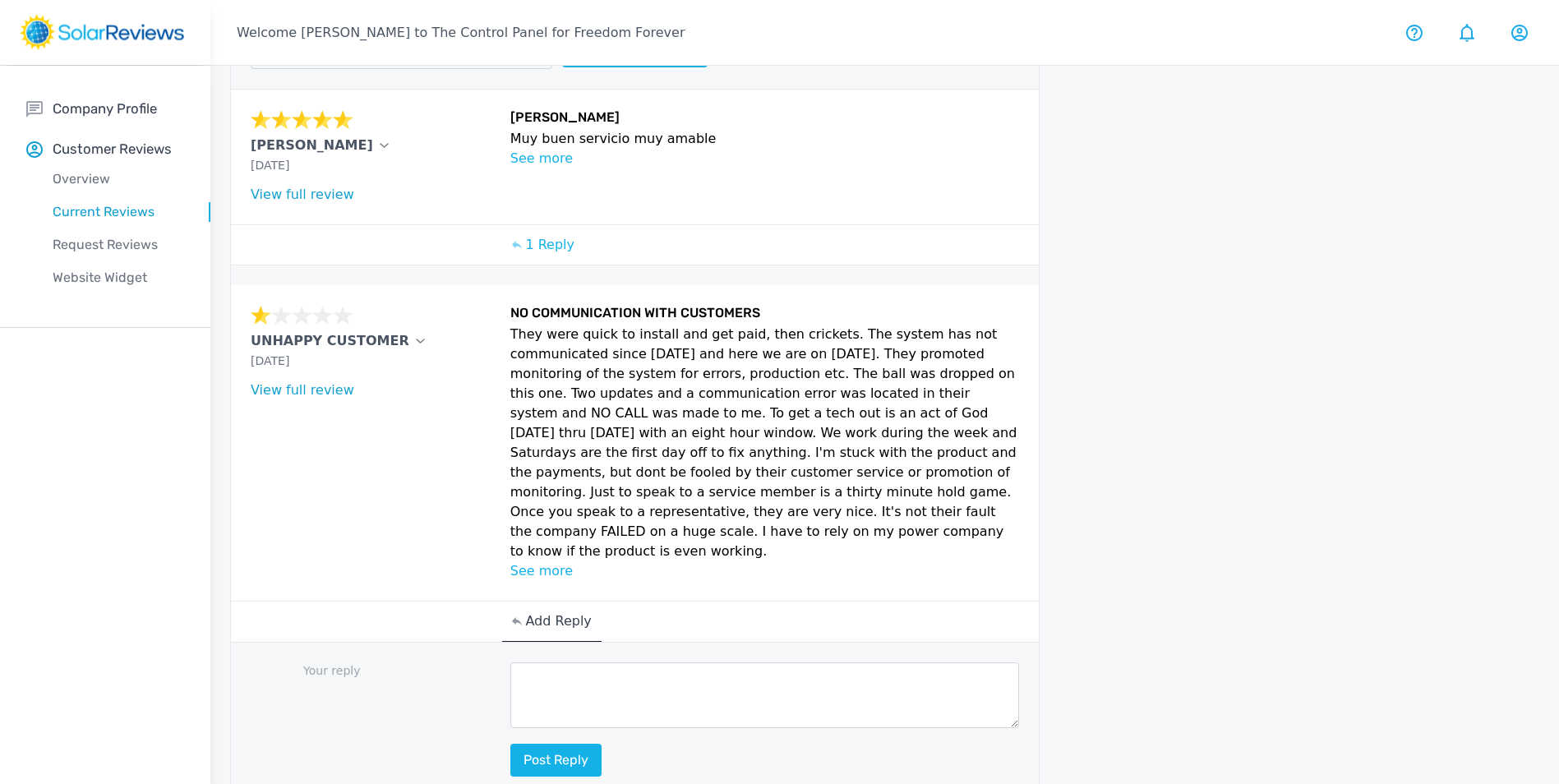
click at [590, 662] on textarea at bounding box center [765, 695] width 510 height 66
paste textarea "Hello [Customer Name], your feedback means a lot to us here at Freedom Forever,…"
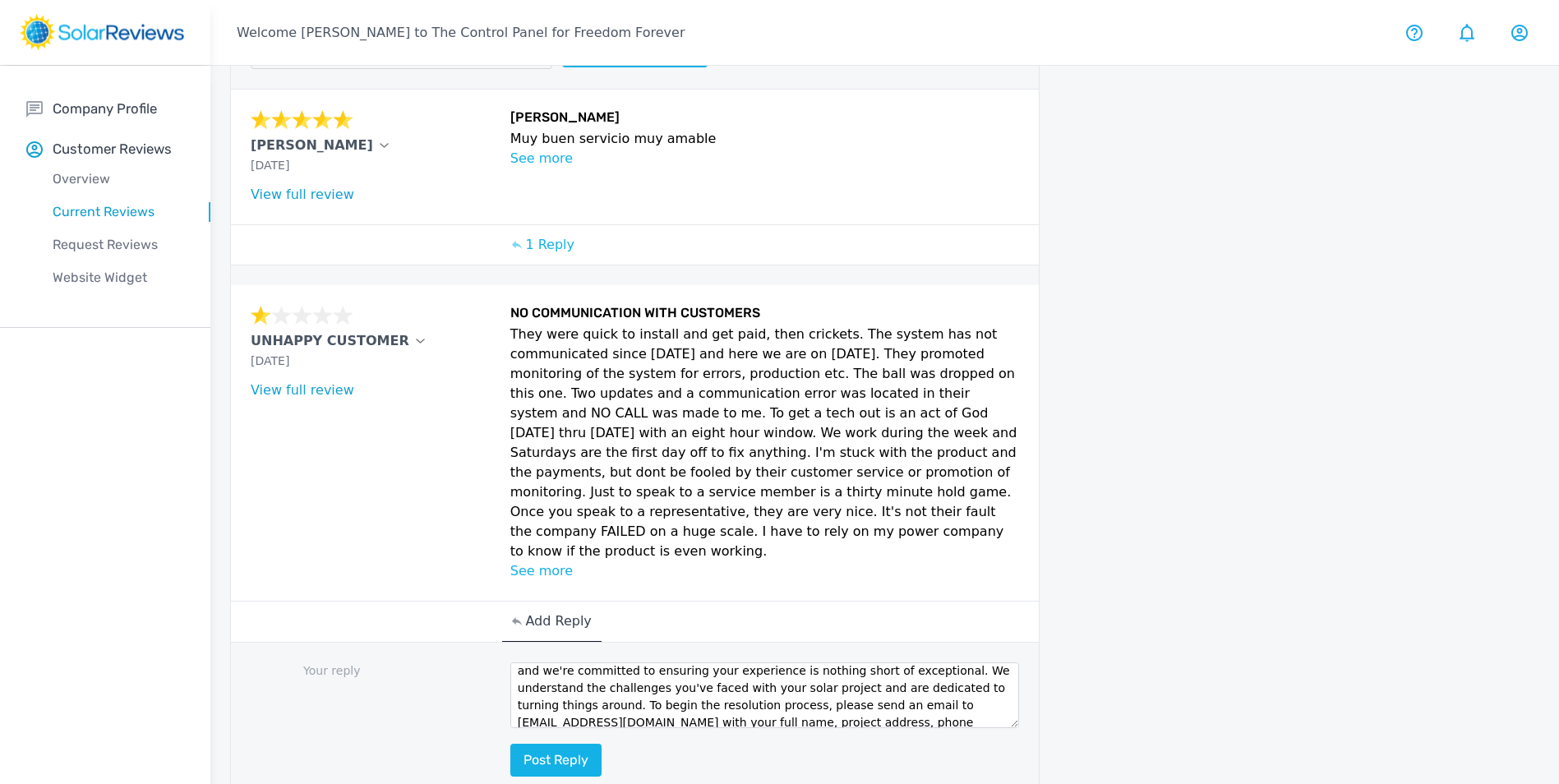
scroll to position [0, 0]
click at [633, 662] on textarea "Hello [Customer Name], your feedback means a lot to us here at Freedom Forever,…" at bounding box center [765, 695] width 510 height 66
drag, startPoint x: 640, startPoint y: 659, endPoint x: 544, endPoint y: 663, distance: 96.1
click at [544, 663] on textarea "Hello [Customer Name], your feedback means a lot to us here at Freedom Forever,…" at bounding box center [765, 695] width 510 height 66
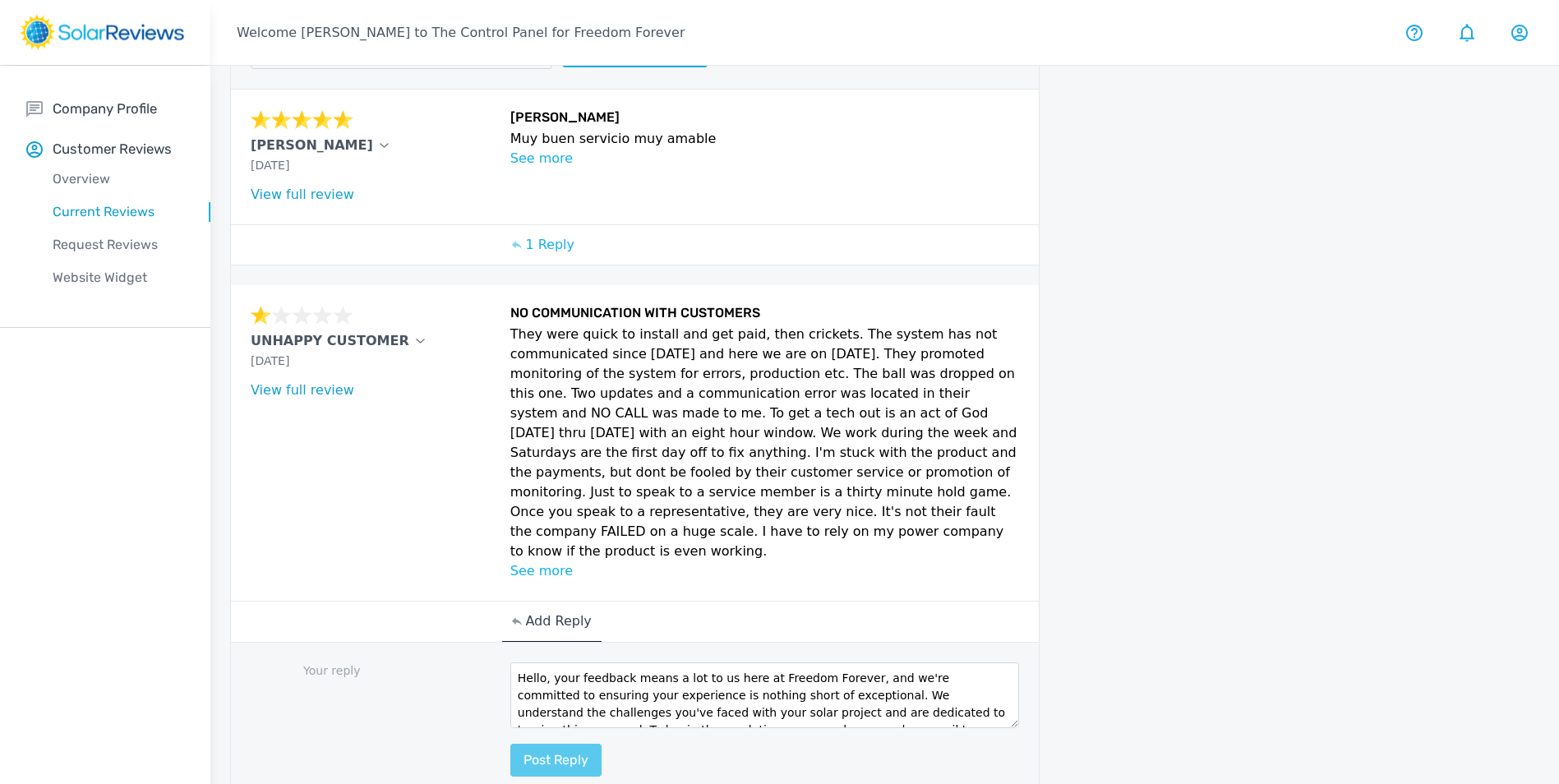
type textarea "Hello, your feedback means a lot to us here at Freedom Forever, and we're commi…"
click at [547, 744] on button "Post reply" at bounding box center [556, 760] width 91 height 33
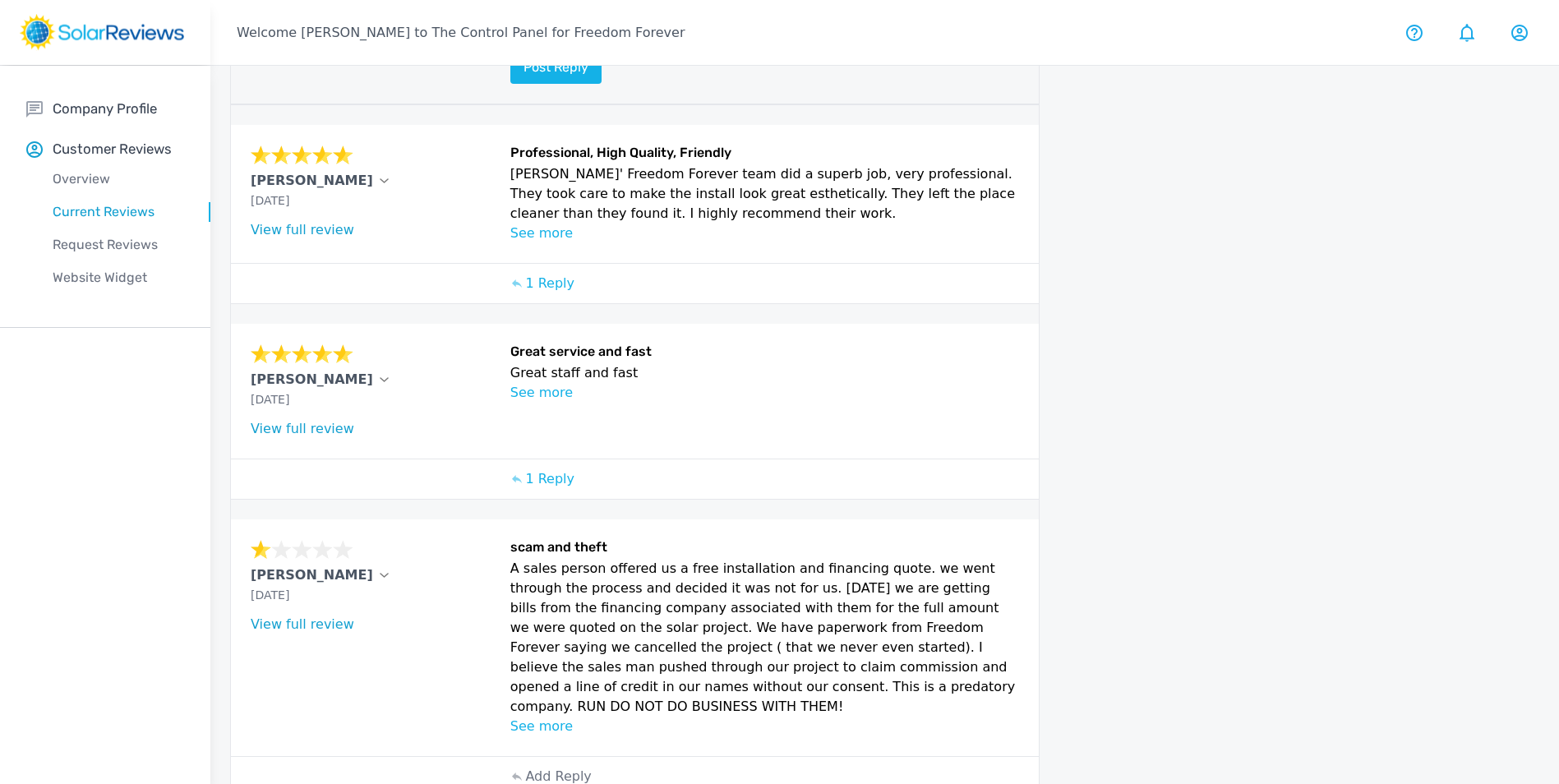
scroll to position [1098, 0]
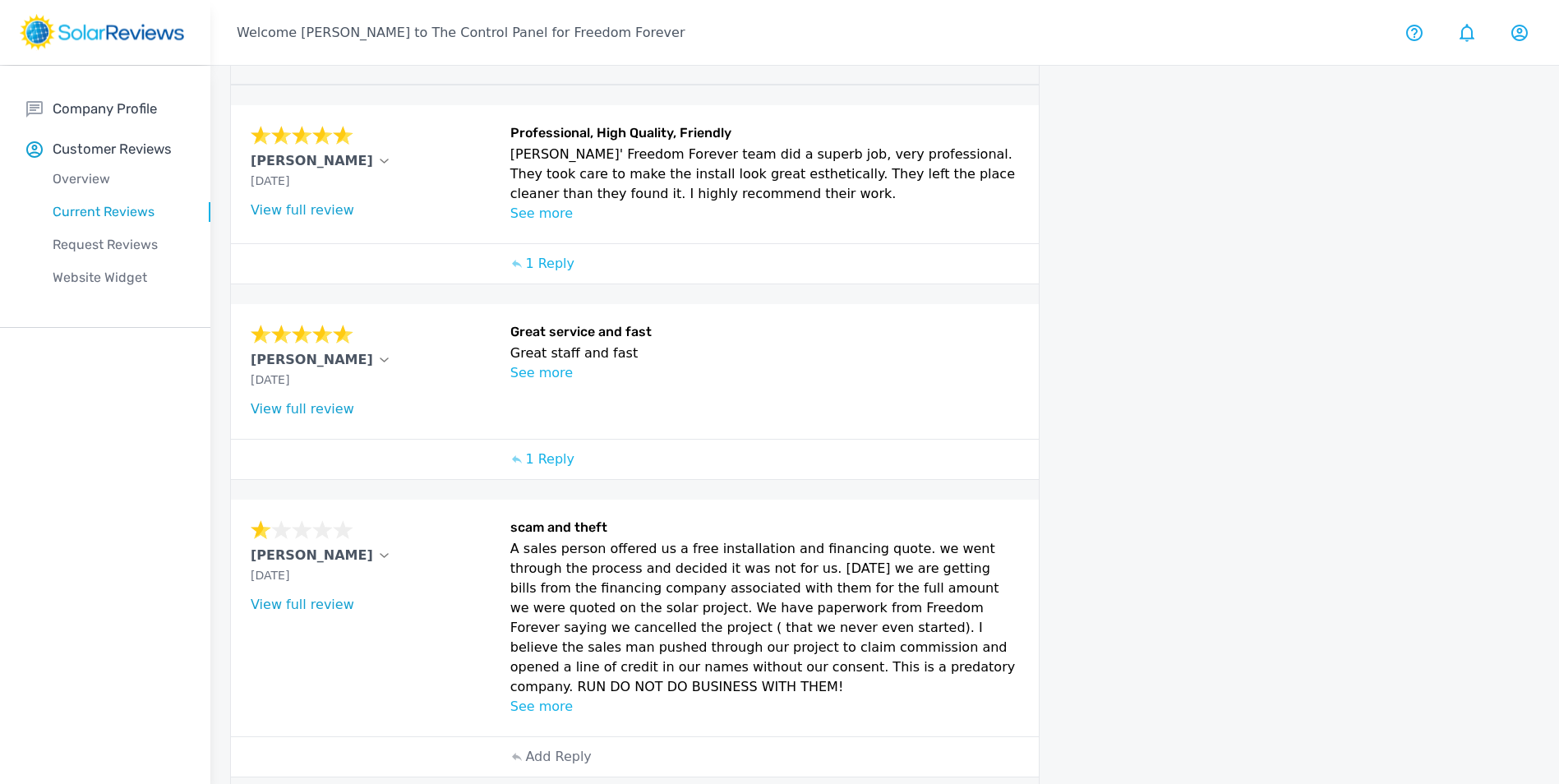
drag, startPoint x: 242, startPoint y: 517, endPoint x: 379, endPoint y: 520, distance: 137.0
click at [379, 520] on div "Stephanie Henderson Sep 15, 2025 What type of installation was this? no answer …" at bounding box center [634, 618] width 808 height 237
copy p "Stephanie Henderson"
click at [555, 746] on p "Add Reply" at bounding box center [558, 757] width 66 height 20
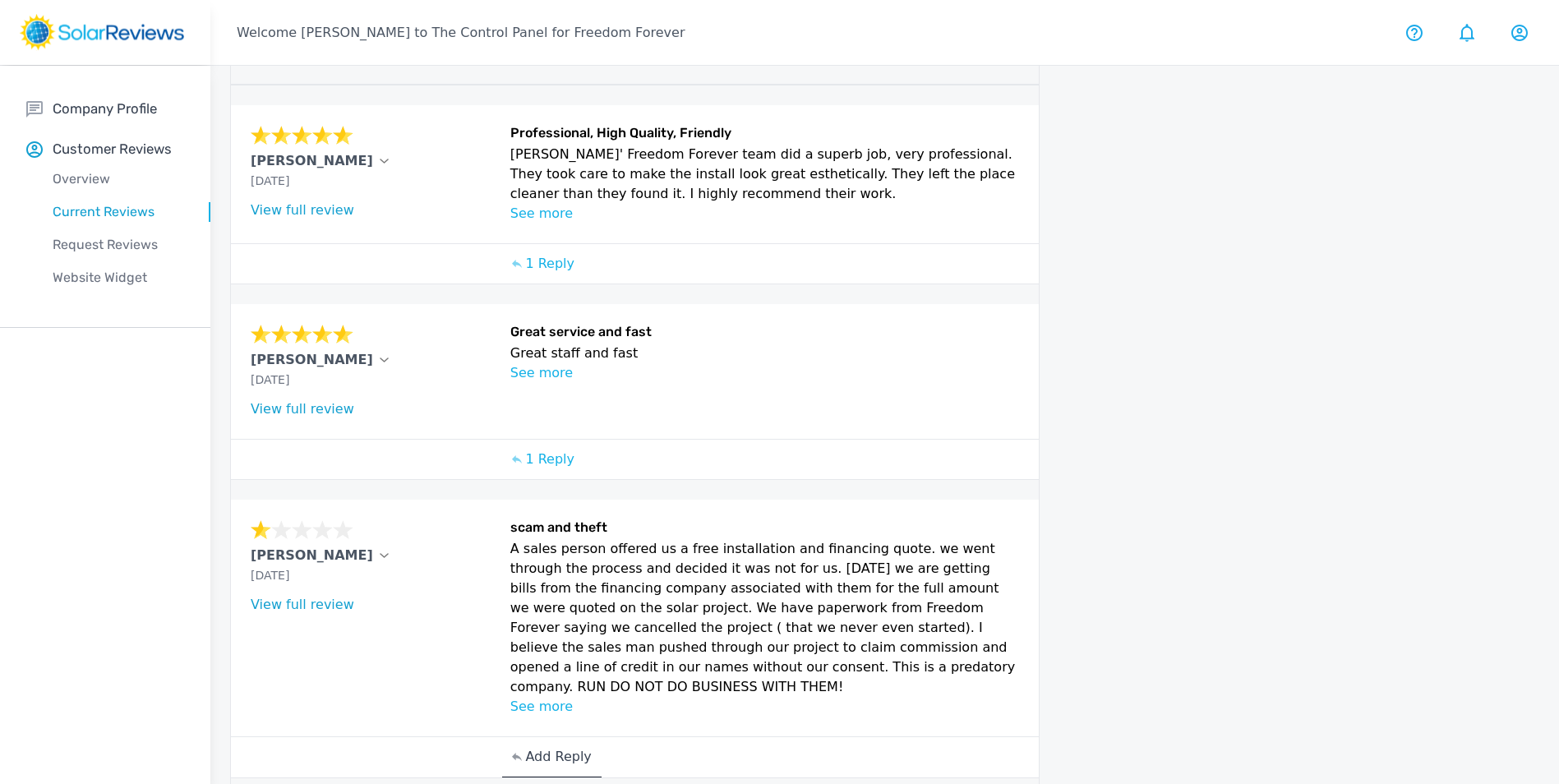
paste textarea "Stephanie Henderson"
drag, startPoint x: 568, startPoint y: 756, endPoint x: 494, endPoint y: 752, distance: 74.1
type textarea "Stephanie Henderson"
paste textarea "Hello [Customer Name], your feedback means a lot to us here at Freedom Forever,…"
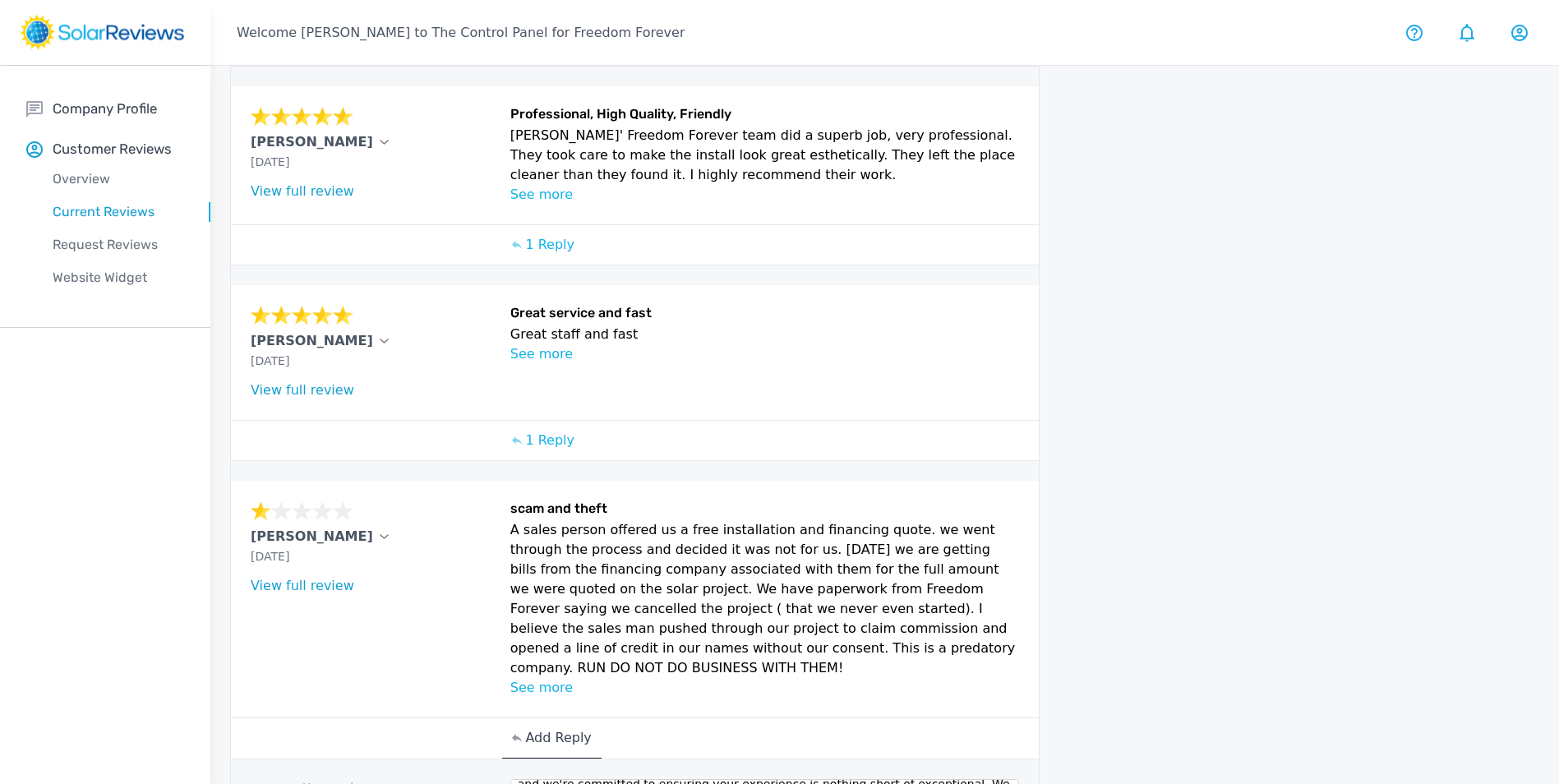
scroll to position [0, 0]
drag, startPoint x: 638, startPoint y: 737, endPoint x: 549, endPoint y: 737, distance: 89.0
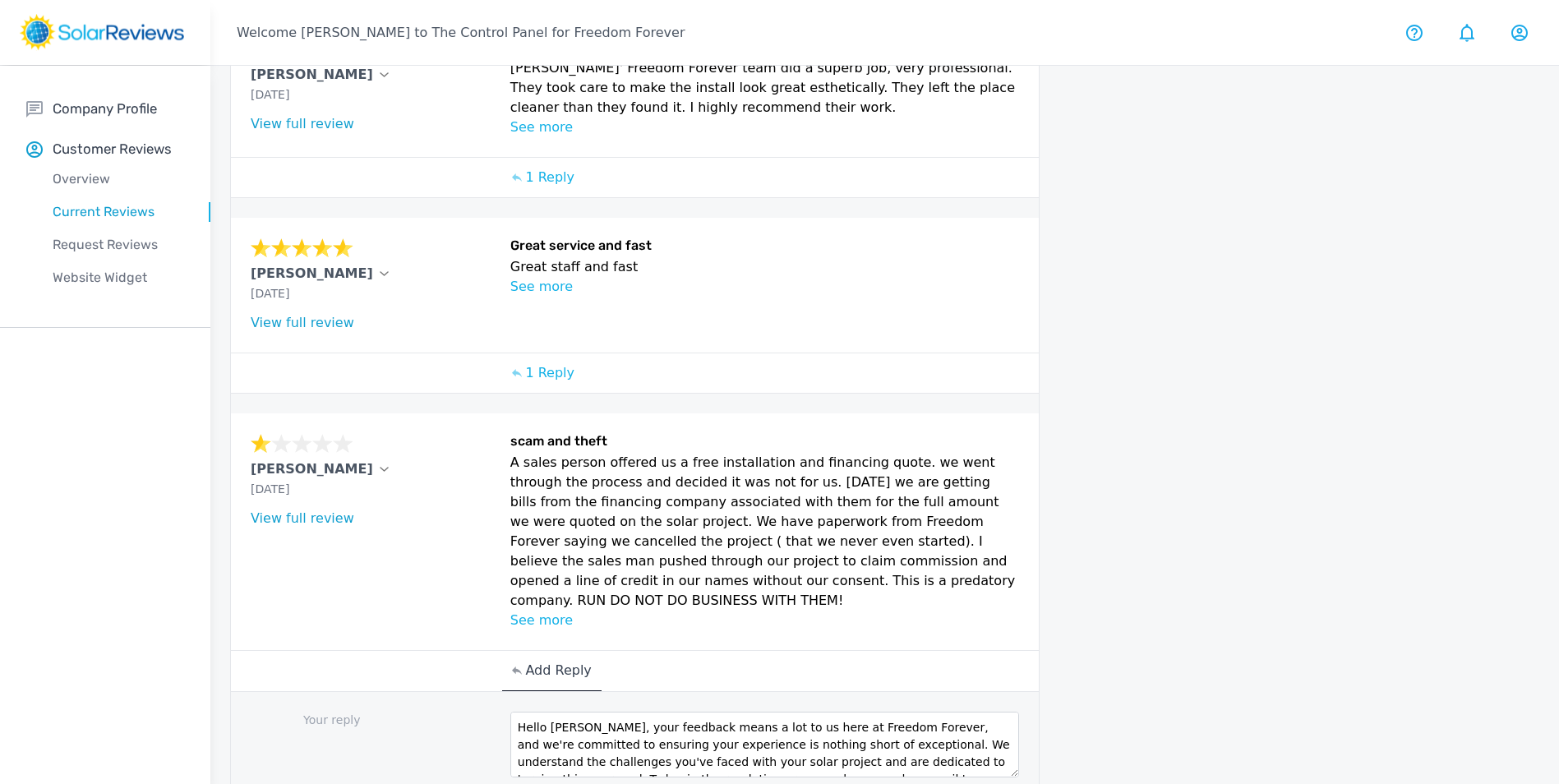
scroll to position [1253, 0]
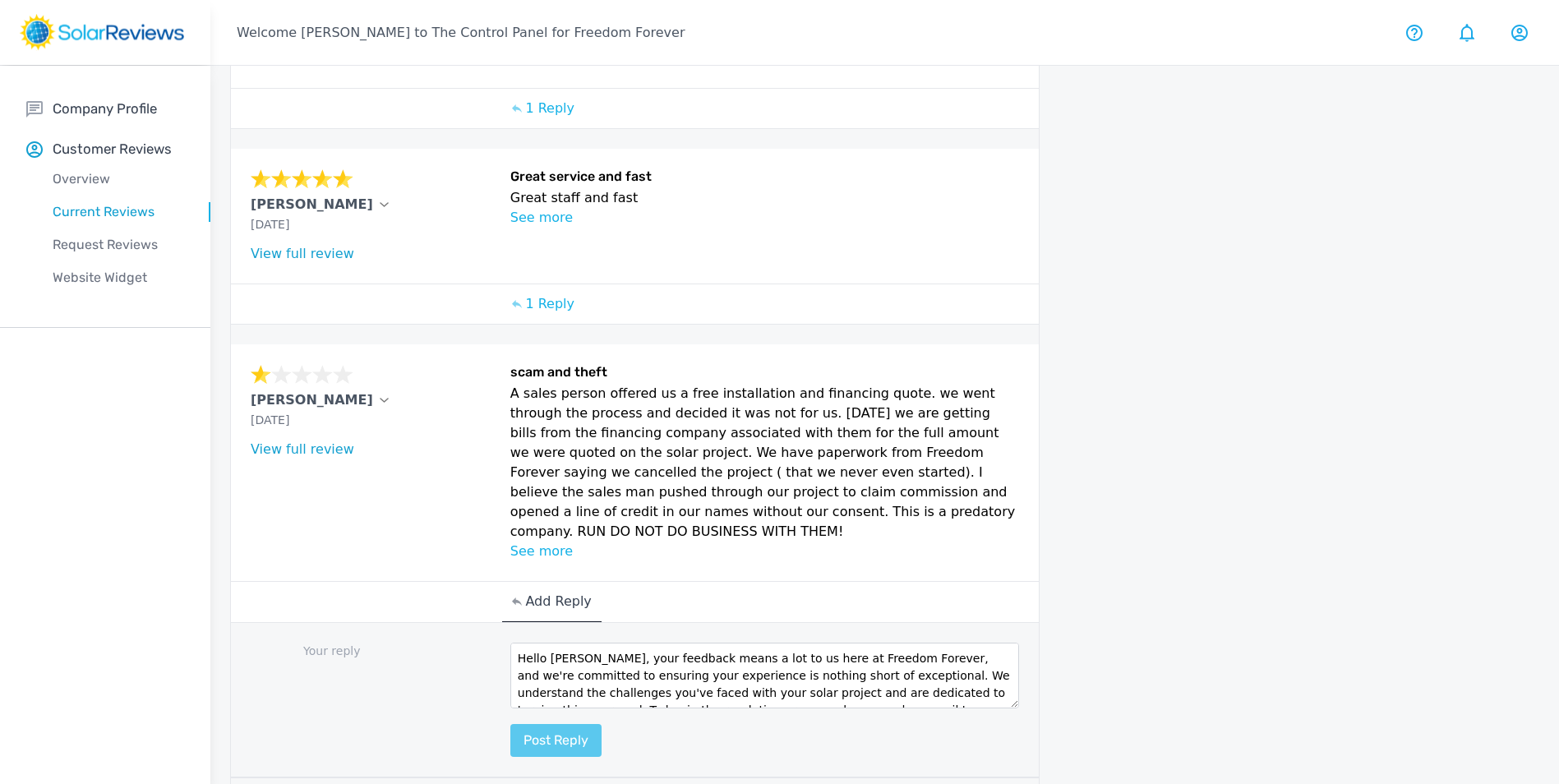
type textarea "Hello Stephanie, your feedback means a lot to us here at Freedom Forever, and w…"
click at [569, 724] on button "Post reply" at bounding box center [556, 740] width 91 height 33
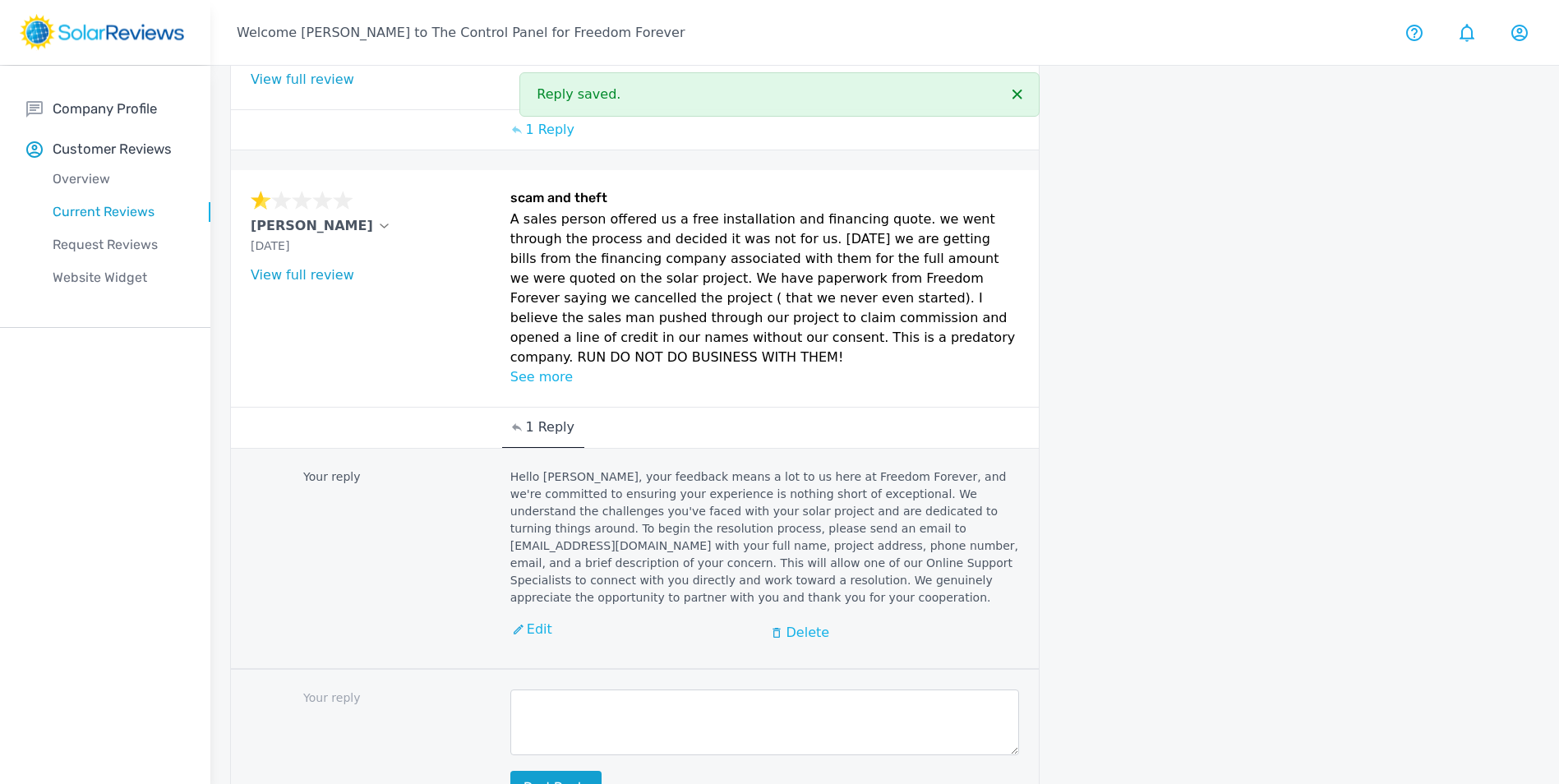
scroll to position [1455, 0]
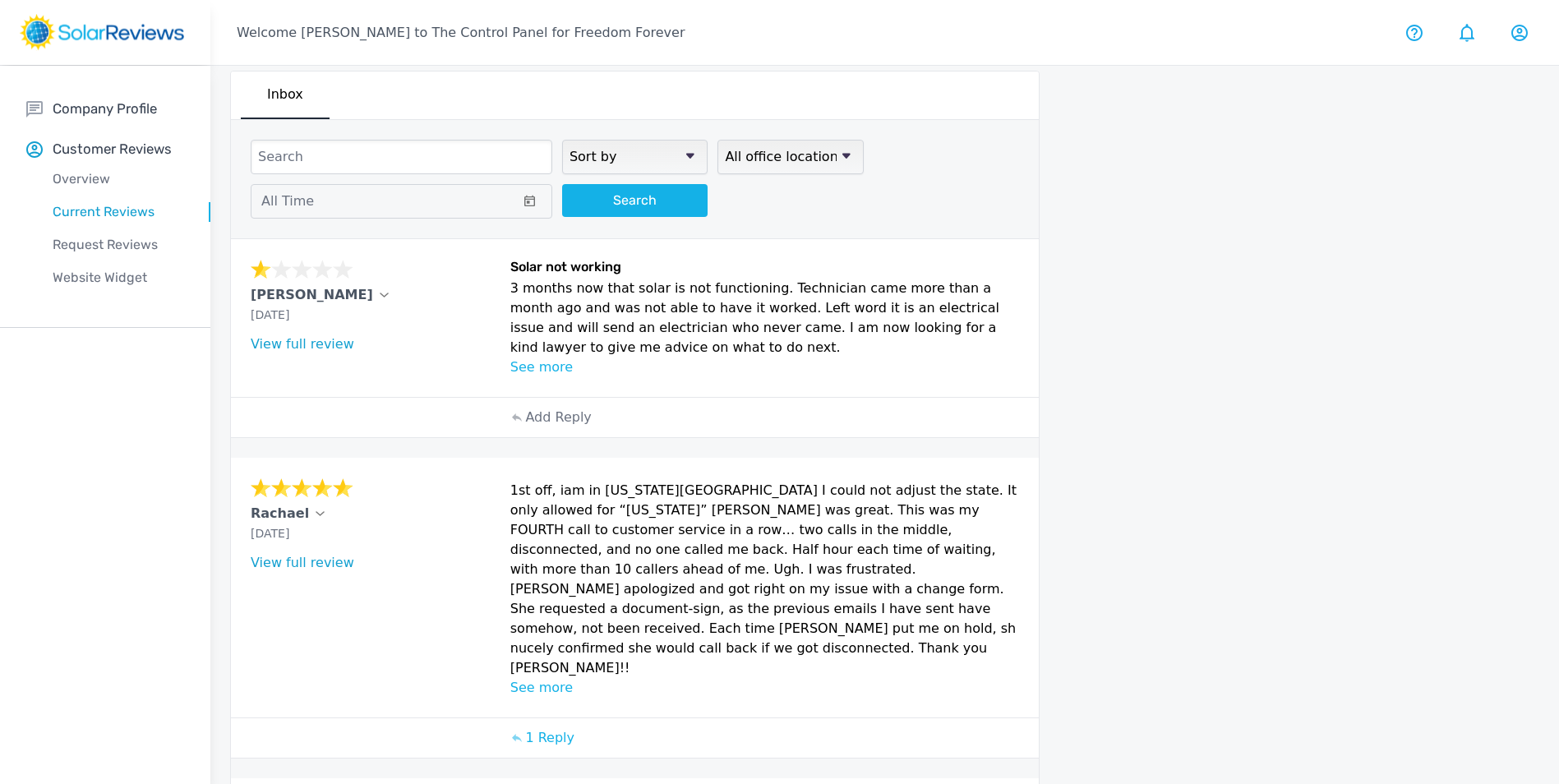
scroll to position [0, 0]
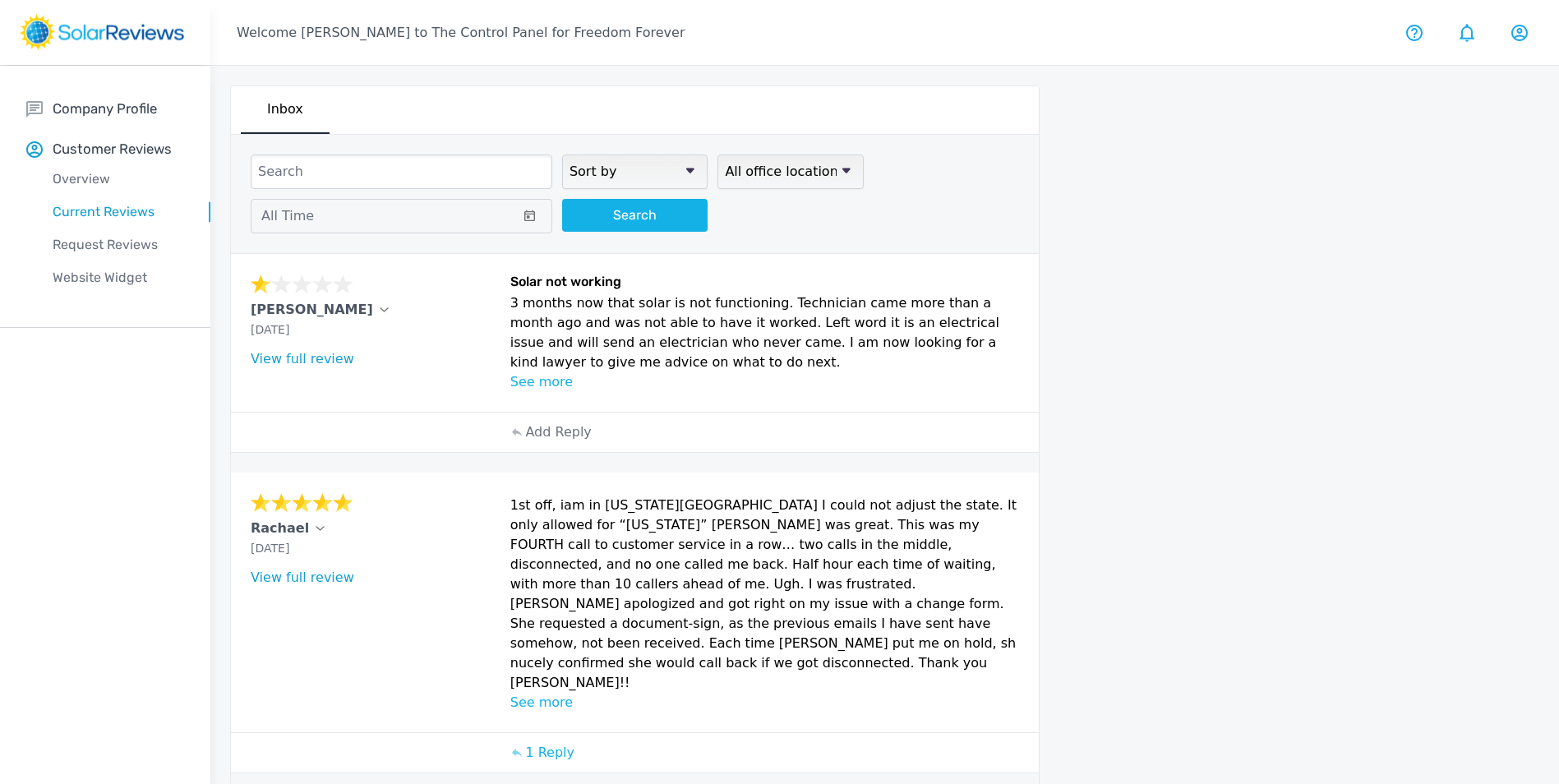
drag, startPoint x: 244, startPoint y: 310, endPoint x: 340, endPoint y: 311, distance: 96.0
click at [340, 311] on div "Nestor Morales Sep 15, 2025 What type of installation was this? no answer What …" at bounding box center [634, 332] width 808 height 157
copy p "Nestor Morales"
click at [522, 386] on p "See more" at bounding box center [765, 382] width 510 height 20
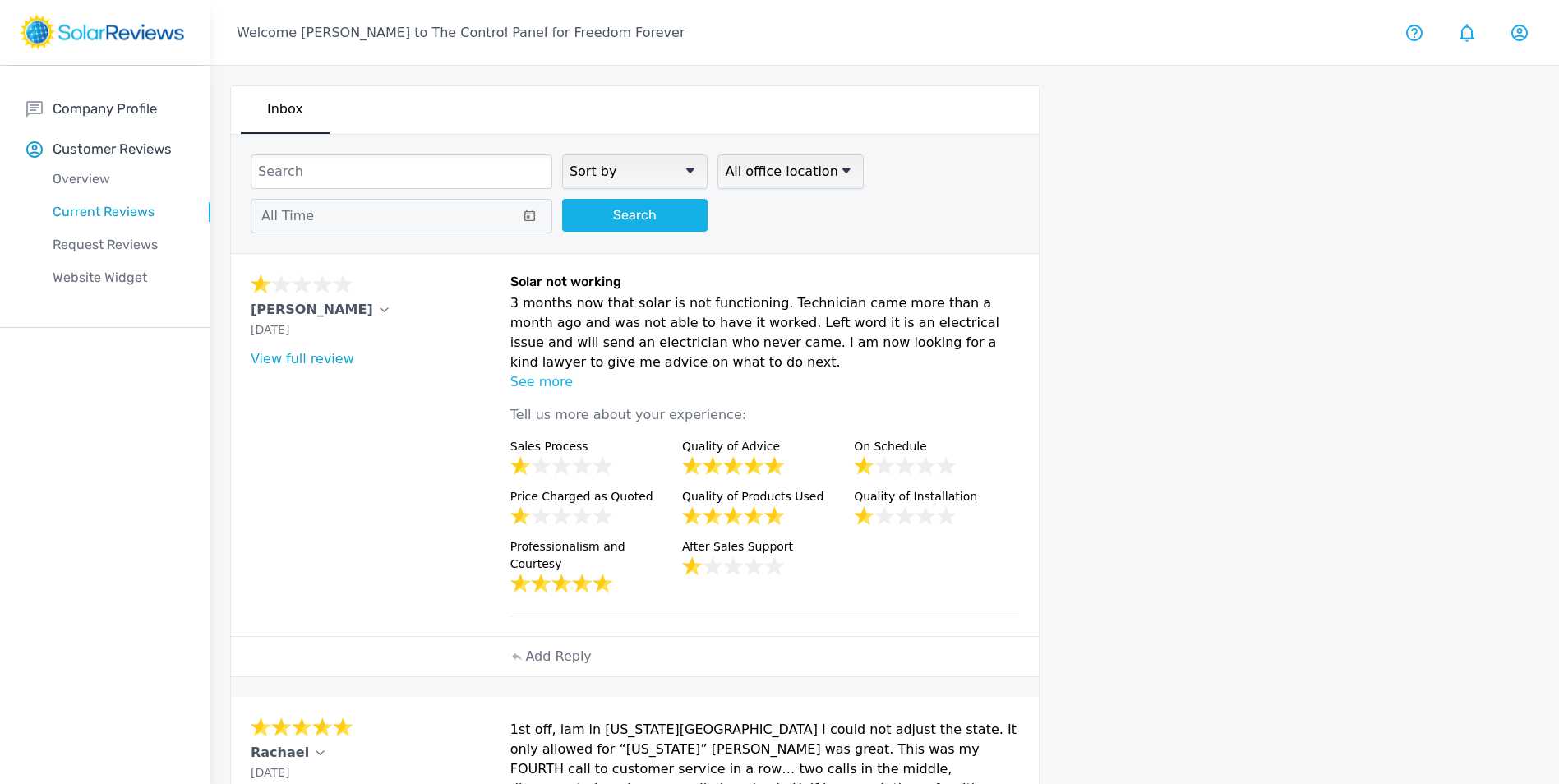
drag, startPoint x: 528, startPoint y: 307, endPoint x: 615, endPoint y: 359, distance: 101.4
click at [615, 359] on div "Nestor Morales Sep 15, 2025 What type of installation was this? no answer What …" at bounding box center [634, 445] width 808 height 382
drag, startPoint x: 615, startPoint y: 359, endPoint x: 615, endPoint y: 371, distance: 12.0
click at [615, 371] on p "3 months now that solar is not functioning. Technician came more than a month a…" at bounding box center [765, 333] width 510 height 79
drag, startPoint x: 612, startPoint y: 364, endPoint x: 508, endPoint y: 308, distance: 118.1
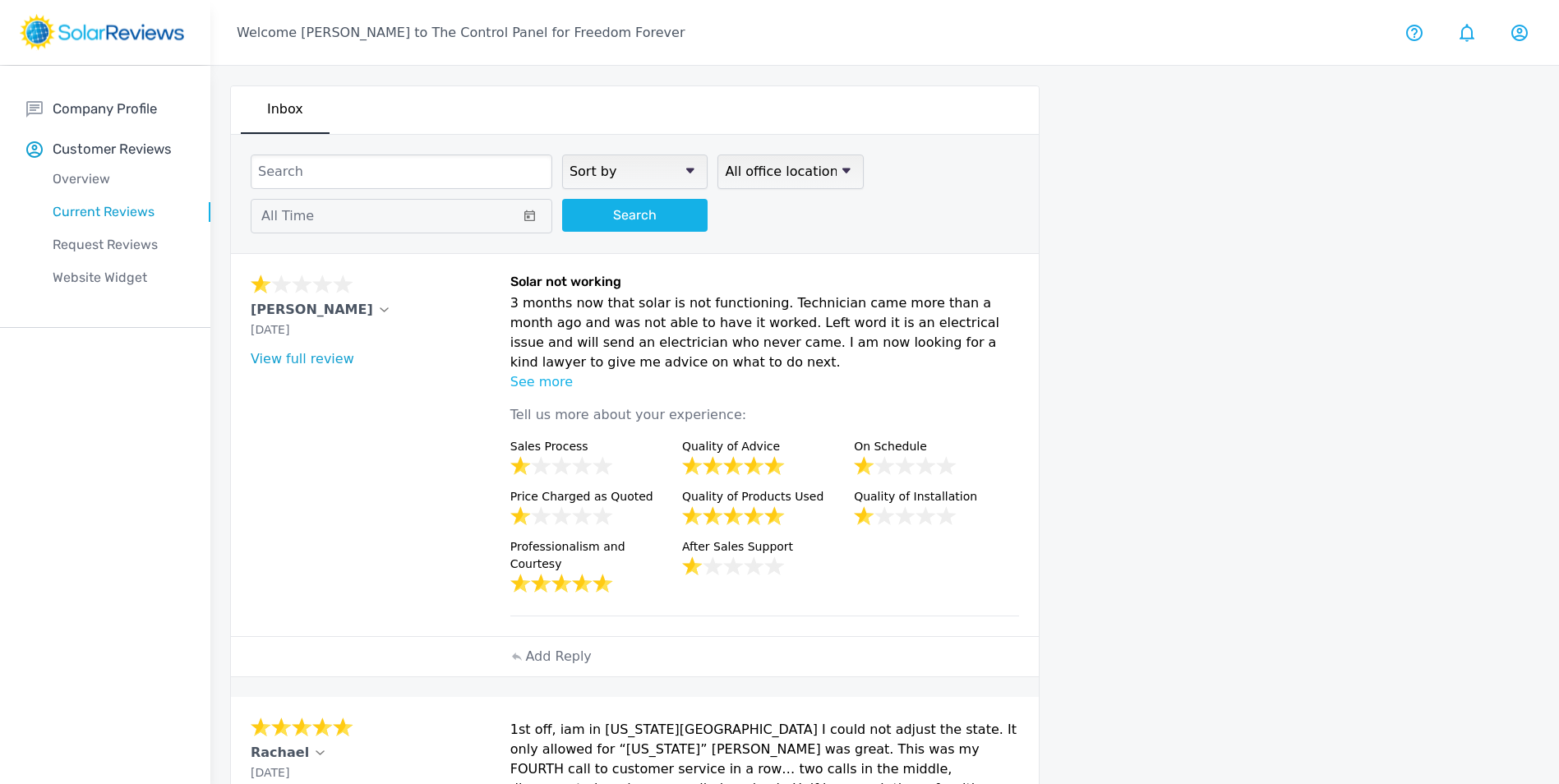
click at [508, 308] on div "Nestor Morales Sep 15, 2025 What type of installation was this? no answer What …" at bounding box center [634, 445] width 808 height 382
drag, startPoint x: 508, startPoint y: 308, endPoint x: 528, endPoint y: 311, distance: 20.2
copy p "3 months now that solar is not functioning. Technician came more than a month a…"
drag, startPoint x: 921, startPoint y: 315, endPoint x: 413, endPoint y: 384, distance: 512.7
click at [412, 384] on div "Nestor Morales Sep 15, 2025 What type of installation was this? no answer What …" at bounding box center [375, 445] width 250 height 342
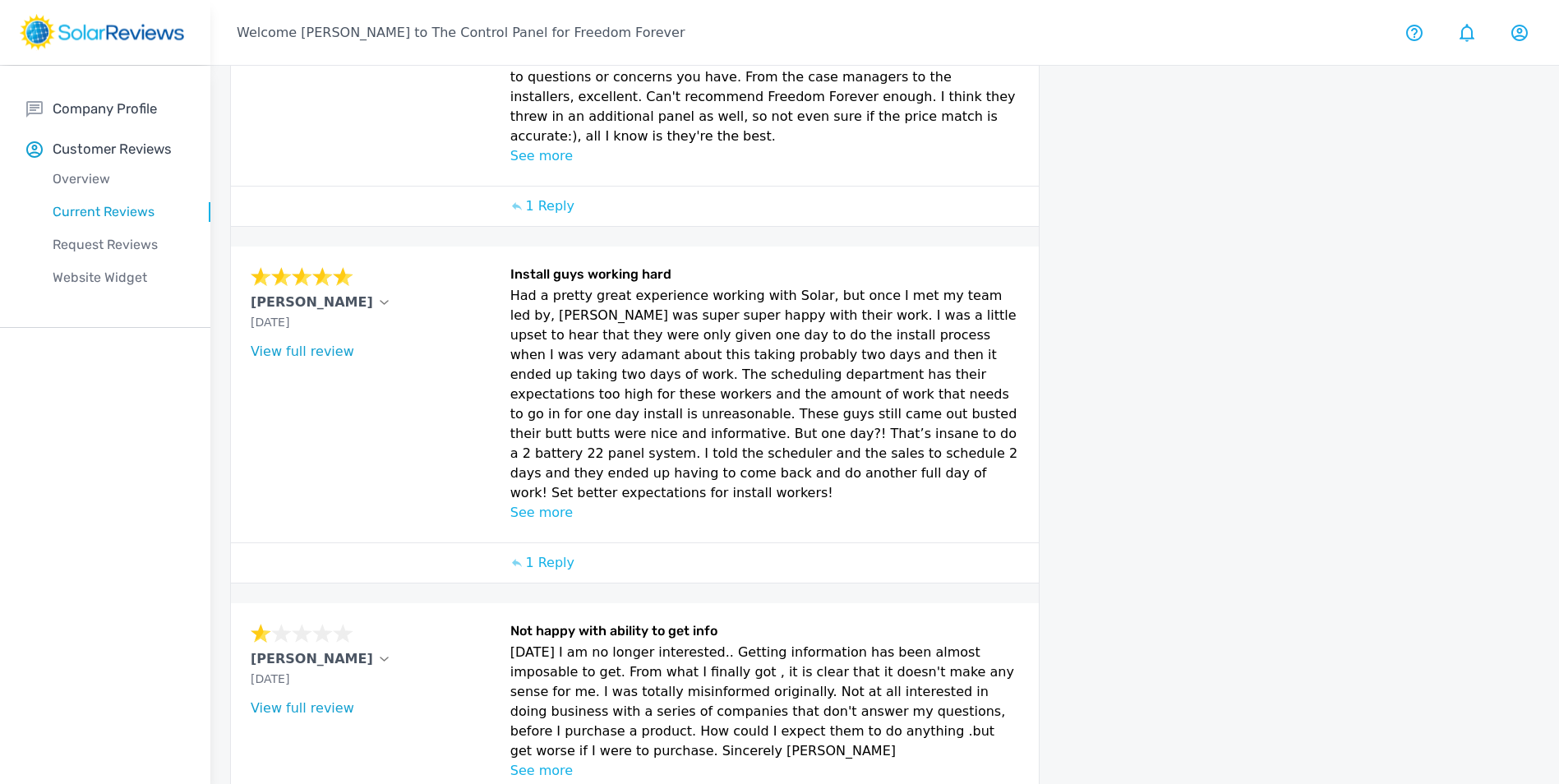
scroll to position [1093, 0]
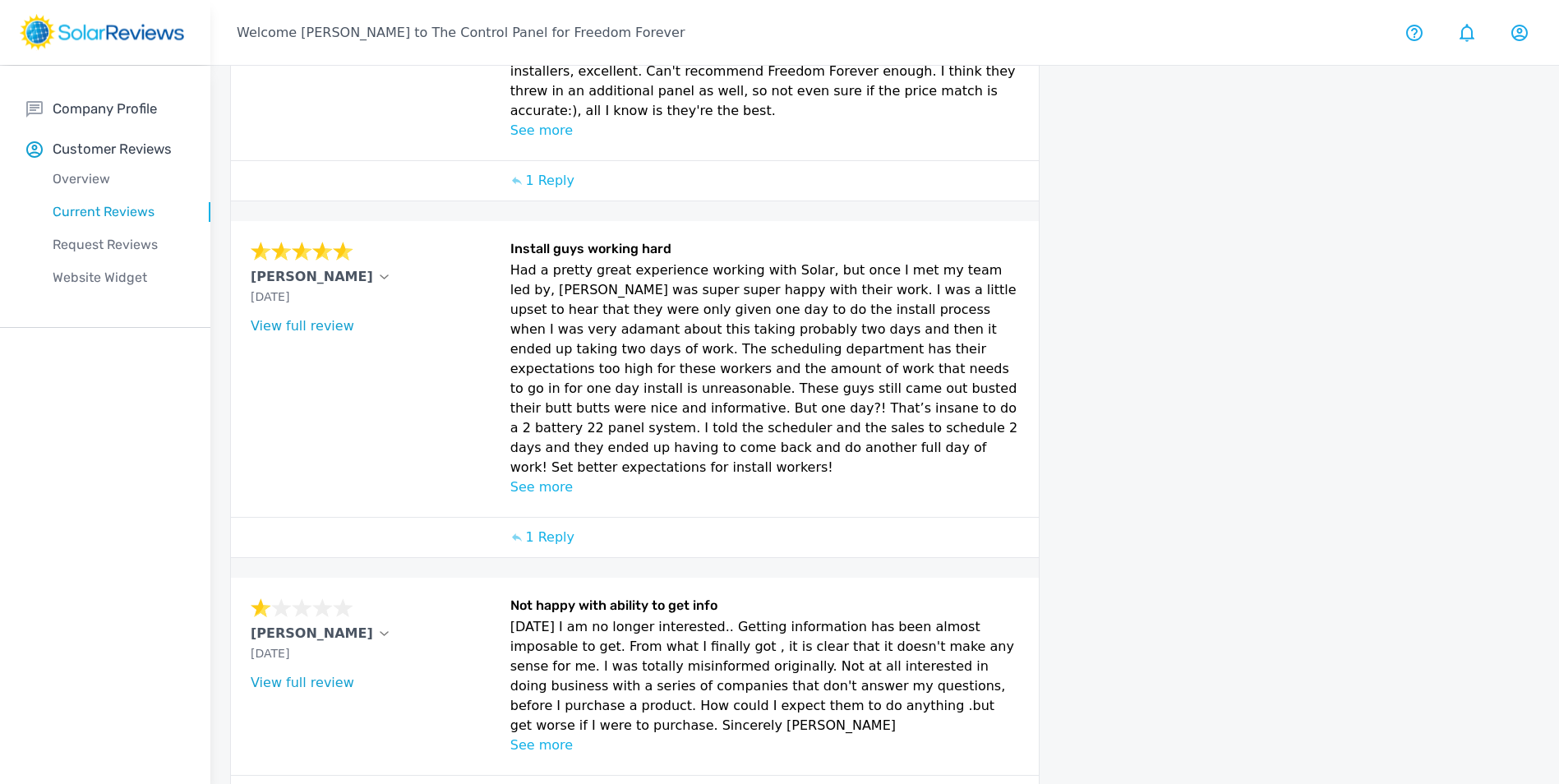
drag, startPoint x: 233, startPoint y: 542, endPoint x: 342, endPoint y: 537, distance: 109.1
click at [342, 577] on div "Dennis DeMuth Sep 12, 2025 What type of installation was this? no answer What y…" at bounding box center [634, 676] width 808 height 198
copy p "Dennis DeMuth"
drag, startPoint x: 567, startPoint y: 630, endPoint x: 511, endPoint y: 529, distance: 115.5
click at [511, 617] on p "9/12/2025 I am no longer interested.. Getting information has been almost impos…" at bounding box center [765, 675] width 510 height 118
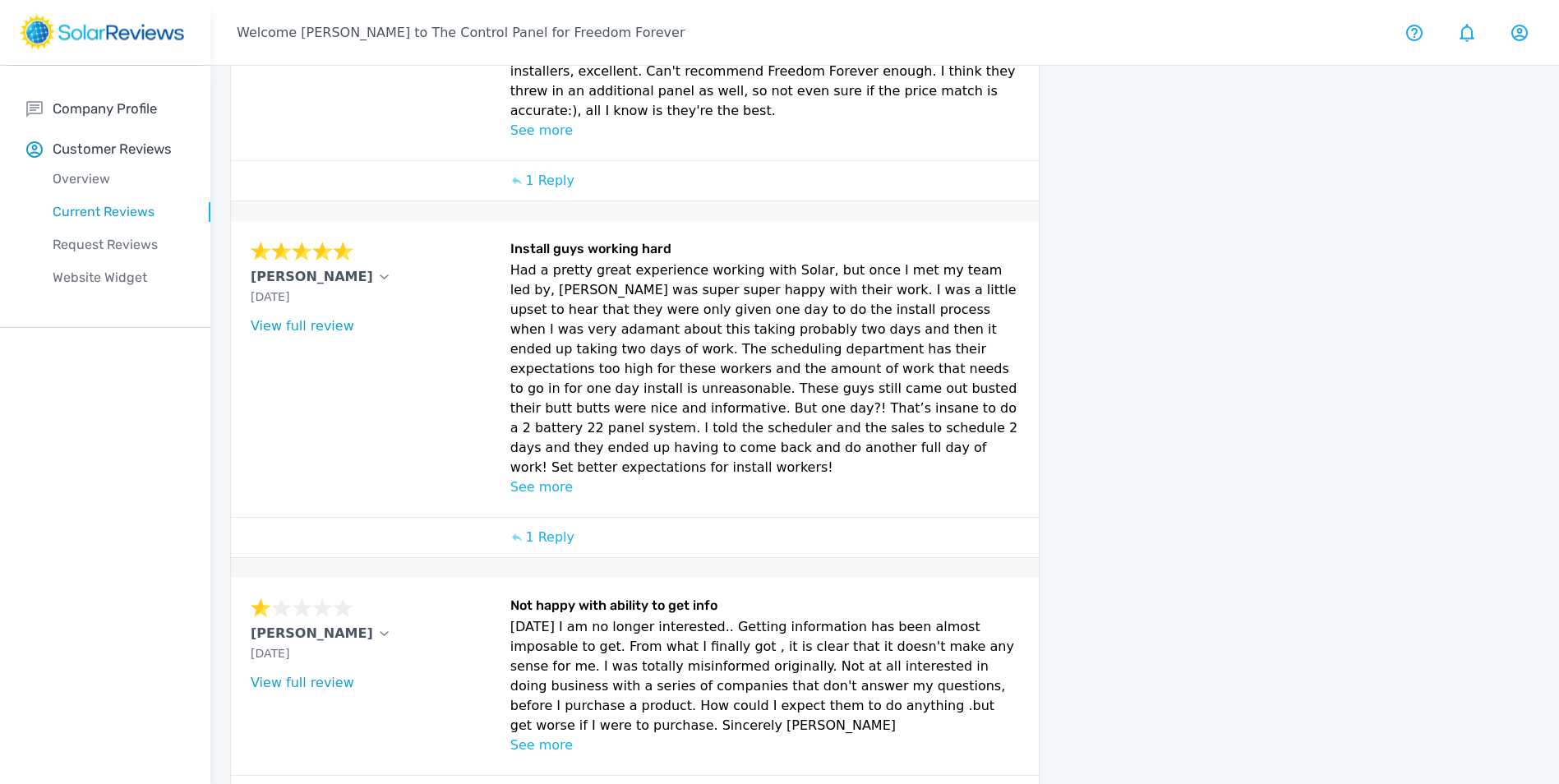
drag, startPoint x: 511, startPoint y: 529, endPoint x: 557, endPoint y: 569, distance: 61.0
copy p "9/12/2025 I am no longer interested.. Getting information has been almost impos…"
click at [564, 783] on p "Add Reply" at bounding box center [558, 796] width 66 height 20
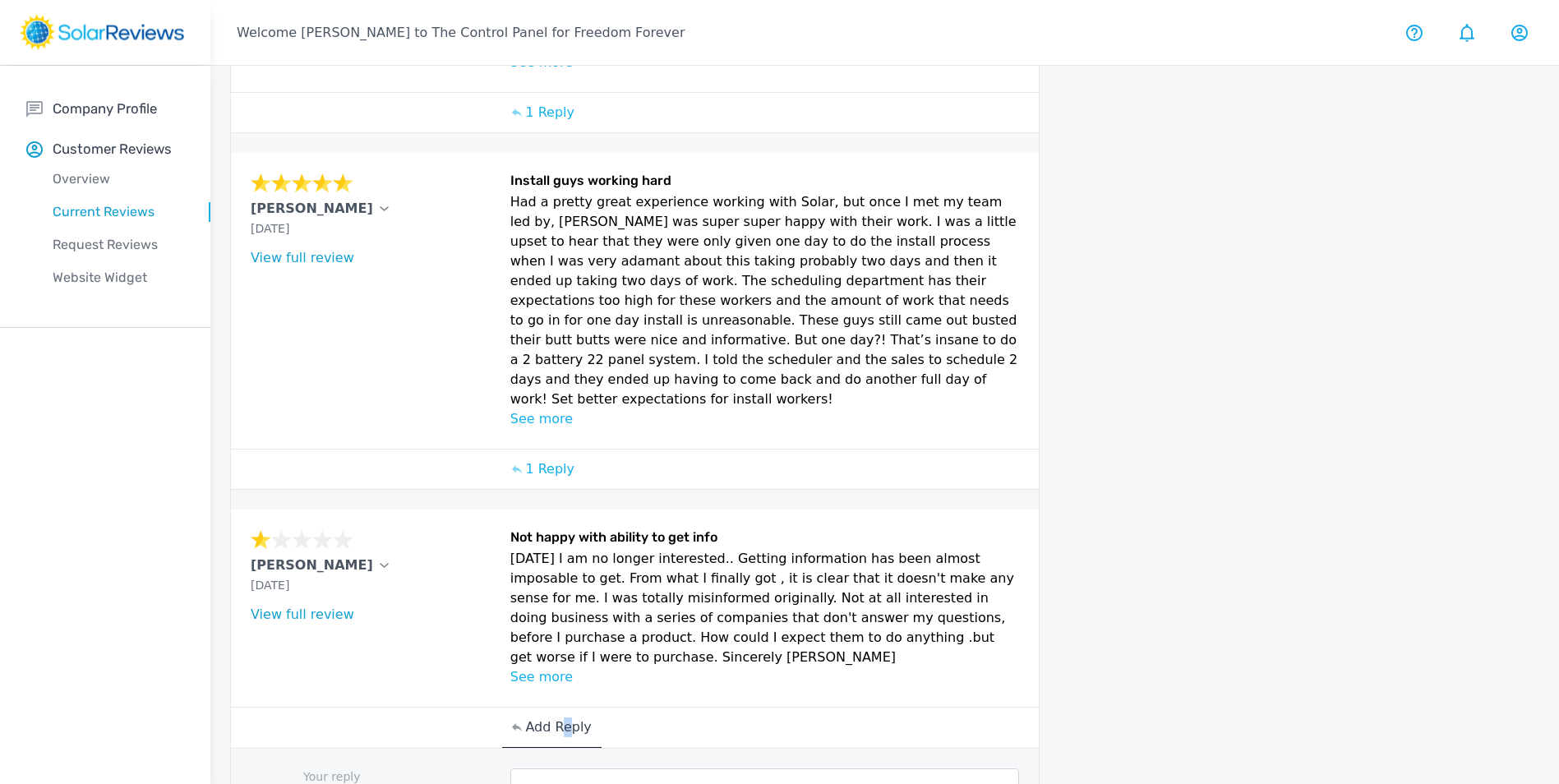
scroll to position [1249, 0]
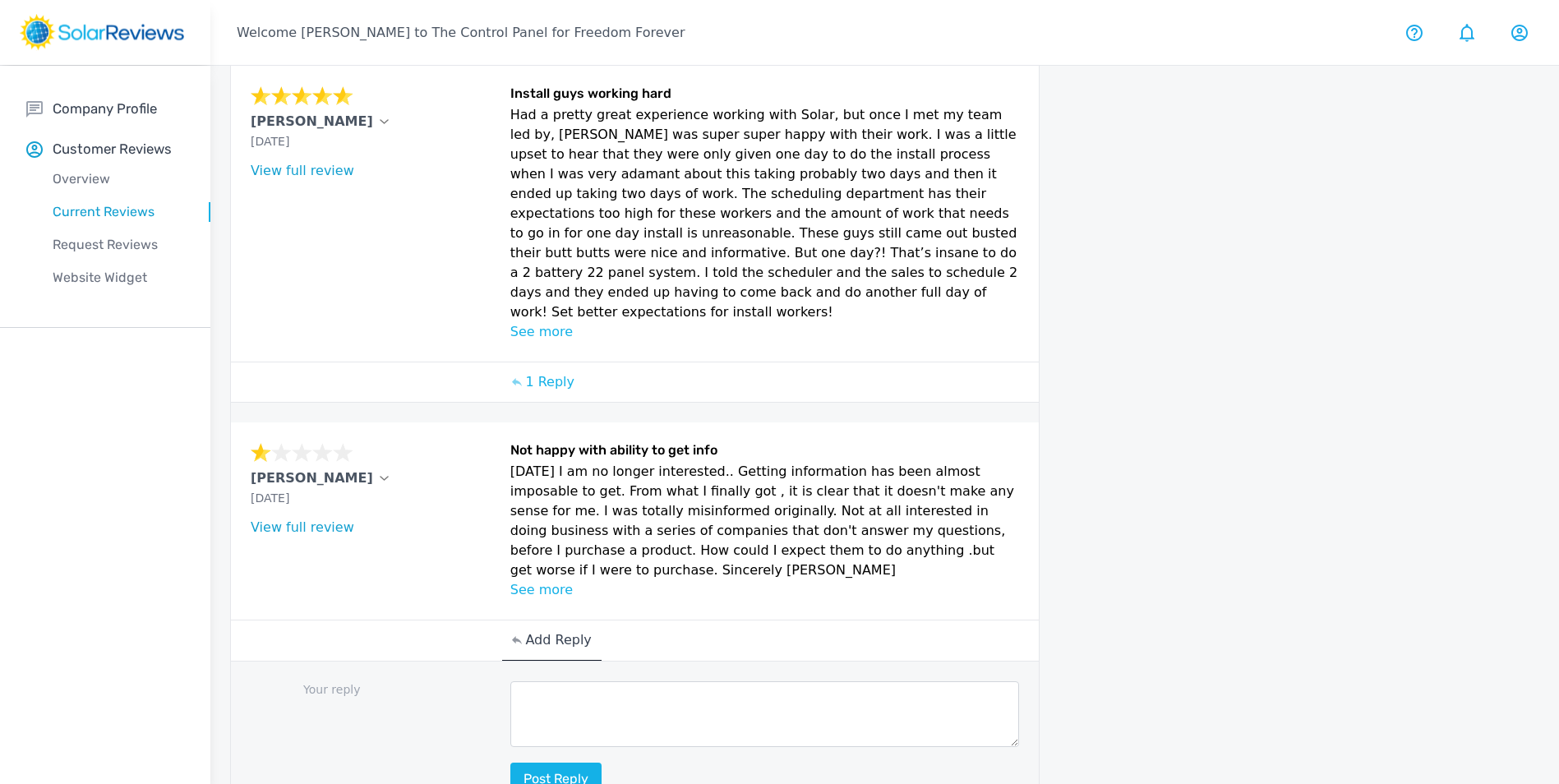
click at [575, 681] on textarea at bounding box center [765, 714] width 510 height 66
paste textarea "Hello [ Name], thank you for sharing your feedback! Here at Freedom Forever, pr…"
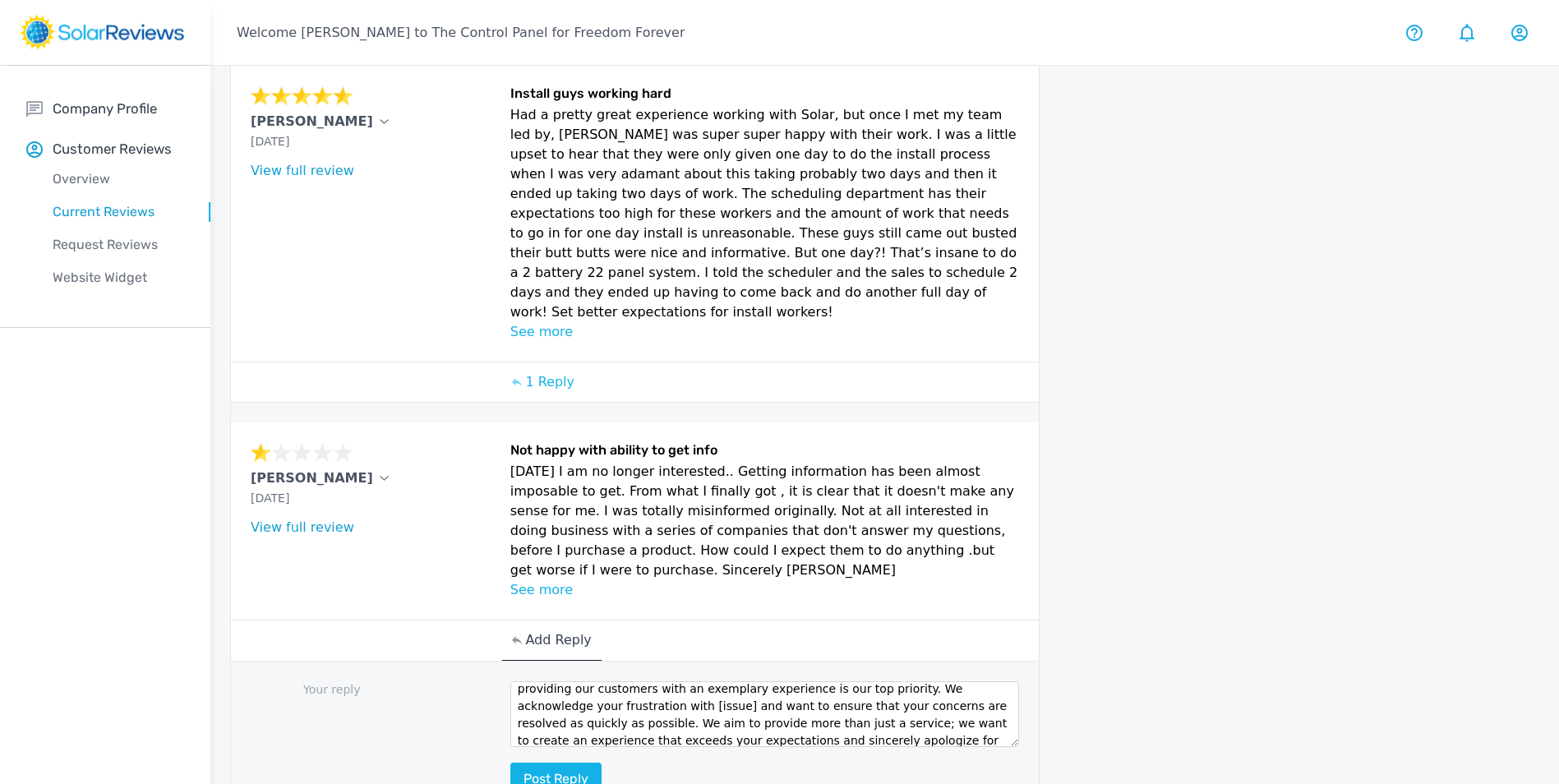
scroll to position [0, 0]
drag, startPoint x: 592, startPoint y: 600, endPoint x: 551, endPoint y: 607, distance: 41.6
click at [551, 681] on textarea "Hello [ Name], thank you for sharing your feedback! Here at Freedom Forever, pr…" at bounding box center [765, 714] width 510 height 66
drag, startPoint x: 576, startPoint y: 633, endPoint x: 563, endPoint y: 624, distance: 15.8
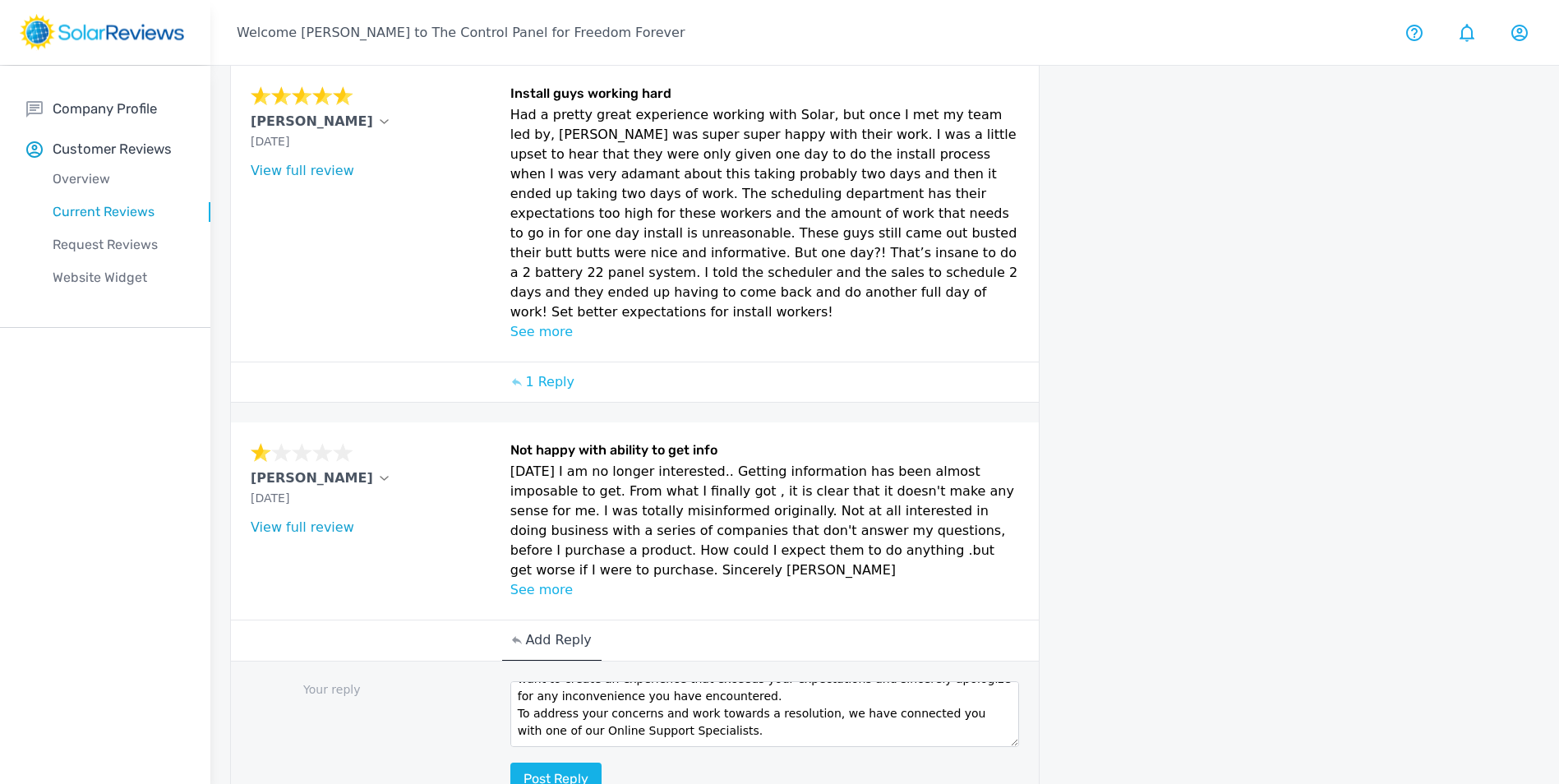
click at [559, 681] on textarea "Hello Dennis, thank you for sharing your feedback! Here at Freedom Forever, pro…" at bounding box center [765, 714] width 510 height 66
click at [566, 681] on textarea "Hello Dennis, thank you for sharing your feedback! Here at Freedom Forever, pro…" at bounding box center [765, 714] width 510 height 66
drag, startPoint x: 572, startPoint y: 631, endPoint x: 595, endPoint y: 630, distance: 23.0
click at [573, 681] on textarea "Hello Dennis, thank you for sharing your feedback! Here at Freedom Forever, pro…" at bounding box center [765, 714] width 510 height 66
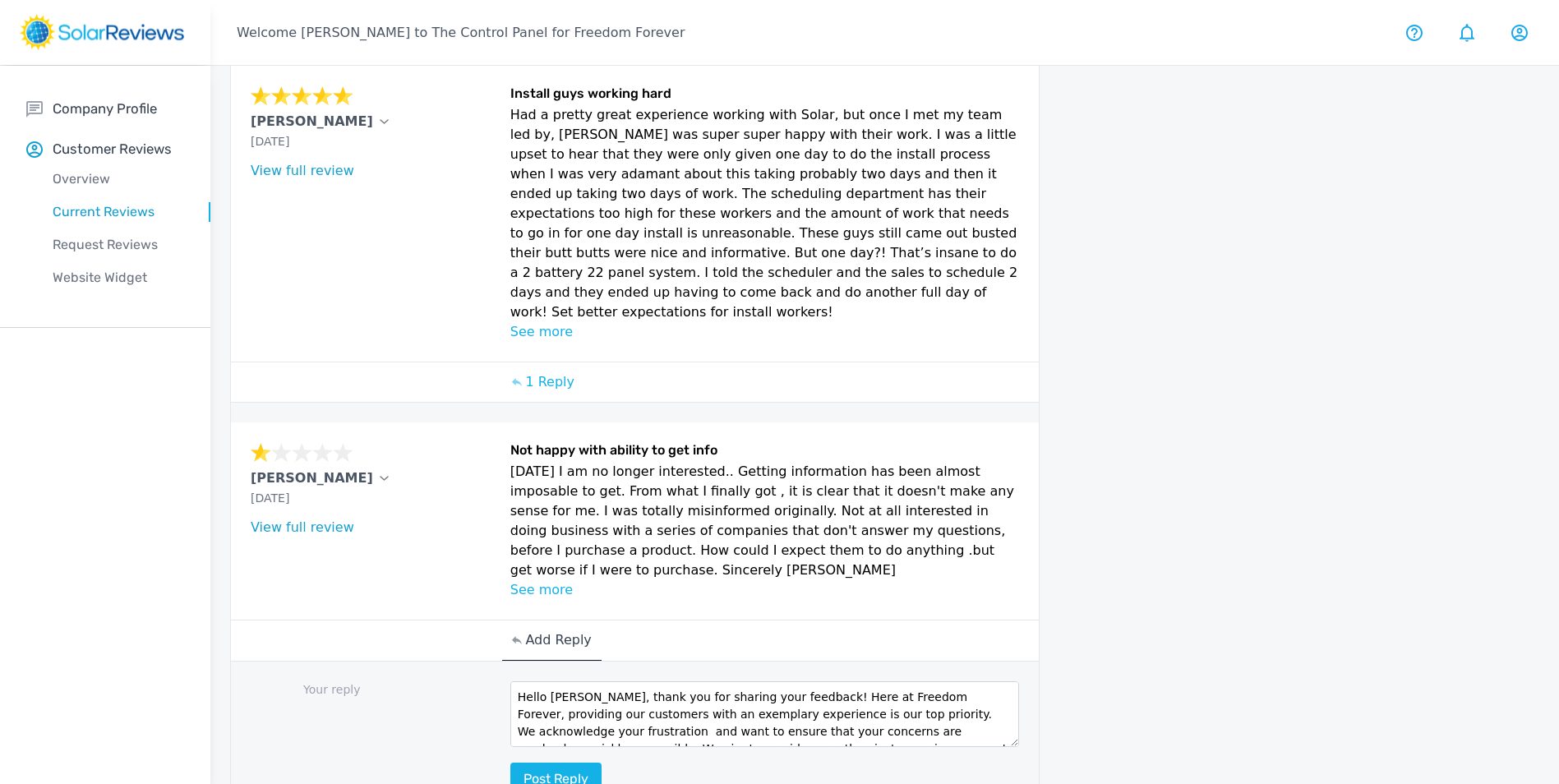
click at [948, 681] on textarea "Hello Dennis, thank you for sharing your feedback! Here at Freedom Forever, pro…" at bounding box center [765, 714] width 510 height 66
type textarea "Hello Dennis, thank you for sharing your feedback! Here at Freedom Forever, pro…"
click at [536, 762] on button "Post reply" at bounding box center [556, 779] width 91 height 33
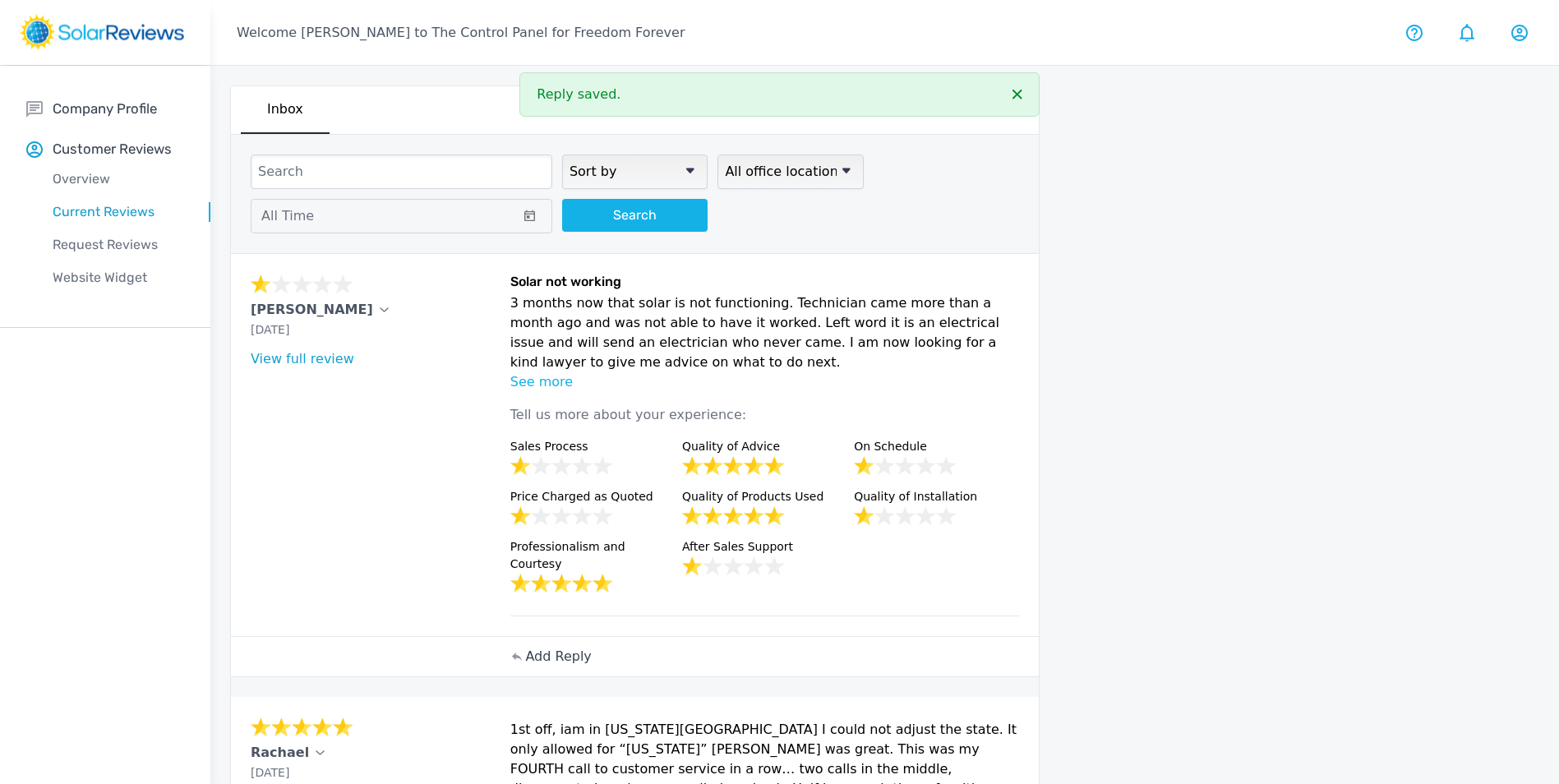
click at [564, 647] on p "Add Reply" at bounding box center [558, 657] width 66 height 20
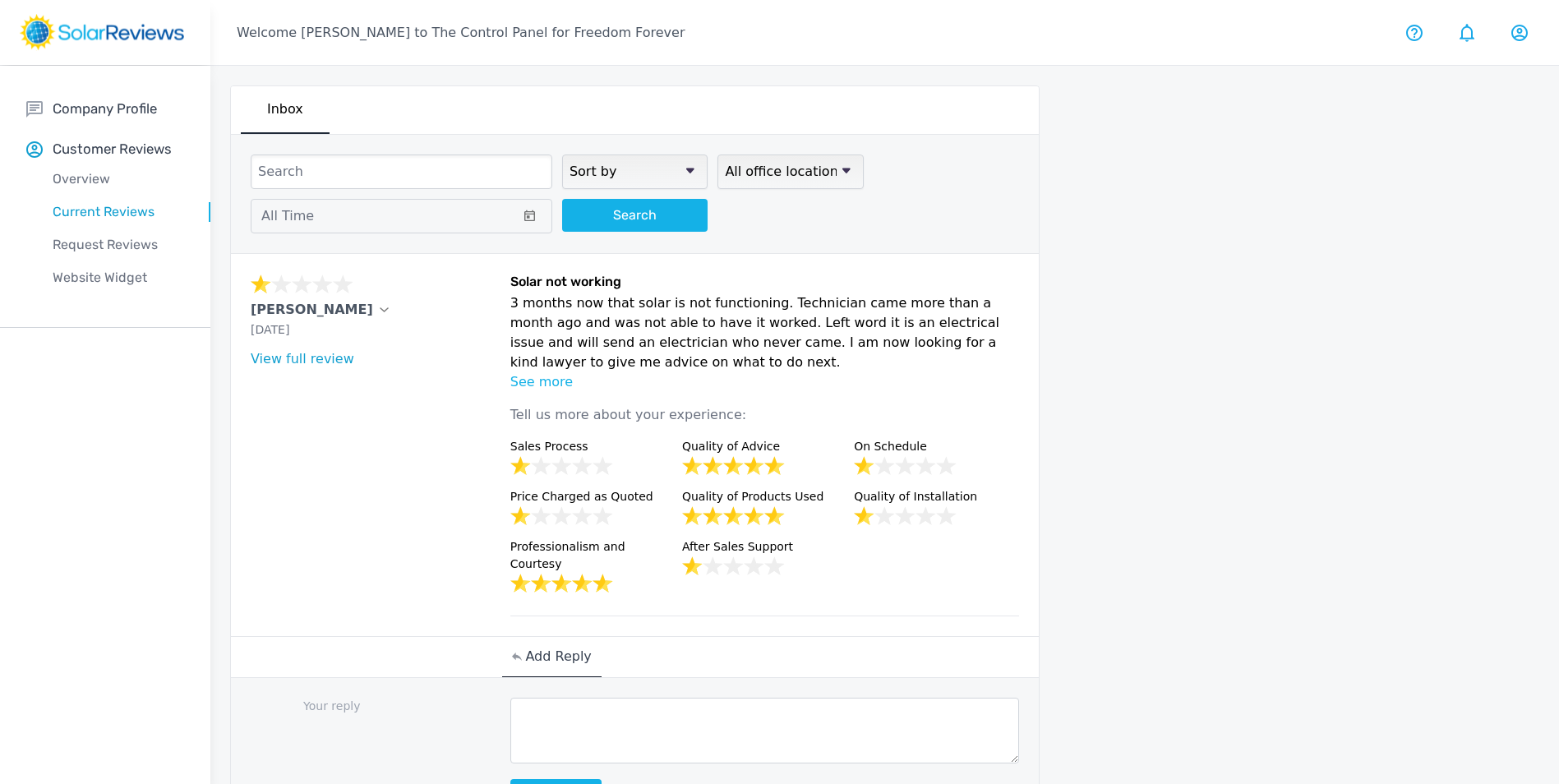
click at [618, 697] on textarea at bounding box center [765, 730] width 510 height 66
paste textarea "Hello [ Name], thank you for sharing your feedback! Here at Freedom Forever, pr…"
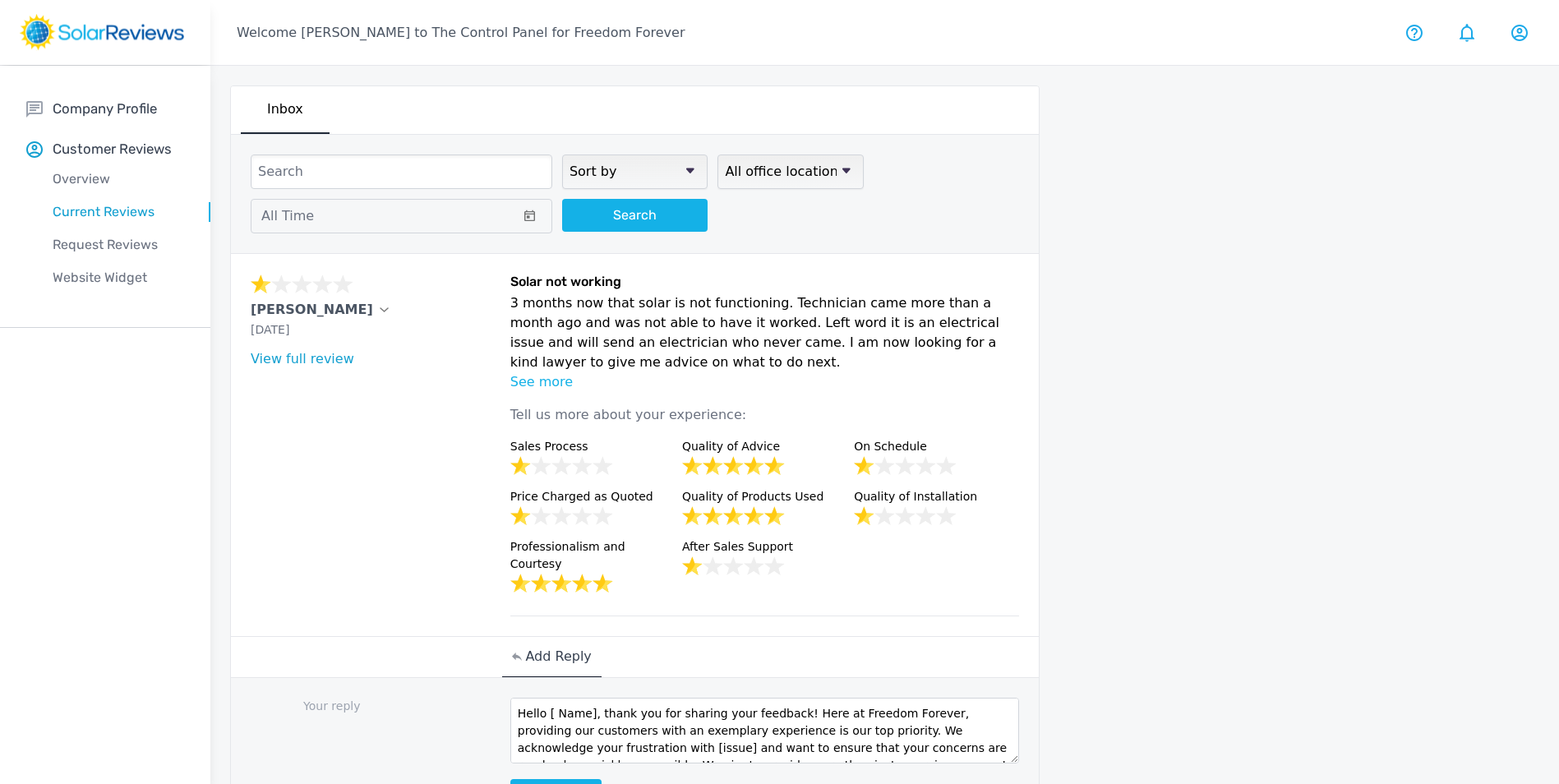
drag, startPoint x: 589, startPoint y: 694, endPoint x: 549, endPoint y: 697, distance: 40.1
click at [549, 697] on textarea "Hello [ Name], thank you for sharing your feedback! Here at Freedom Forever, pr…" at bounding box center [765, 730] width 510 height 66
drag, startPoint x: 574, startPoint y: 729, endPoint x: 545, endPoint y: 705, distance: 37.6
click at [545, 705] on textarea "Hello Nestor, thank you for sharing your feedback! Here at Freedom Forever, pro…" at bounding box center [765, 730] width 510 height 66
click at [544, 709] on textarea "Hello Nestor, thank you for sharing your feedback! Here at Freedom Forever, pro…" at bounding box center [765, 730] width 510 height 66
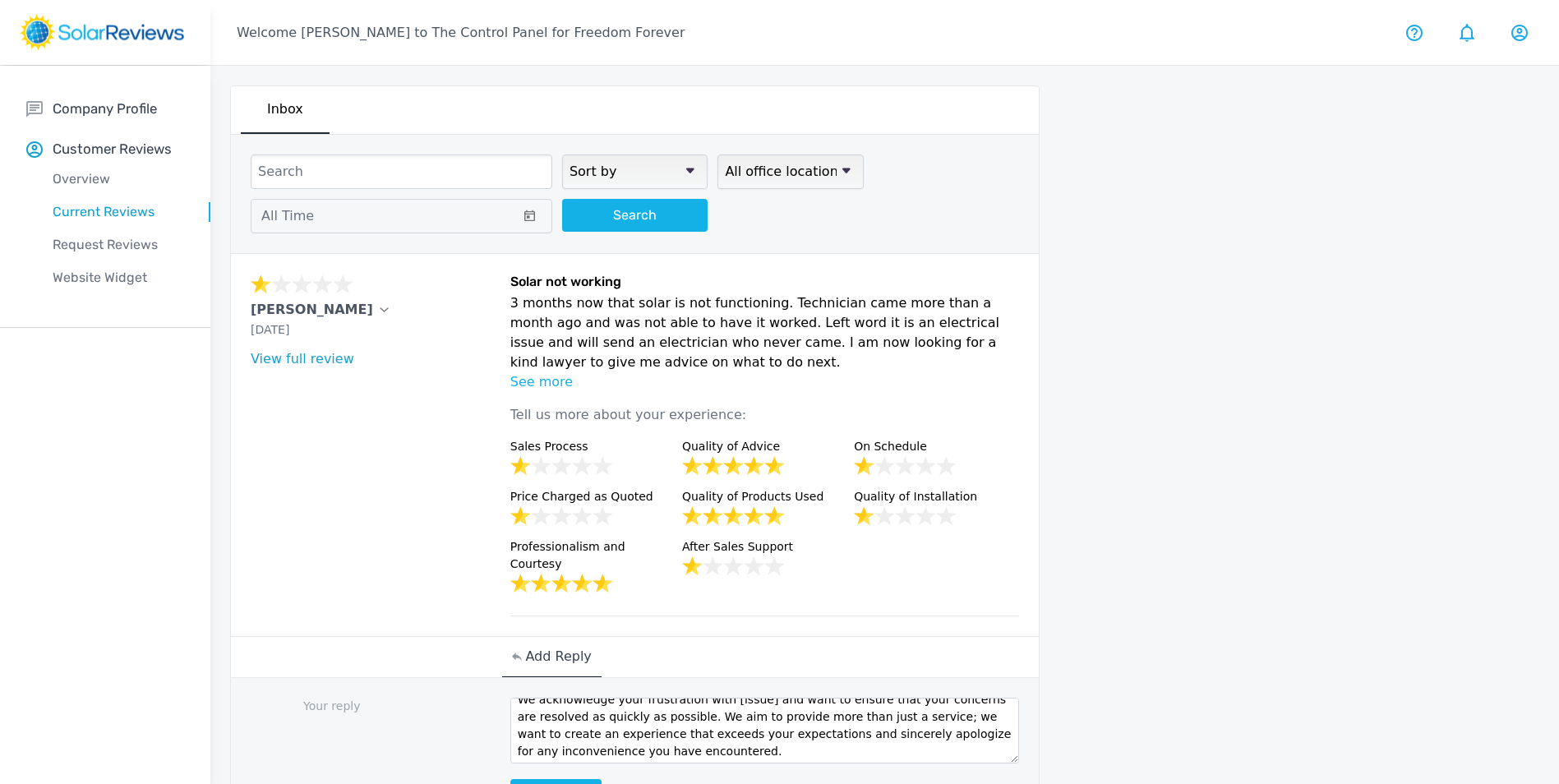
scroll to position [87, 0]
drag, startPoint x: 573, startPoint y: 729, endPoint x: 525, endPoint y: 720, distance: 48.8
click at [525, 720] on textarea "Hello Nestor, thank you for sharing your feedback! Here at Freedom Forever, pro…" at bounding box center [765, 730] width 510 height 66
click at [527, 719] on textarea "Hello Nestor, thank you for sharing your feedback! Here at Freedom Forever, pro…" at bounding box center [765, 730] width 510 height 66
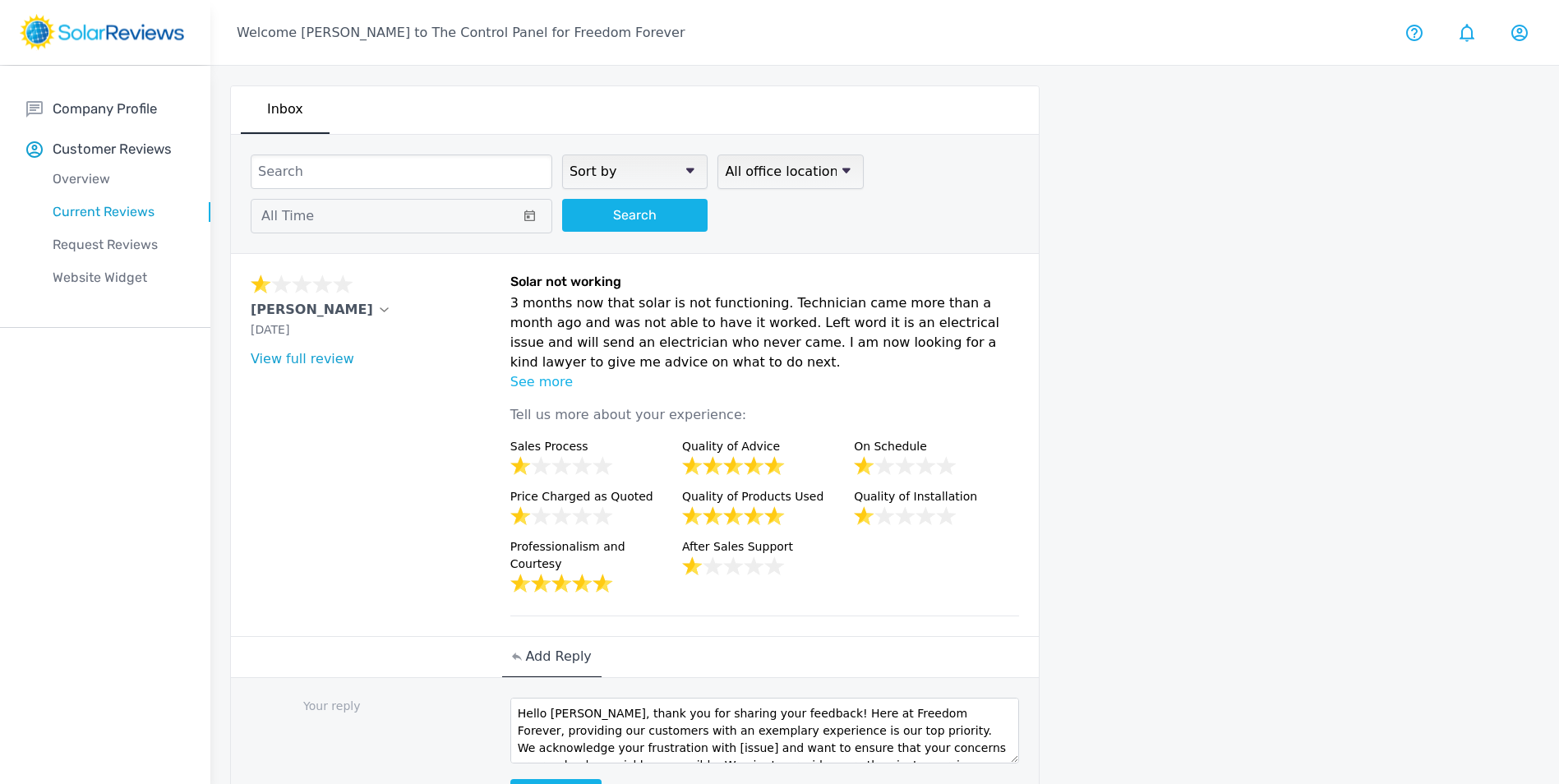
click at [571, 721] on textarea "Hello Nestor, thank you for sharing your feedback! Here at Freedom Forever, pro…" at bounding box center [765, 730] width 510 height 66
click at [572, 732] on textarea "Hello Nestor, thank you for sharing your feedback! Here at Freedom Forever, pro…" at bounding box center [765, 730] width 510 height 66
click at [571, 729] on textarea "Hello Nestor, thank you for sharing your feedback! Here at Freedom Forever, pro…" at bounding box center [765, 730] width 510 height 66
click at [575, 728] on textarea "Hello Nestor, thank you for sharing your feedback! Here at Freedom Forever, pro…" at bounding box center [765, 730] width 510 height 66
type textarea "Hello Nestor, thank you for sharing your feedback! Here at Freedom Forever, pro…"
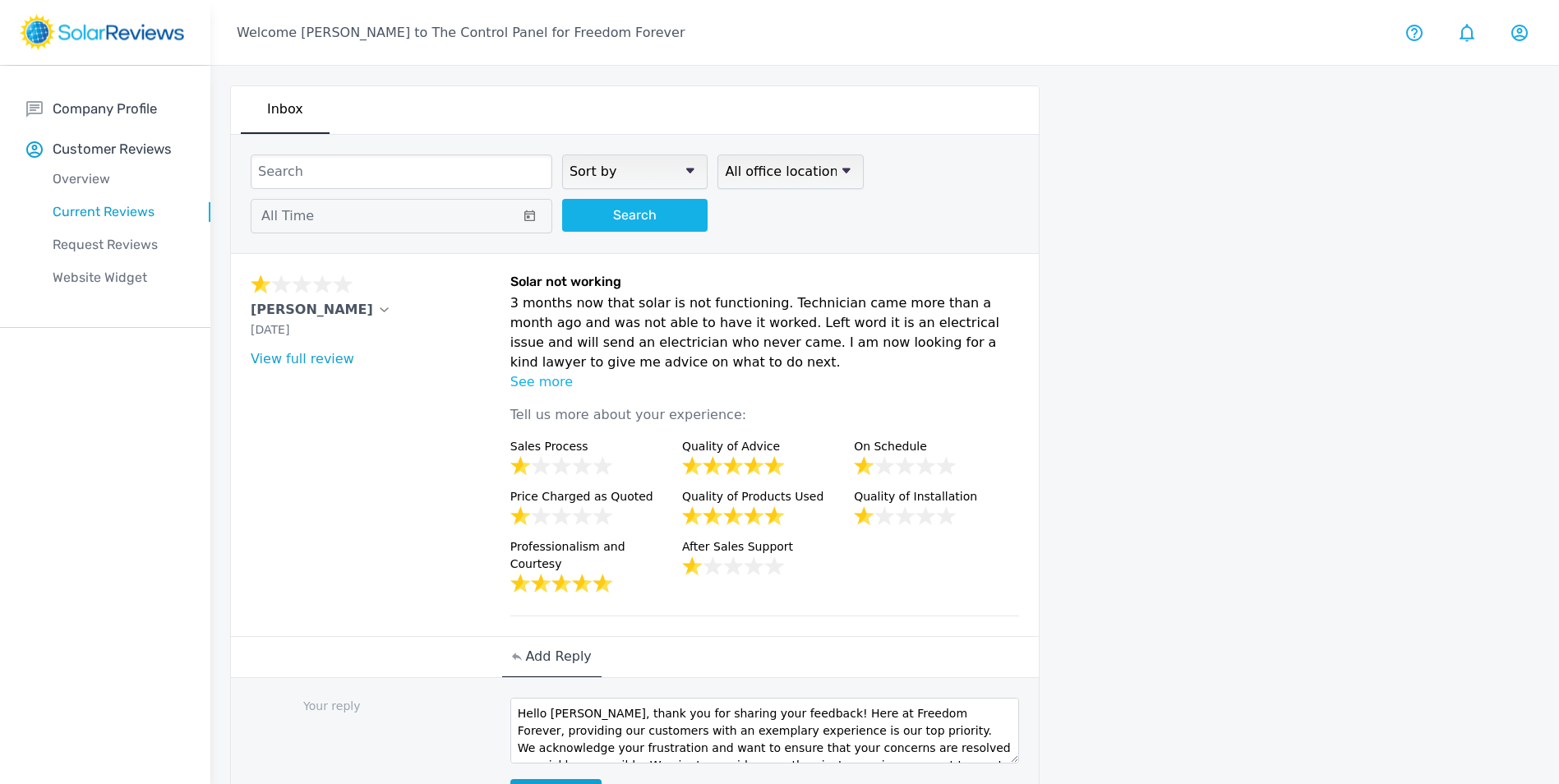
click at [570, 779] on button "Post reply" at bounding box center [556, 795] width 91 height 33
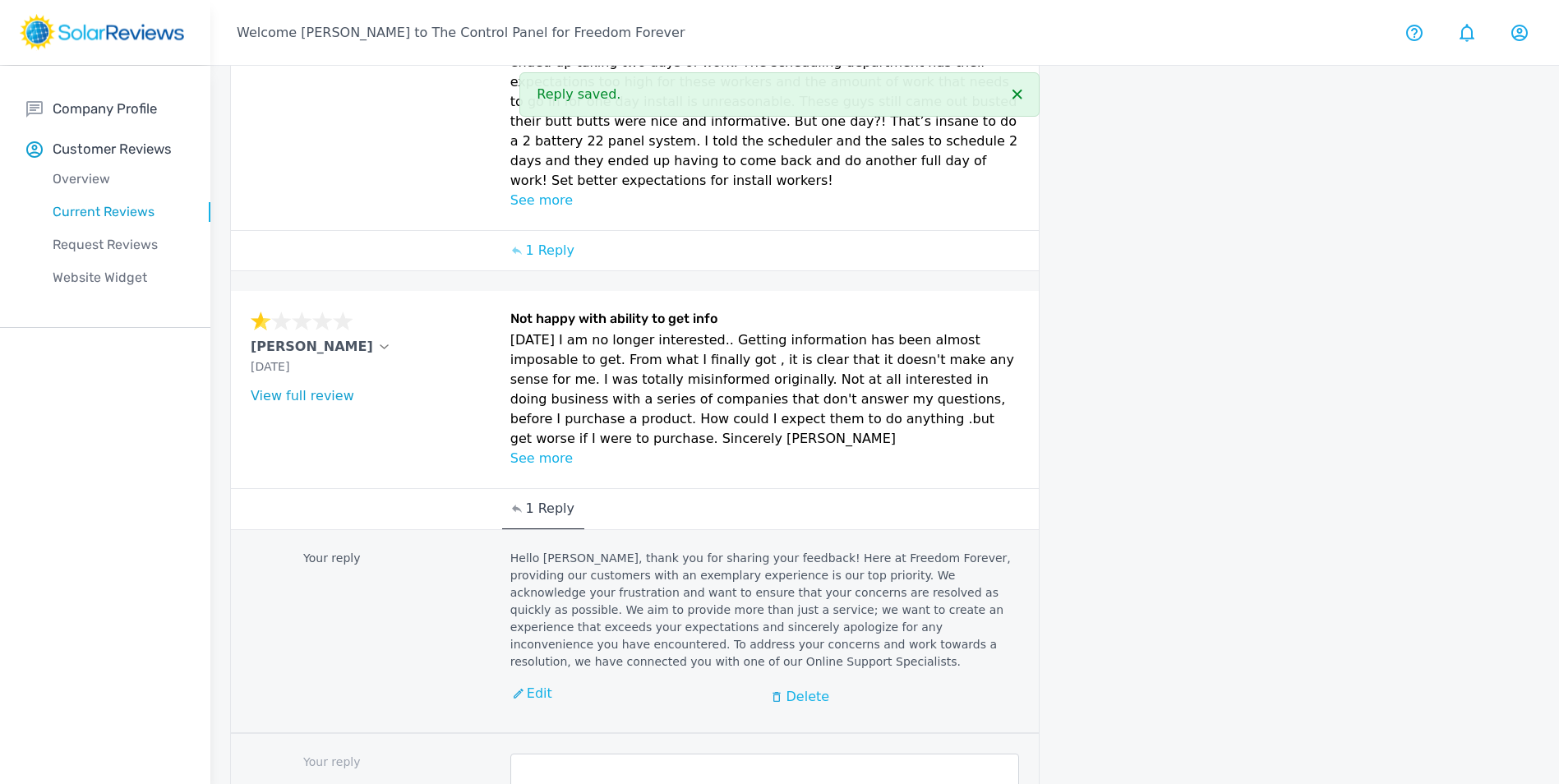
scroll to position [1776, 0]
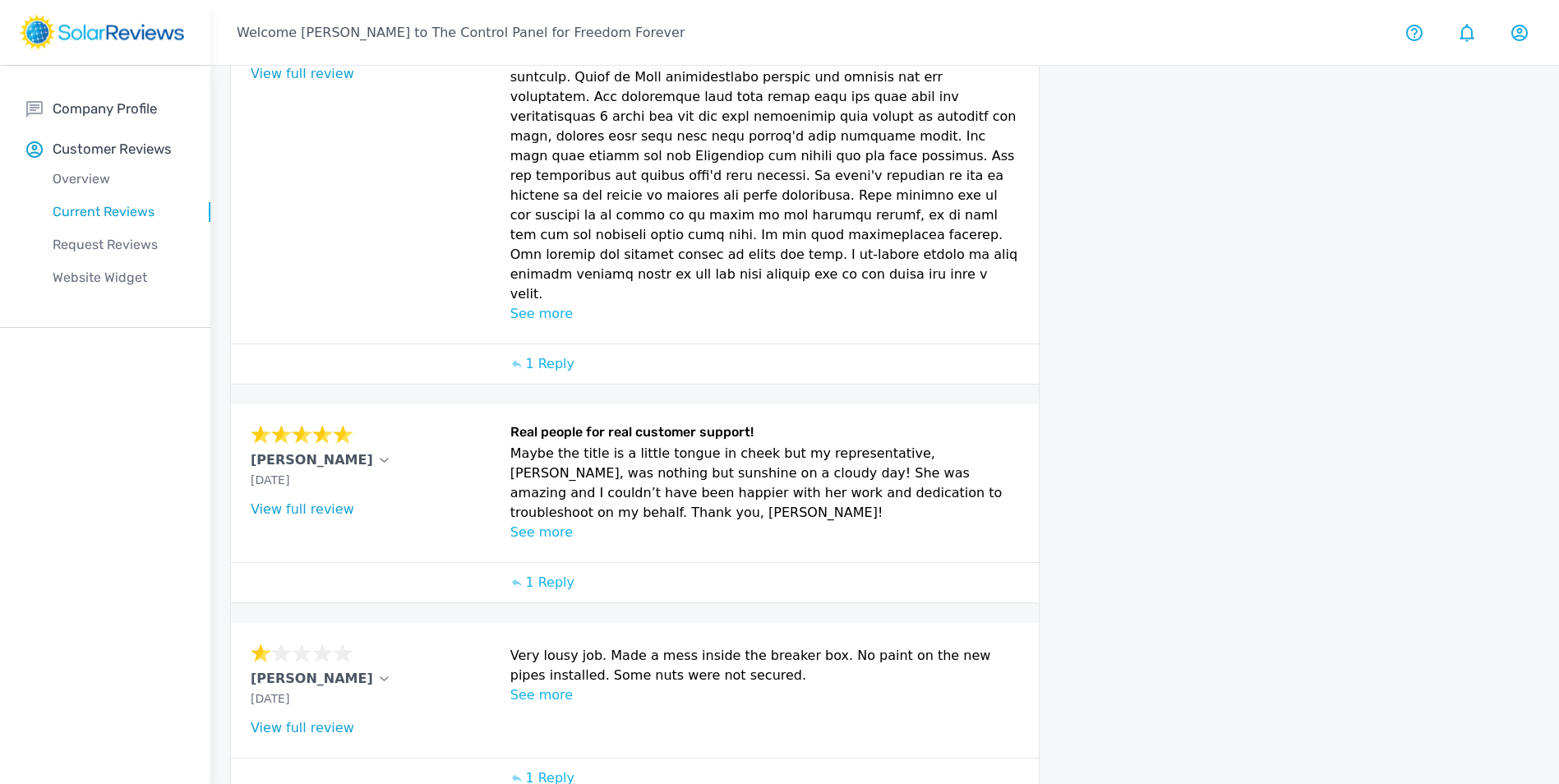
scroll to position [696, 0]
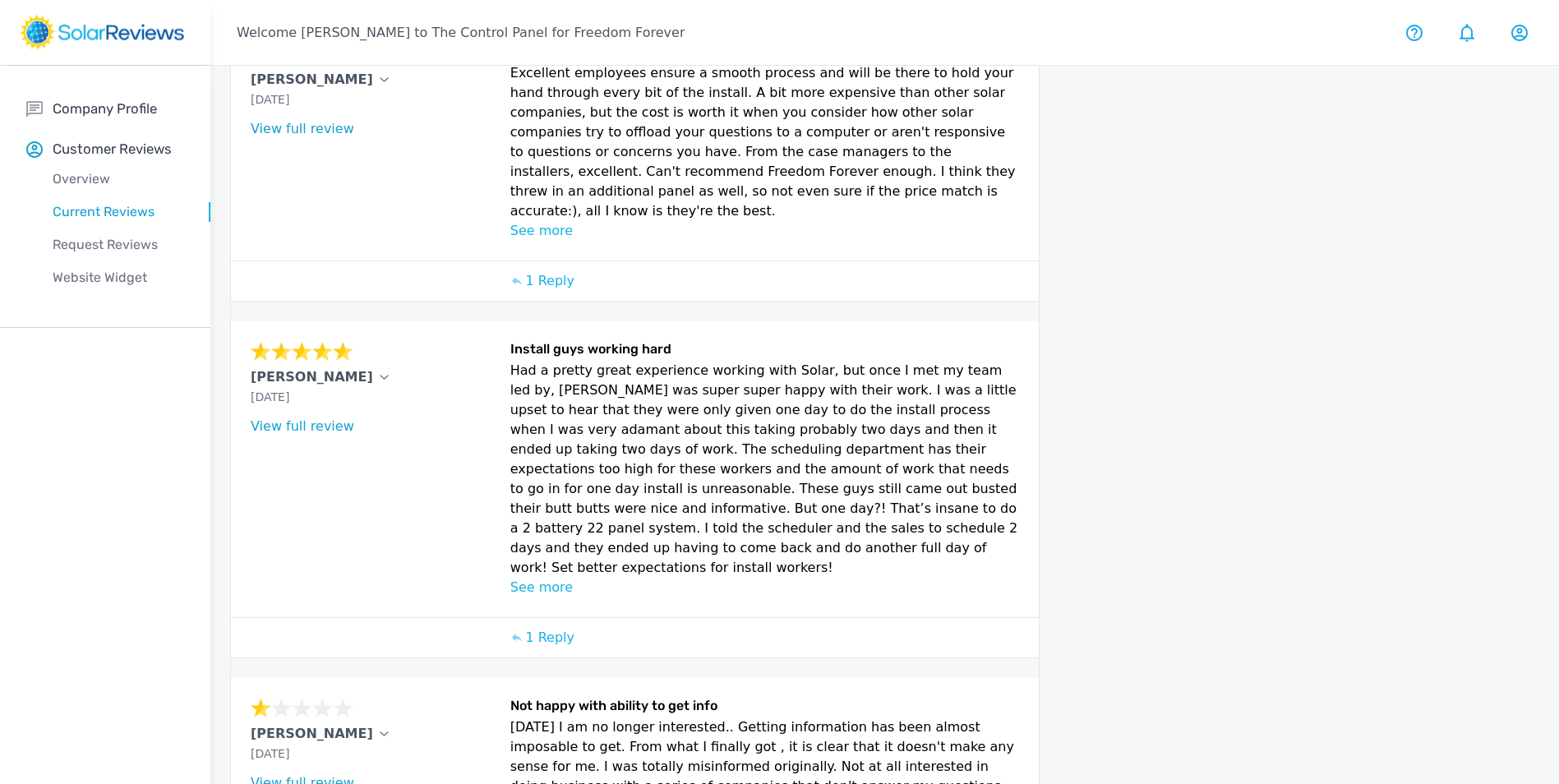
scroll to position [889, 0]
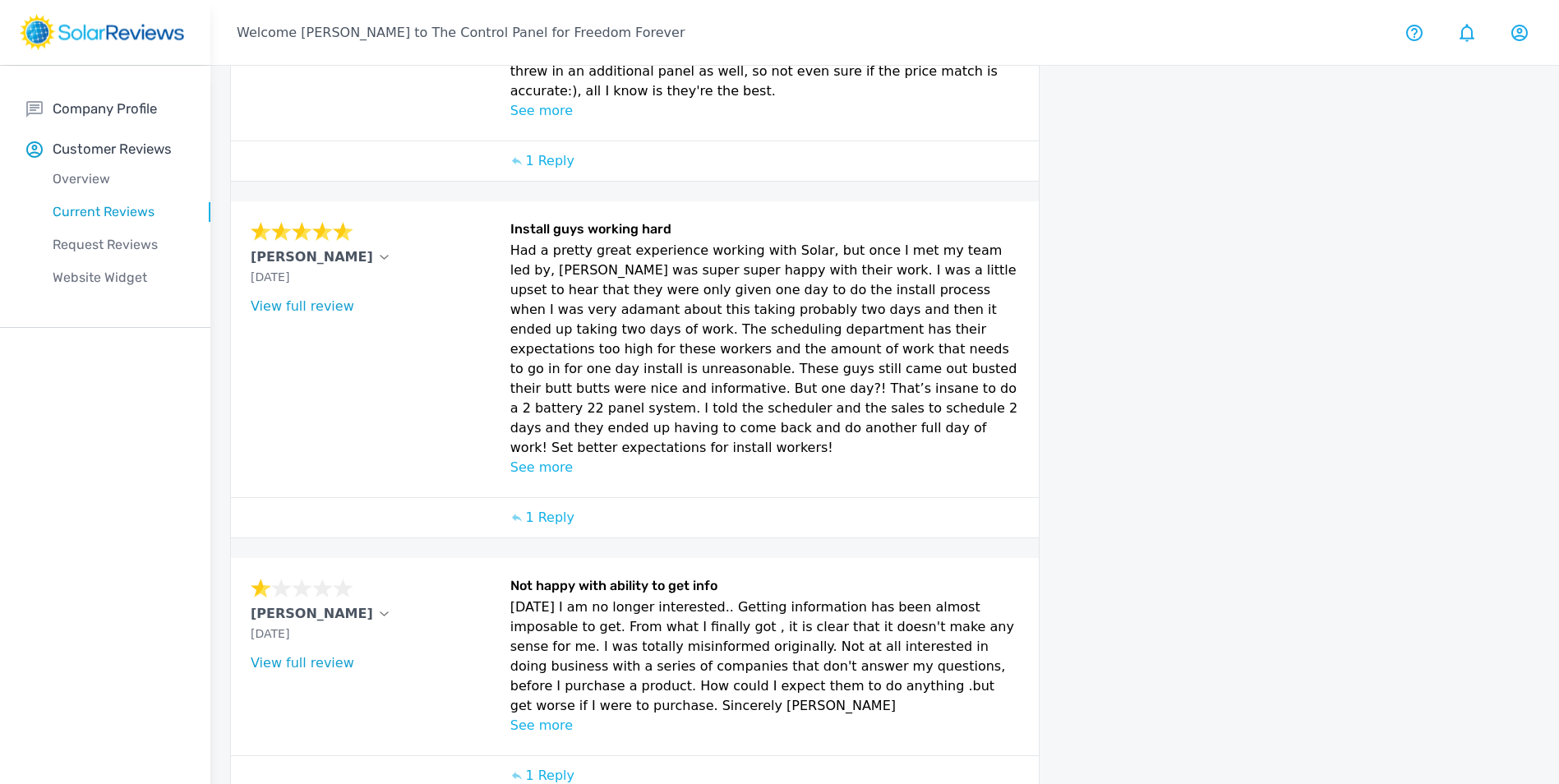
click at [667, 756] on div "1 Reply" at bounding box center [634, 775] width 264 height 39
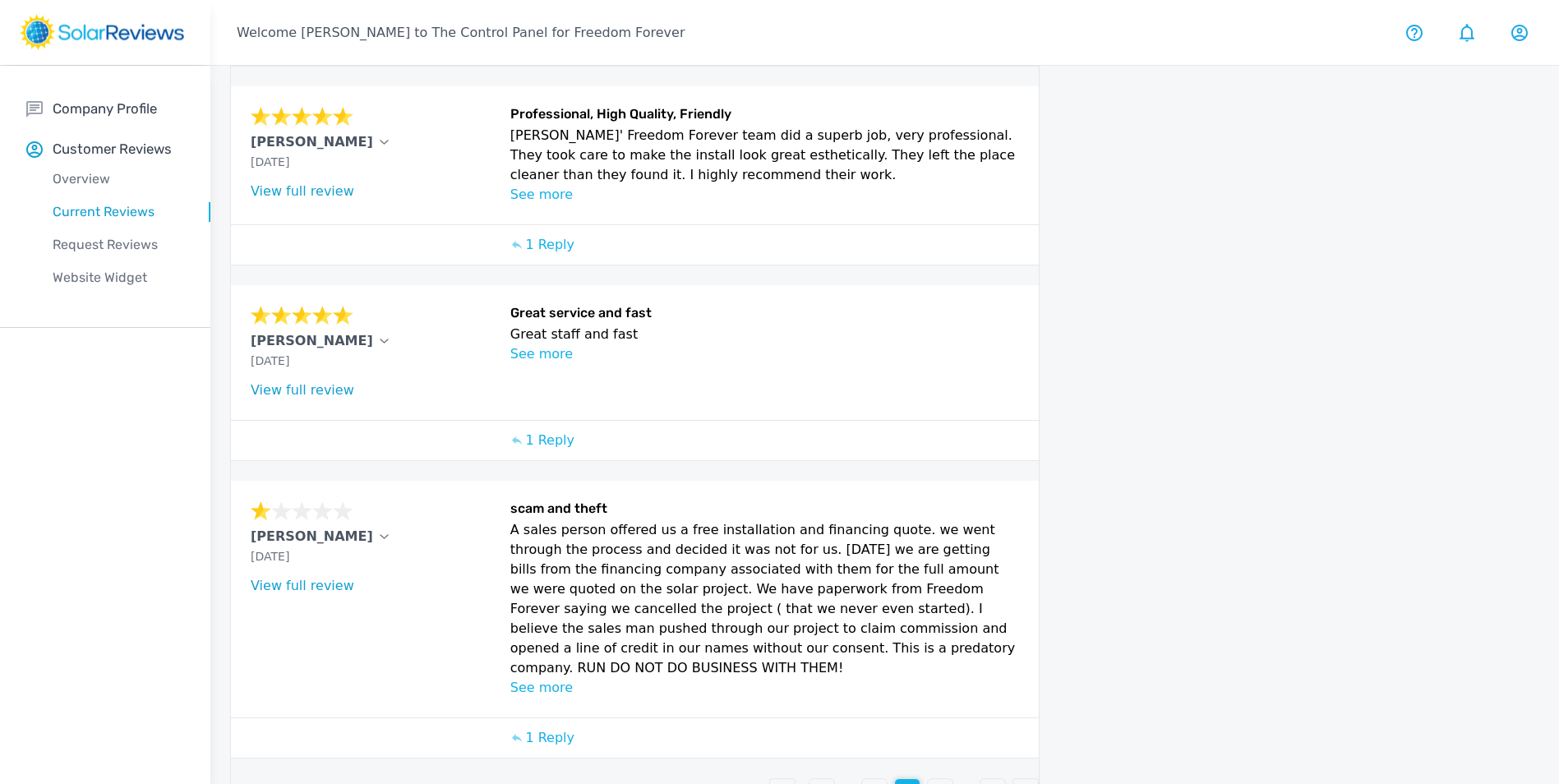
click at [869, 779] on div "3" at bounding box center [874, 790] width 25 height 25
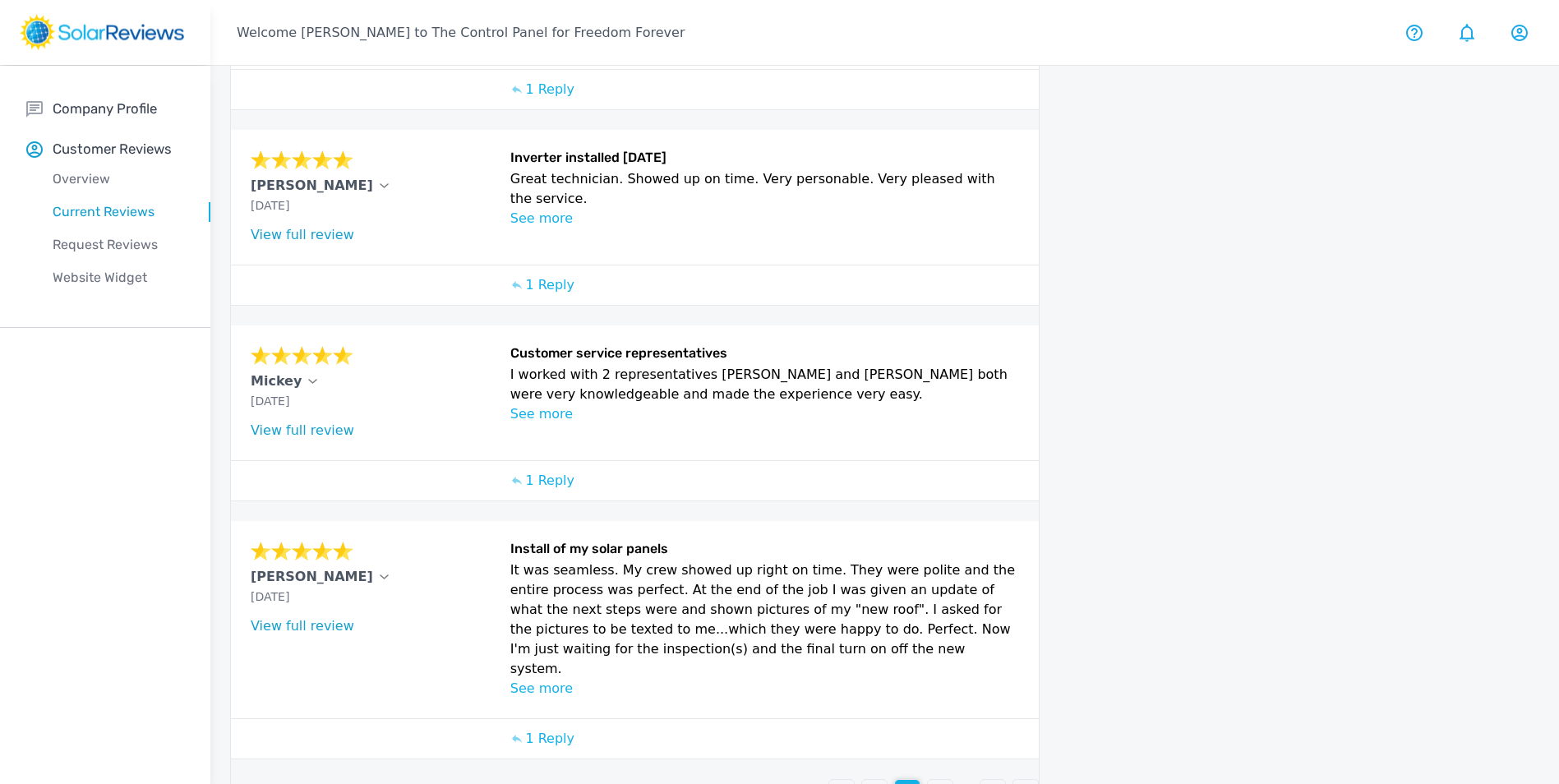
click at [876, 782] on p "2" at bounding box center [874, 792] width 8 height 20
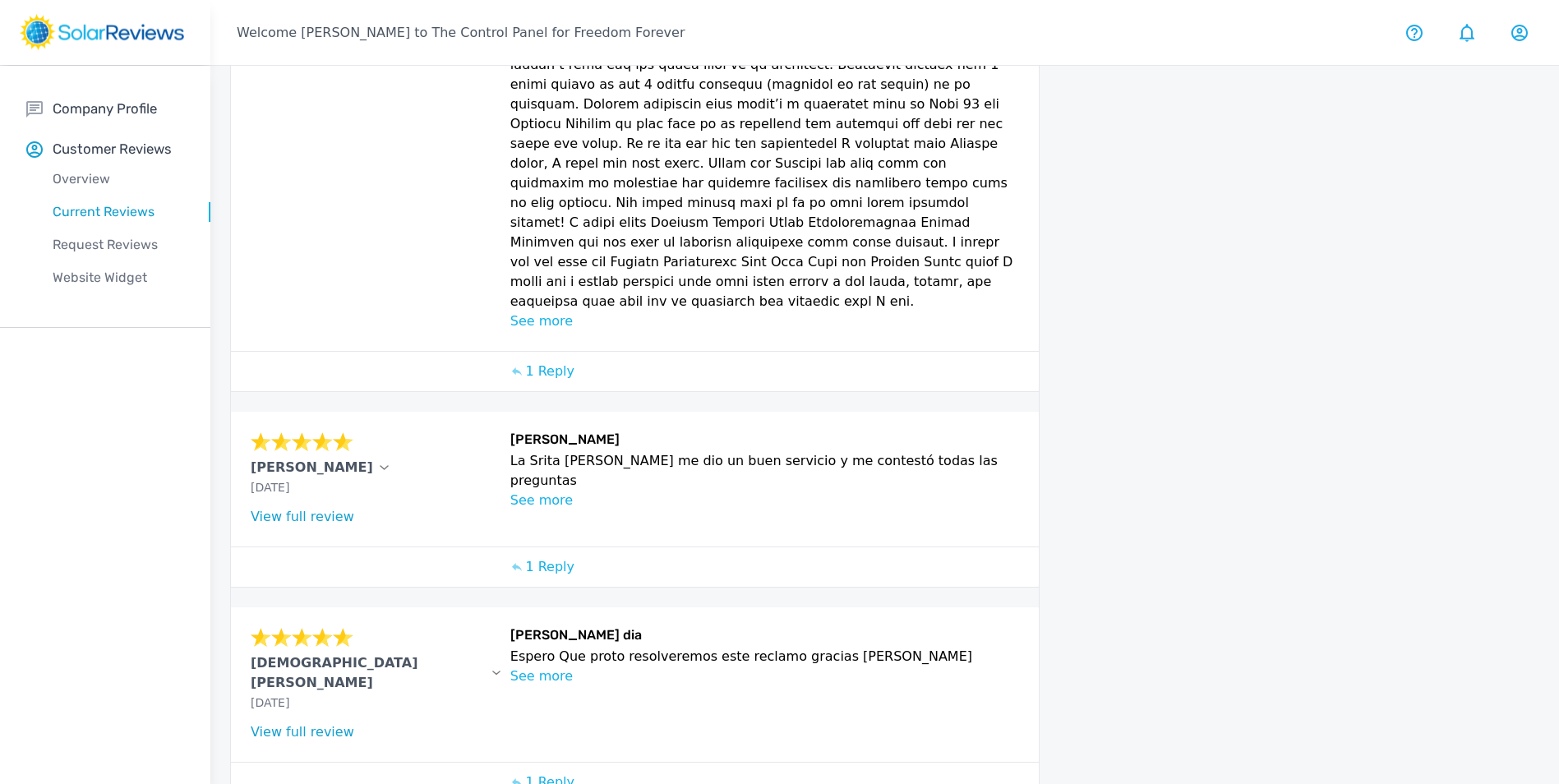
scroll to position [798, 0]
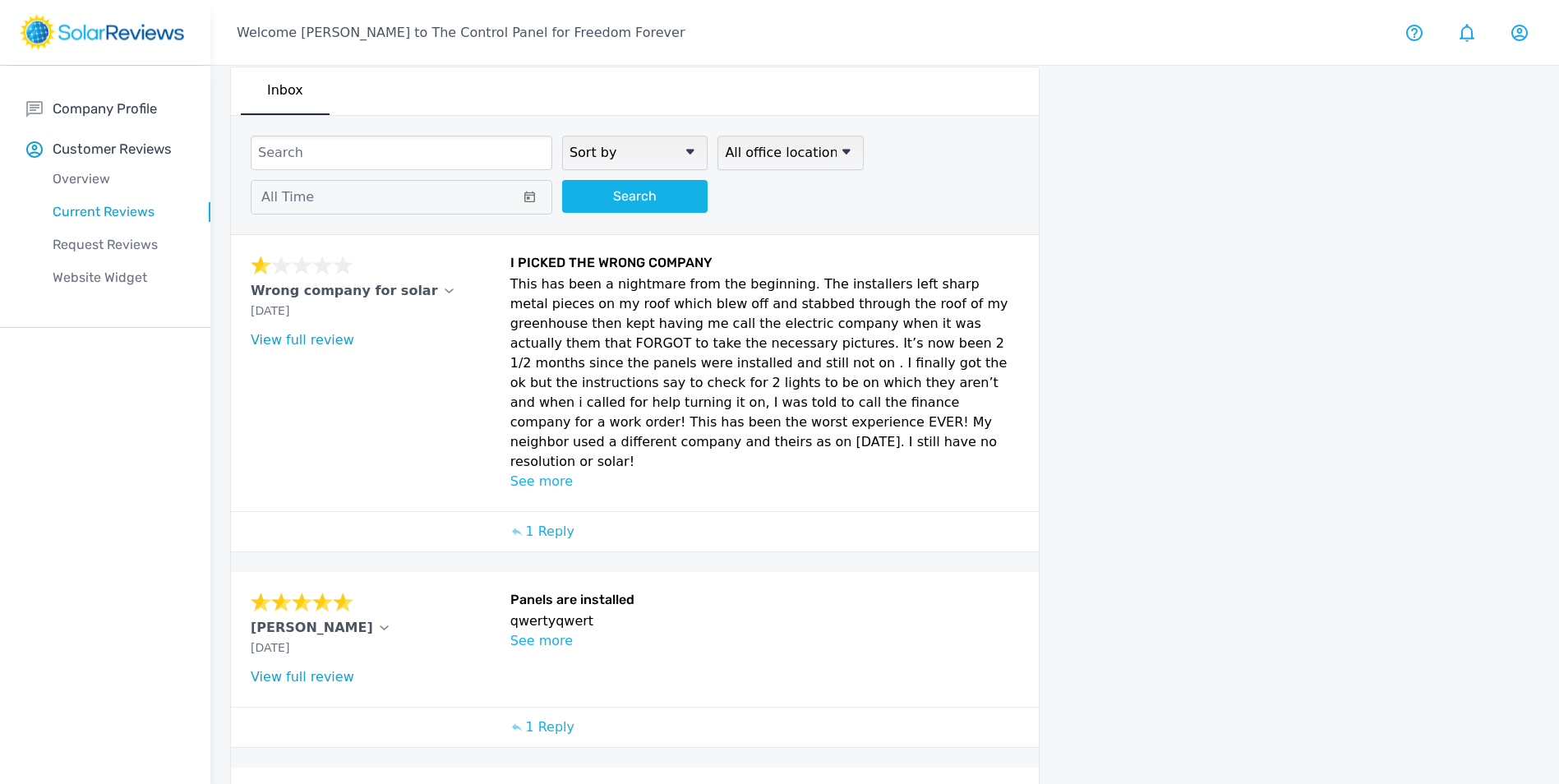
scroll to position [0, 0]
